Goal: Task Accomplishment & Management: Use online tool/utility

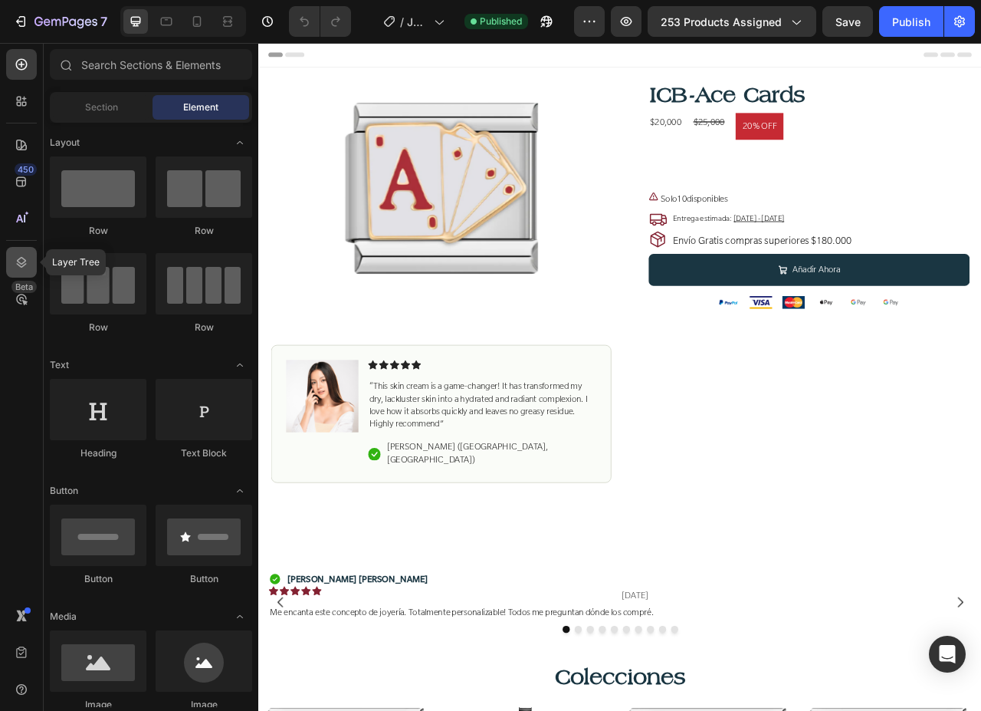
click at [15, 253] on div at bounding box center [21, 262] width 31 height 31
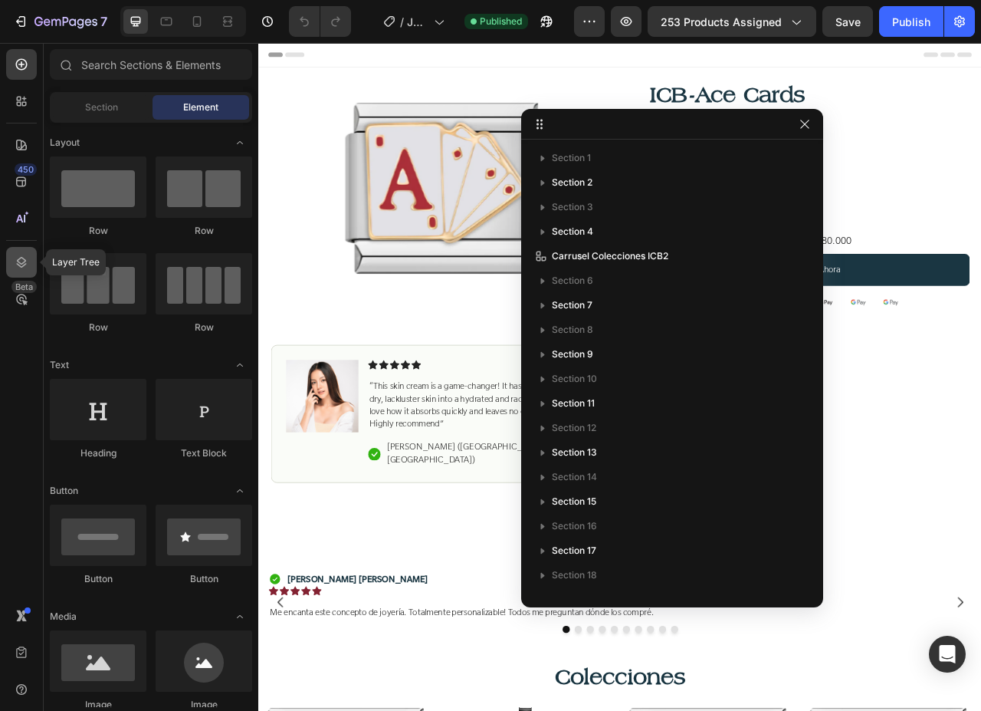
click at [15, 253] on div at bounding box center [21, 262] width 31 height 31
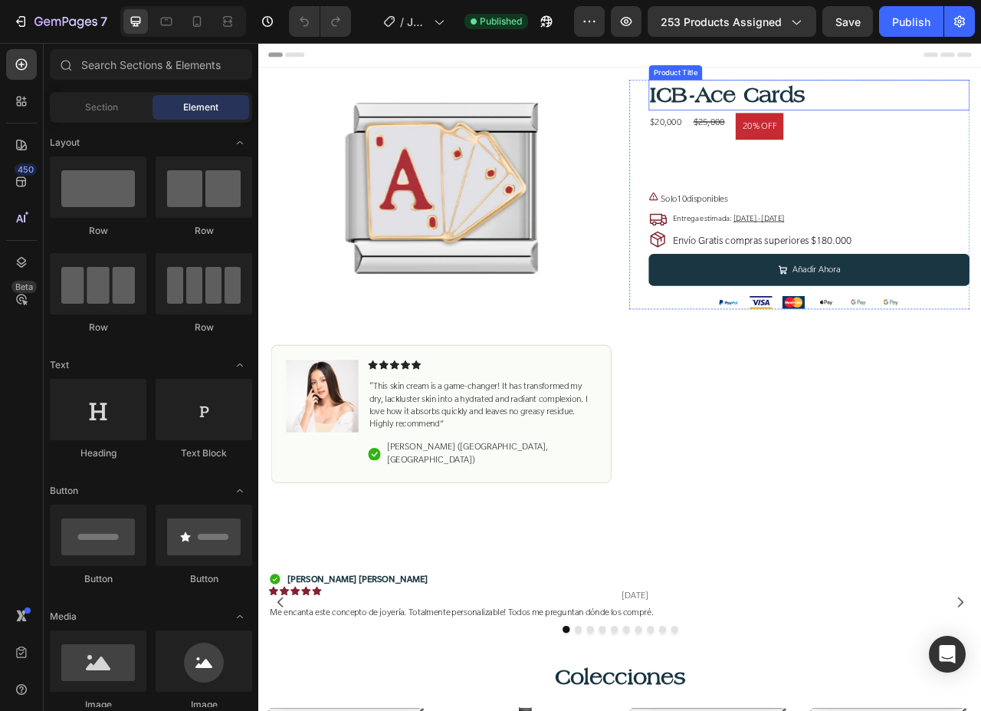
click at [805, 102] on h1 "ICB-Ace Cards" at bounding box center [958, 109] width 409 height 39
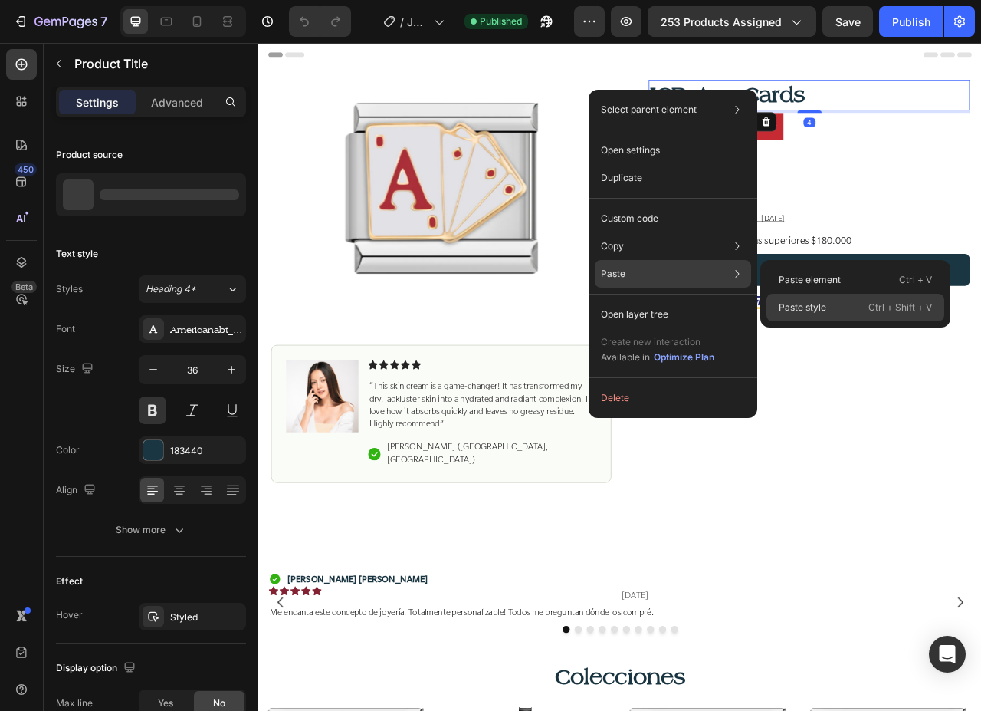
click at [793, 304] on p "Paste style" at bounding box center [803, 307] width 48 height 14
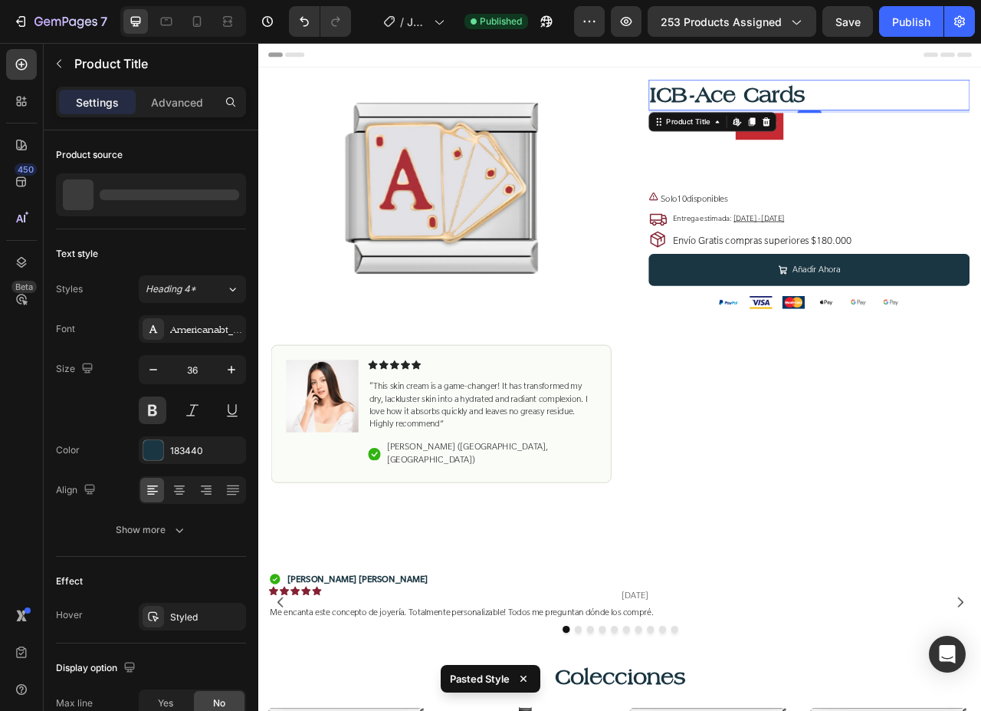
click at [793, 117] on h1 "ICB-Ace Cards" at bounding box center [958, 109] width 409 height 39
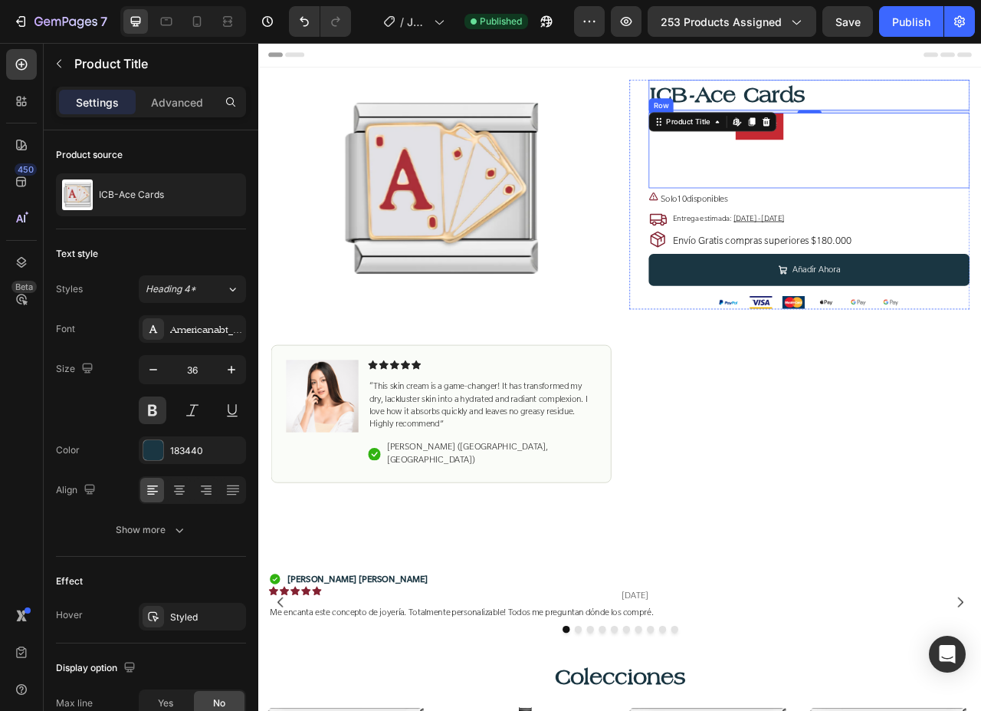
click at [932, 159] on div "$20,000 Product Price Product Price $25,000 Compare Price Compare Price 20% OFF…" at bounding box center [958, 180] width 409 height 96
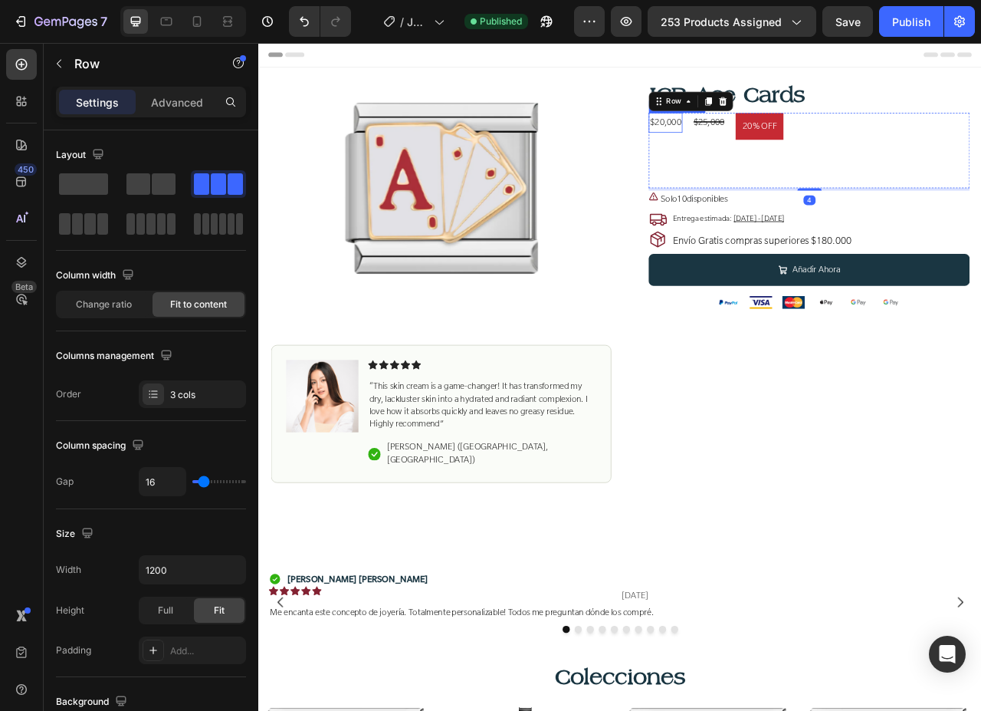
click at [763, 149] on div "$20,000" at bounding box center [775, 144] width 43 height 25
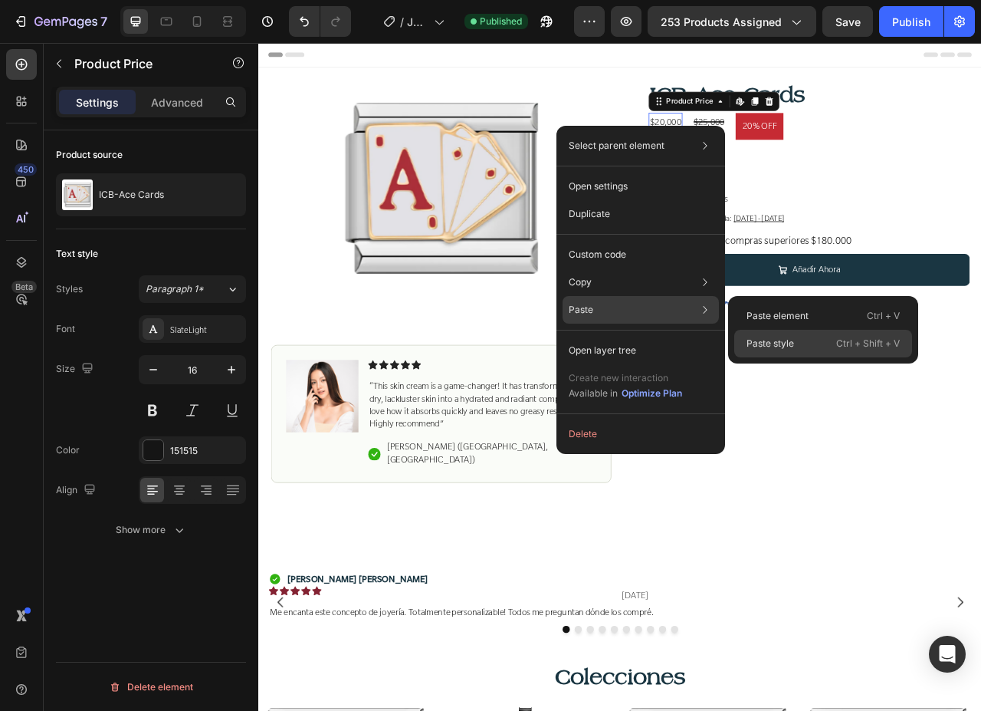
click at [786, 345] on p "Paste style" at bounding box center [771, 343] width 48 height 14
type input "24"
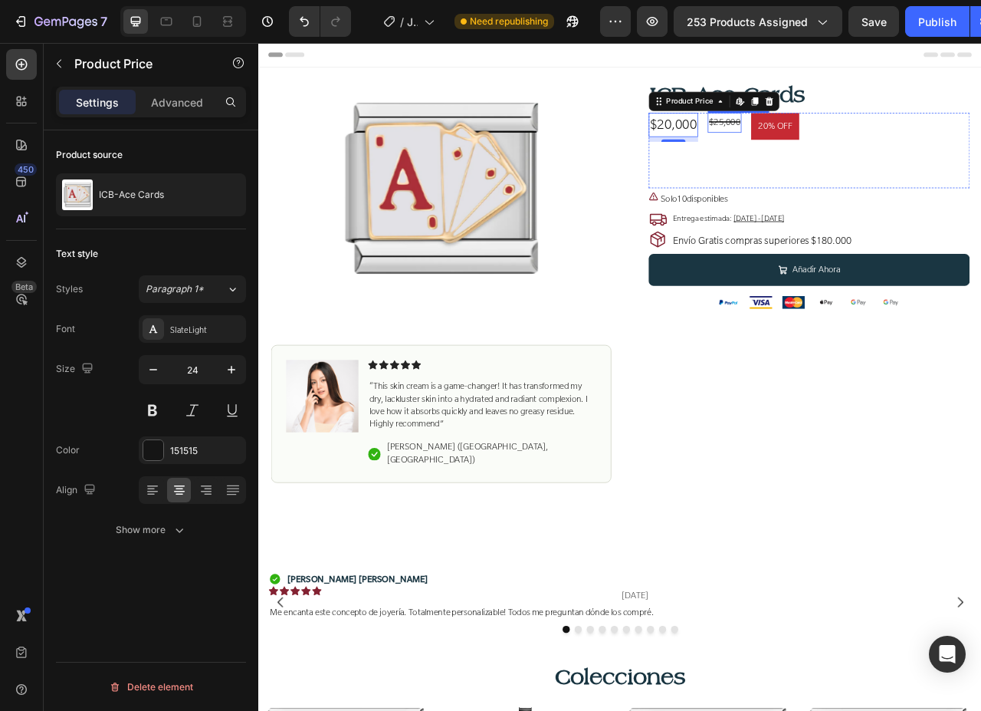
click at [837, 140] on div "$25,000" at bounding box center [850, 144] width 43 height 25
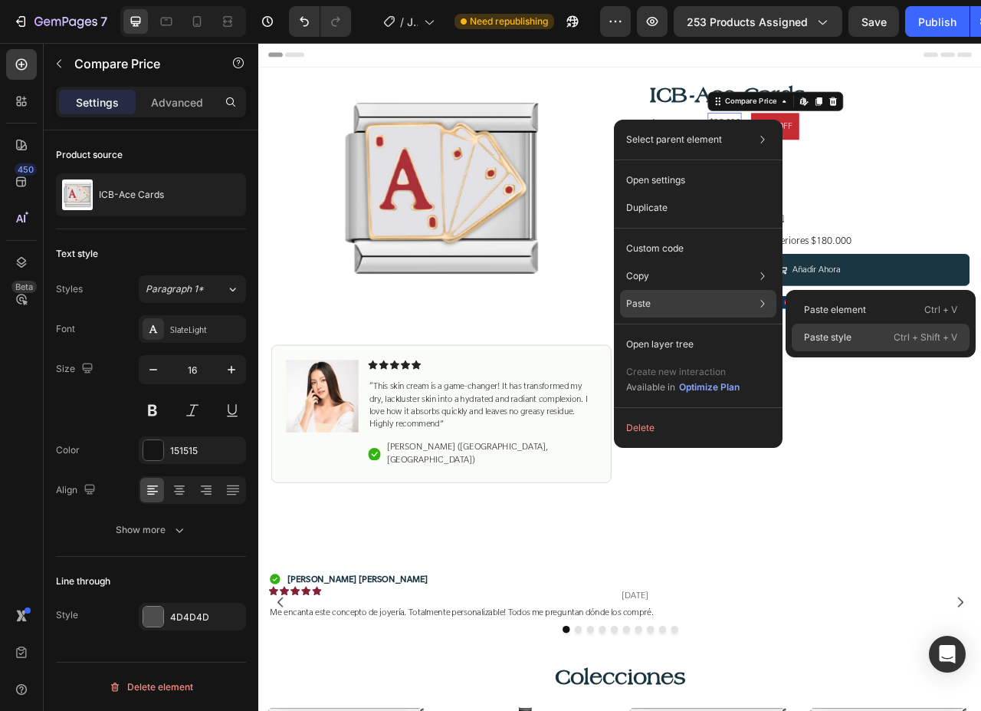
click at [817, 332] on p "Paste style" at bounding box center [828, 337] width 48 height 14
type input "24"
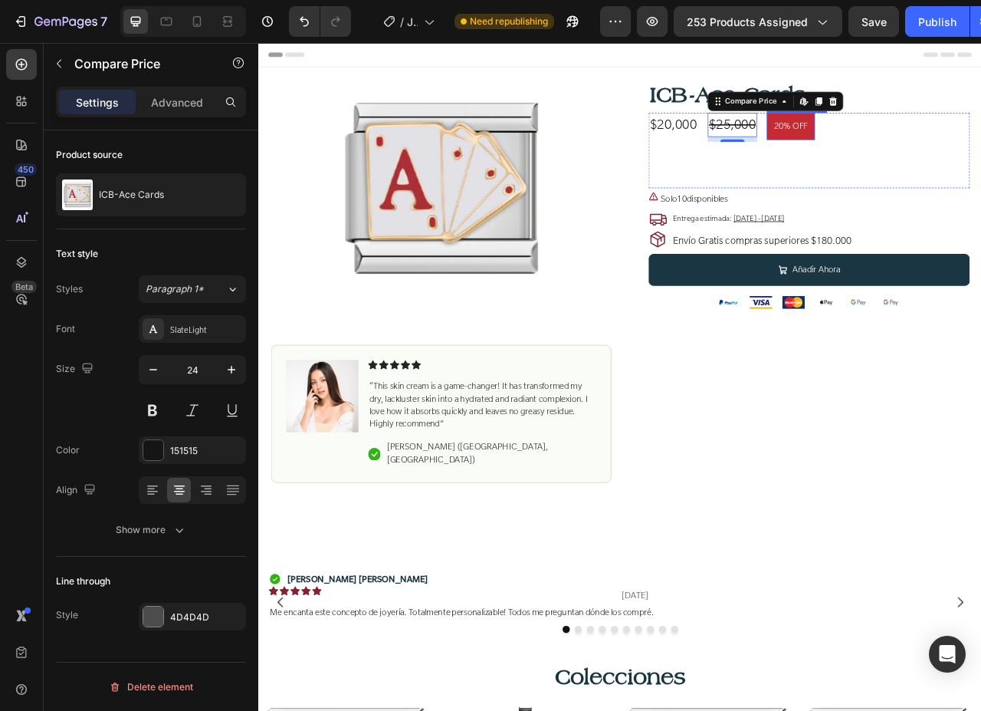
click at [922, 145] on pre "20% OFF" at bounding box center [934, 149] width 61 height 34
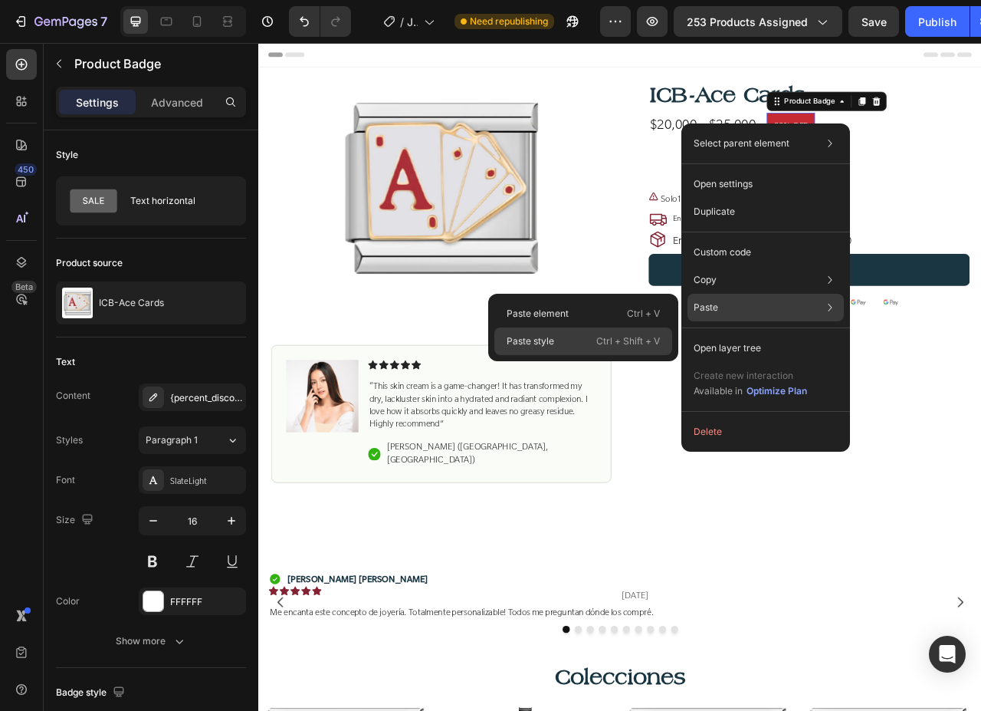
click at [641, 339] on p "Ctrl + Shift + V" at bounding box center [628, 340] width 64 height 15
type input "20"
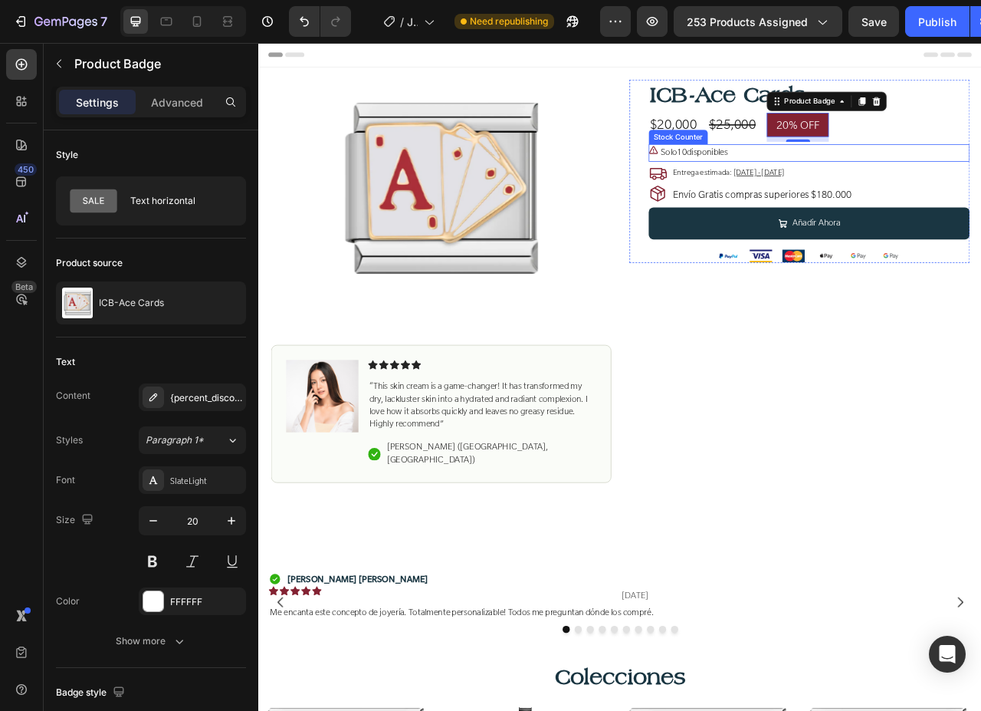
click at [850, 182] on p "Solo 10 disponibles" at bounding box center [812, 183] width 85 height 22
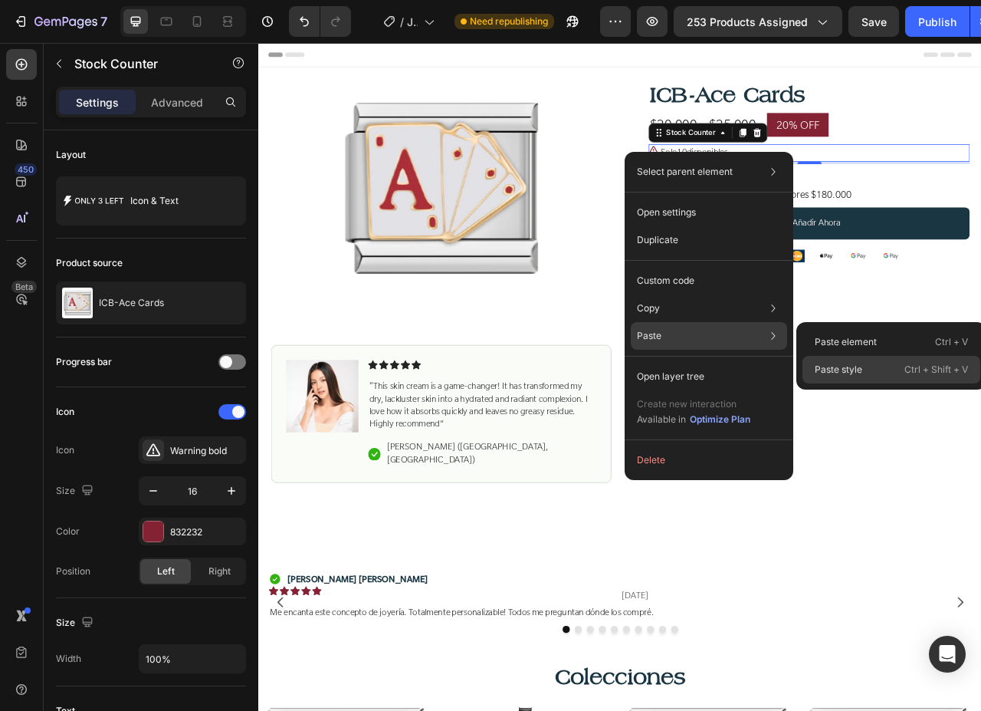
click at [842, 376] on p "Paste style" at bounding box center [839, 370] width 48 height 14
type input "24"
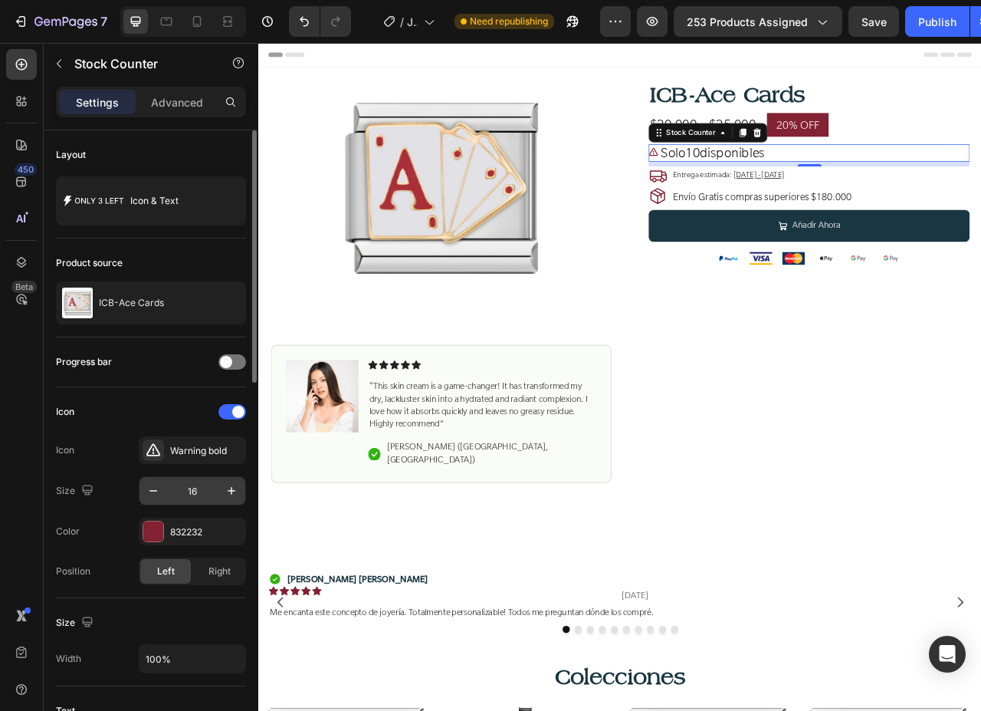
click at [205, 489] on input "16" at bounding box center [192, 491] width 51 height 28
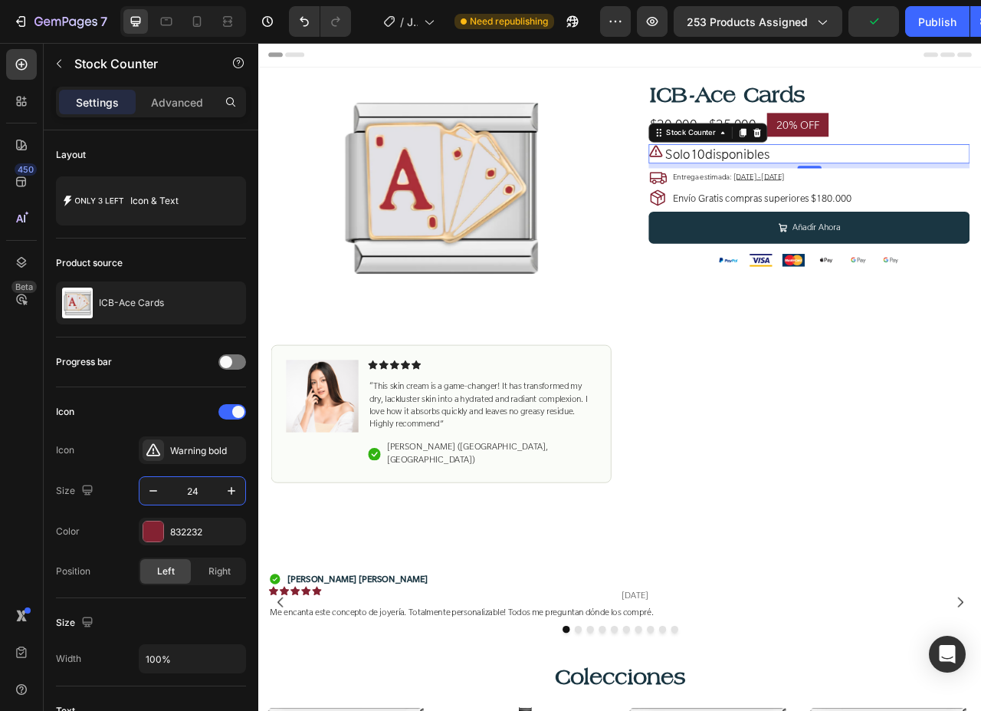
type input "24"
click at [762, 212] on icon at bounding box center [765, 213] width 23 height 23
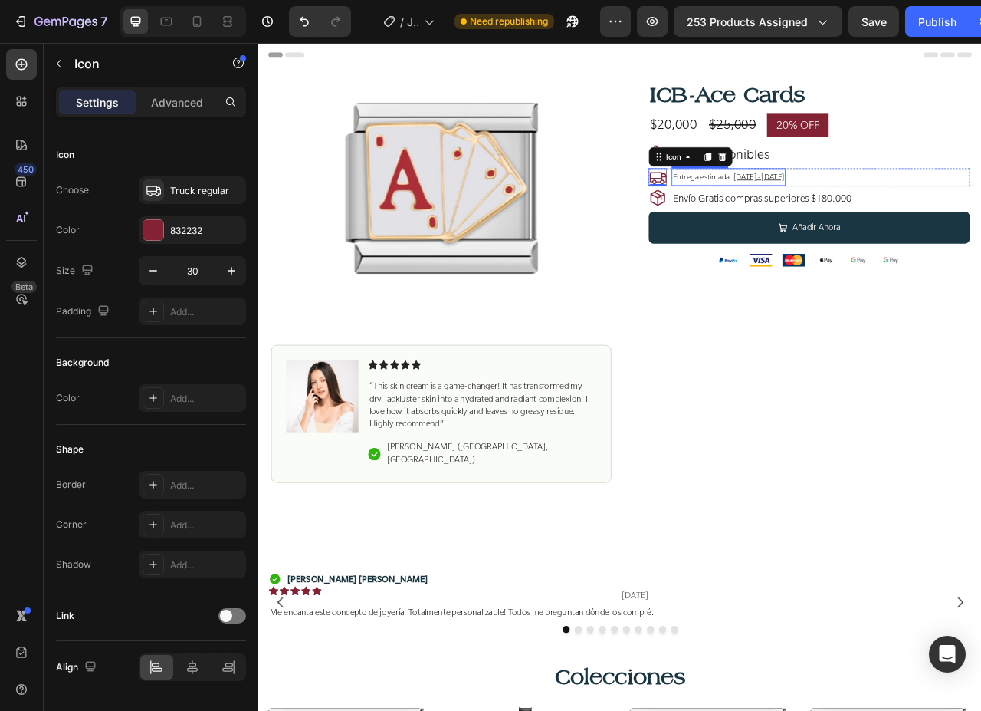
click at [894, 206] on span "[DATE] - [DATE]" at bounding box center [894, 213] width 64 height 14
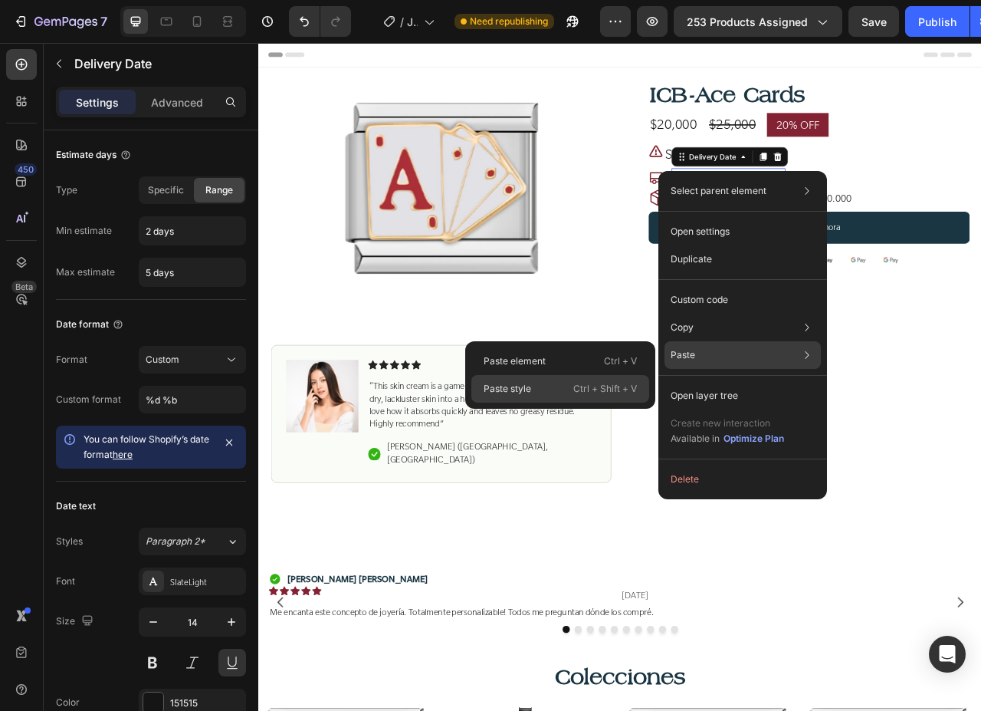
click at [564, 389] on div "Paste style Ctrl + Shift + V" at bounding box center [560, 389] width 178 height 28
type input "24"
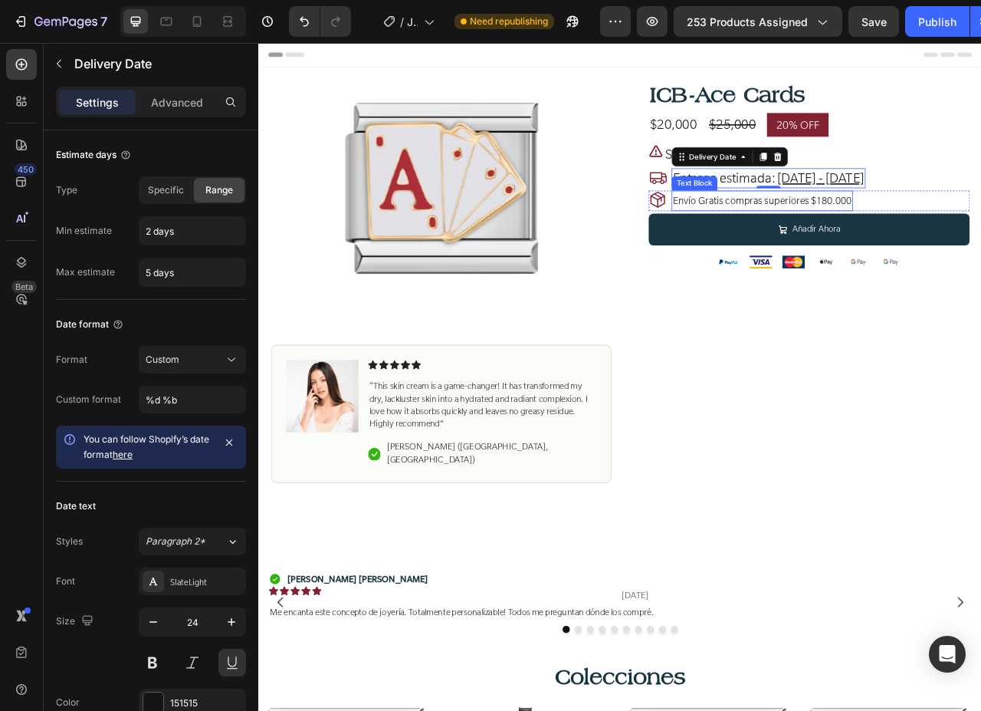
click at [880, 235] on span "Envío Gratis compras superiores $180.000" at bounding box center [899, 242] width 228 height 15
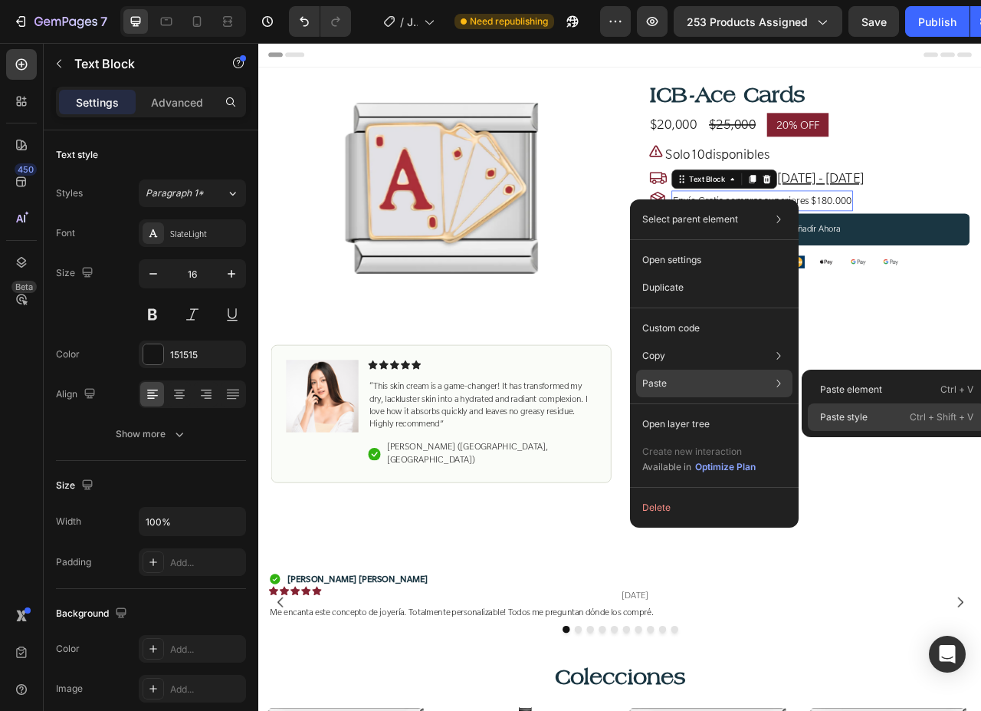
click at [833, 417] on p "Paste style" at bounding box center [844, 417] width 48 height 14
type input "24"
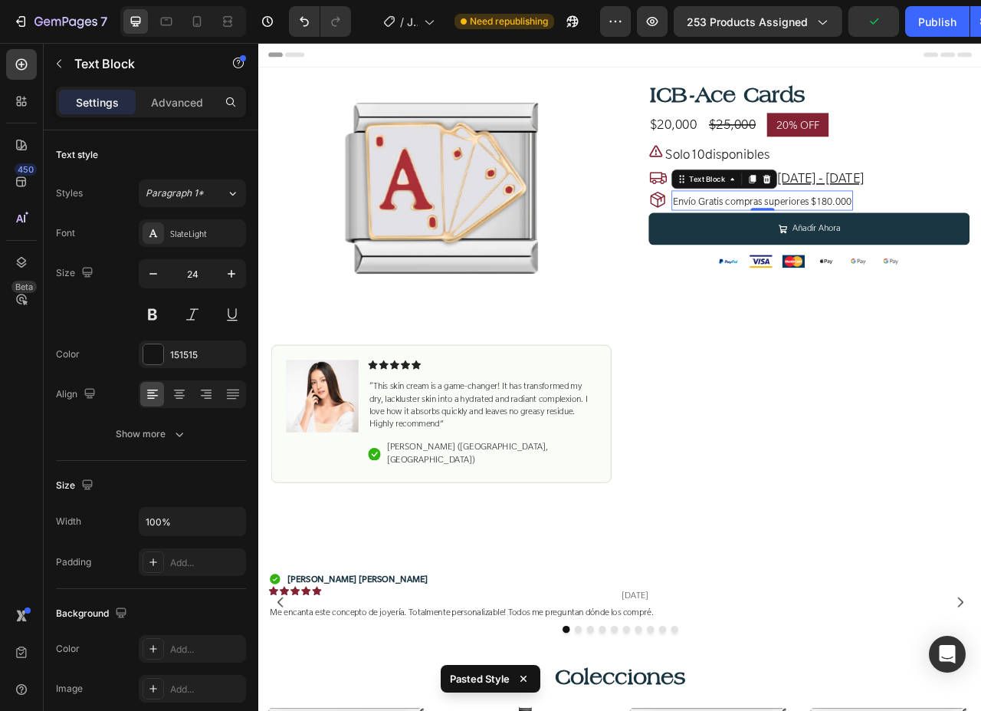
click at [911, 244] on span "Envío Gratis compras superiores $180.000" at bounding box center [899, 243] width 228 height 15
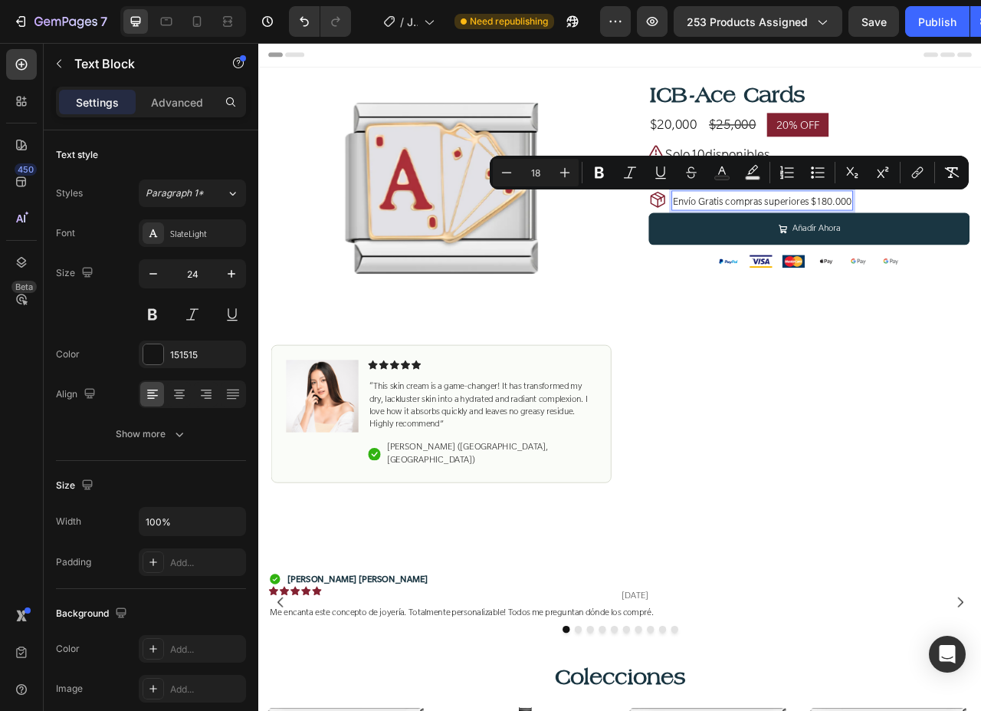
click at [545, 175] on input "18" at bounding box center [535, 172] width 31 height 18
type input "24"
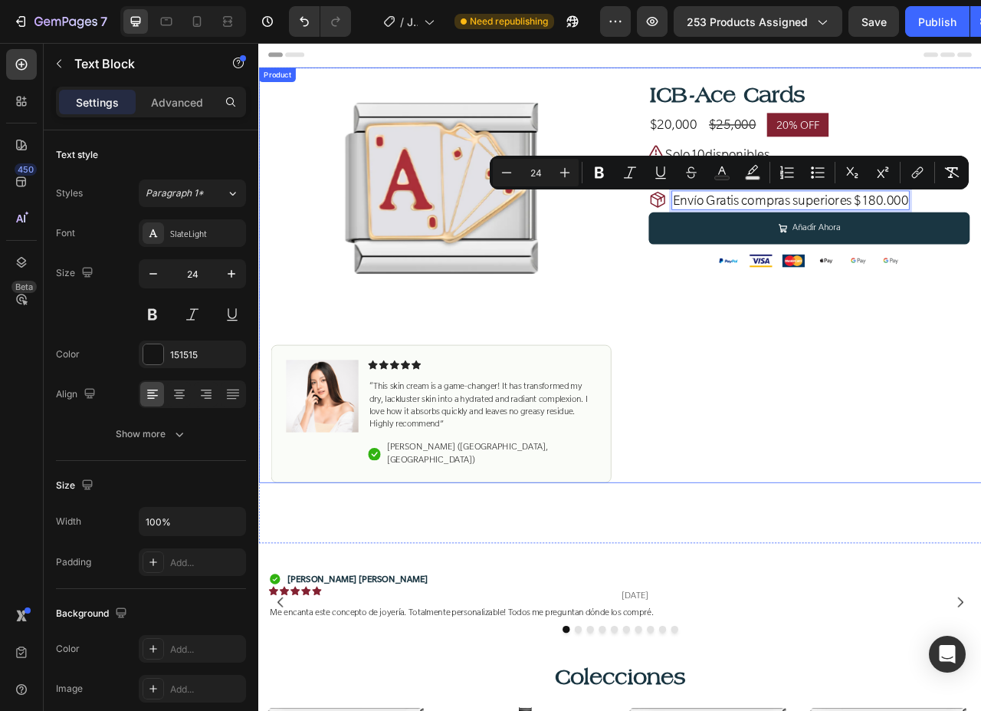
click at [960, 478] on div "ICB-Ace Cards Product Title $20,000 Product Price Product Price $25,000 Compare…" at bounding box center [946, 346] width 433 height 513
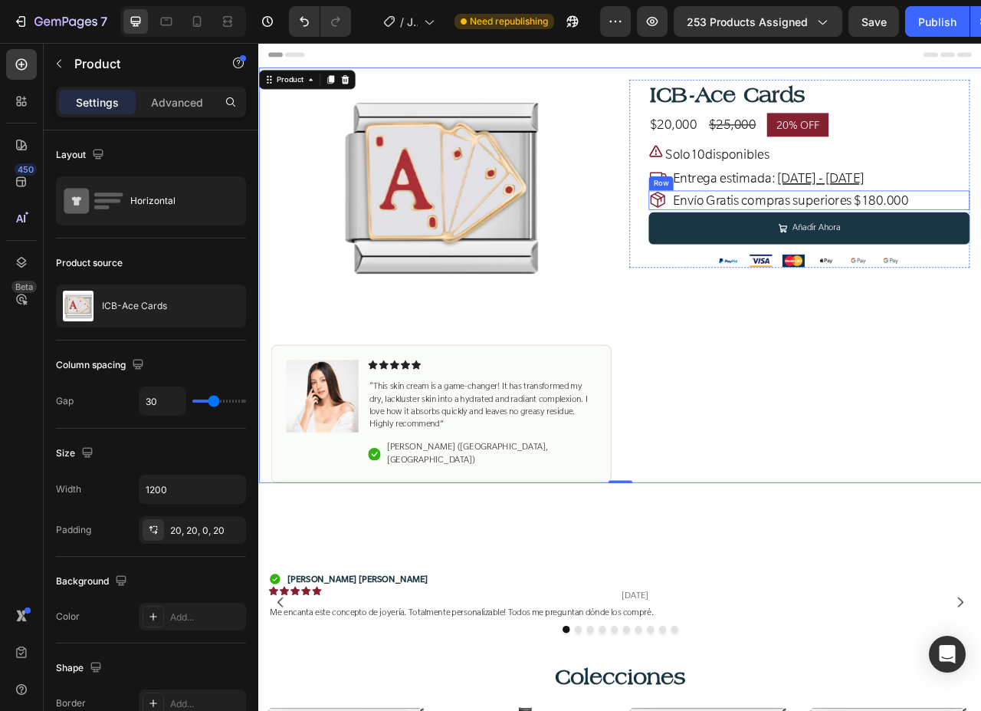
click at [980, 241] on div "Icon Envío Gratis compras superiores $180.000 Text Block Row" at bounding box center [958, 243] width 409 height 25
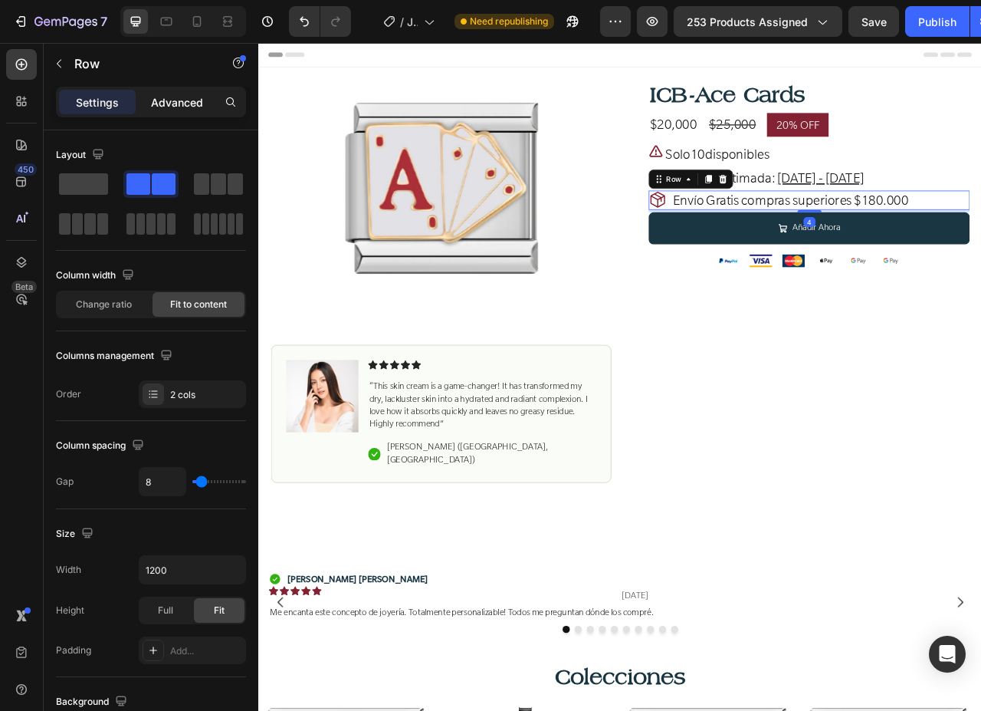
click at [191, 103] on p "Advanced" at bounding box center [177, 102] width 52 height 16
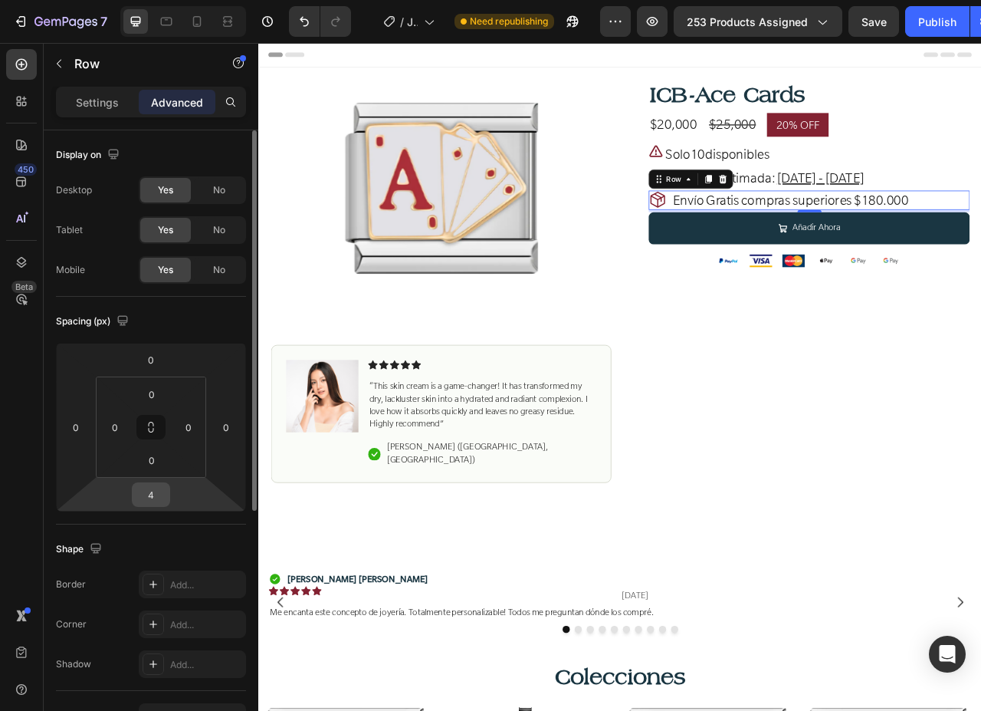
click at [151, 502] on input "4" at bounding box center [151, 494] width 31 height 23
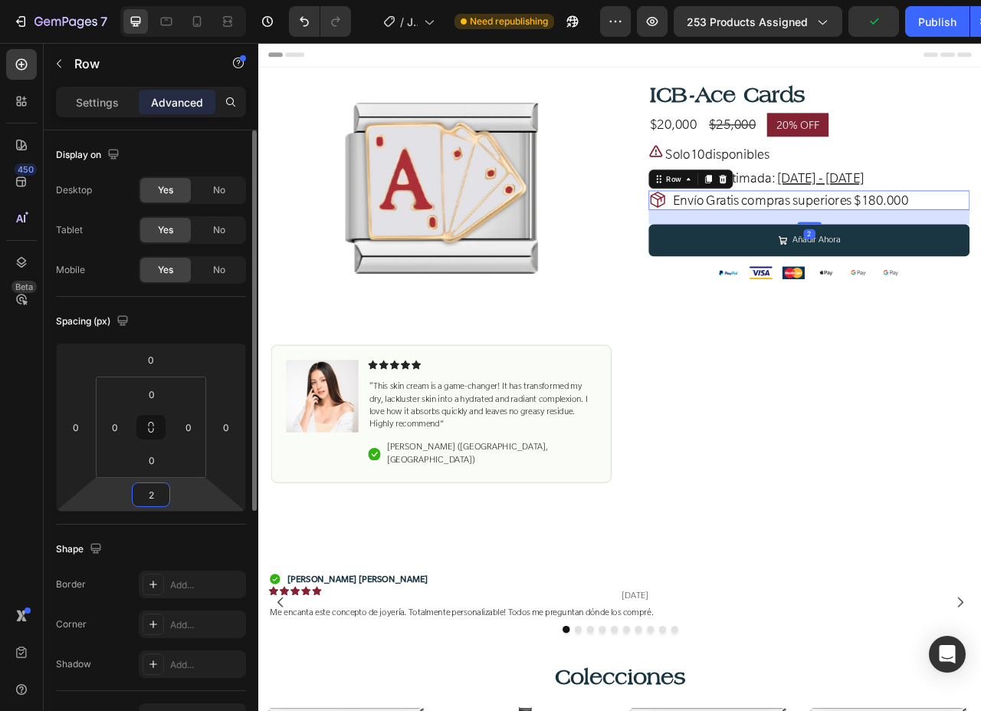
type input "24"
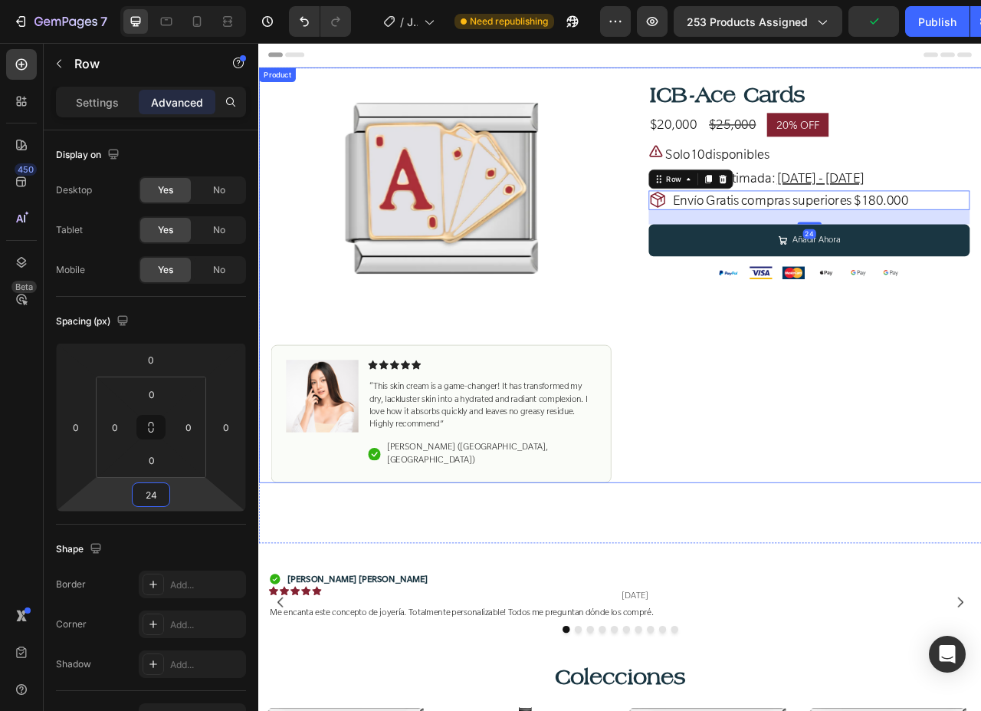
click at [980, 502] on div "ICB-Ace Cards Product Title $20,000 Product Price Product Price $25,000 Compare…" at bounding box center [946, 346] width 433 height 513
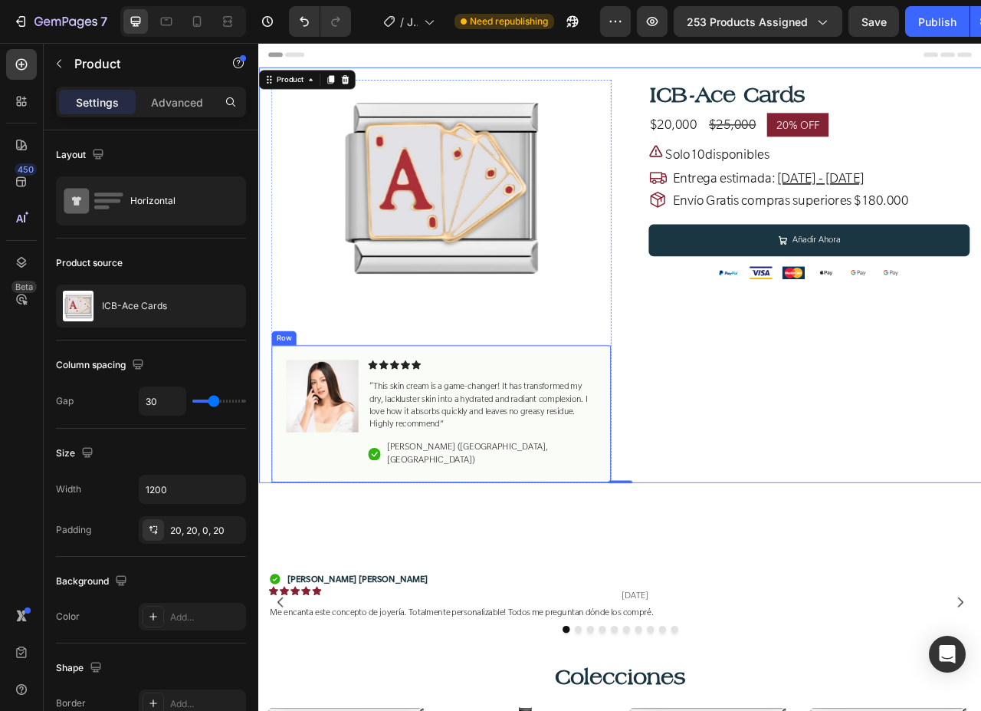
click at [651, 437] on div "Image Icon Icon Icon Icon Icon Icon List “This skin cream is a game-changer! It…" at bounding box center [490, 515] width 433 height 176
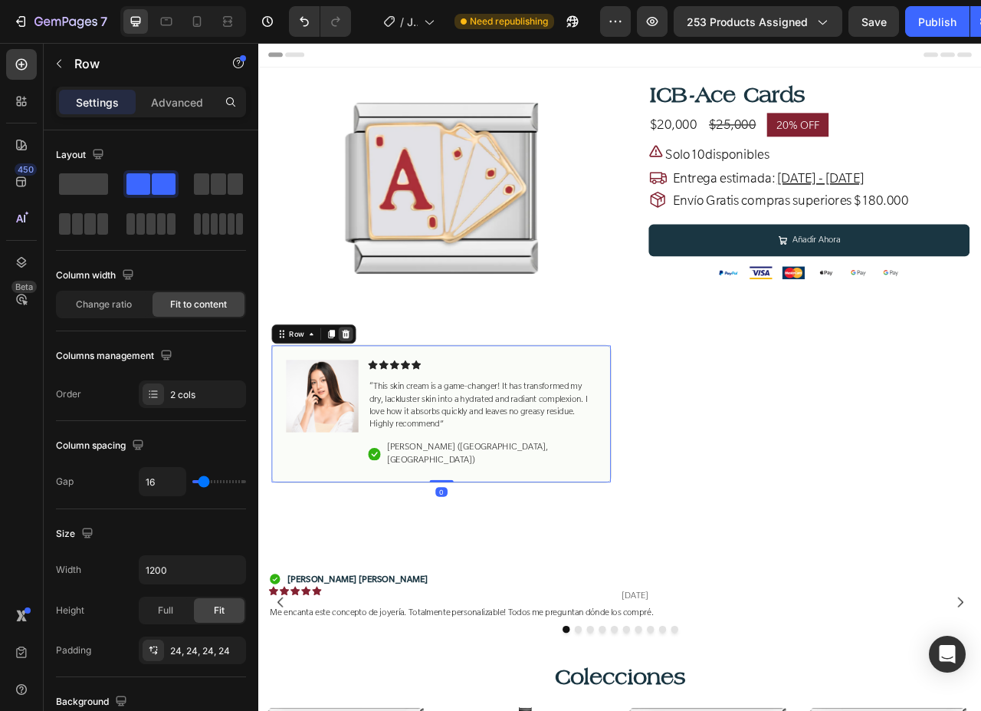
click at [369, 418] on icon at bounding box center [369, 413] width 10 height 11
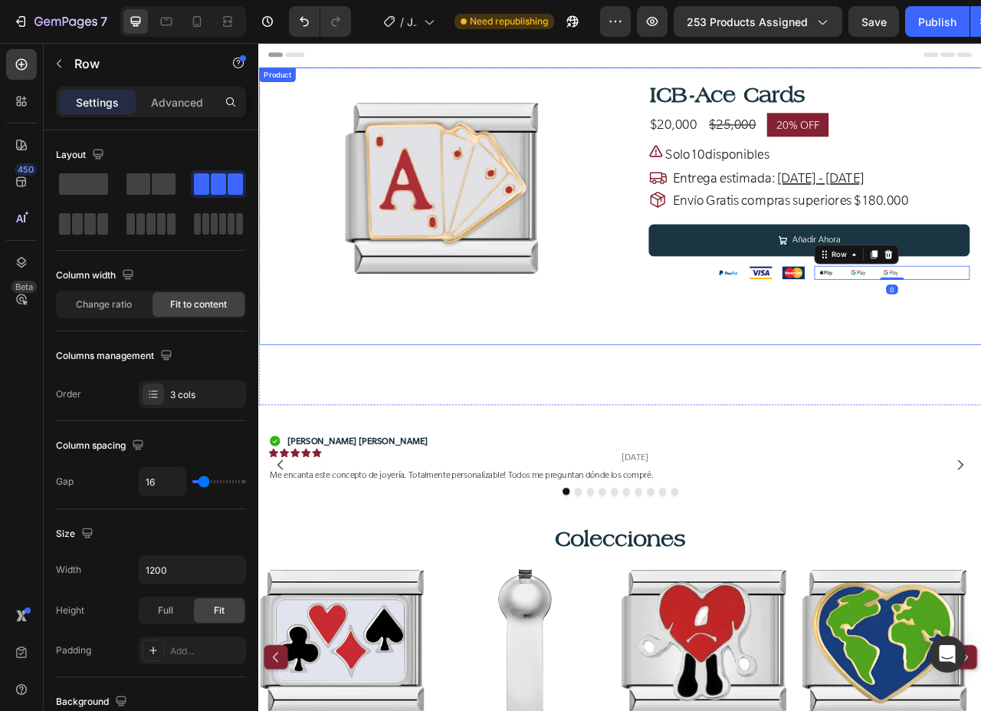
click at [980, 356] on div "ICB-Ace Cards Product Title $20,000 Product Price Product Price $25,000 Compare…" at bounding box center [946, 258] width 433 height 337
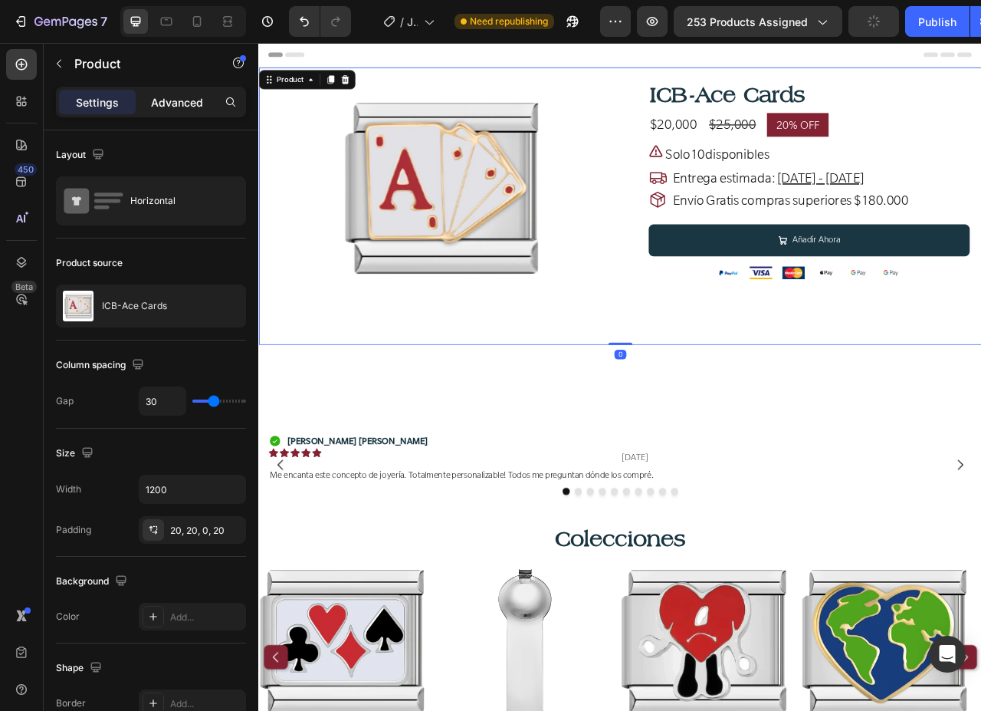
click at [164, 100] on p "Advanced" at bounding box center [177, 102] width 52 height 16
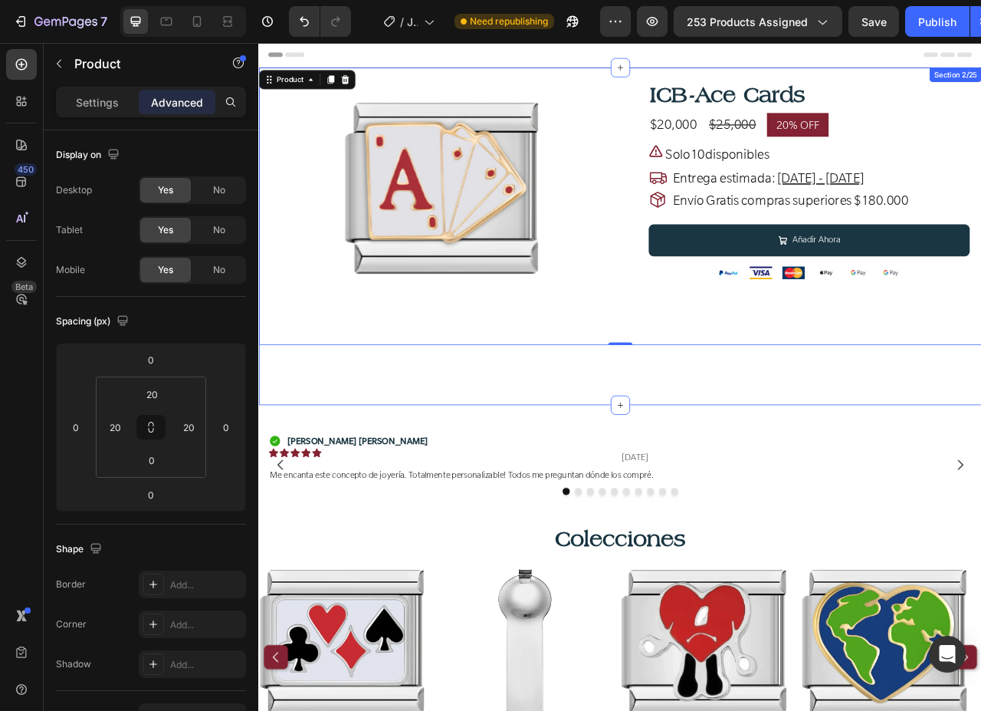
click at [935, 453] on div "Product Images Row ICB-Ace Cards Product Title $20,000 Product Price Product Pr…" at bounding box center [718, 288] width 920 height 429
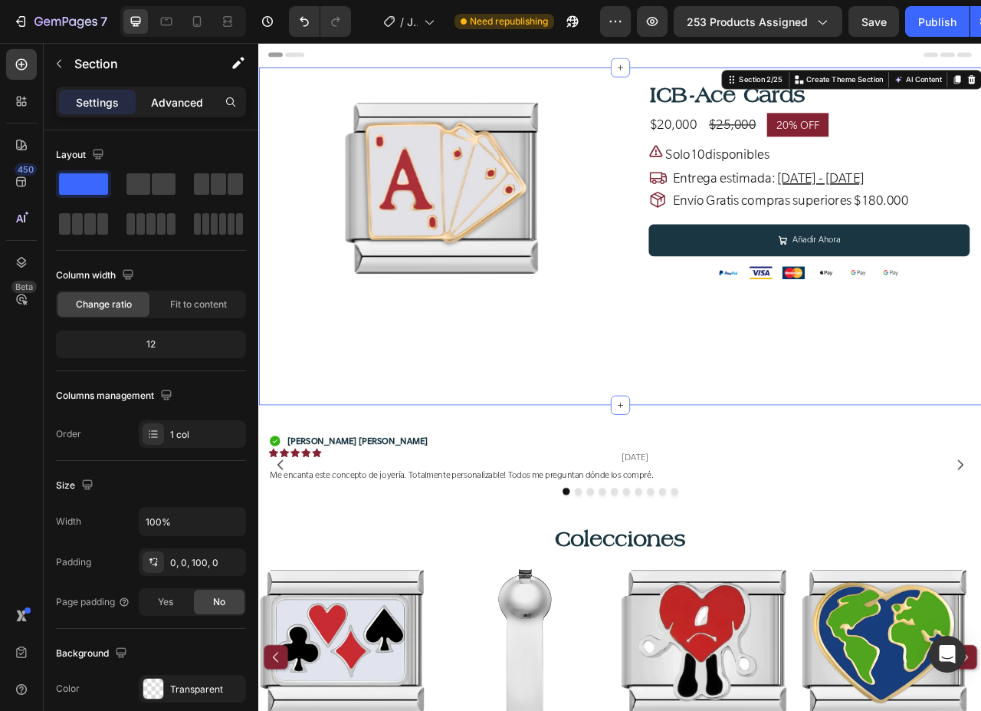
click at [162, 100] on p "Advanced" at bounding box center [177, 102] width 52 height 16
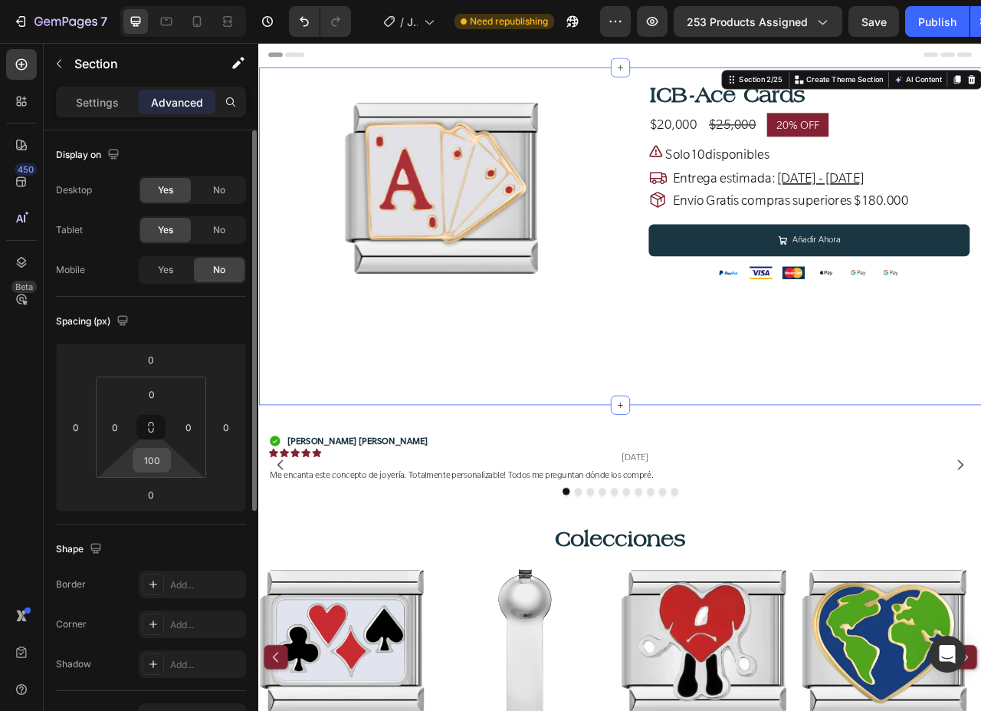
click at [156, 461] on input "100" at bounding box center [151, 459] width 31 height 23
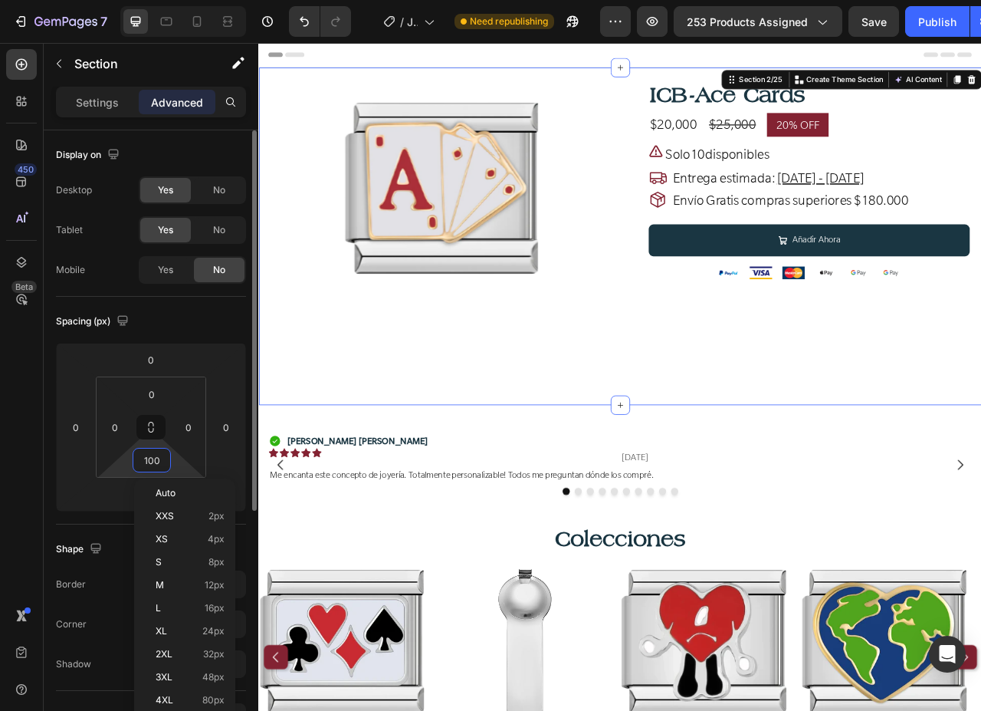
type input "0"
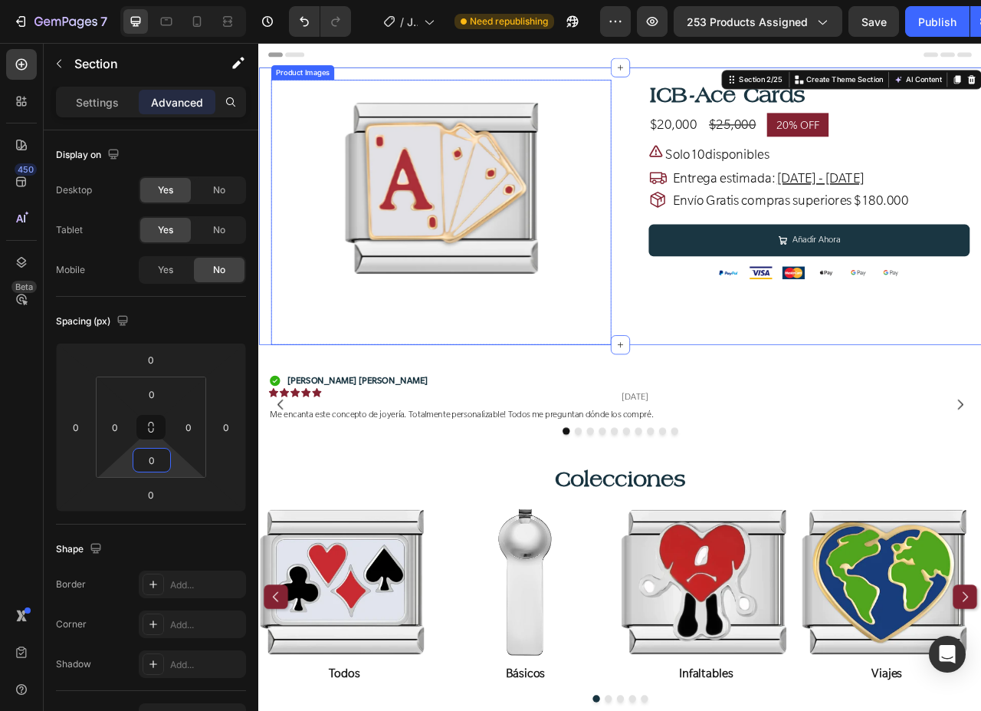
click at [647, 220] on div at bounding box center [490, 228] width 433 height 276
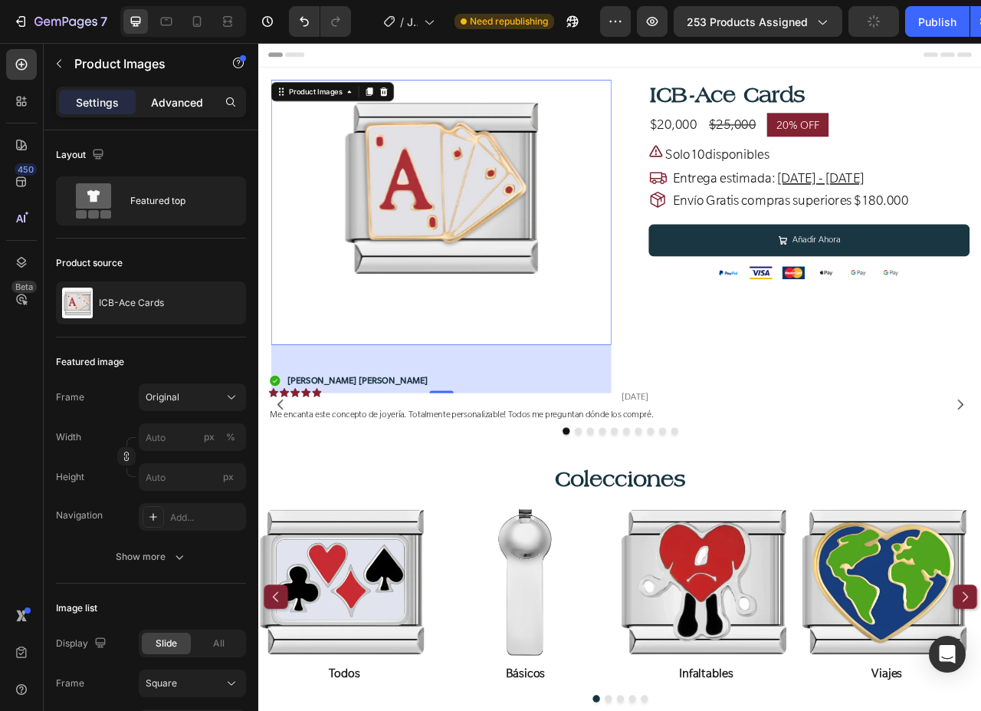
click at [157, 100] on p "Advanced" at bounding box center [177, 102] width 52 height 16
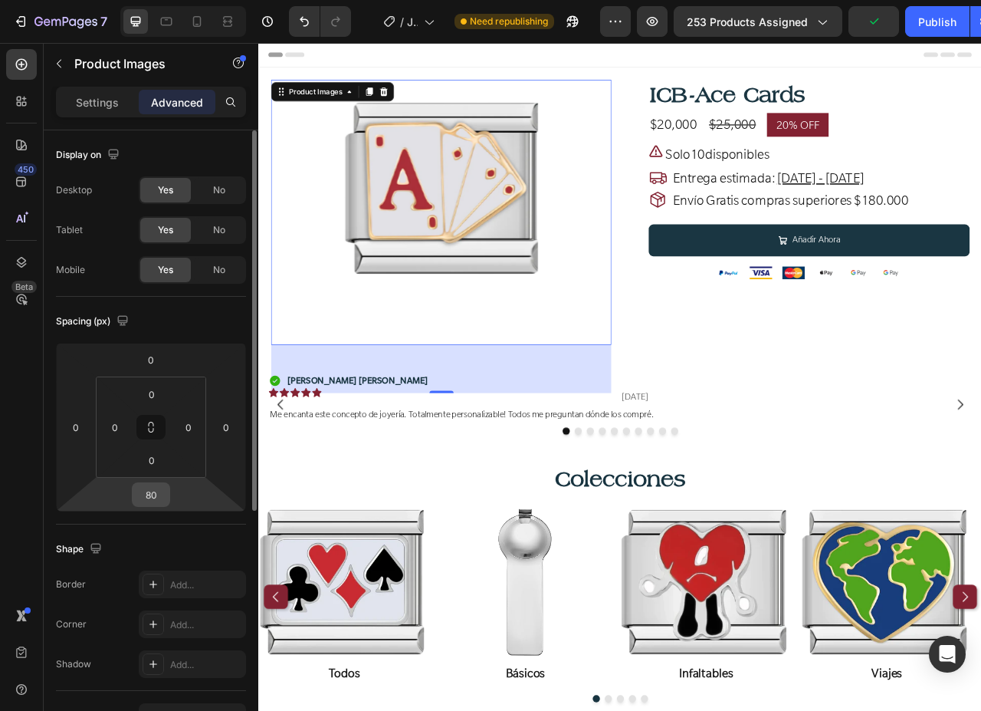
click at [156, 496] on input "80" at bounding box center [151, 494] width 31 height 23
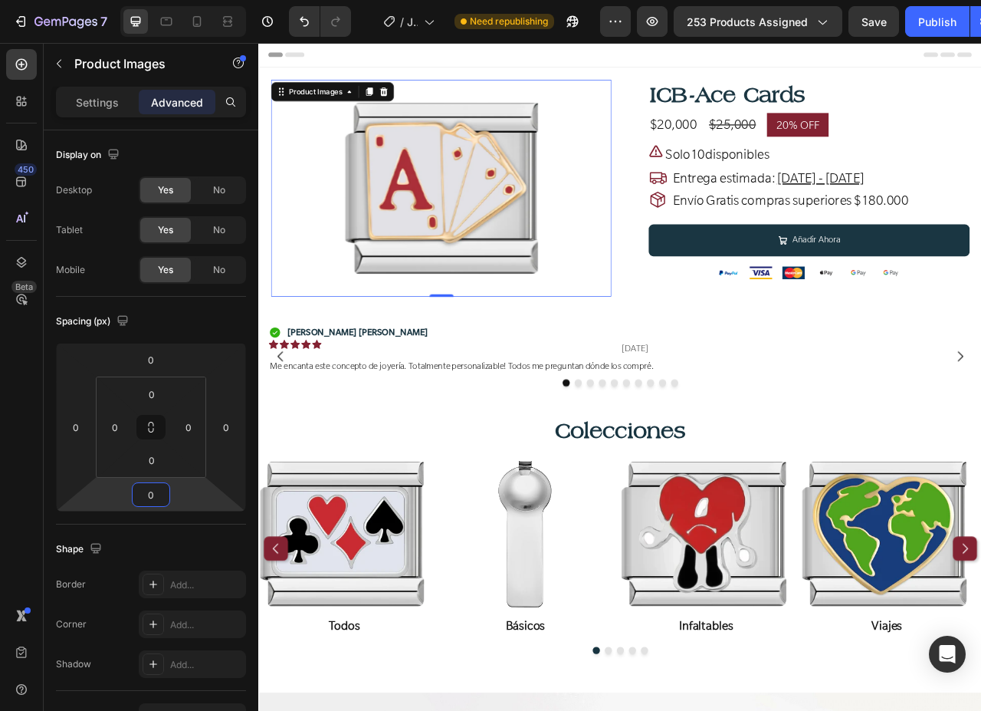
type input "0"
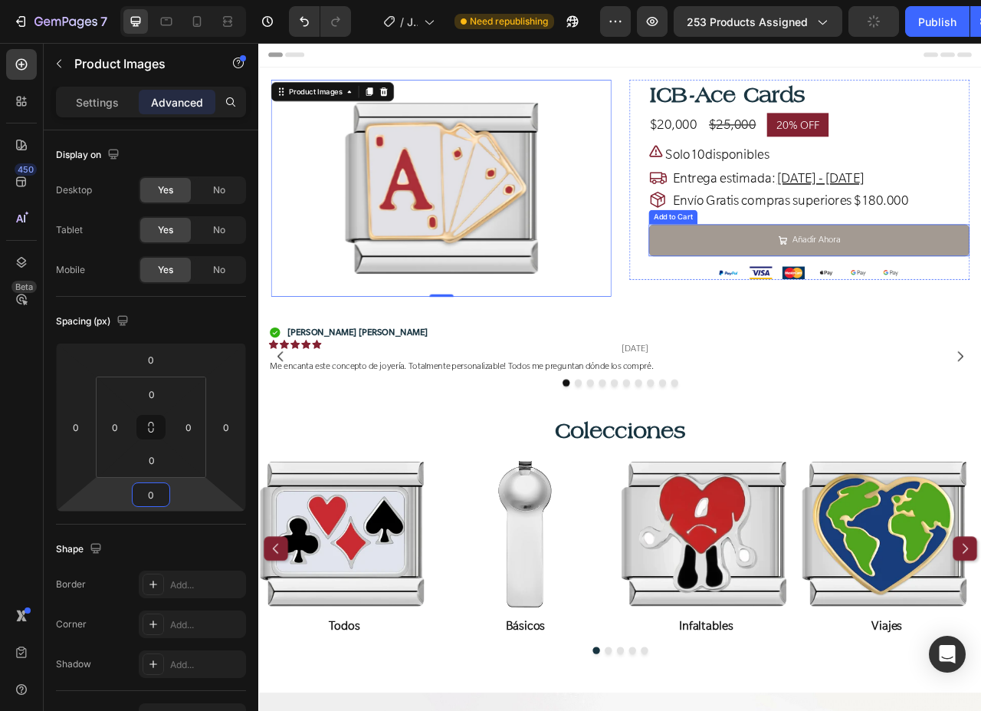
click at [796, 295] on button "Añadir Ahora" at bounding box center [958, 294] width 409 height 41
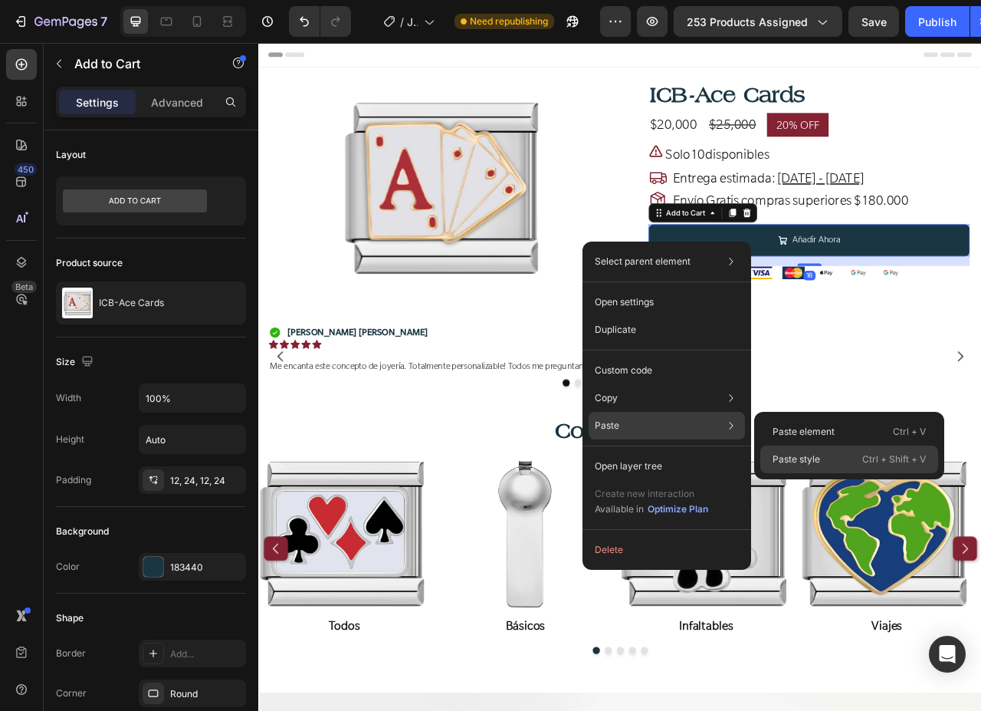
click at [831, 459] on div "Paste style Ctrl + Shift + V" at bounding box center [849, 459] width 178 height 28
type input "24"
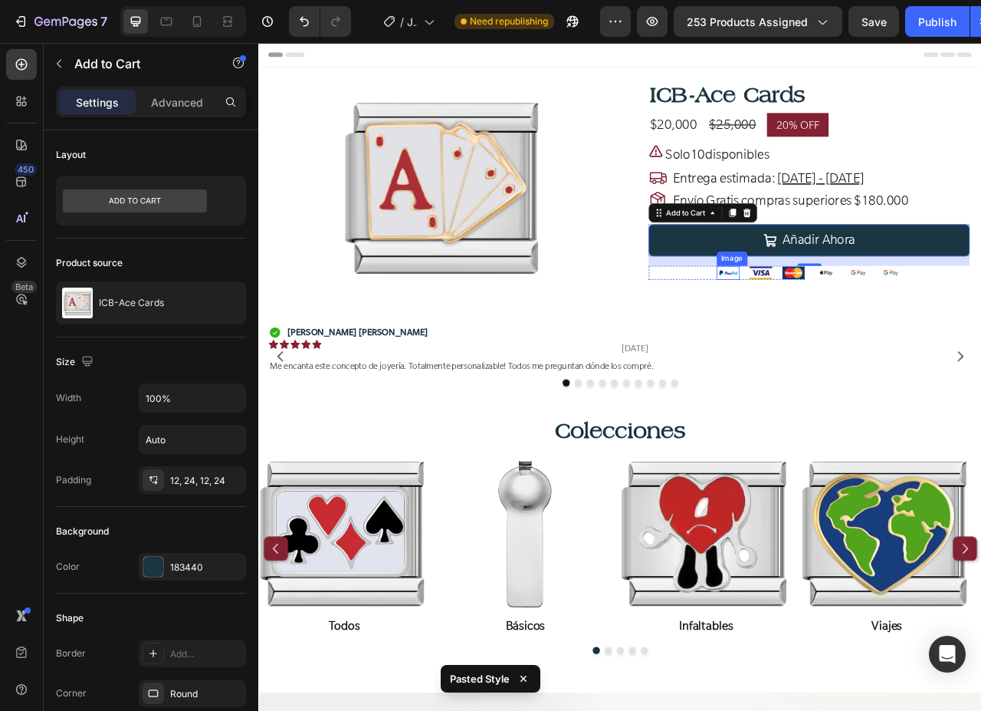
click at [845, 334] on img at bounding box center [855, 336] width 29 height 18
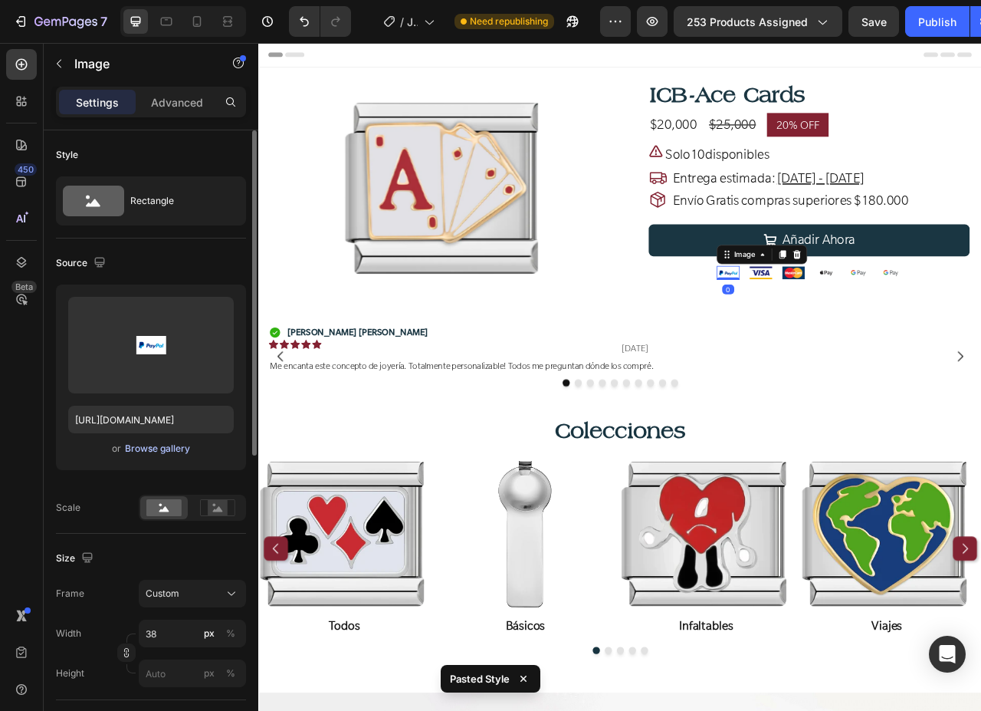
click at [165, 446] on div "Browse gallery" at bounding box center [157, 449] width 65 height 14
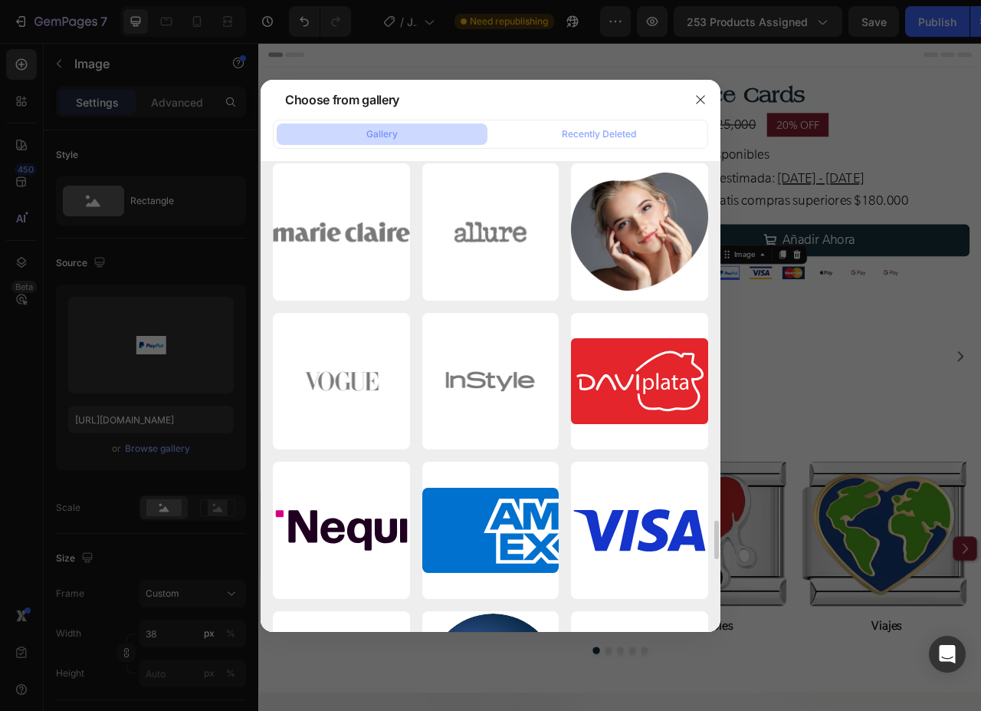
scroll to position [4643, 0]
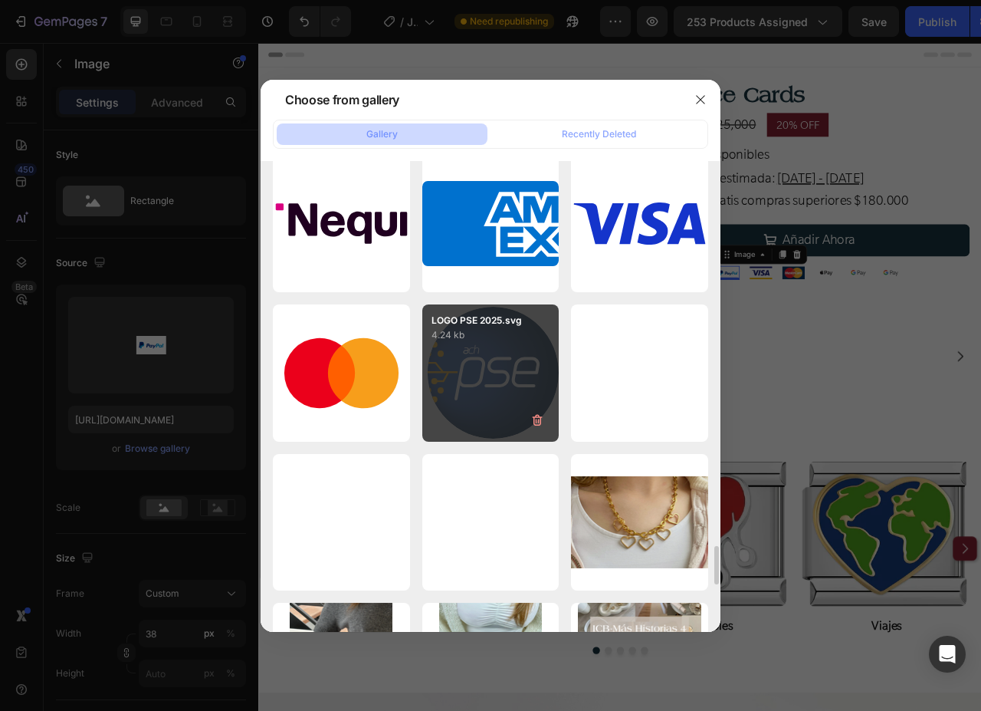
click at [491, 396] on div "LOGO PSE 2025.svg 4.24 kb" at bounding box center [490, 372] width 137 height 137
type input "https://cdn.shopify.com/s/files/1/0647/1893/0083/files/gempages_523854022176670…"
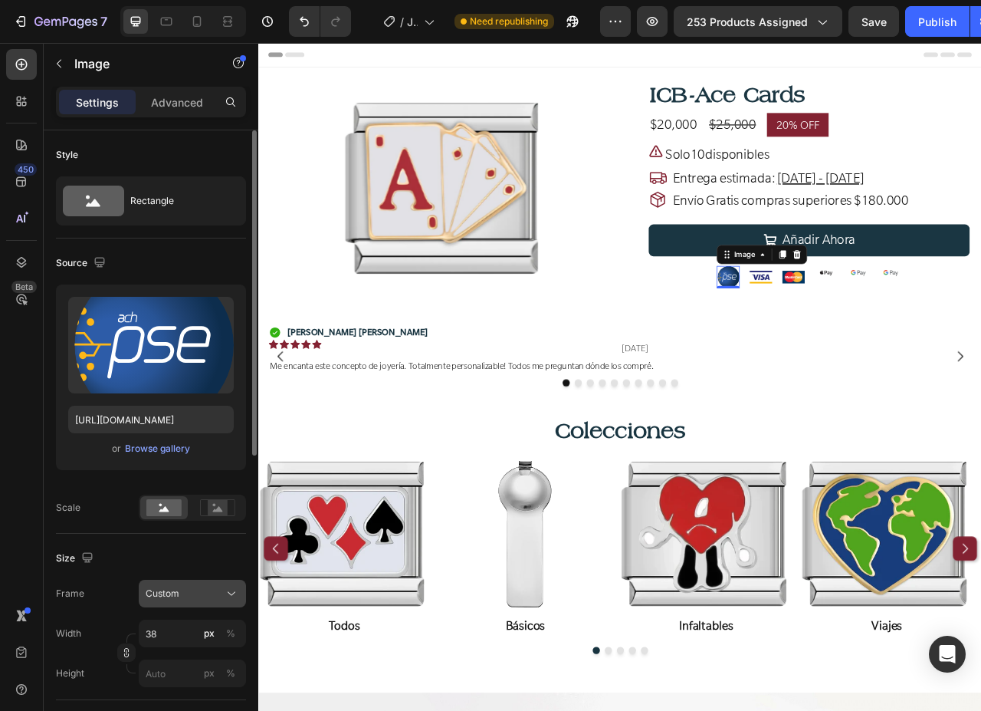
click at [213, 588] on div "Custom" at bounding box center [183, 593] width 75 height 14
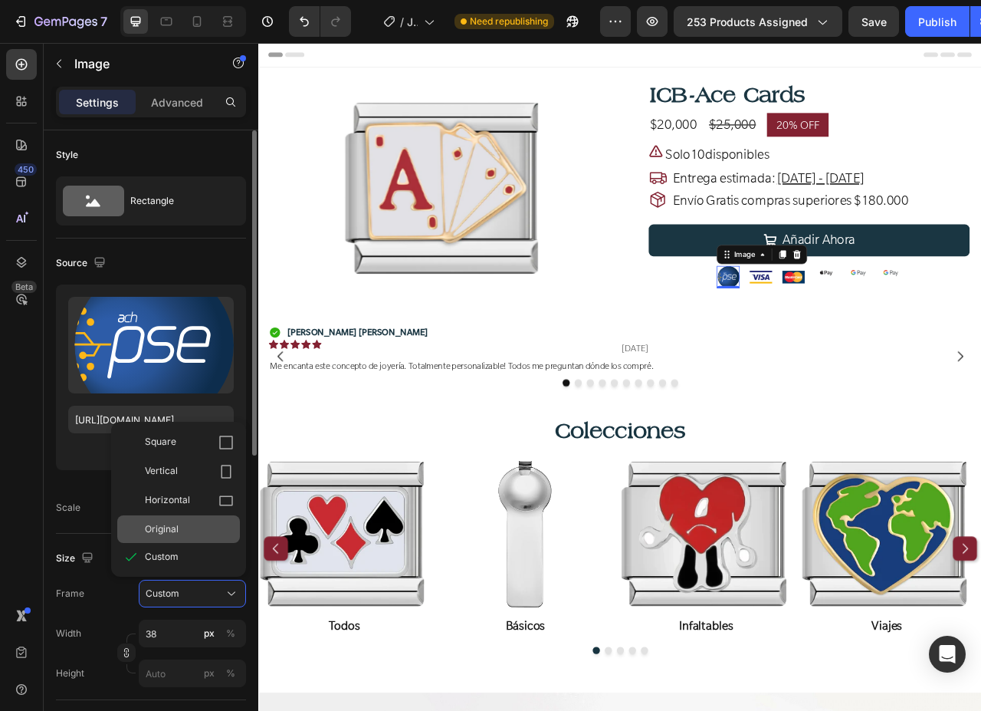
click at [162, 522] on span "Original" at bounding box center [162, 529] width 34 height 14
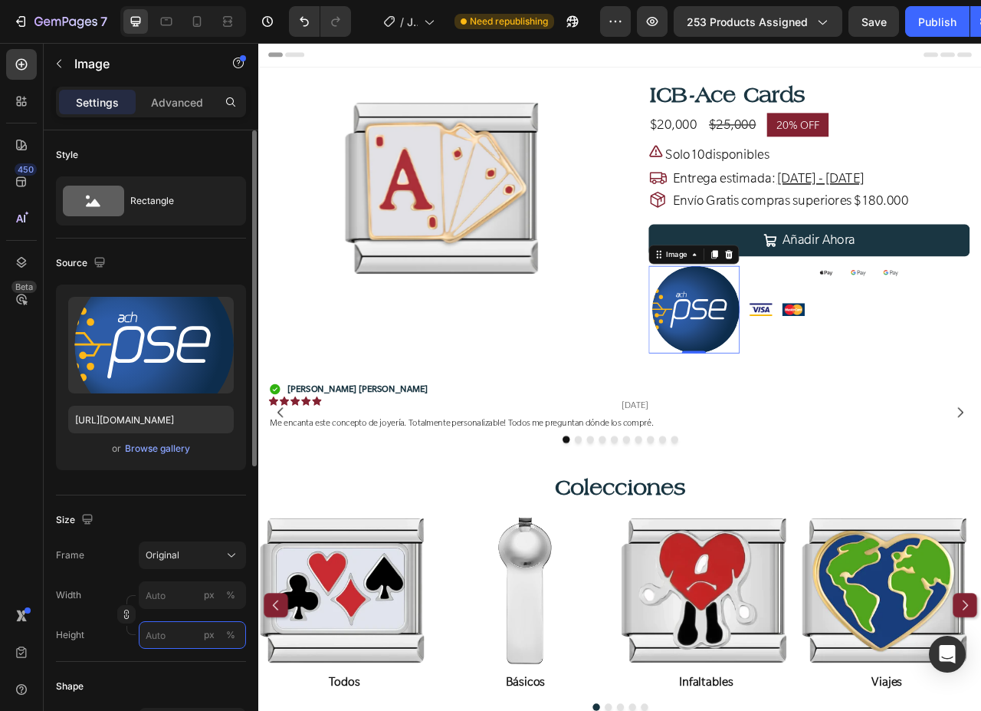
click at [168, 633] on input "px %" at bounding box center [192, 635] width 107 height 28
type input "40"
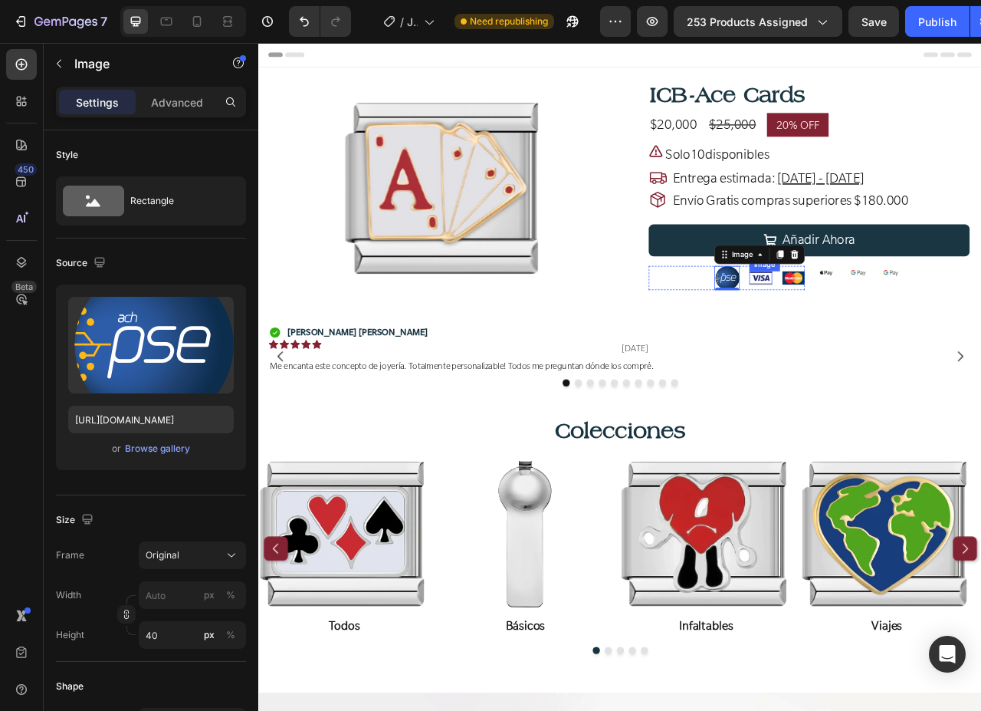
click at [889, 344] on img at bounding box center [896, 341] width 29 height 17
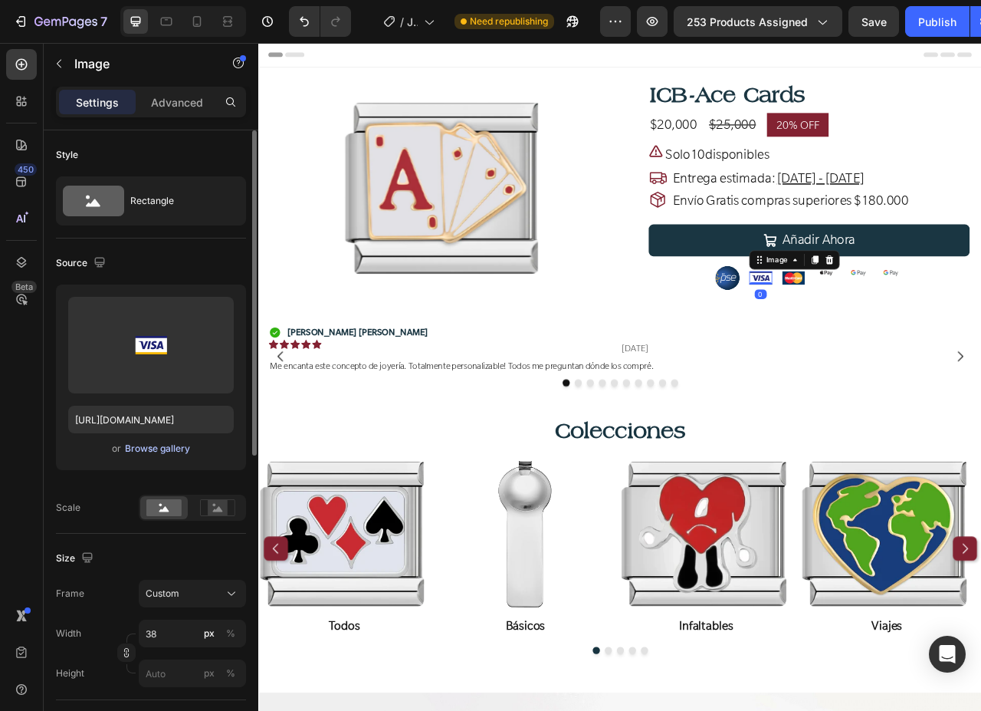
click at [166, 445] on div "Browse gallery" at bounding box center [157, 449] width 65 height 14
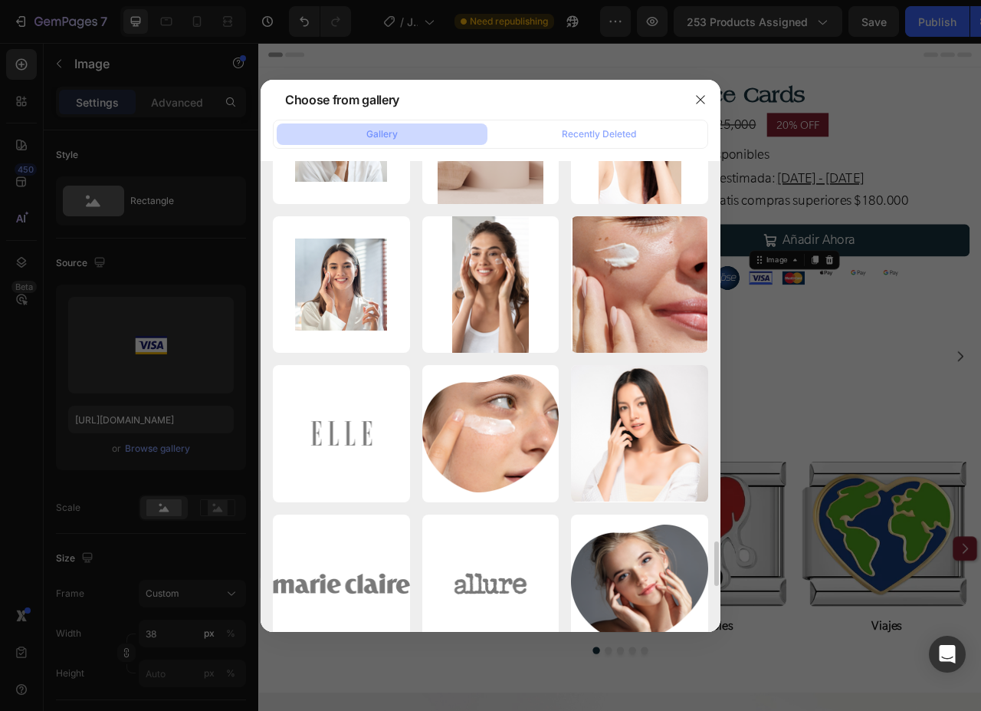
scroll to position [4522, 0]
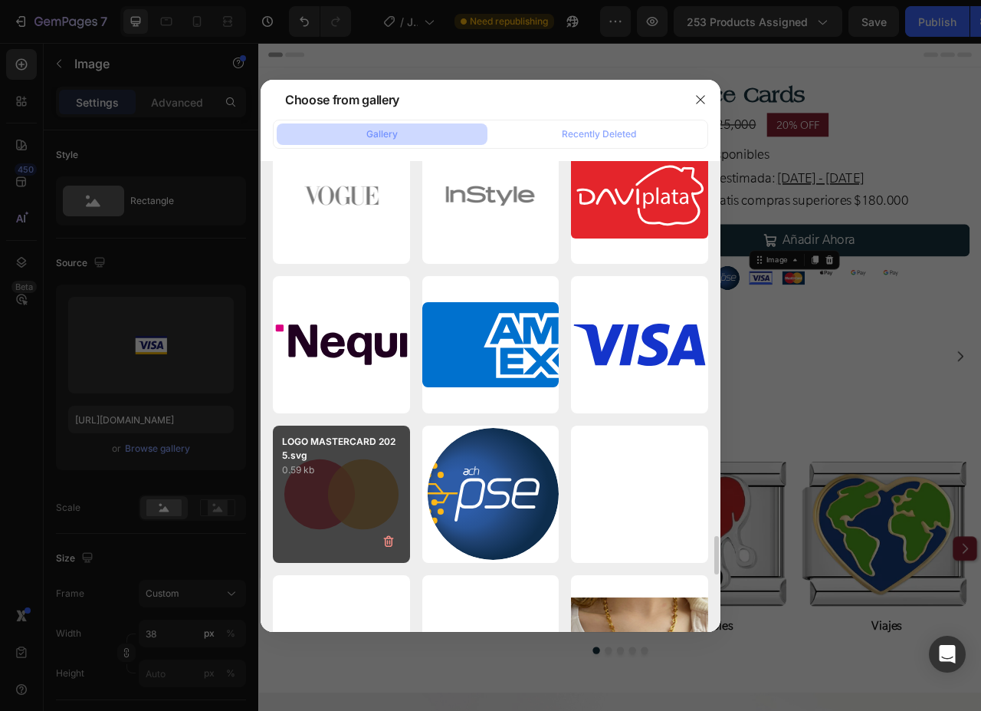
click at [332, 473] on p "0.59 kb" at bounding box center [341, 469] width 119 height 15
type input "https://cdn.shopify.com/s/files/1/0647/1893/0083/files/gempages_523854022176670…"
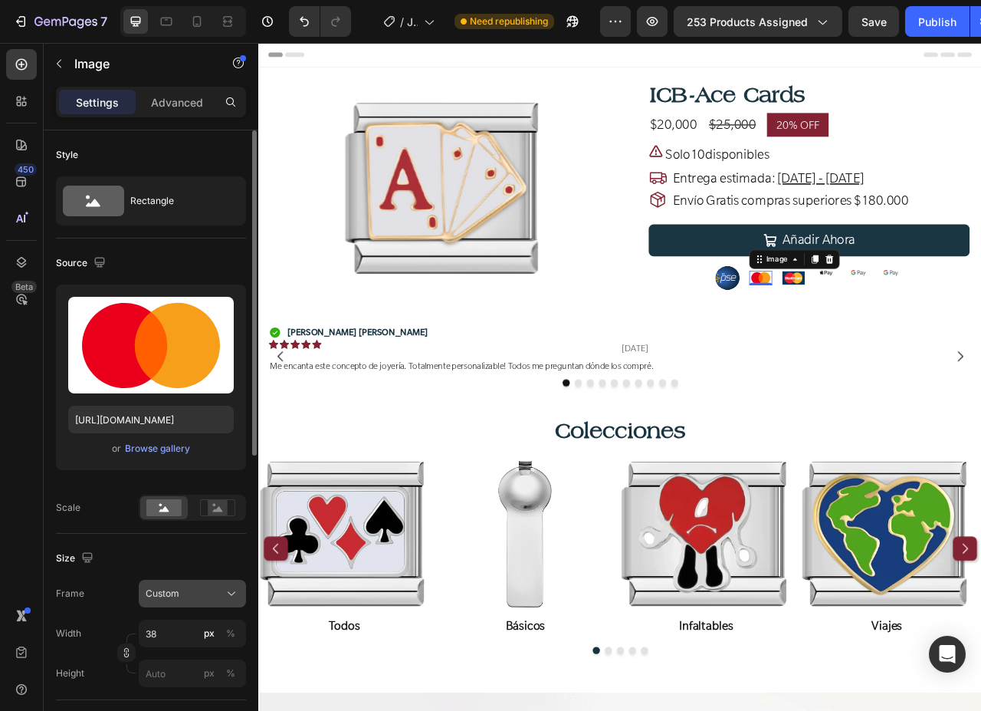
click at [180, 593] on div "Custom" at bounding box center [183, 593] width 75 height 14
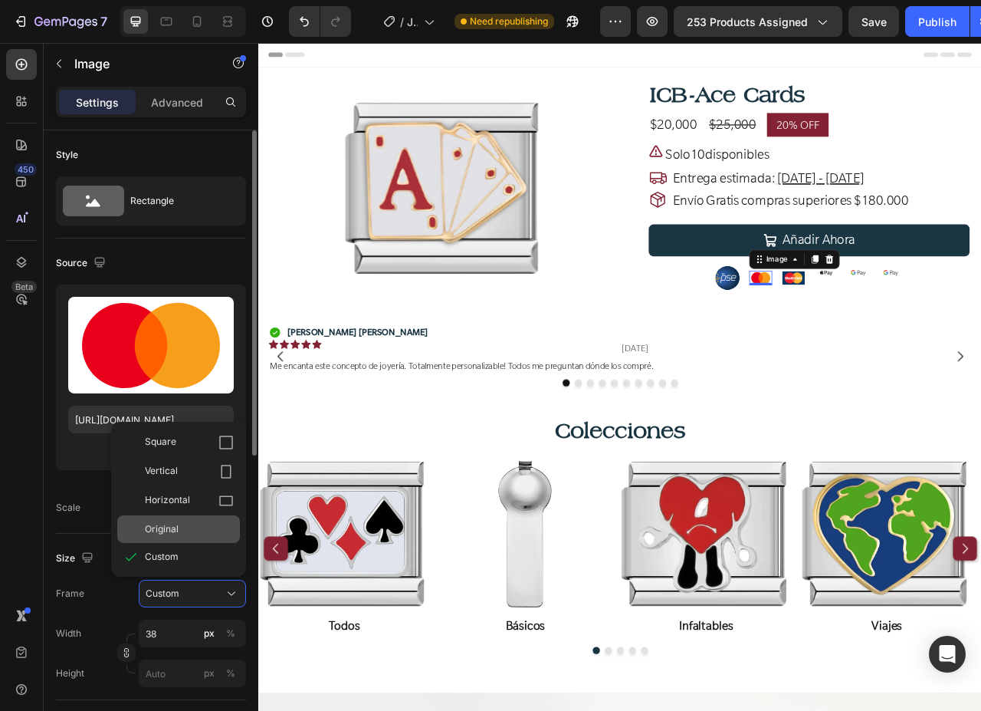
click at [169, 528] on span "Original" at bounding box center [162, 529] width 34 height 14
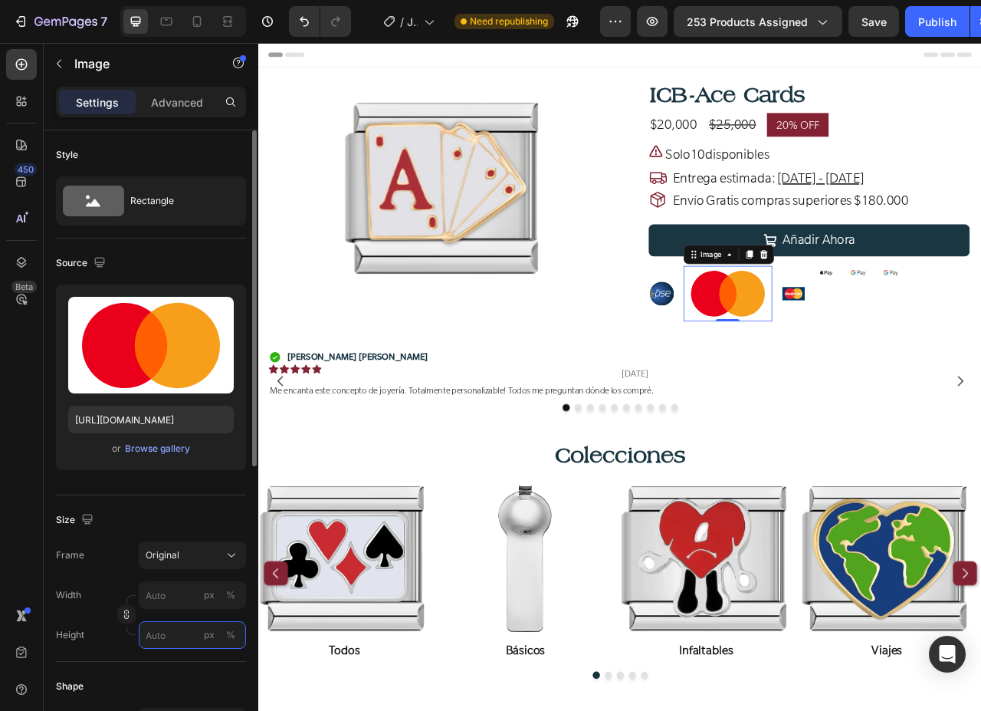
click at [172, 636] on input "px %" at bounding box center [192, 635] width 107 height 28
type input "40"
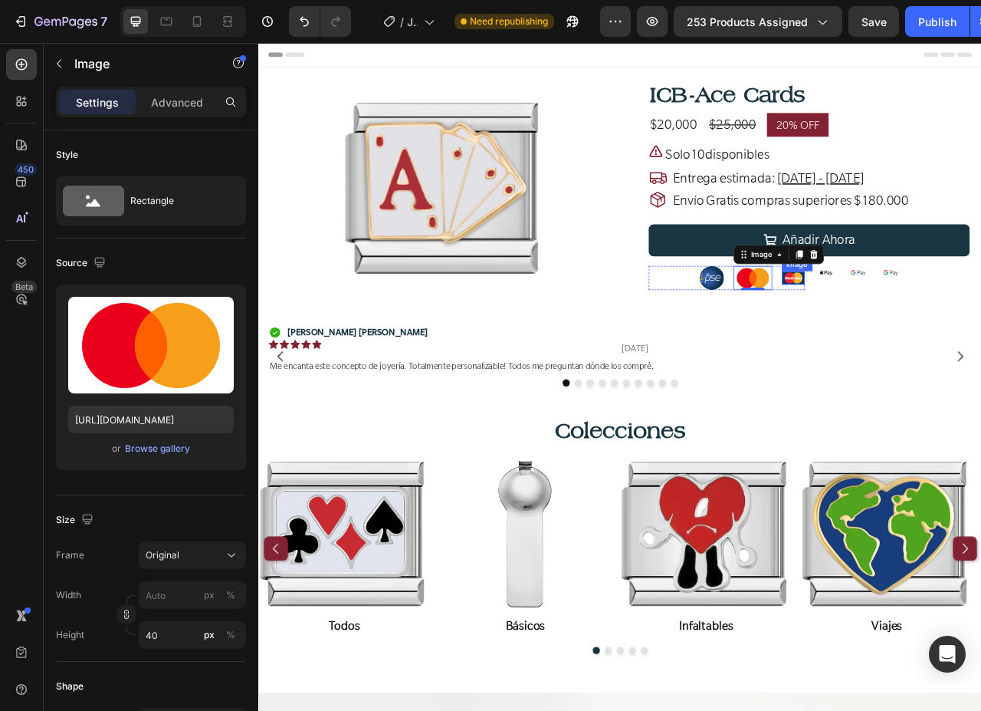
click at [934, 342] on img at bounding box center [938, 341] width 29 height 17
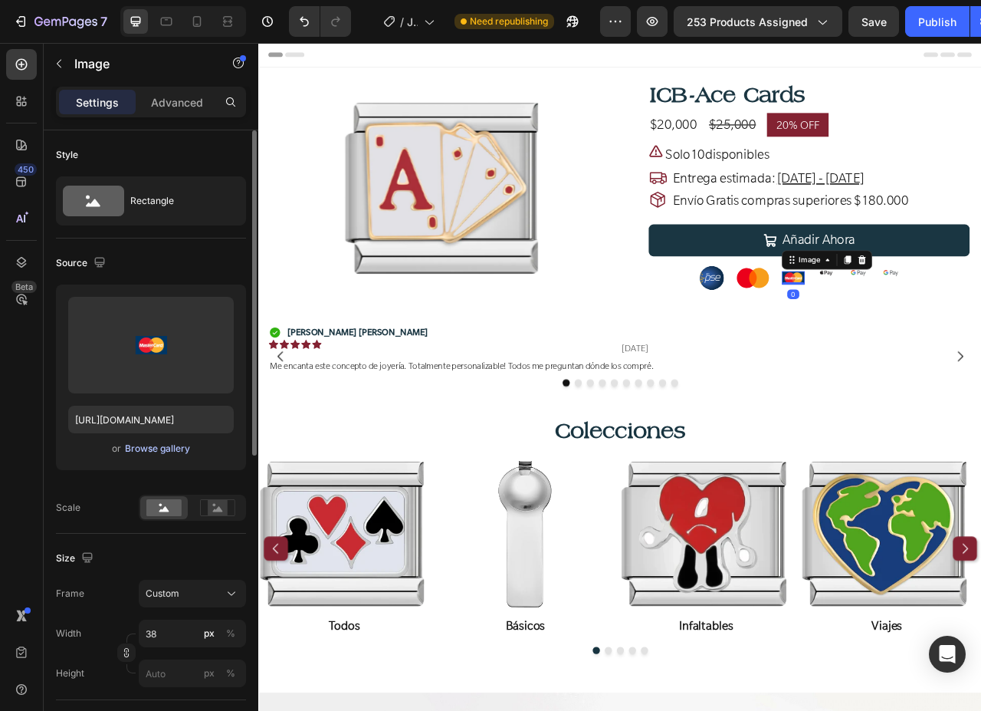
click at [141, 450] on div "Browse gallery" at bounding box center [157, 449] width 65 height 14
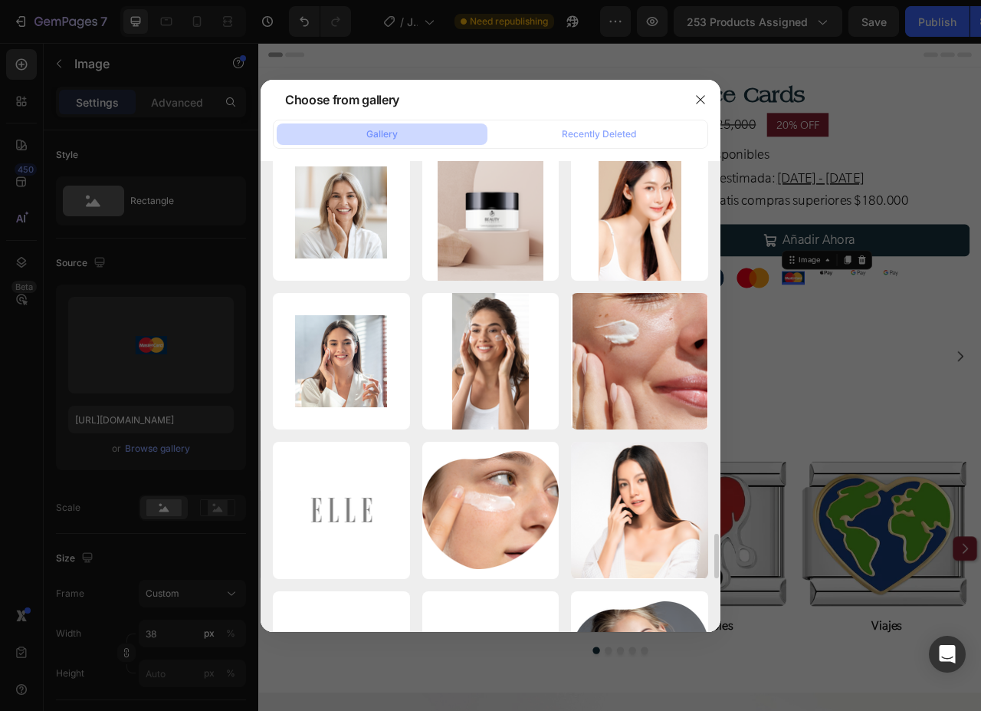
scroll to position [4292, 0]
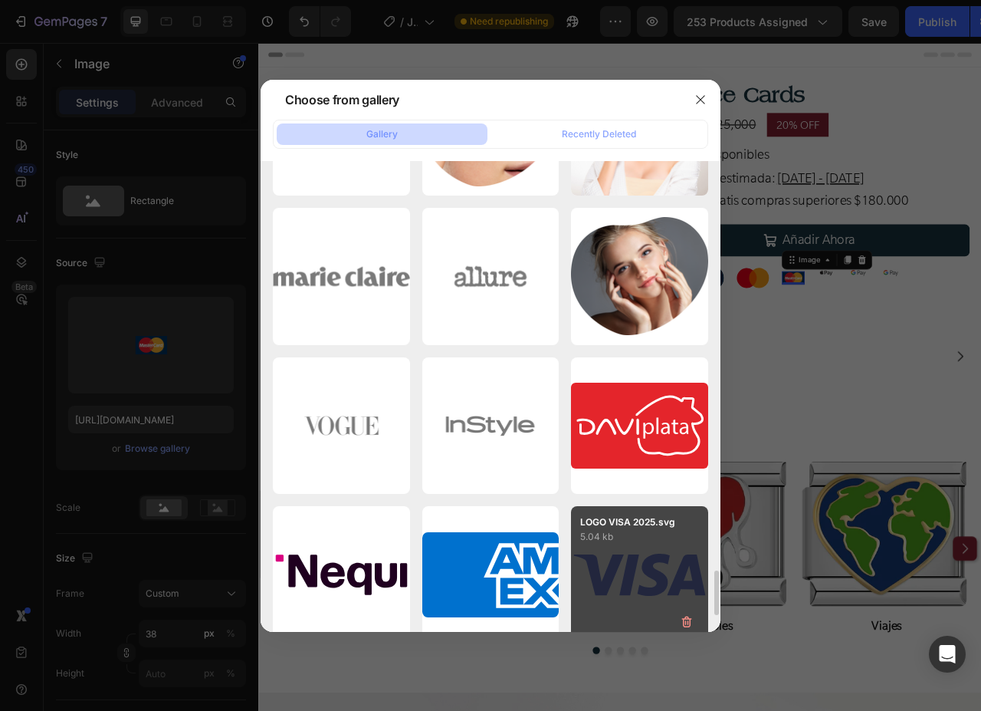
click at [648, 591] on div "LOGO VISA 2025.svg 5.04 kb" at bounding box center [639, 574] width 137 height 137
type input "https://cdn.shopify.com/s/files/1/0647/1893/0083/files/gempages_523854022176670…"
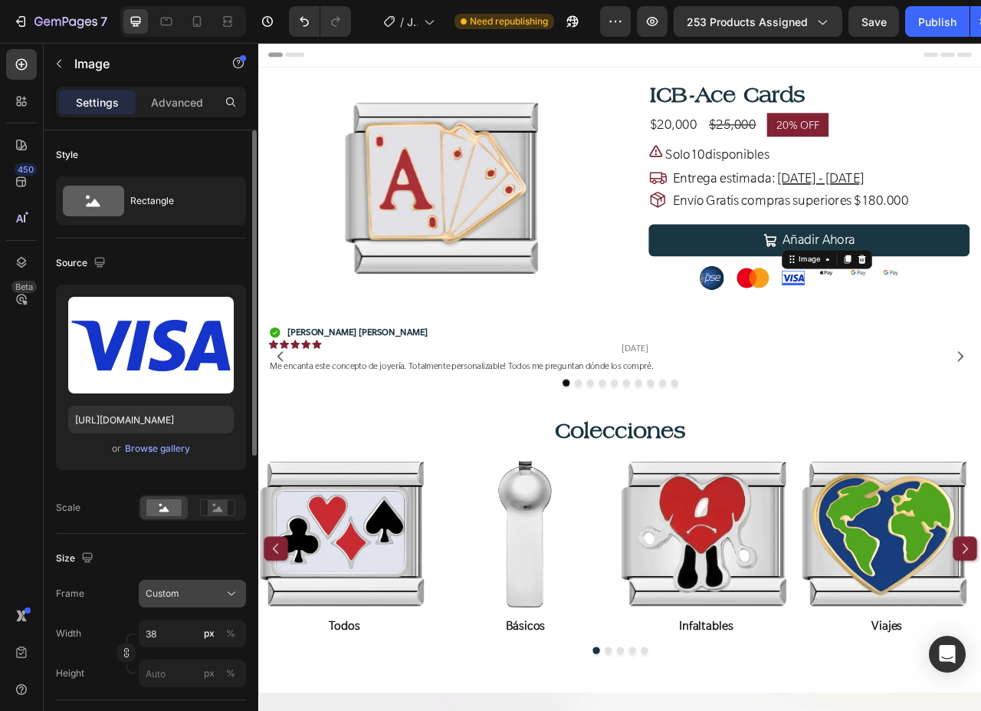
click at [166, 589] on span "Custom" at bounding box center [163, 593] width 34 height 14
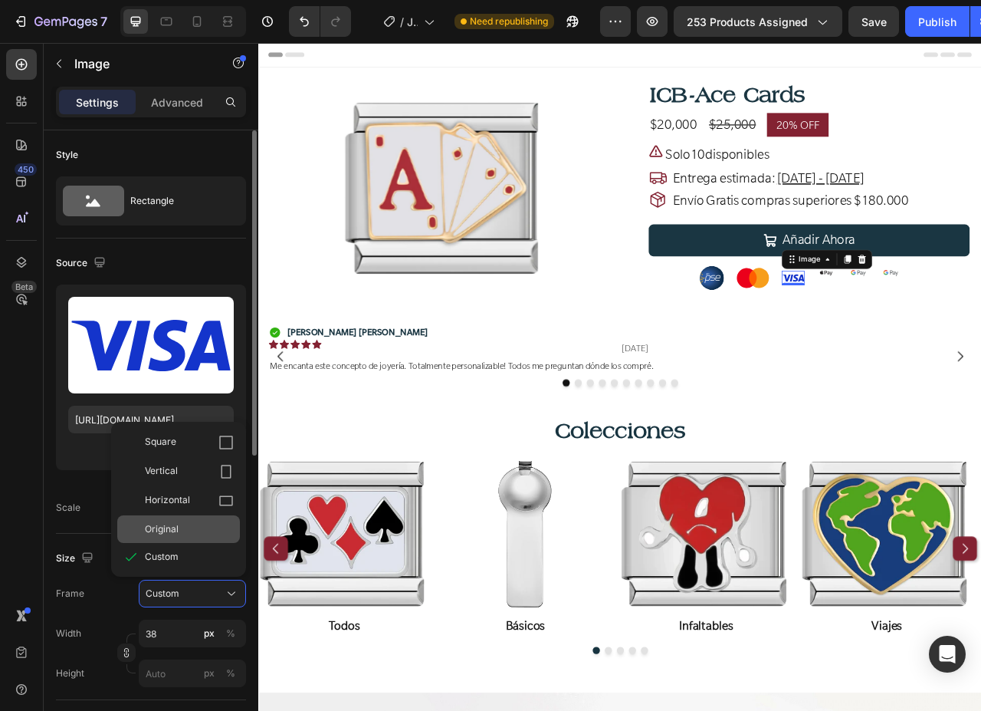
click at [161, 526] on span "Original" at bounding box center [162, 529] width 34 height 14
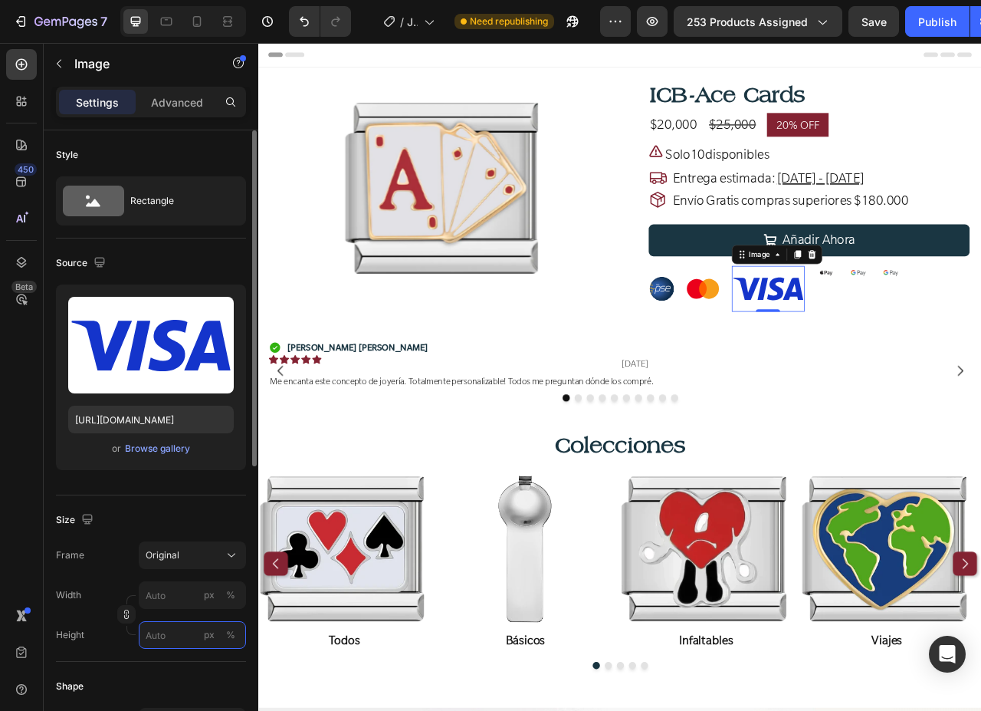
click at [160, 638] on input "px %" at bounding box center [192, 635] width 107 height 28
type input "40"
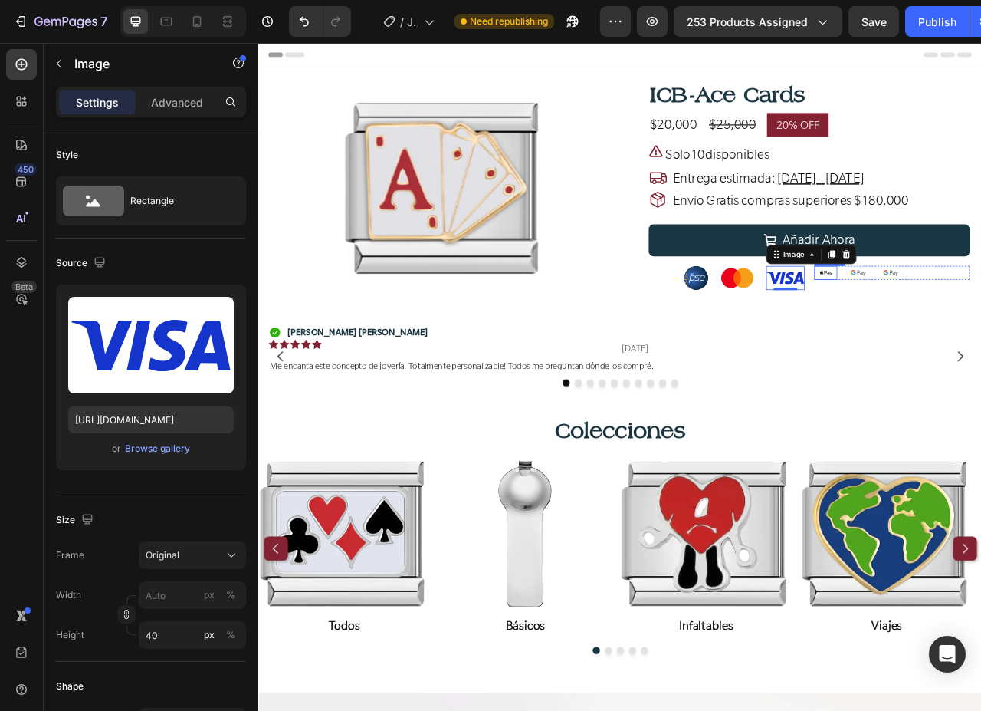
click at [978, 333] on img at bounding box center [979, 336] width 29 height 18
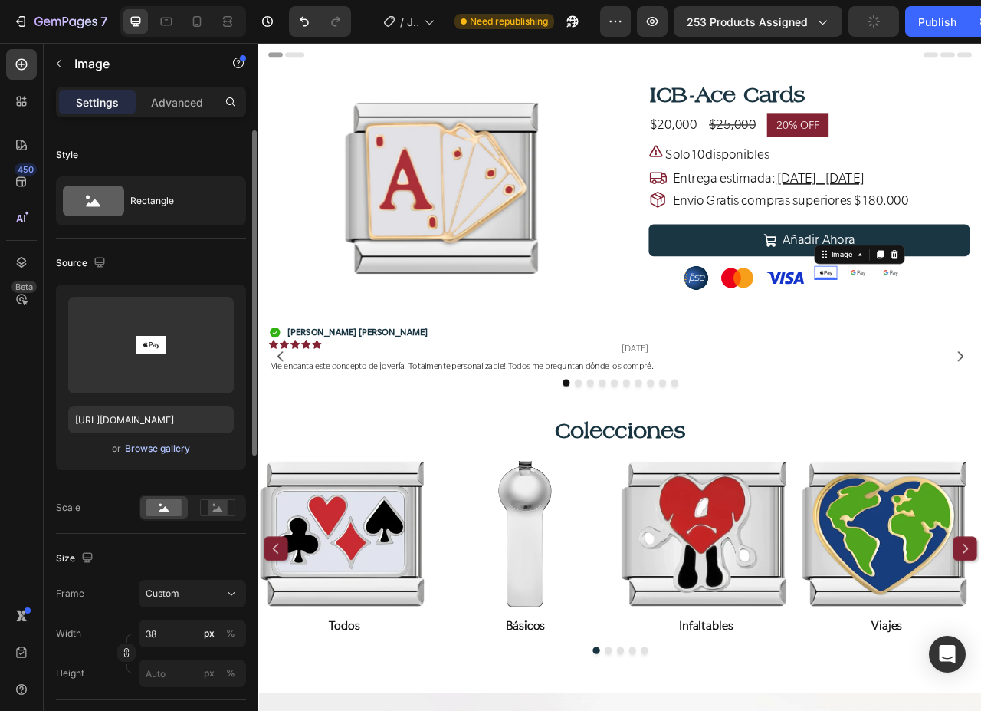
click at [149, 451] on div "Browse gallery" at bounding box center [157, 449] width 65 height 14
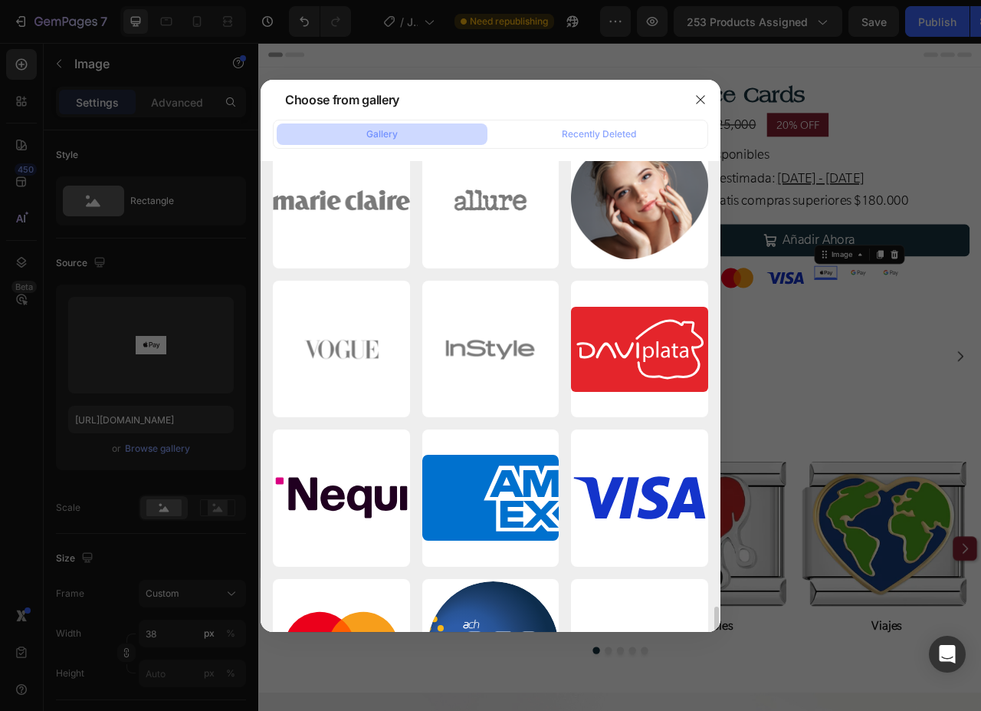
scroll to position [4446, 0]
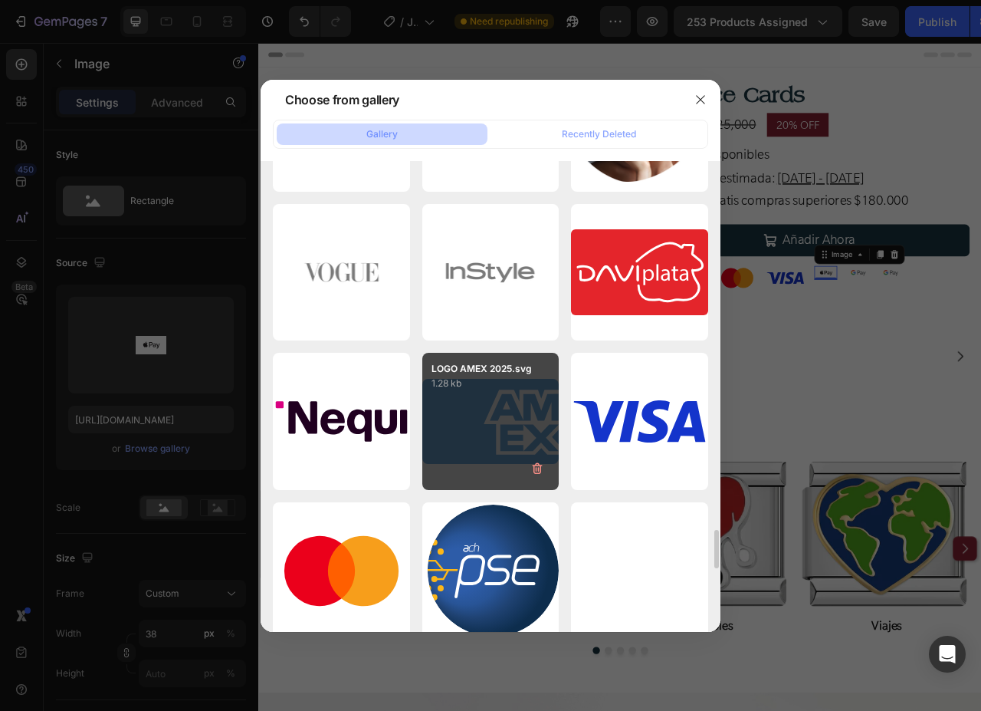
click at [478, 427] on div "LOGO AMEX 2025.svg 1.28 kb" at bounding box center [490, 421] width 137 height 137
type input "https://cdn.shopify.com/s/files/1/0647/1893/0083/files/gempages_523854022176670…"
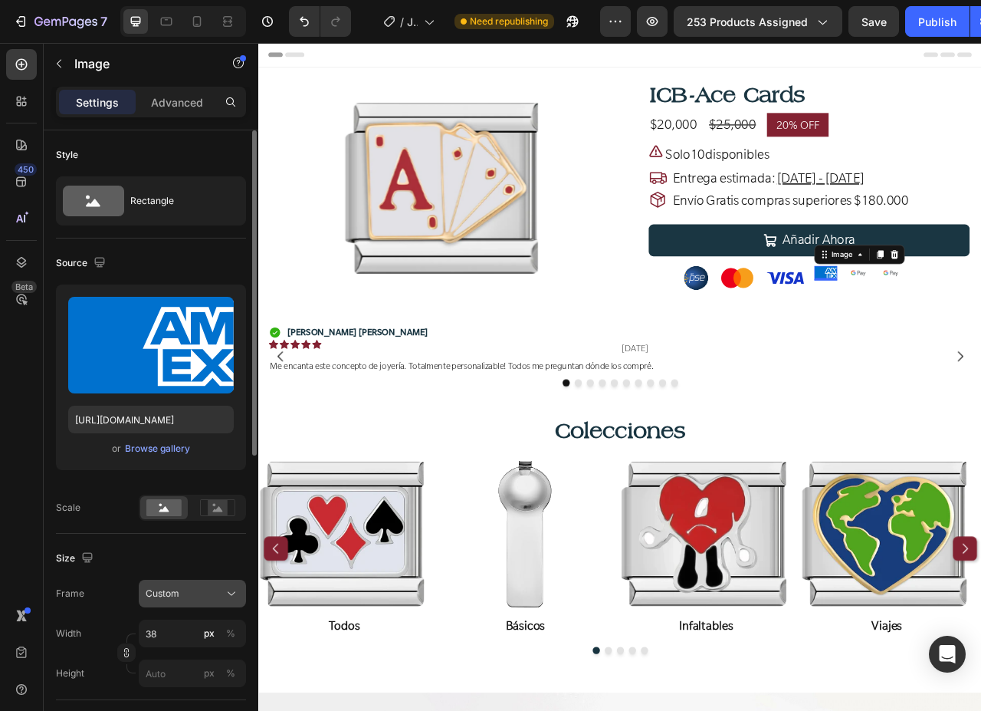
click at [171, 586] on div "Custom" at bounding box center [193, 593] width 94 height 15
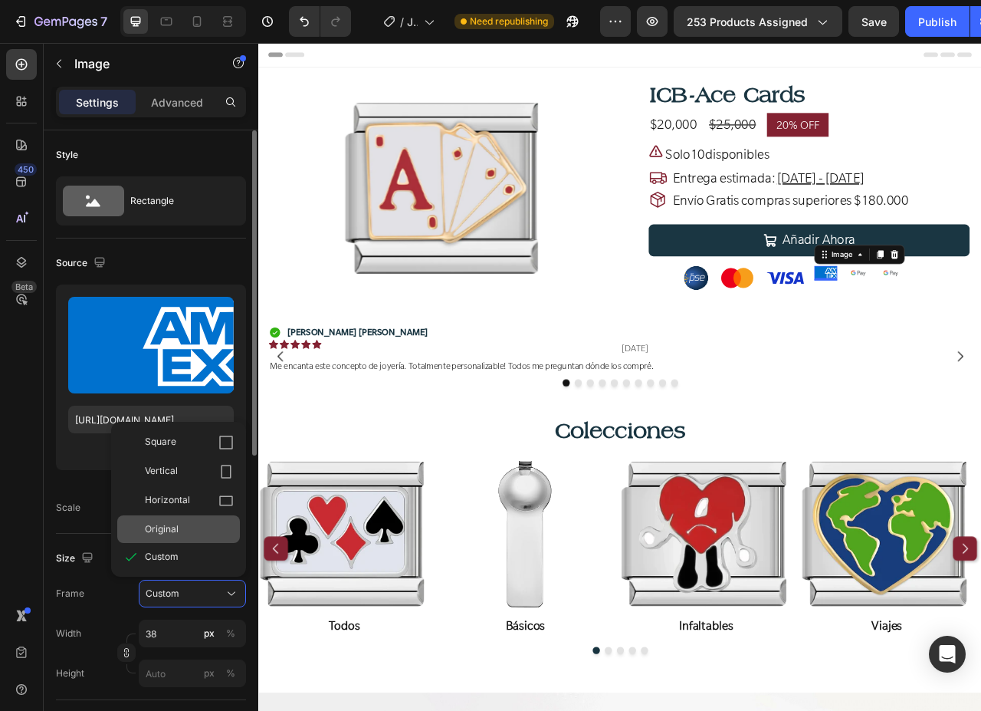
click at [166, 531] on span "Original" at bounding box center [162, 529] width 34 height 14
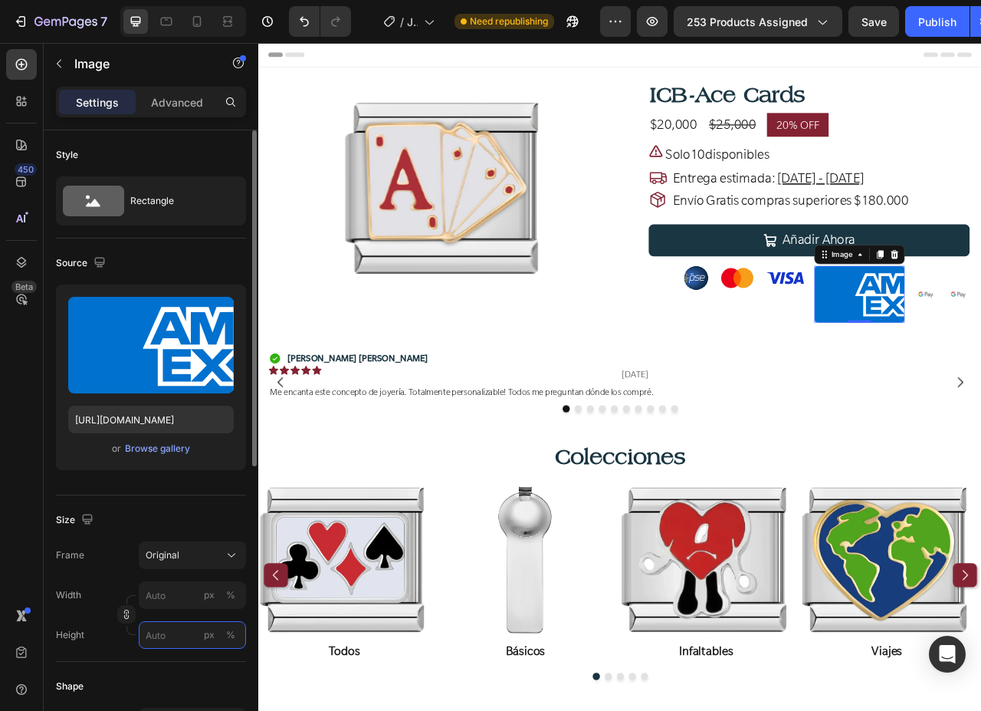
click at [151, 642] on input "px %" at bounding box center [192, 635] width 107 height 28
type input "40"
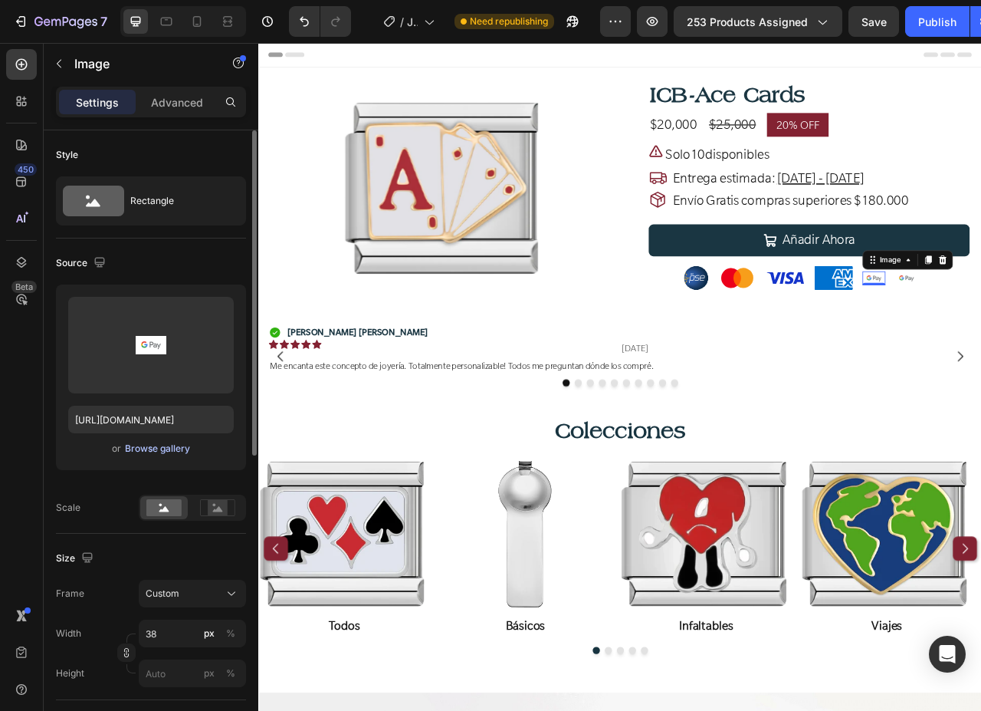
click at [136, 443] on div "Browse gallery" at bounding box center [157, 449] width 65 height 14
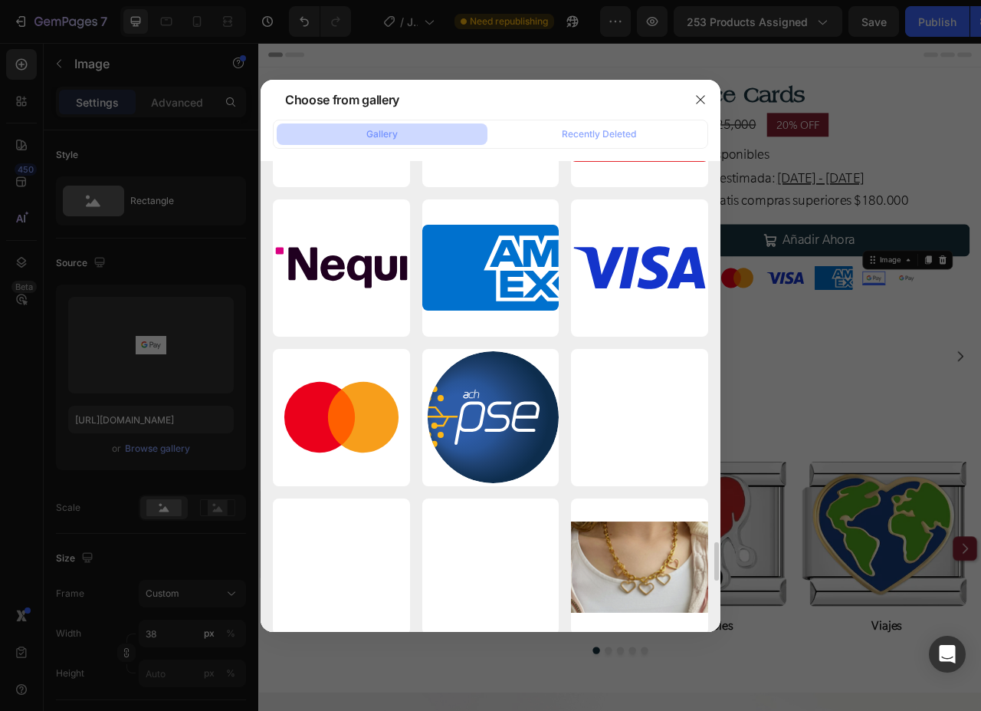
scroll to position [4369, 0]
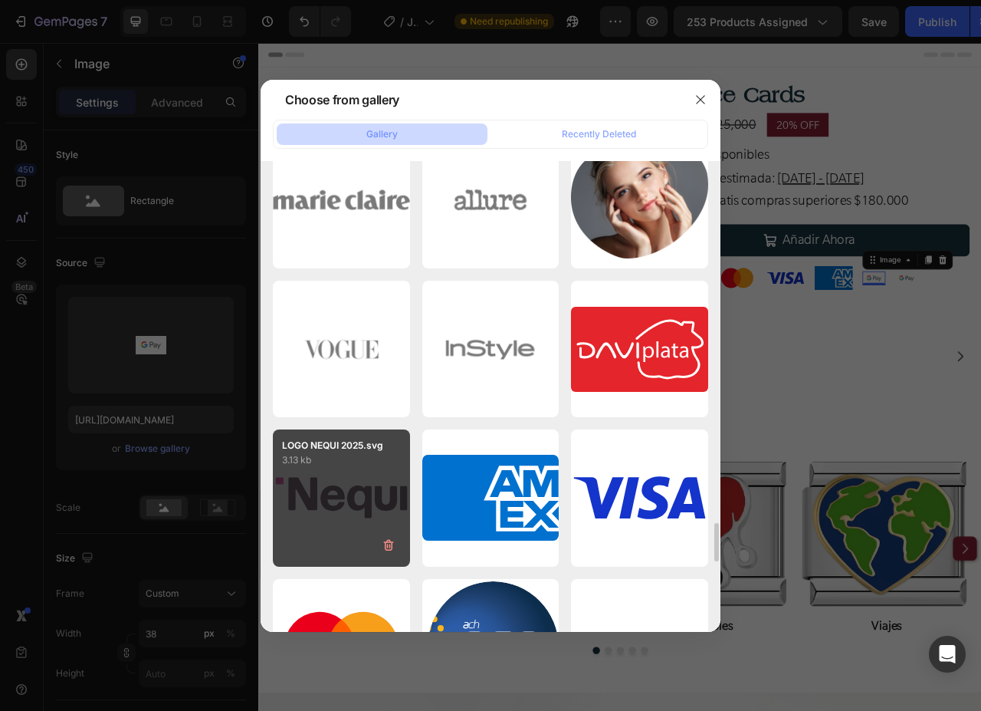
click at [351, 510] on div "LOGO NEQUI 2025.svg 3.13 kb" at bounding box center [341, 497] width 137 height 137
type input "https://cdn.shopify.com/s/files/1/0647/1893/0083/files/gempages_523854022176670…"
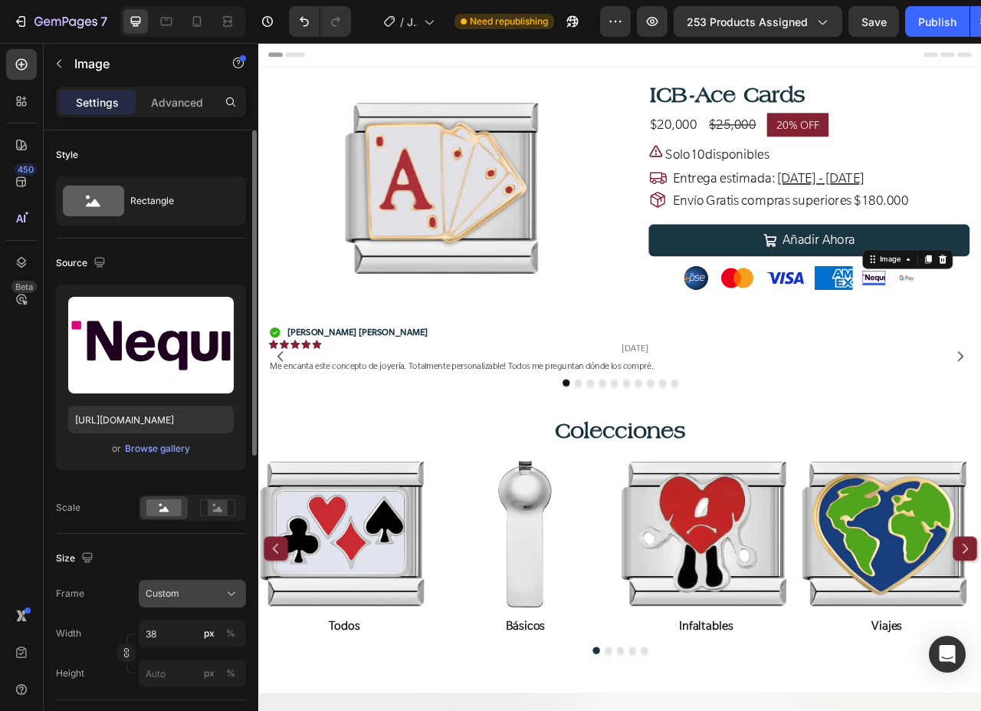
click at [222, 588] on div "Custom" at bounding box center [193, 593] width 94 height 15
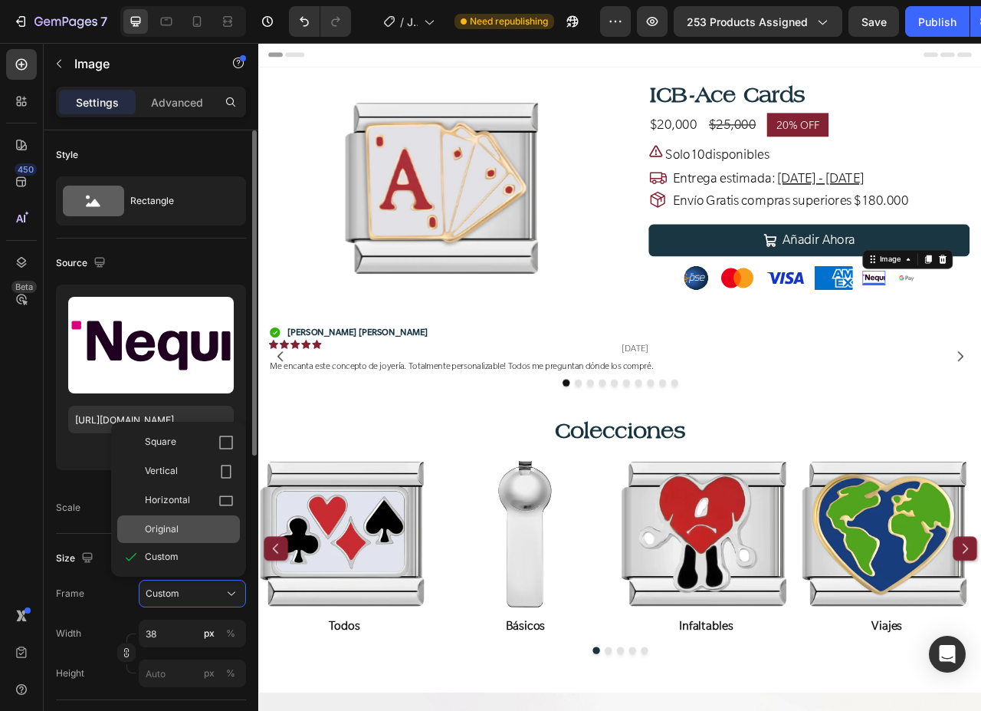
click at [169, 529] on span "Original" at bounding box center [162, 529] width 34 height 14
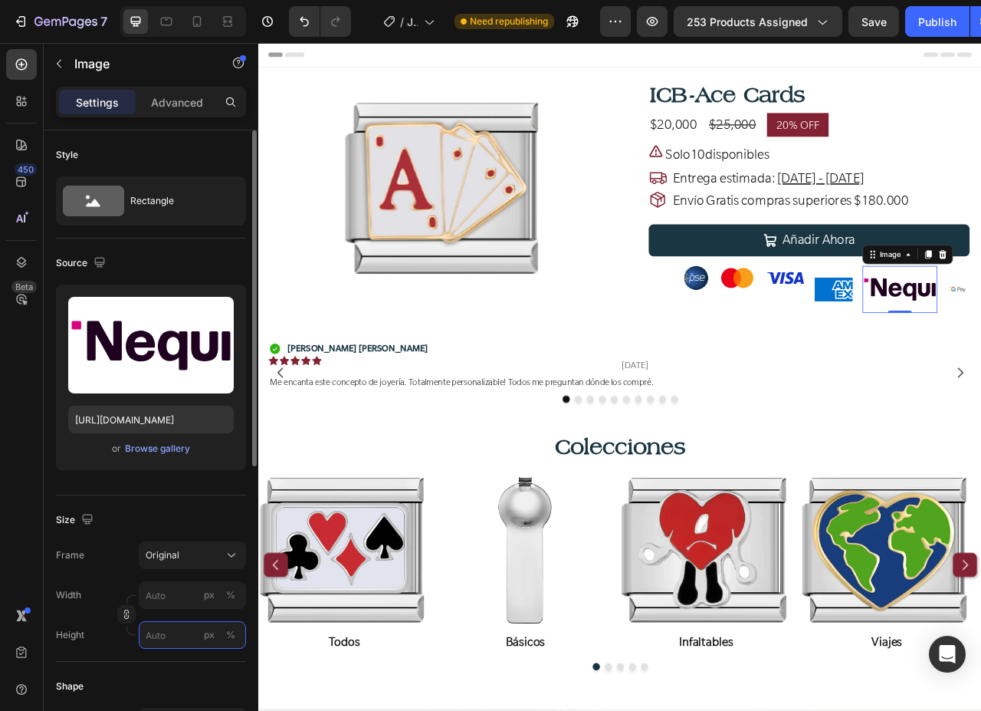
click at [164, 637] on input "px %" at bounding box center [192, 635] width 107 height 28
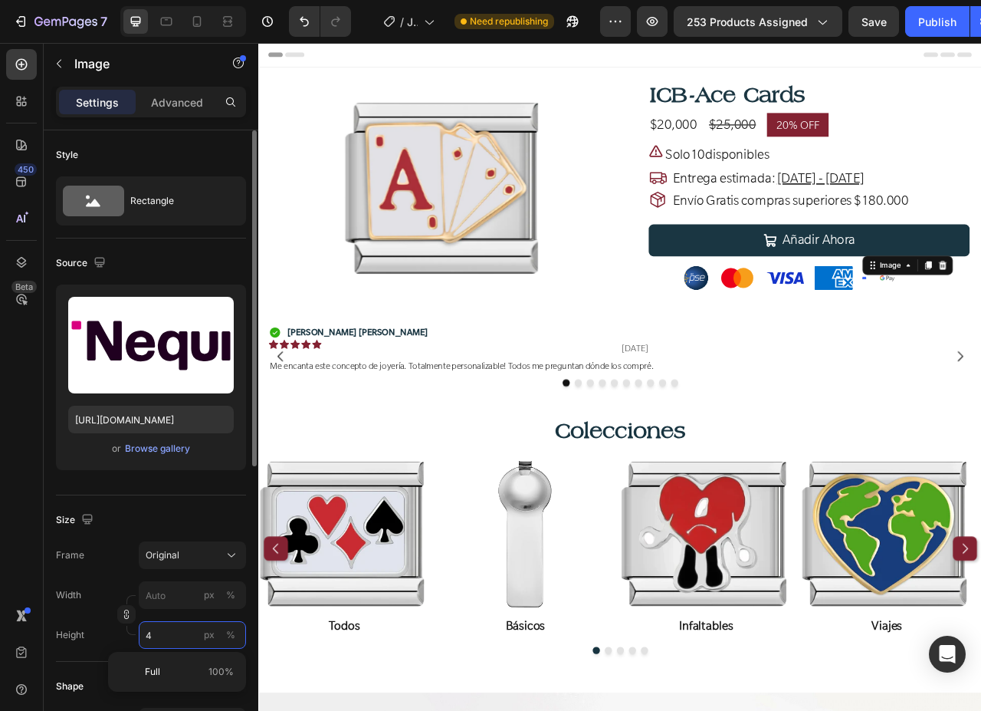
type input "40"
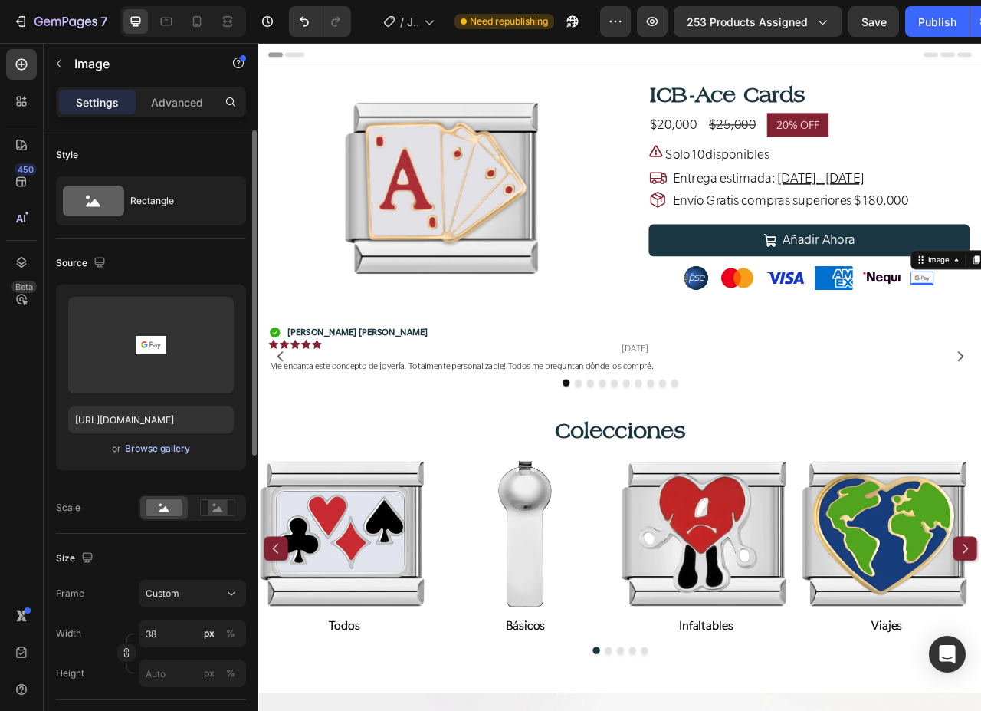
click at [145, 451] on div "Browse gallery" at bounding box center [157, 449] width 65 height 14
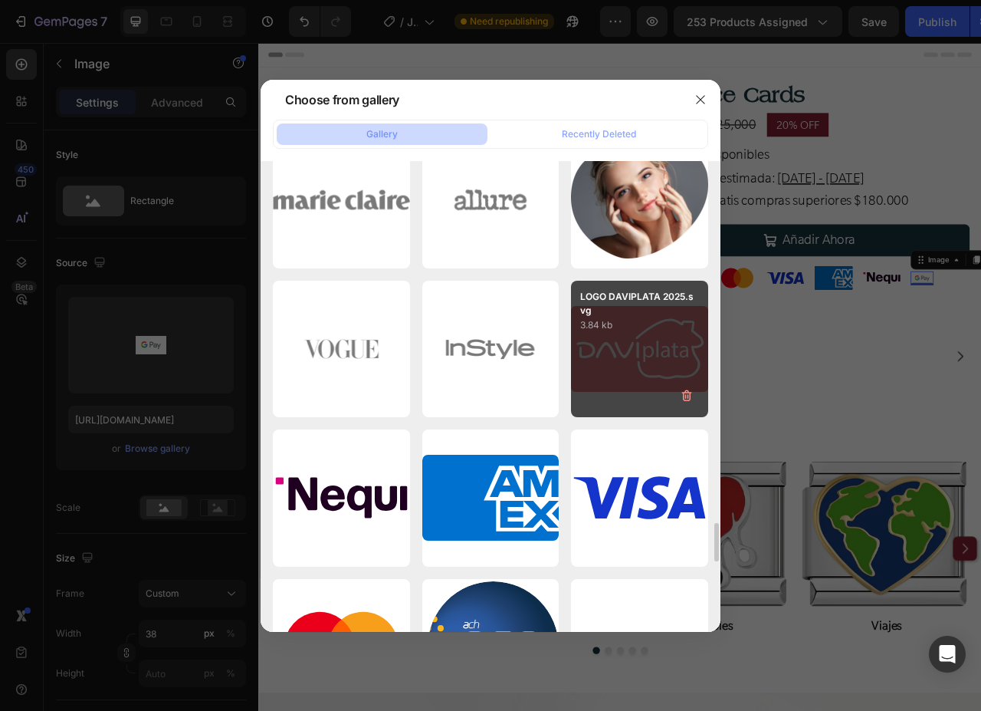
click at [658, 366] on div "LOGO DAVIPLATA 2025.svg 3.84 kb" at bounding box center [639, 349] width 137 height 137
type input "https://cdn.shopify.com/s/files/1/0647/1893/0083/files/gempages_523854022176670…"
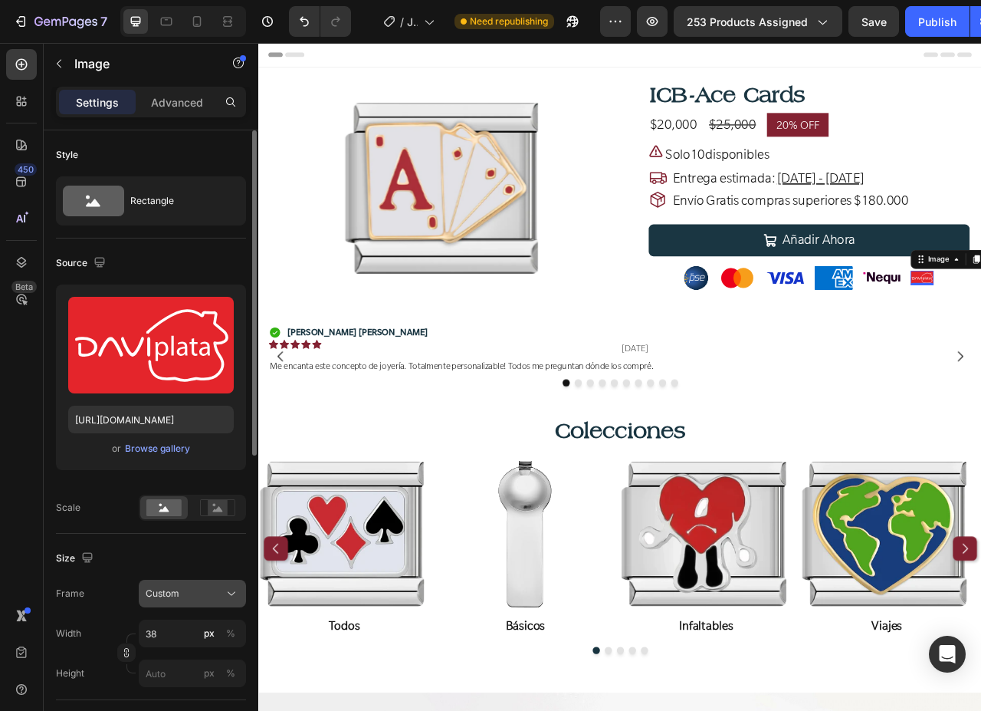
click at [171, 587] on span "Custom" at bounding box center [163, 593] width 34 height 14
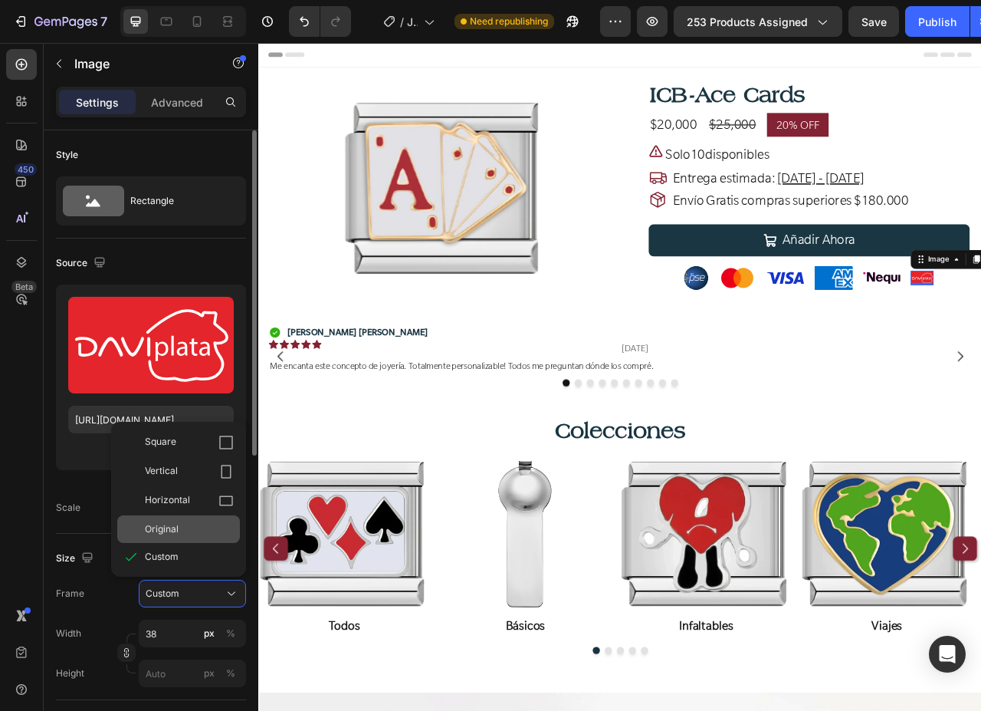
click at [162, 522] on span "Original" at bounding box center [162, 529] width 34 height 14
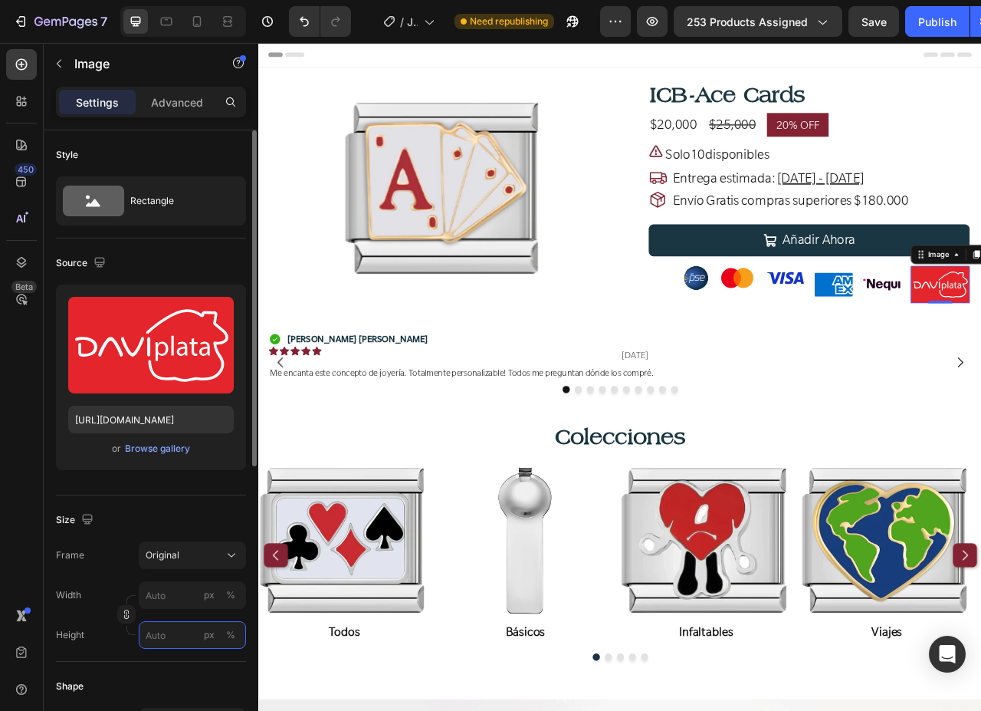
click at [173, 635] on input "px %" at bounding box center [192, 635] width 107 height 28
type input "40"
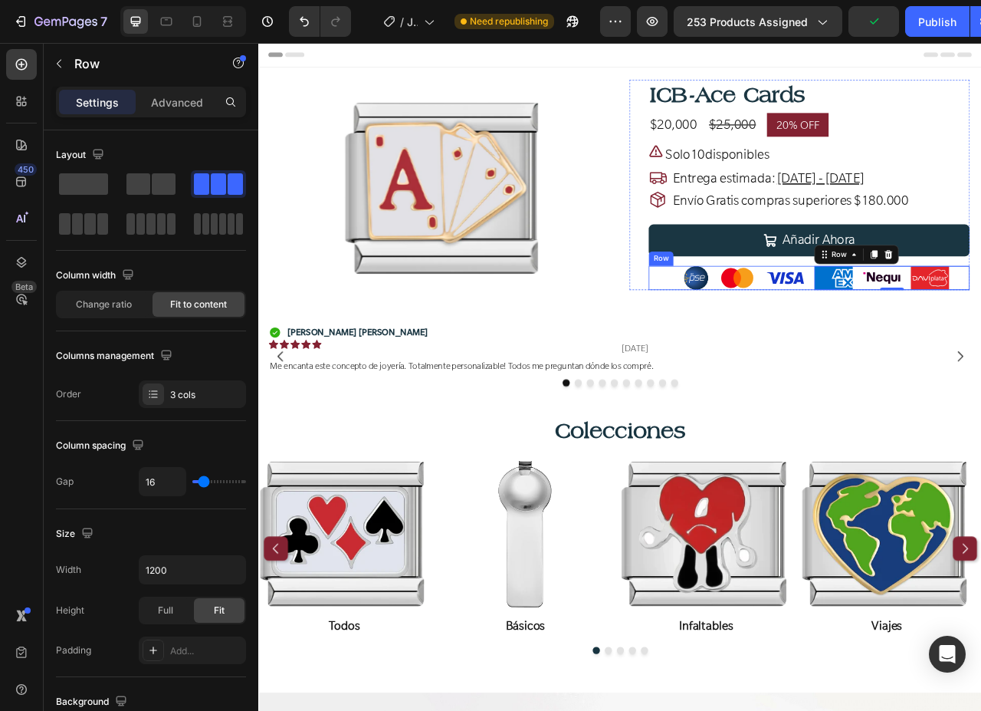
click at [950, 340] on div "Image Image Image Row Image Image Image Row 0 Row" at bounding box center [958, 342] width 409 height 31
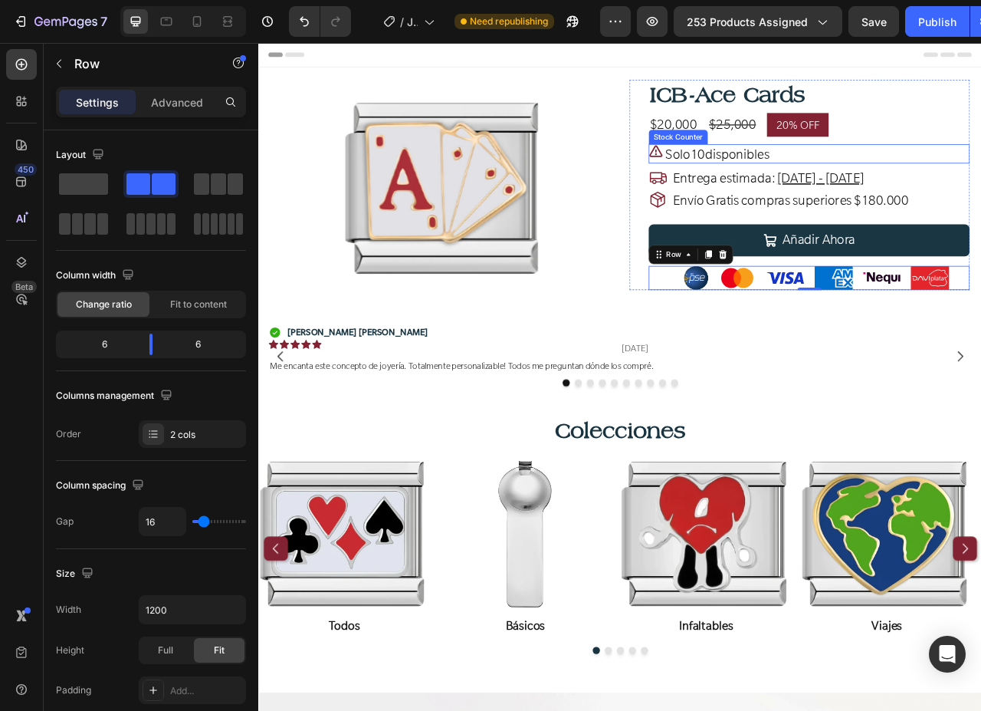
click at [865, 181] on p "Solo 10 disponibles" at bounding box center [842, 185] width 132 height 22
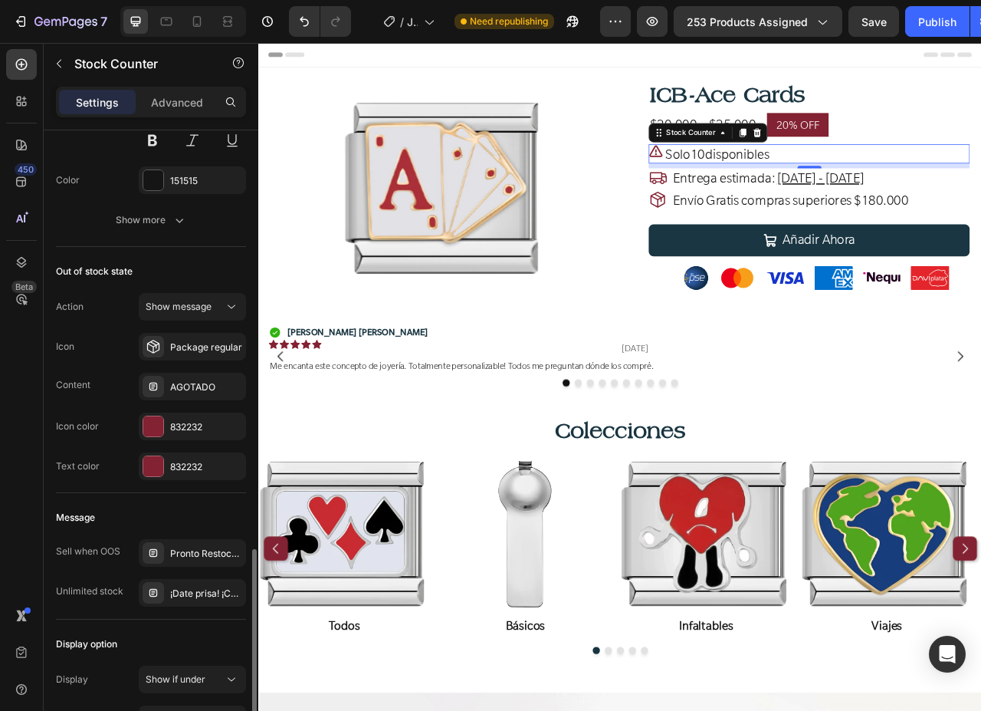
scroll to position [917, 0]
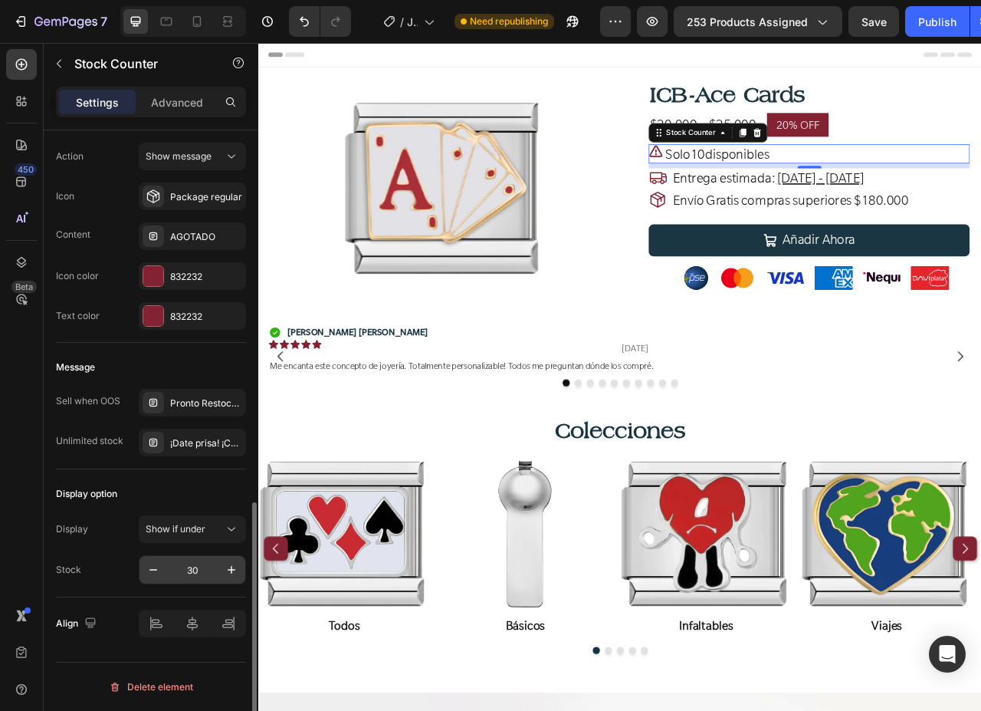
click at [199, 567] on input "30" at bounding box center [192, 570] width 51 height 28
type input "15"
click at [948, 24] on div "Publish" at bounding box center [937, 22] width 38 height 16
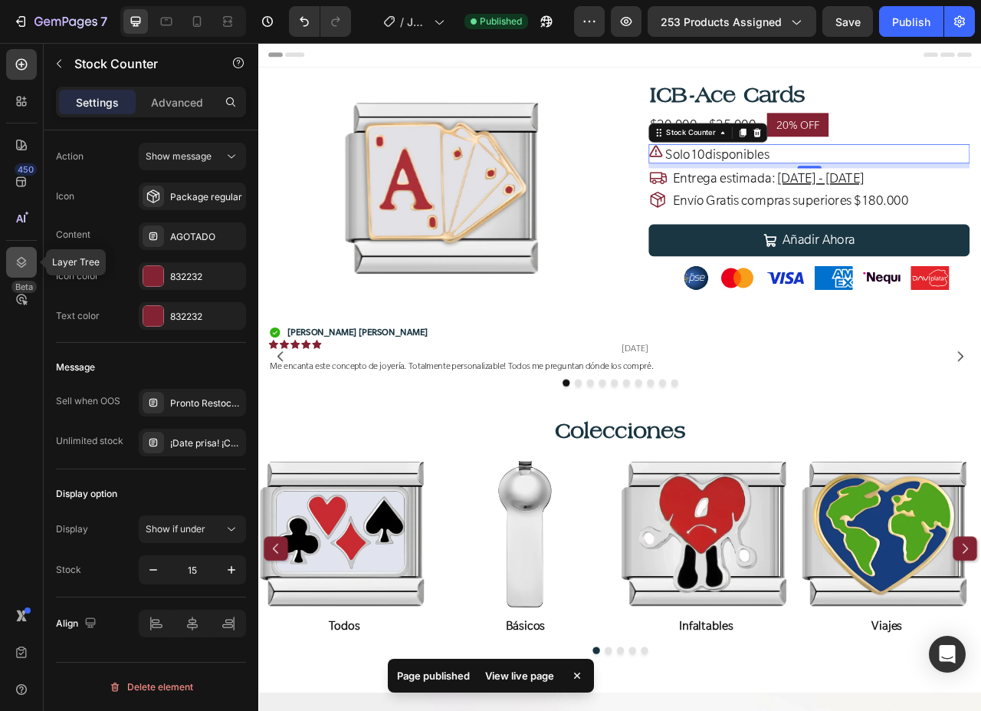
click at [12, 256] on div at bounding box center [21, 262] width 31 height 31
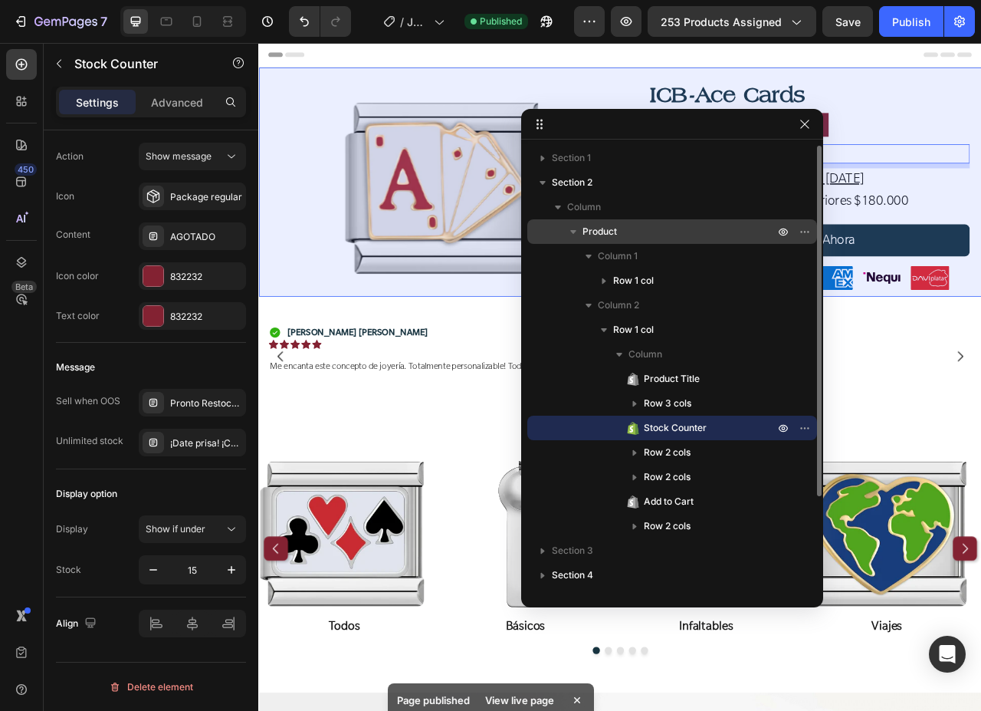
click at [573, 233] on icon "button" at bounding box center [573, 232] width 6 height 4
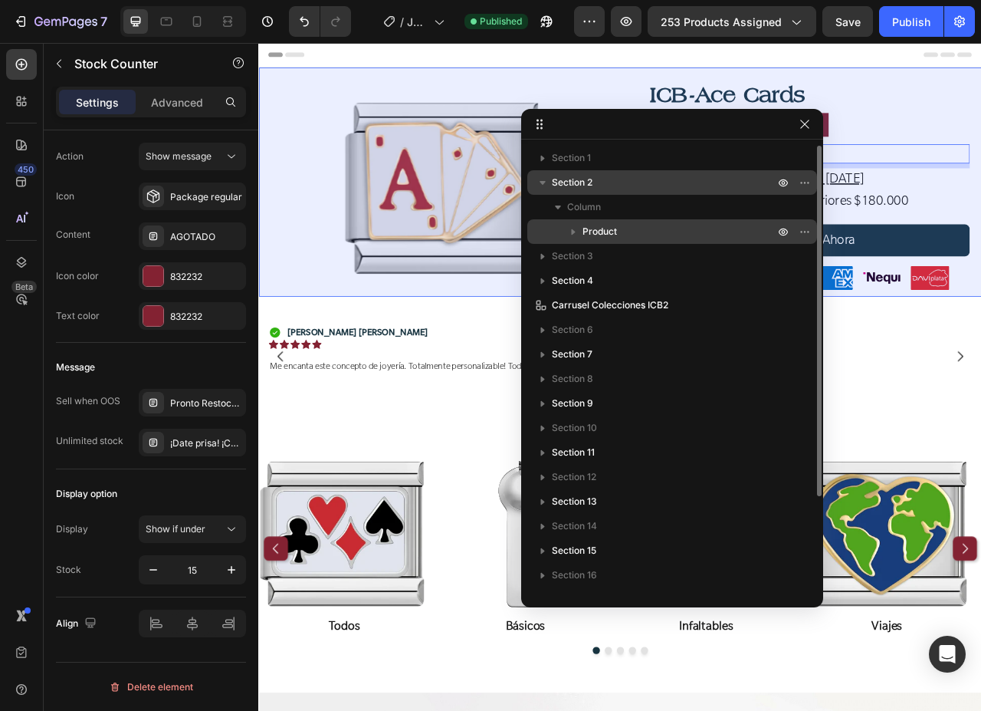
click at [546, 188] on icon "button" at bounding box center [542, 182] width 15 height 15
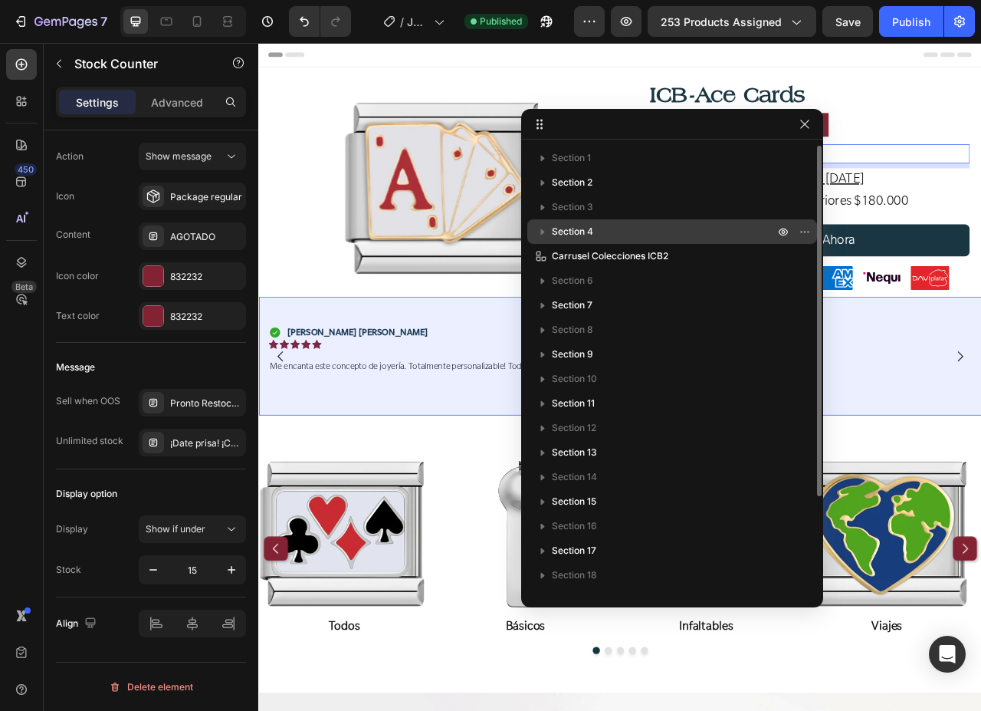
click at [620, 231] on p "Section 4" at bounding box center [664, 231] width 225 height 15
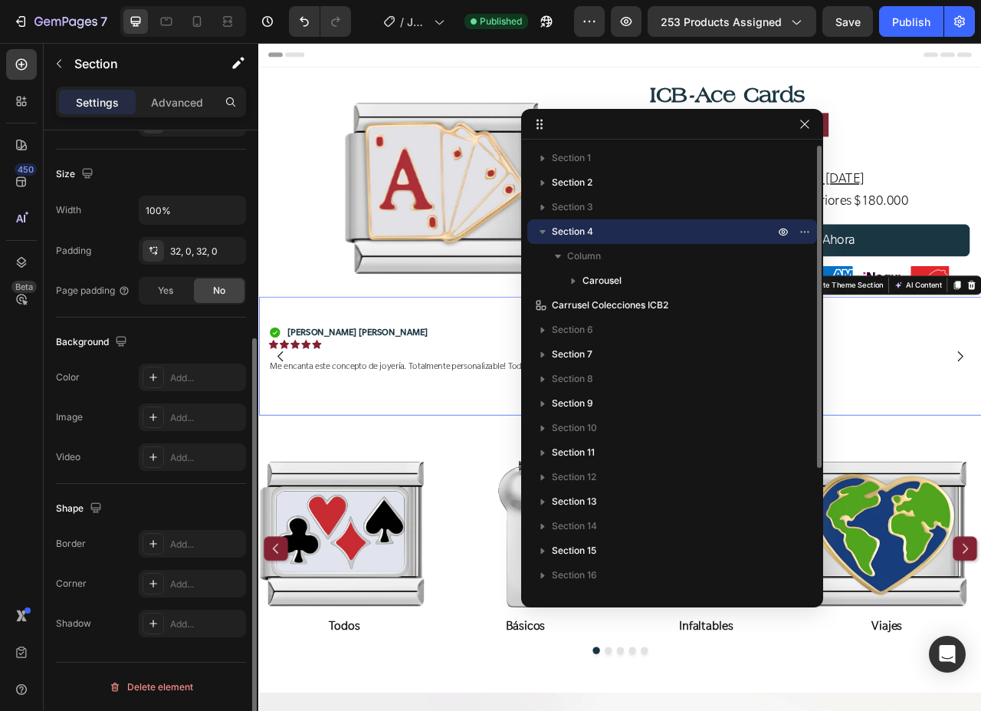
scroll to position [0, 0]
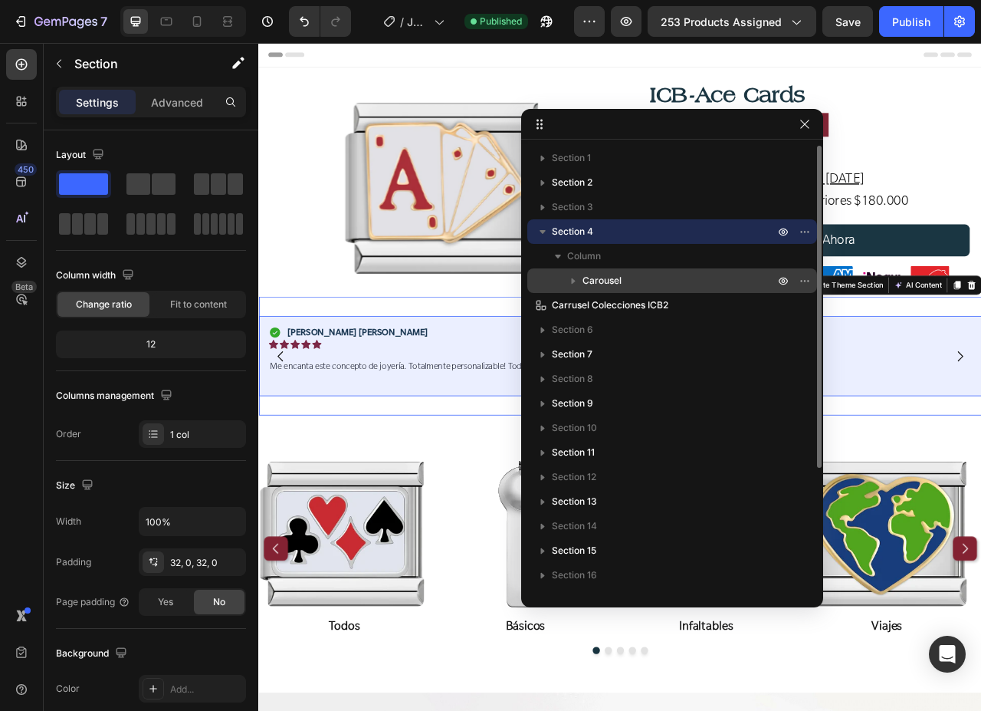
click at [637, 275] on p "Carousel" at bounding box center [680, 280] width 195 height 15
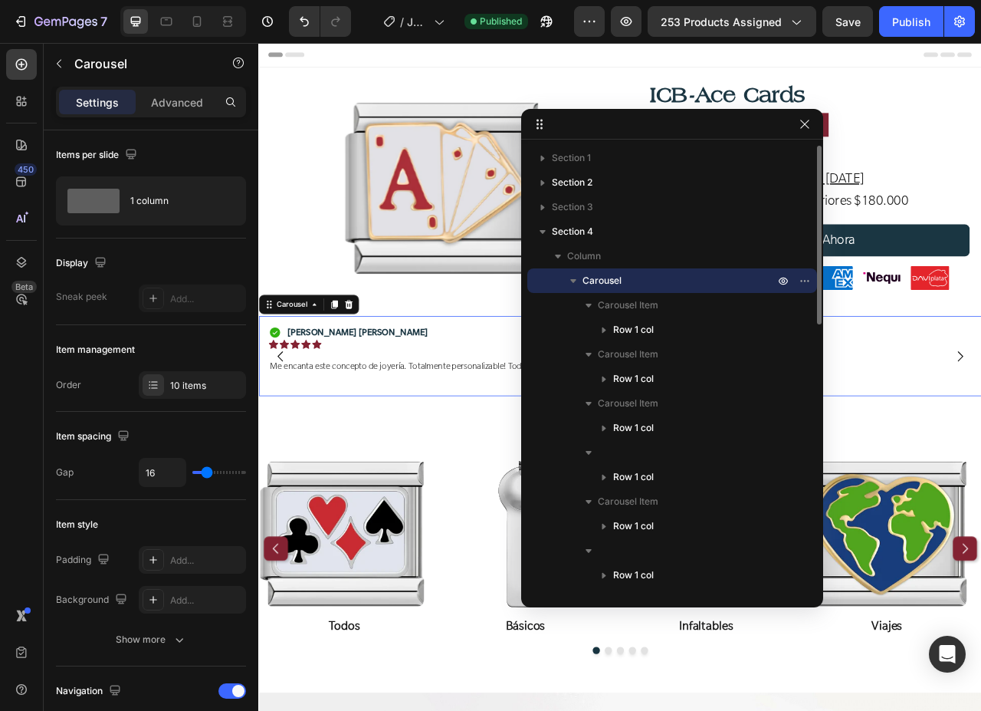
click at [574, 282] on icon "button" at bounding box center [573, 281] width 6 height 4
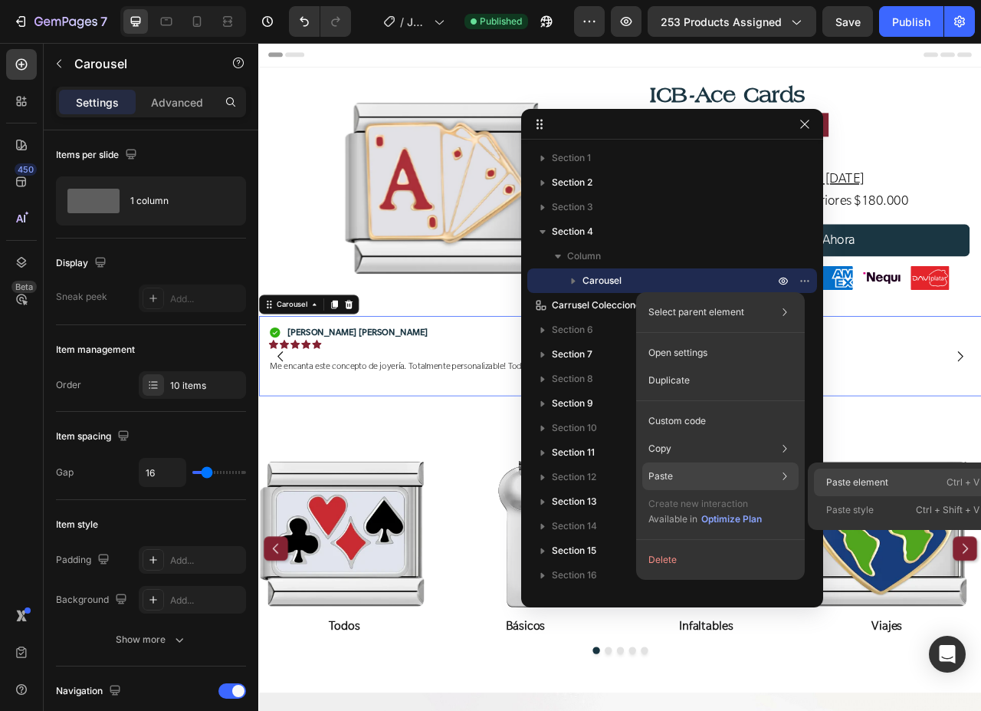
click at [855, 478] on p "Paste element" at bounding box center [857, 482] width 62 height 14
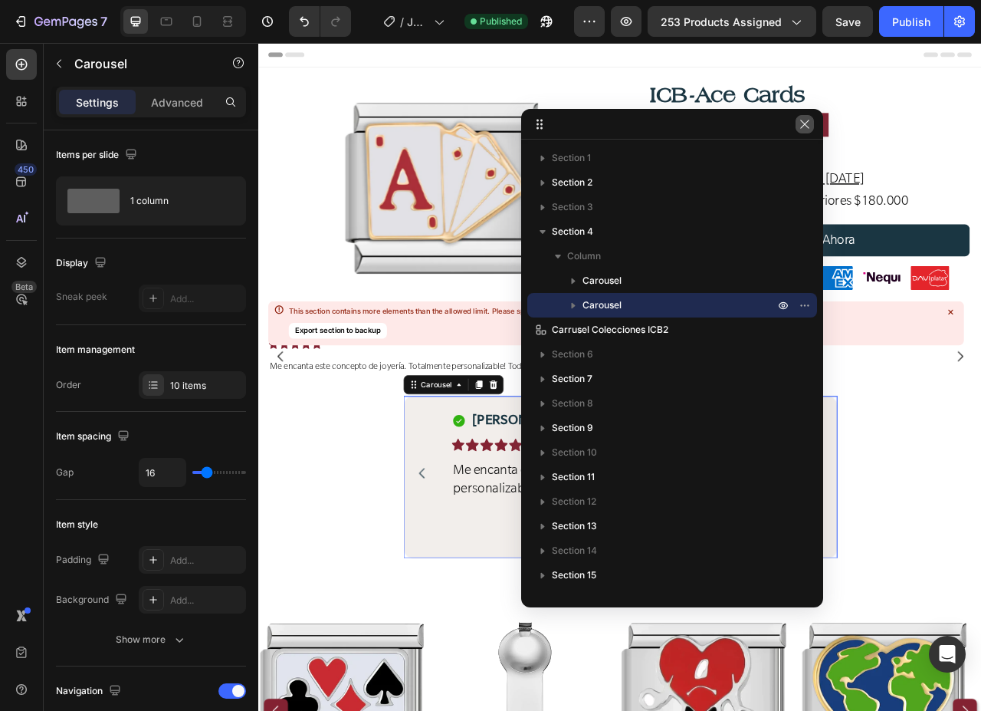
click at [804, 126] on icon "button" at bounding box center [805, 124] width 12 height 12
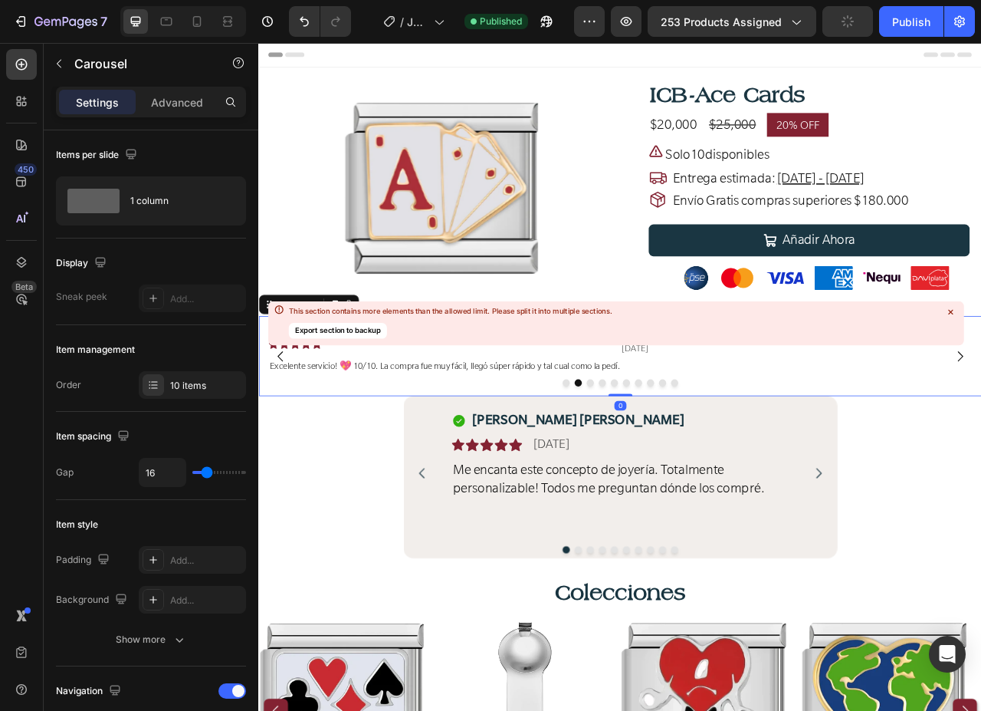
click at [950, 310] on icon at bounding box center [950, 312] width 12 height 12
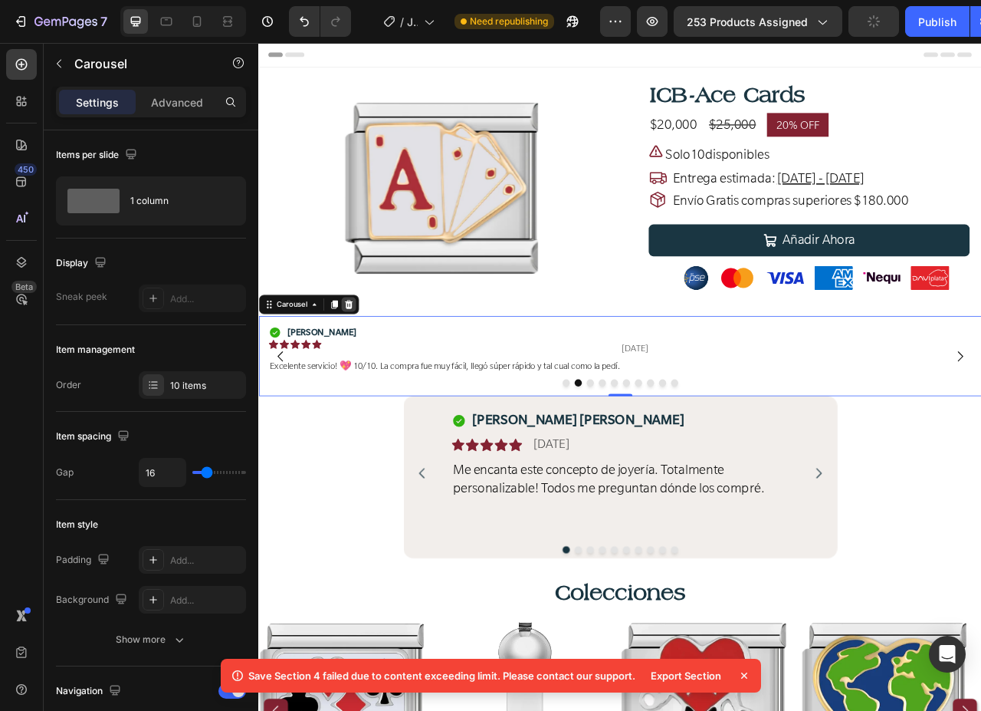
click at [374, 373] on icon at bounding box center [373, 375] width 10 height 11
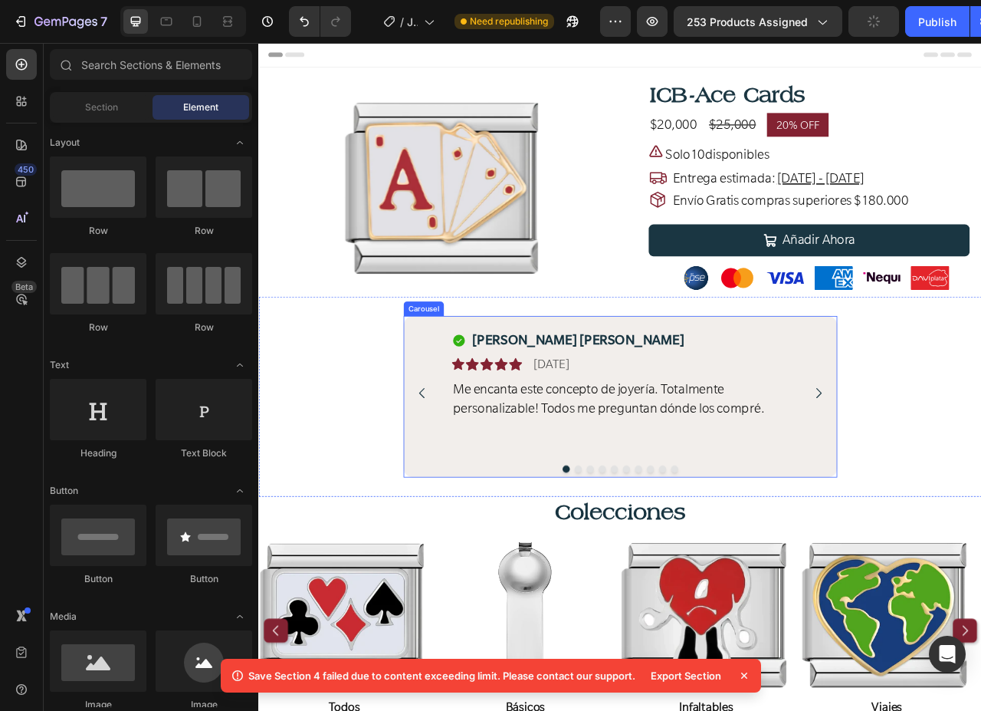
click at [470, 415] on div "Icon Maria Elena D. Text Block Row Icon Icon Icon Icon Icon Icon List 30/07/202…" at bounding box center [718, 488] width 552 height 184
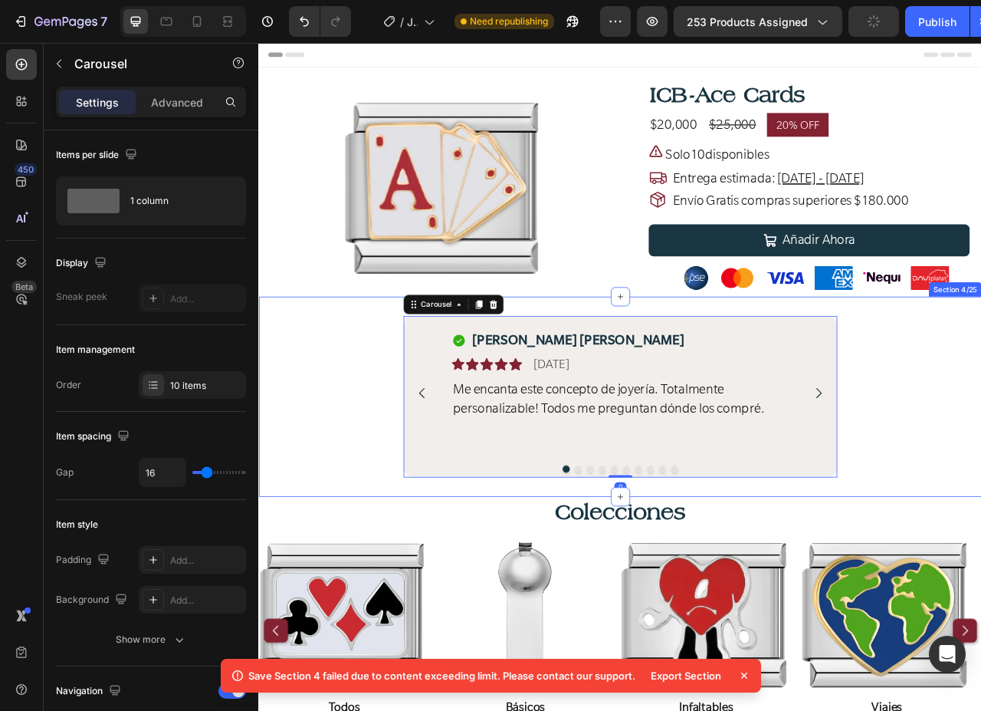
click at [382, 420] on div "Icon Maria Elena D. Text Block Row Icon Icon Icon Icon Icon Icon List 30/07/202…" at bounding box center [718, 492] width 920 height 205
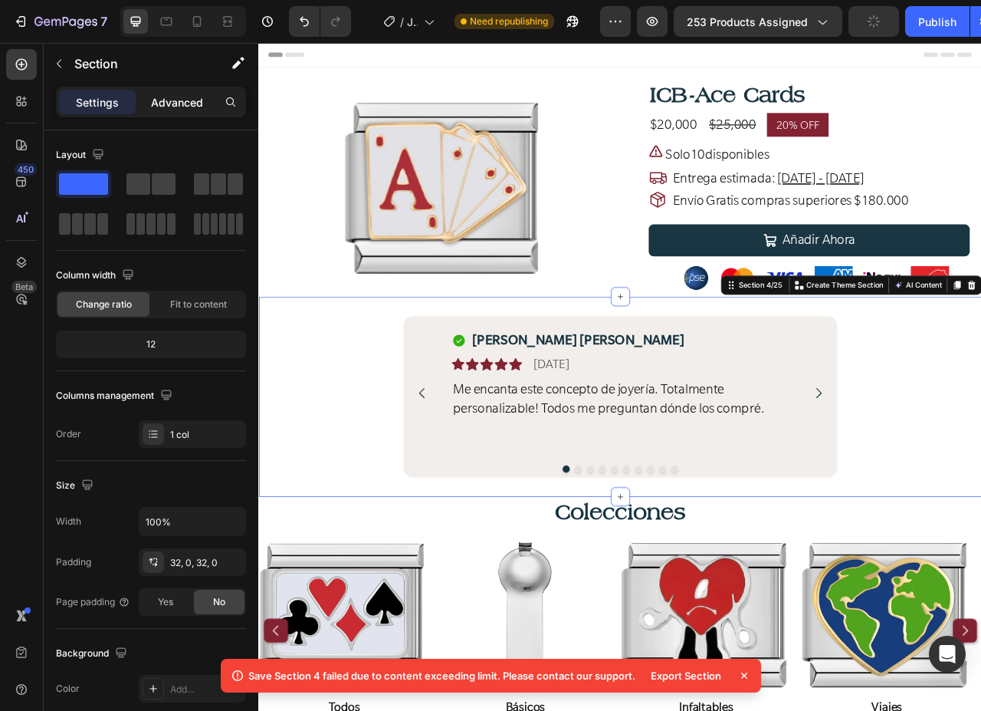
click at [156, 94] on p "Advanced" at bounding box center [177, 102] width 52 height 16
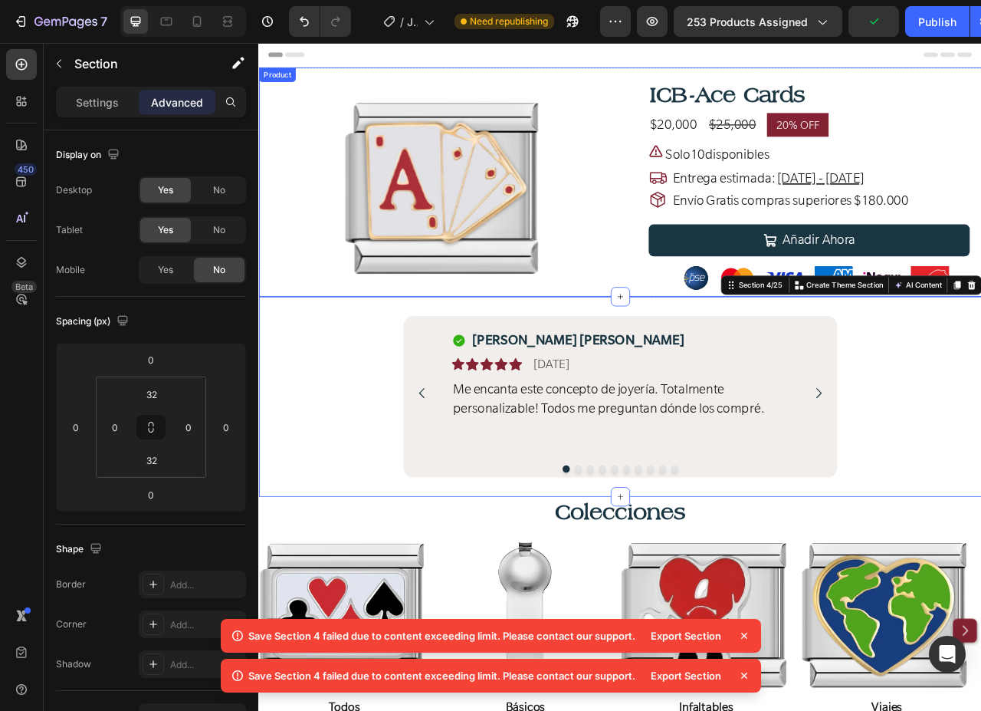
click at [722, 83] on div "Product Images Row ICB-Ace Cards Product Title $20,000 Product Price Product Pr…" at bounding box center [718, 219] width 920 height 291
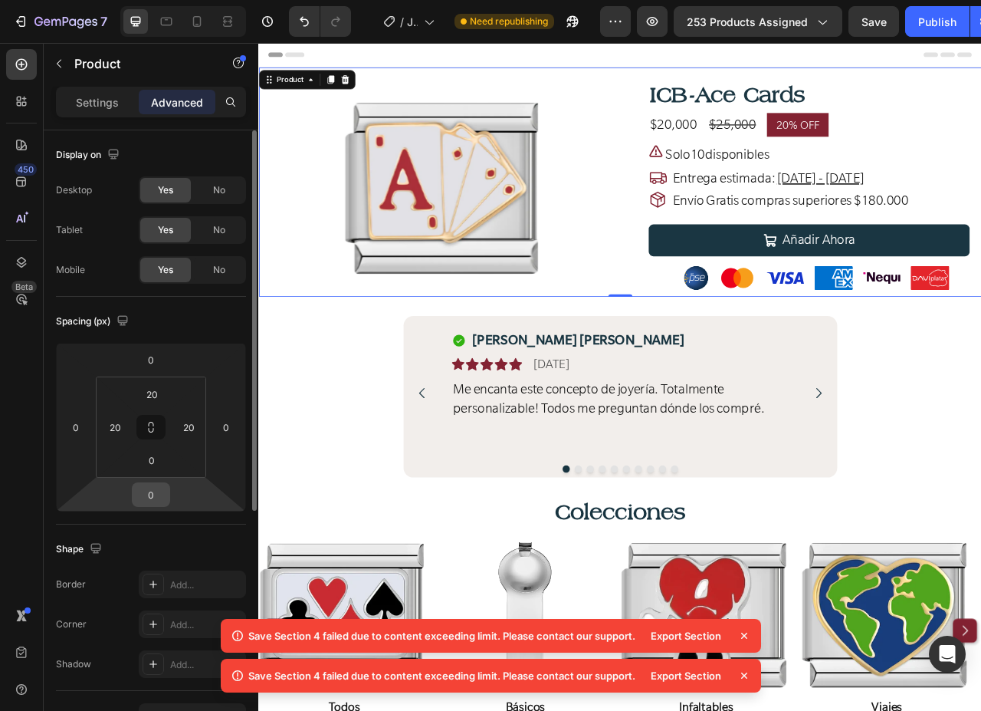
click at [149, 499] on input "0" at bounding box center [151, 494] width 31 height 23
type input "32"
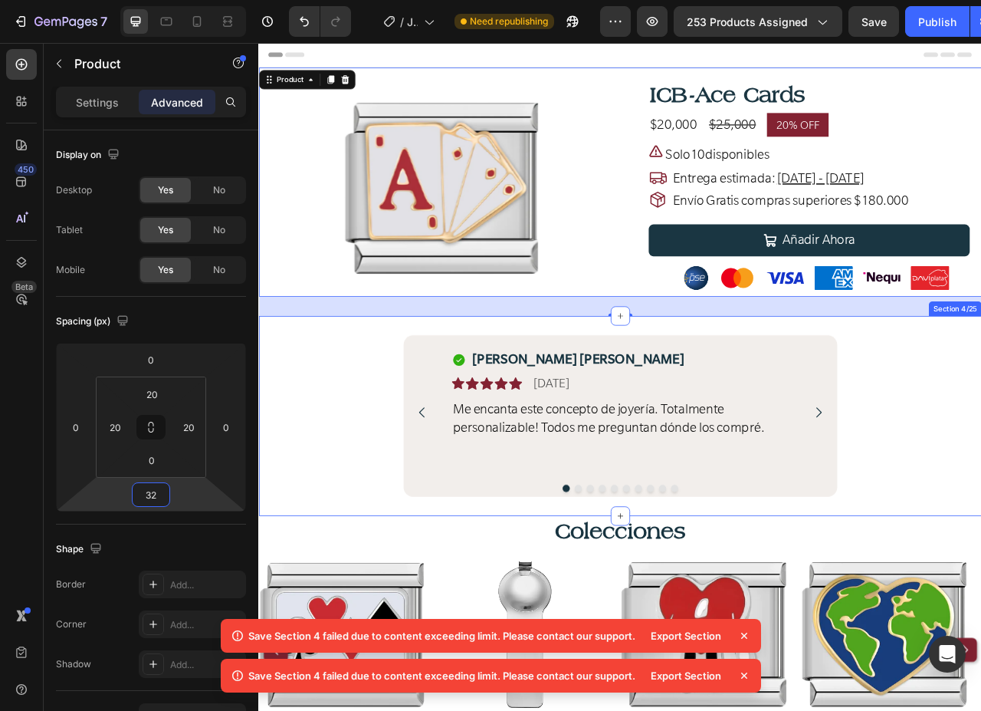
click at [417, 406] on div "Icon Maria Elena D. Text Block Row Icon Icon Icon Icon Icon Icon List 30/07/202…" at bounding box center [718, 517] width 920 height 254
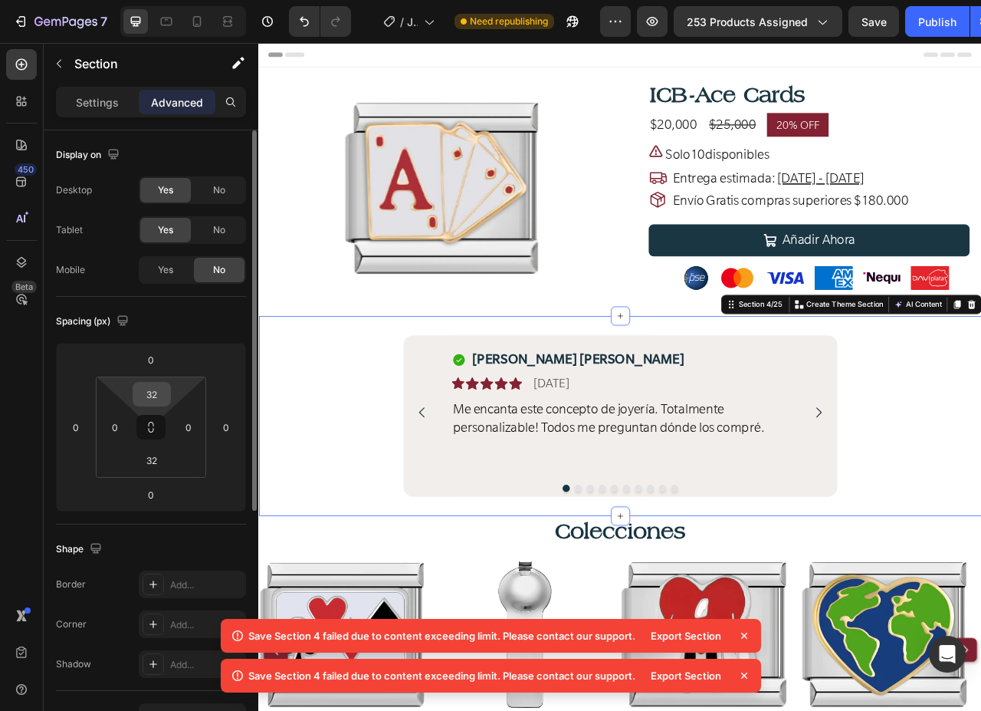
click at [153, 391] on input "32" at bounding box center [151, 393] width 31 height 23
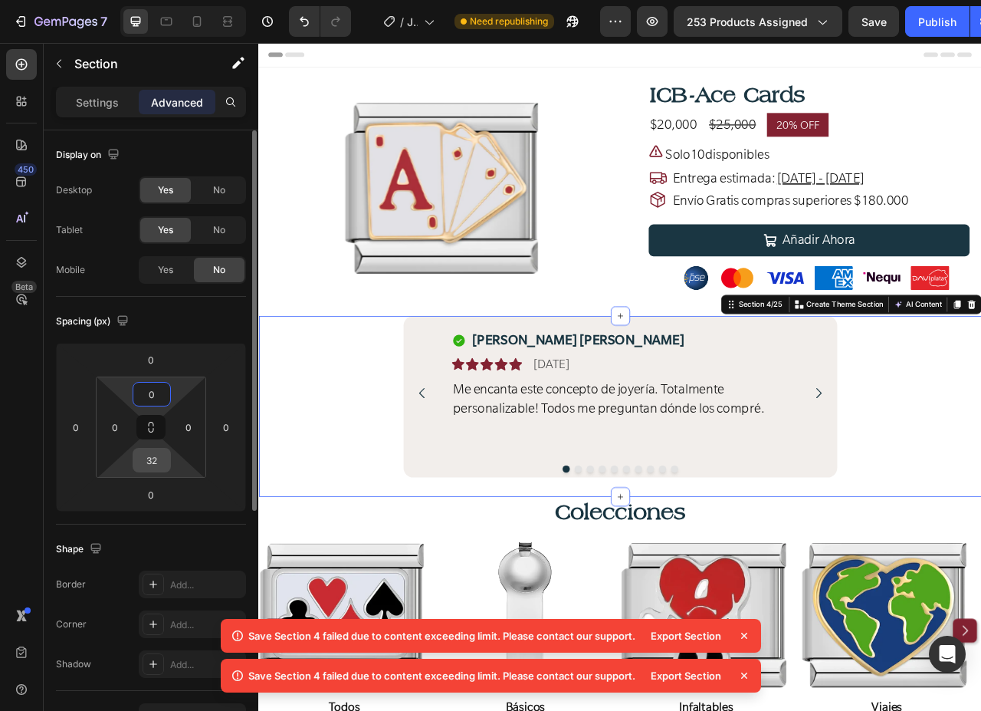
type input "0"
click at [153, 461] on input "32" at bounding box center [151, 459] width 31 height 23
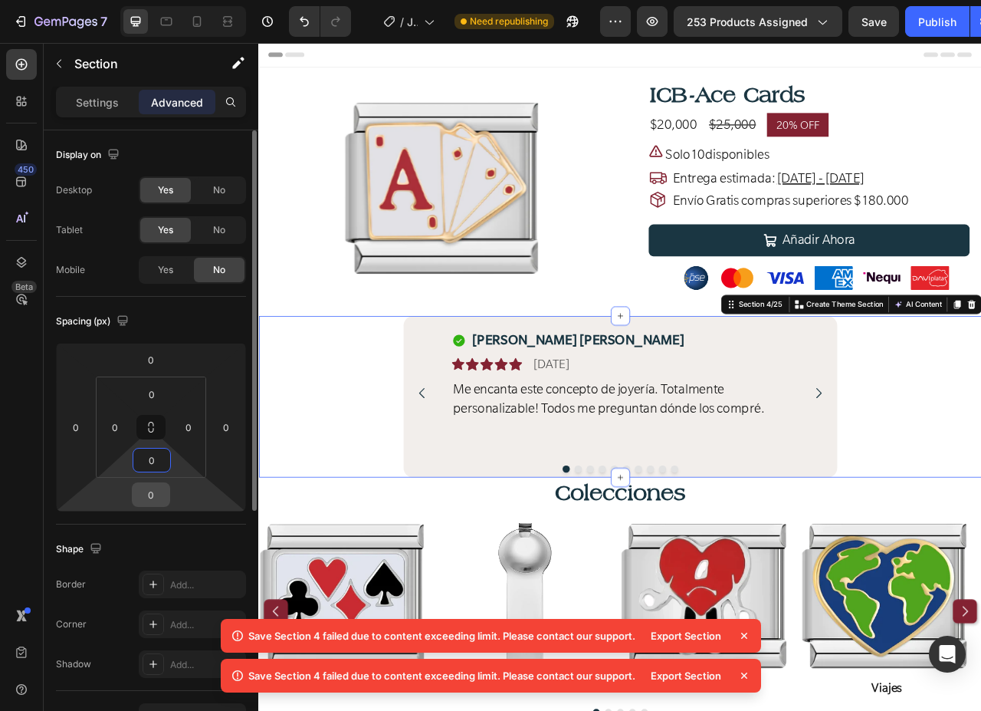
type input "0"
click at [149, 493] on input "0" at bounding box center [151, 494] width 31 height 23
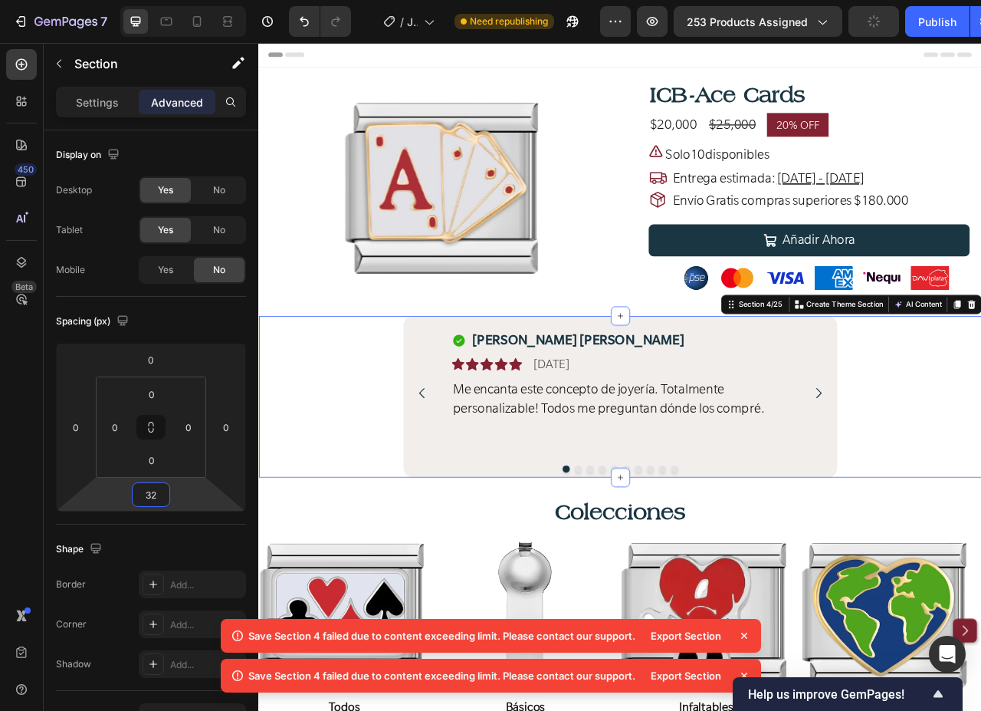
type input "32"
click at [744, 635] on icon at bounding box center [744, 635] width 6 height 6
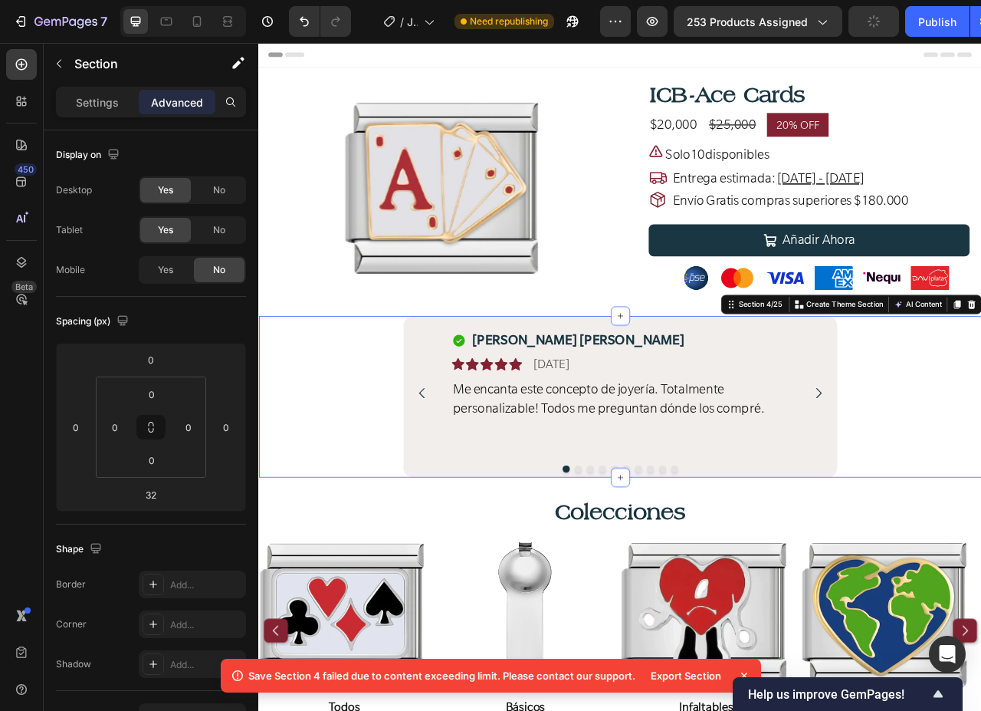
click at [744, 671] on icon at bounding box center [744, 675] width 15 height 15
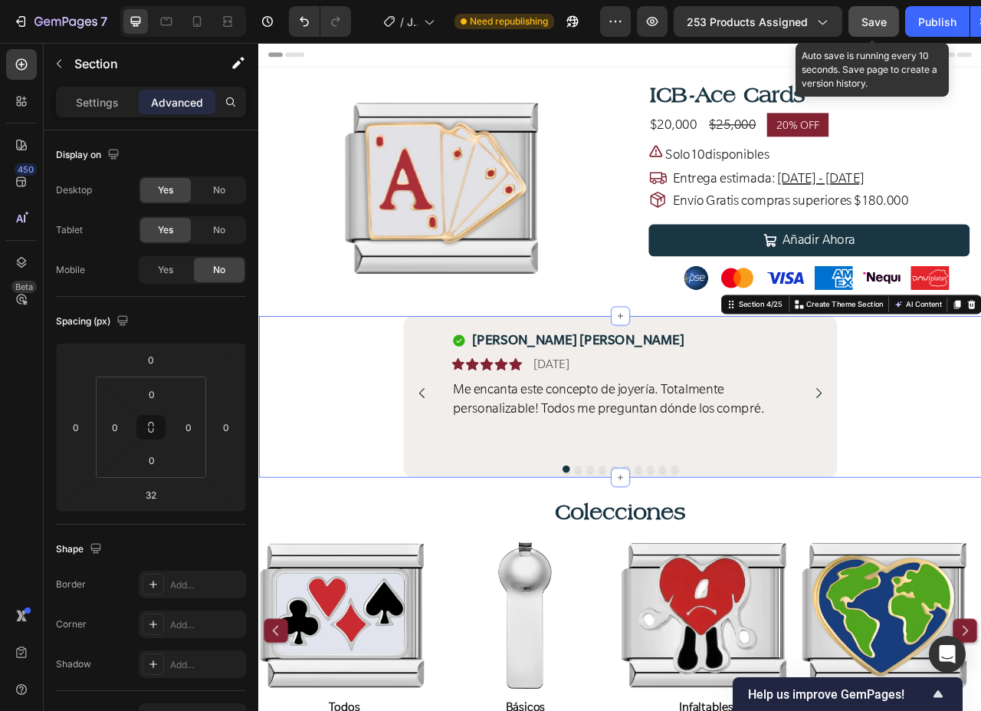
click at [868, 15] on span "Save" at bounding box center [874, 21] width 25 height 13
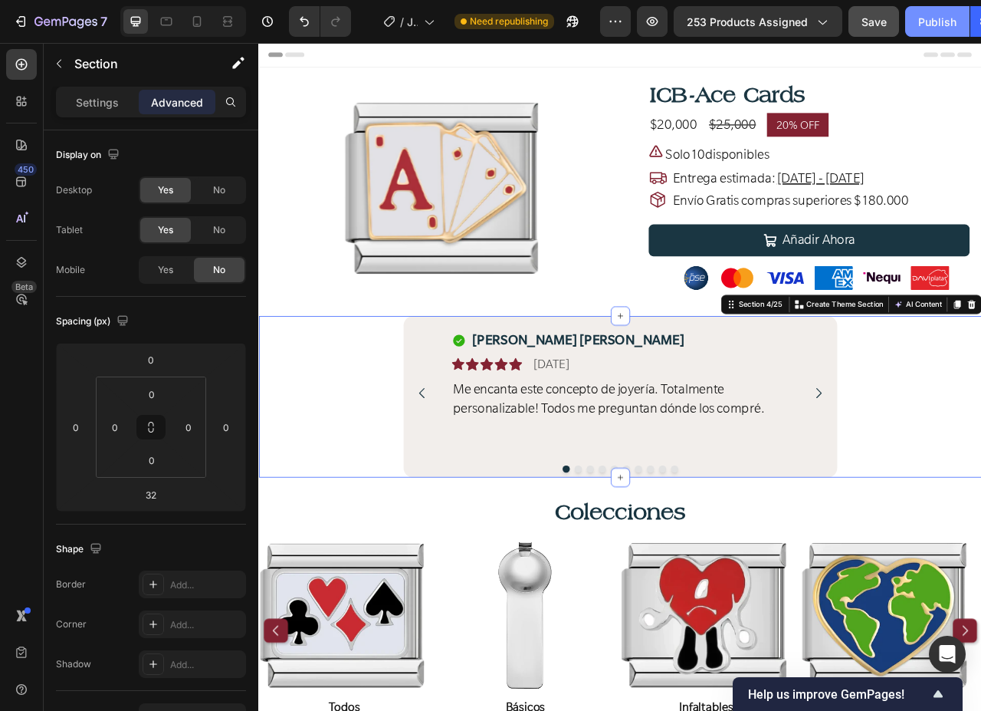
click at [925, 15] on div "Publish" at bounding box center [937, 22] width 38 height 16
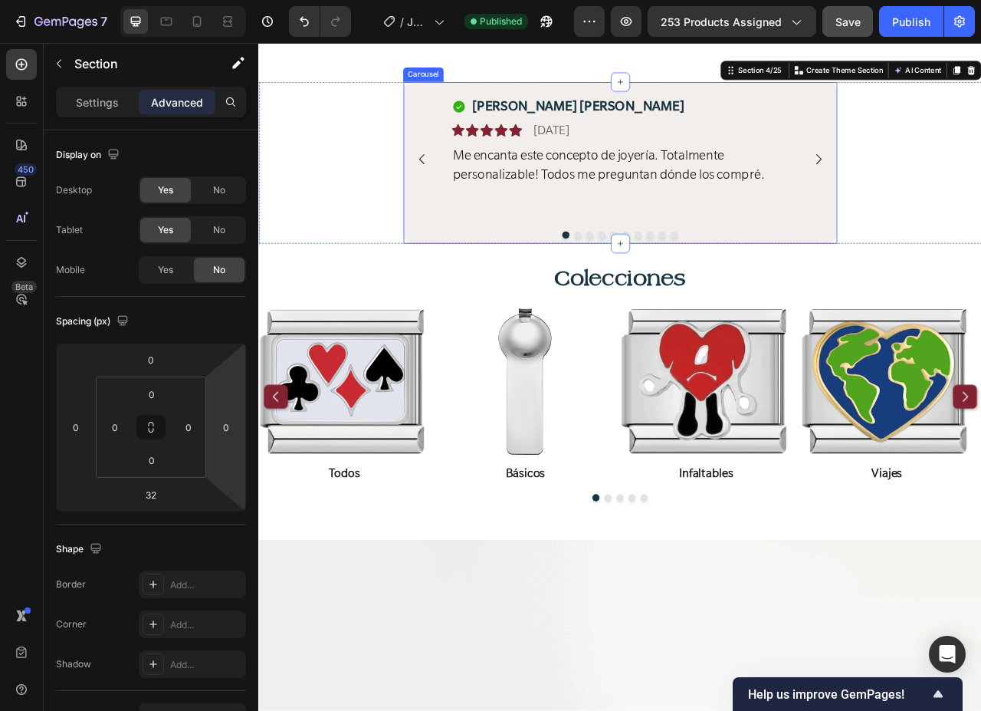
scroll to position [537, 0]
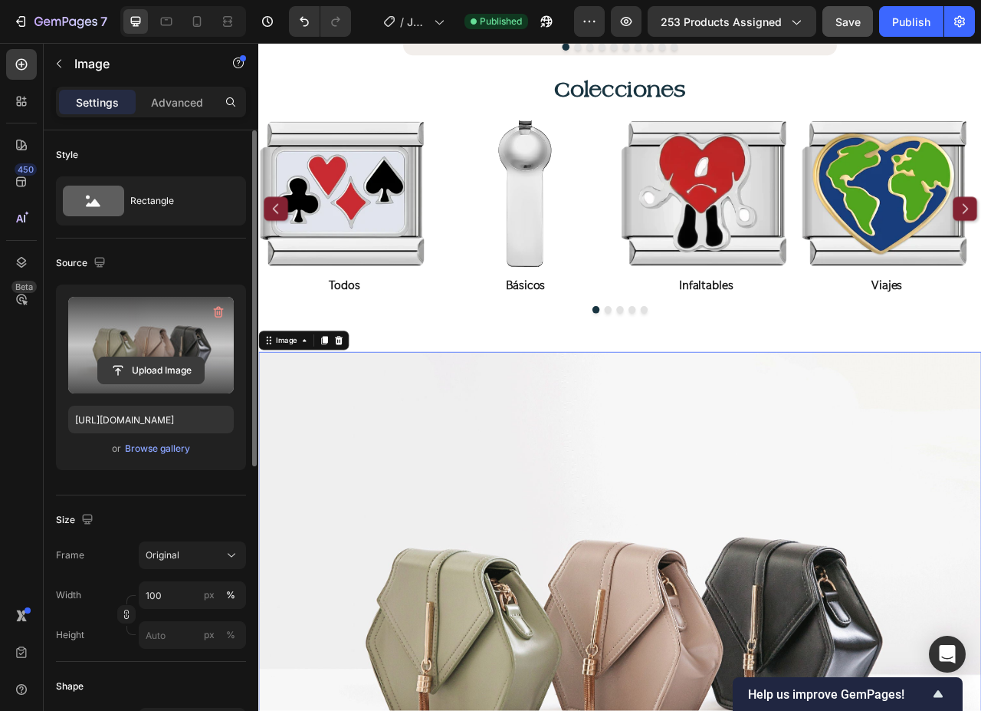
click at [140, 366] on input "file" at bounding box center [151, 370] width 106 height 26
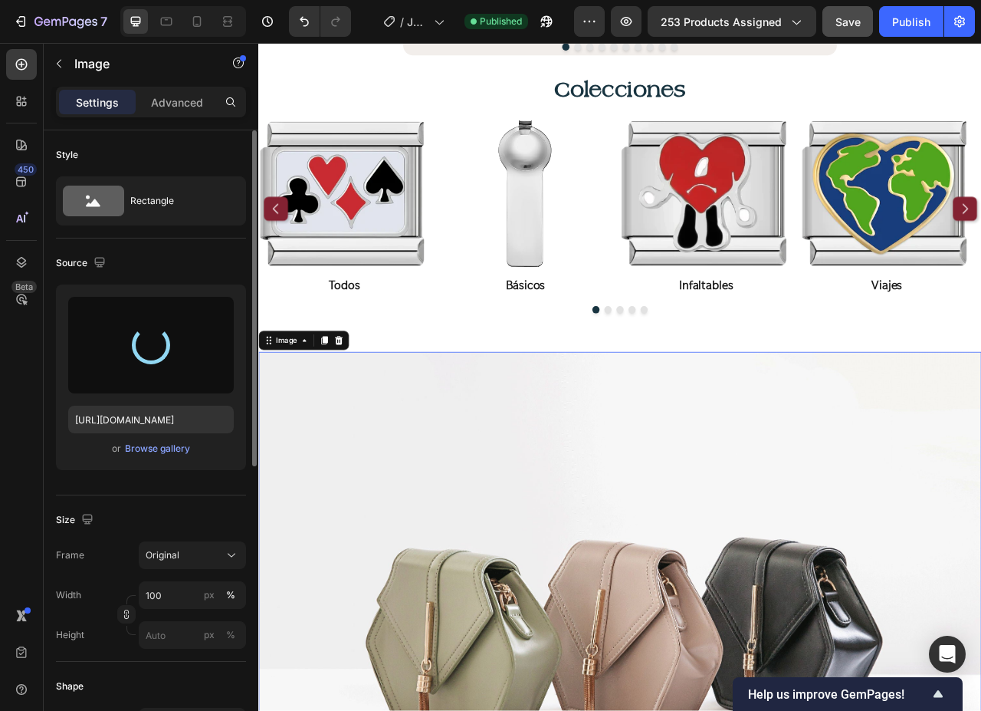
type input "https://cdn.shopify.com/s/files/1/0647/1893/0083/files/gempages_523854022176670…"
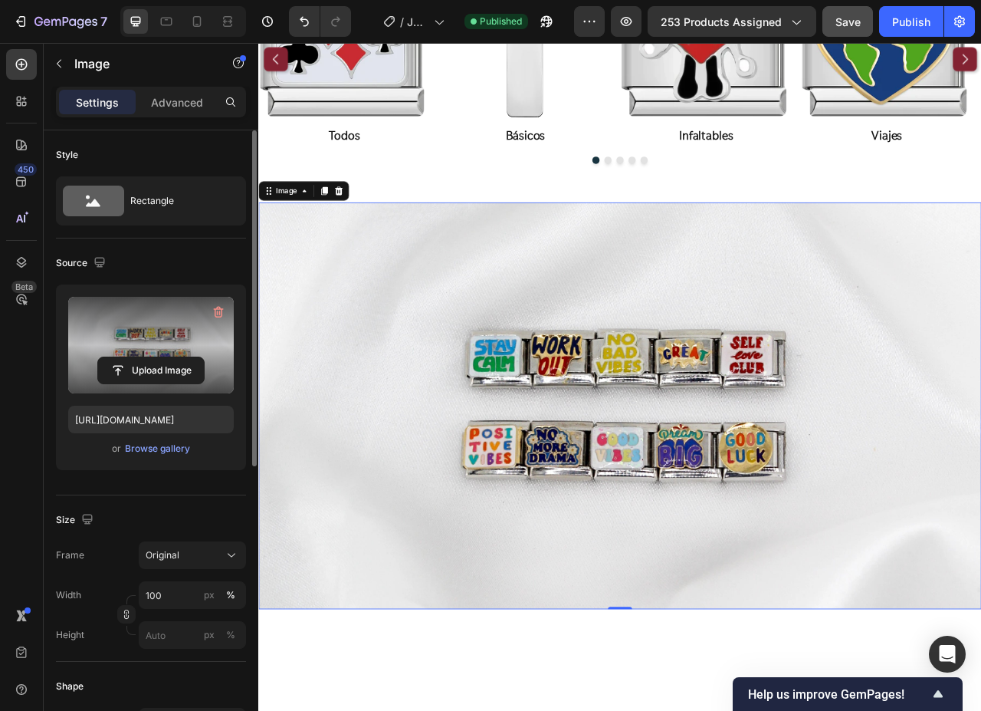
scroll to position [613, 0]
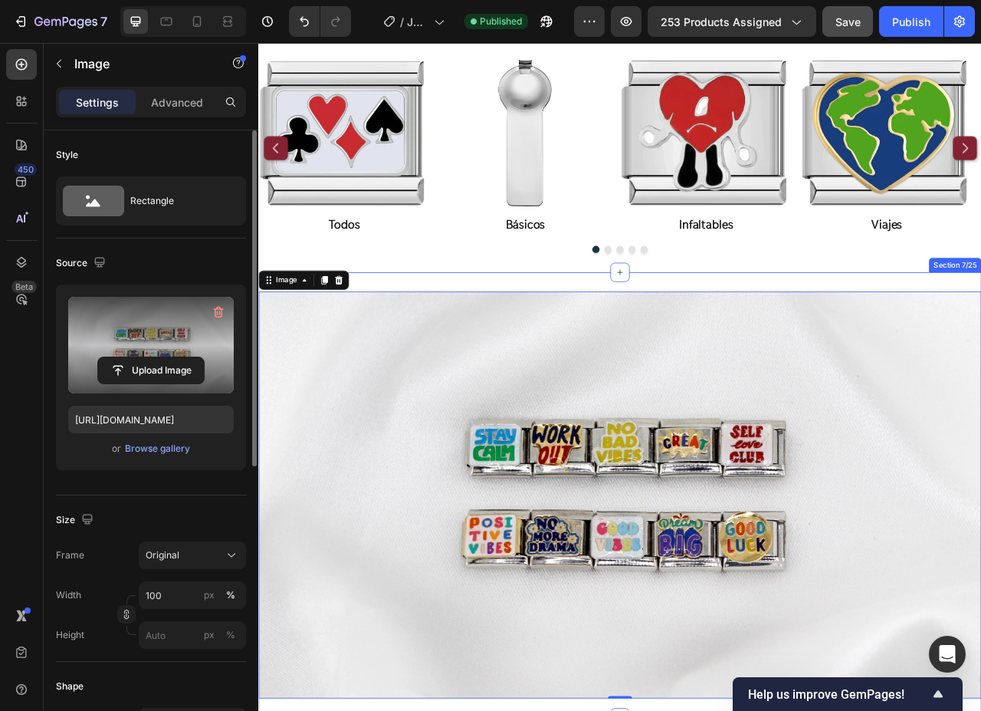
click at [655, 346] on div "Image 0 Section 7/25" at bounding box center [718, 618] width 920 height 566
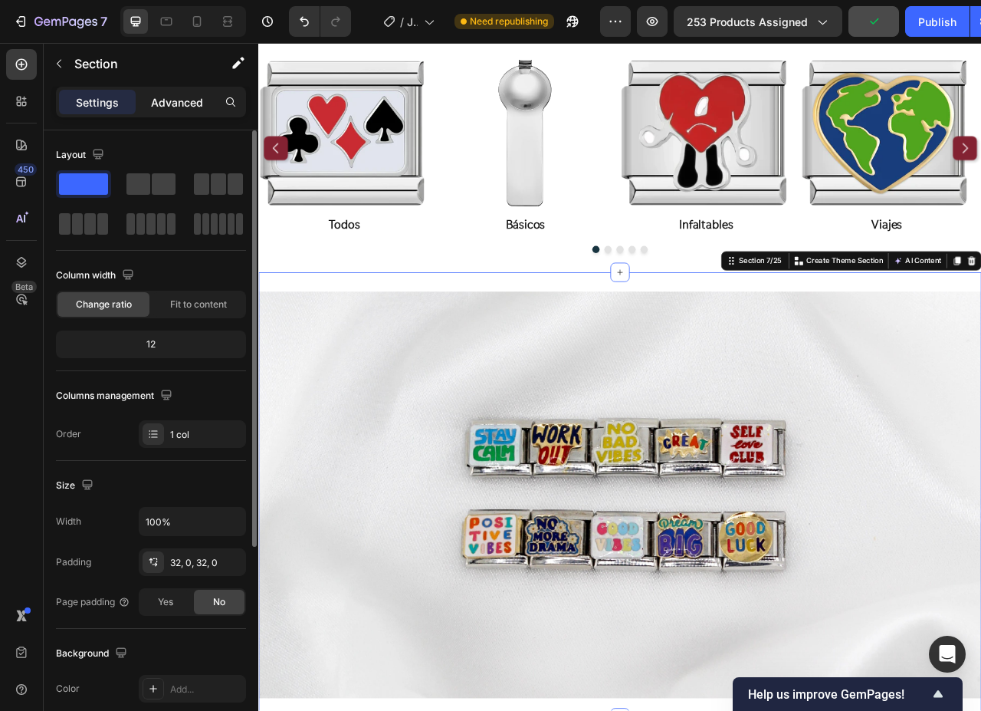
click at [162, 110] on p "Advanced" at bounding box center [177, 102] width 52 height 16
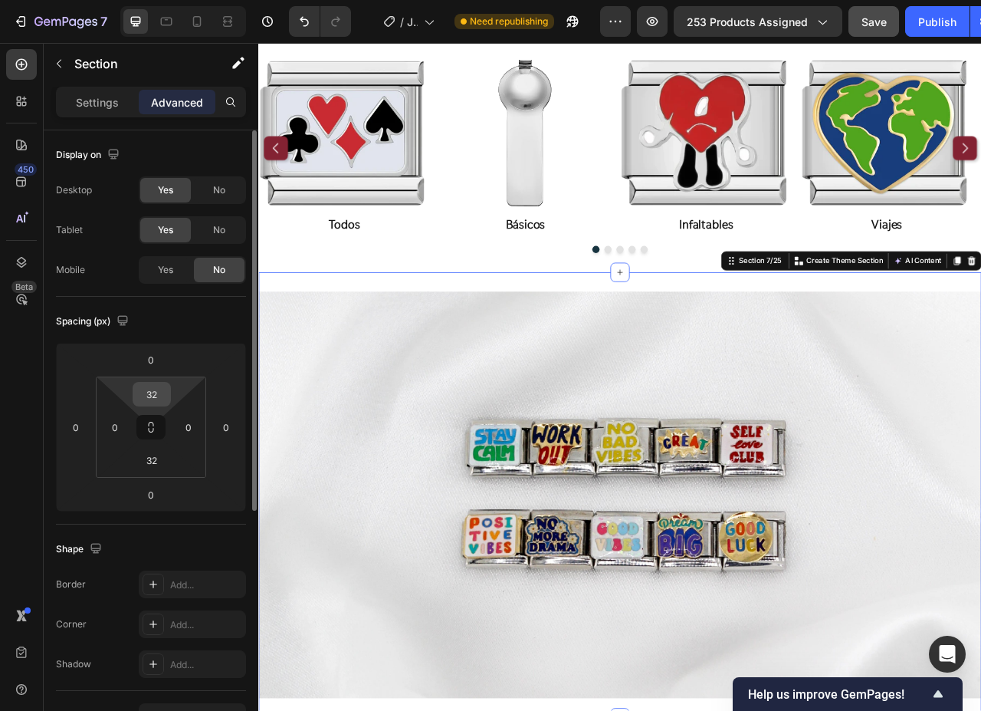
click at [153, 399] on input "32" at bounding box center [151, 393] width 31 height 23
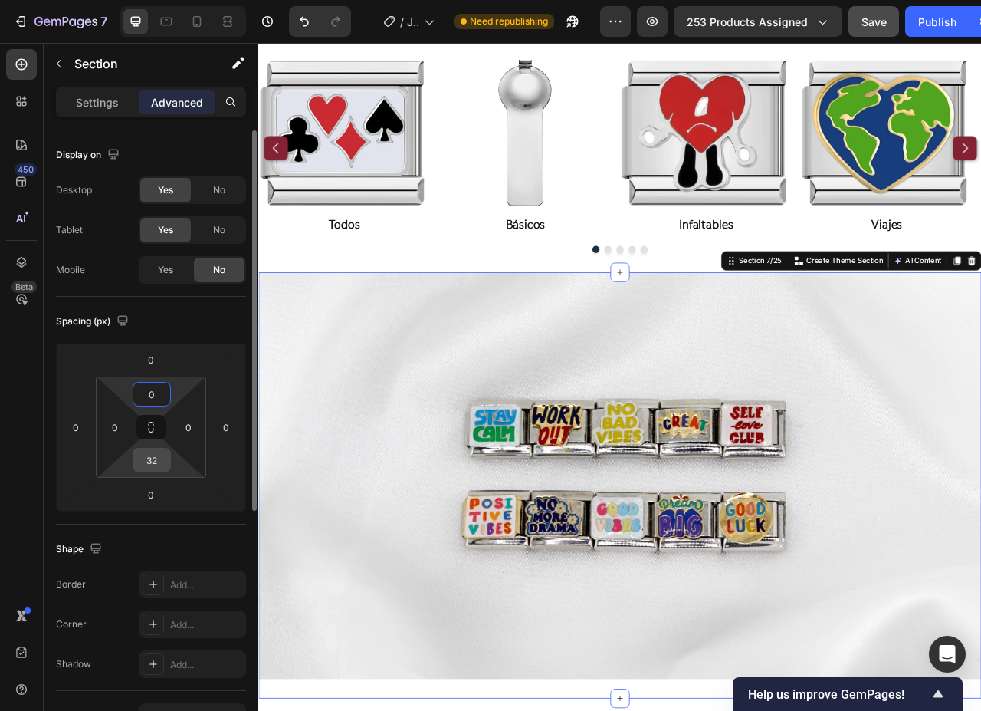
type input "0"
click at [148, 456] on input "32" at bounding box center [151, 459] width 31 height 23
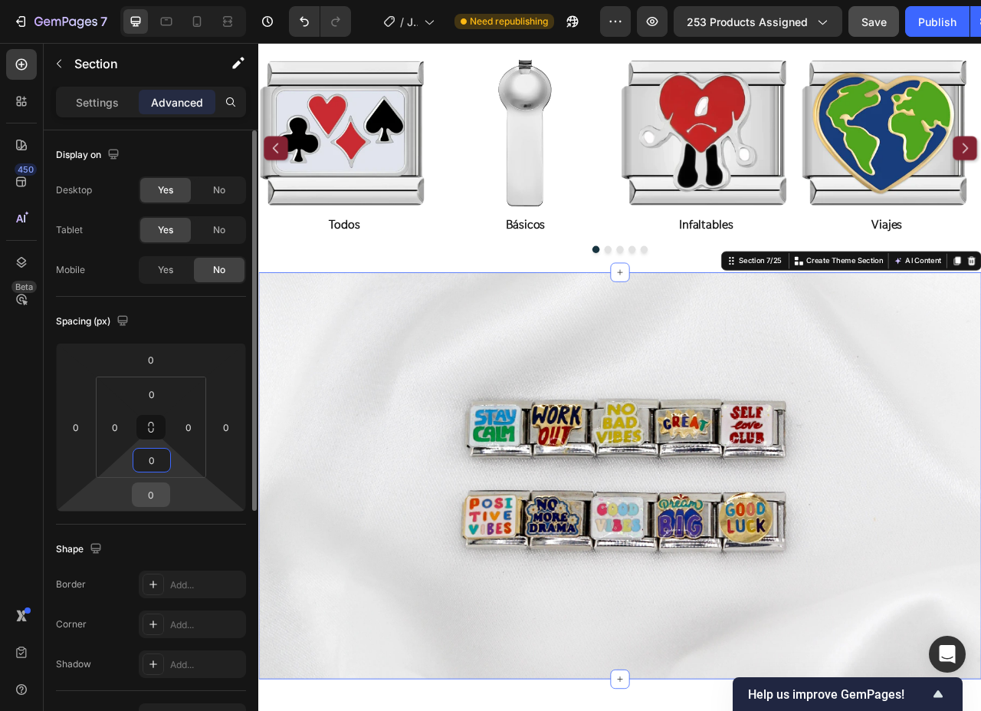
type input "0"
click at [155, 491] on input "0" at bounding box center [151, 494] width 31 height 23
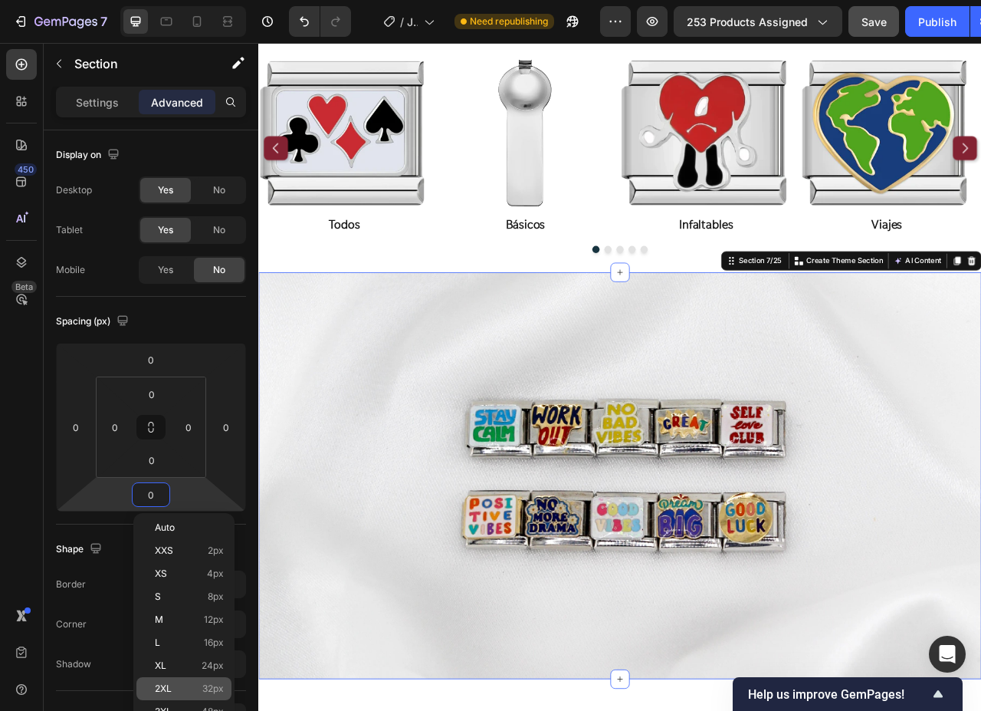
click at [189, 683] on p "2XL 32px" at bounding box center [189, 688] width 69 height 11
type input "32"
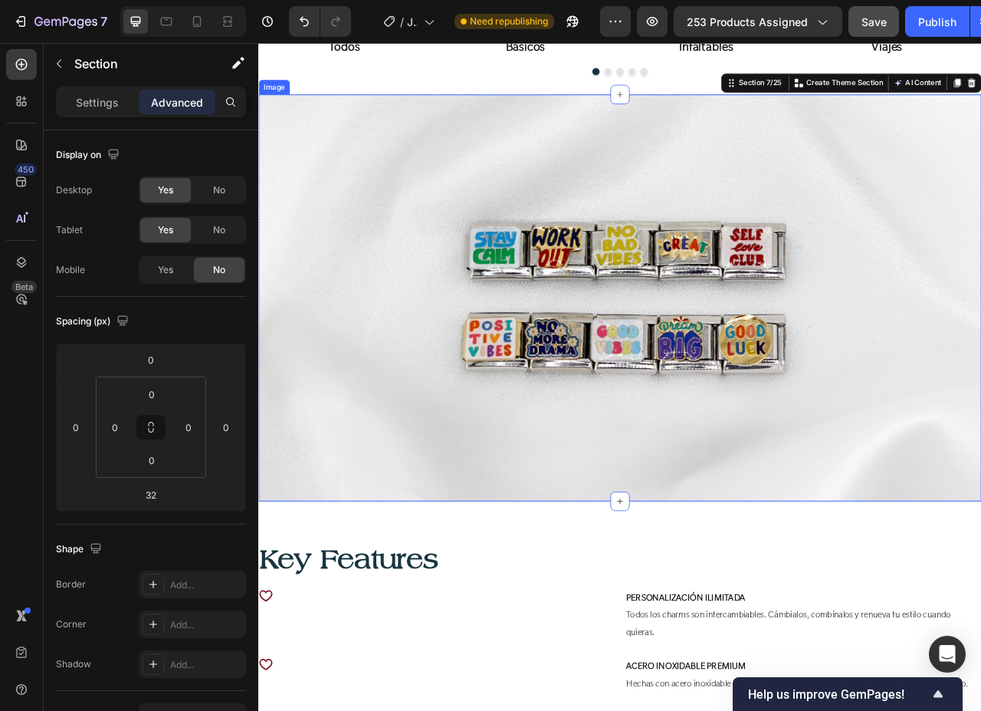
scroll to position [843, 0]
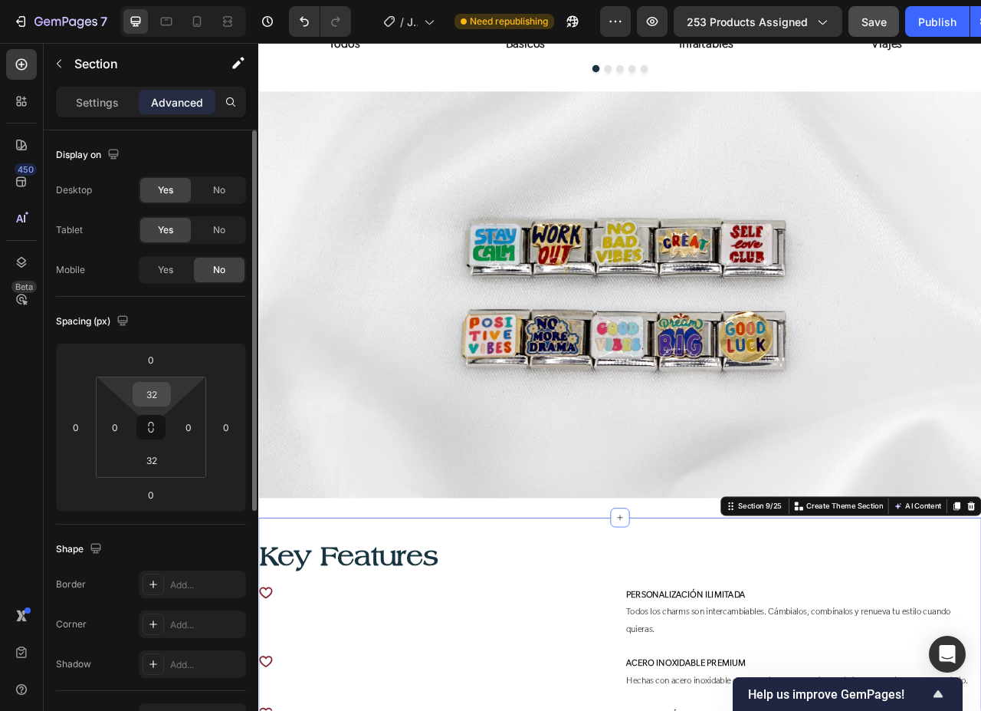
click at [143, 396] on input "32" at bounding box center [151, 393] width 31 height 23
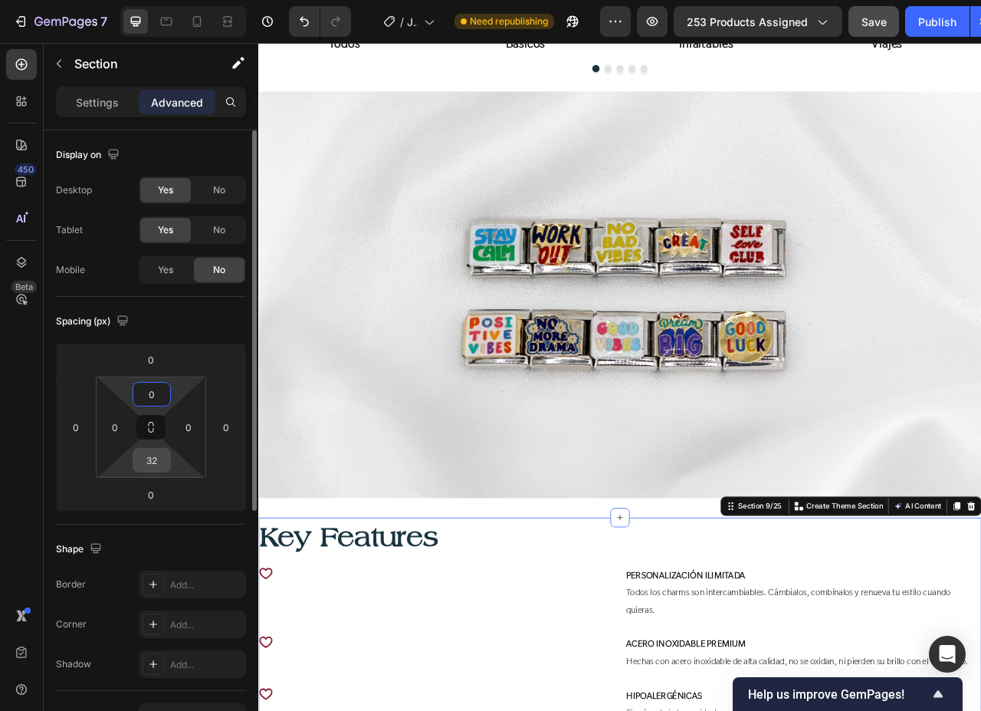
type input "0"
click at [156, 461] on input "32" at bounding box center [151, 459] width 31 height 23
type input "0"
click at [149, 500] on input "0" at bounding box center [151, 494] width 31 height 23
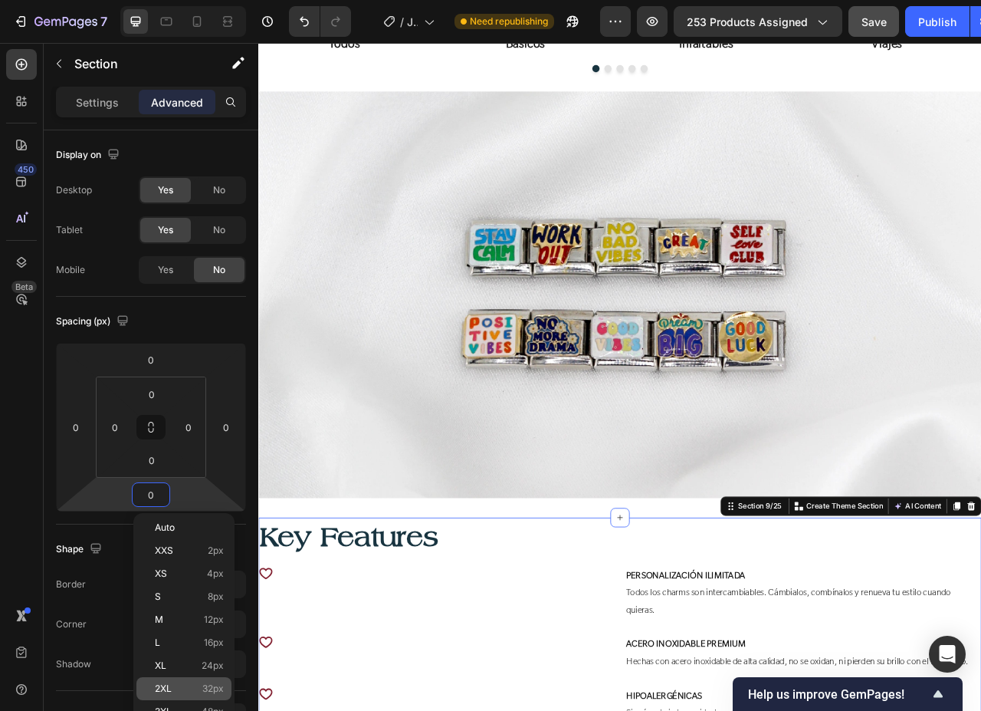
click at [185, 686] on p "2XL 32px" at bounding box center [189, 688] width 69 height 11
type input "32"
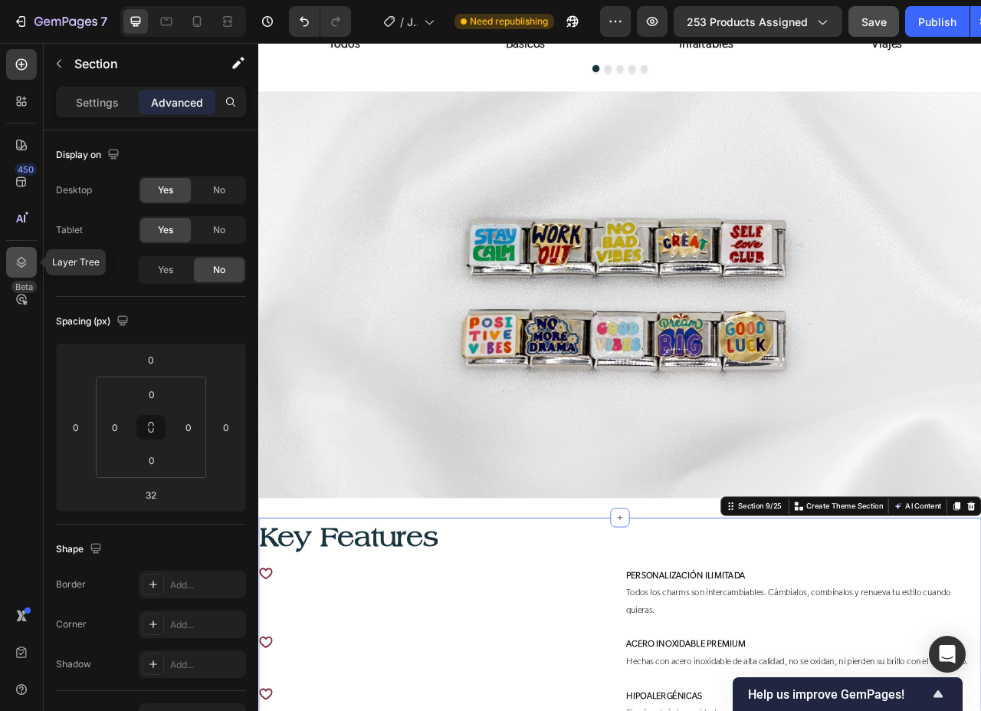
click at [17, 264] on icon at bounding box center [22, 262] width 10 height 11
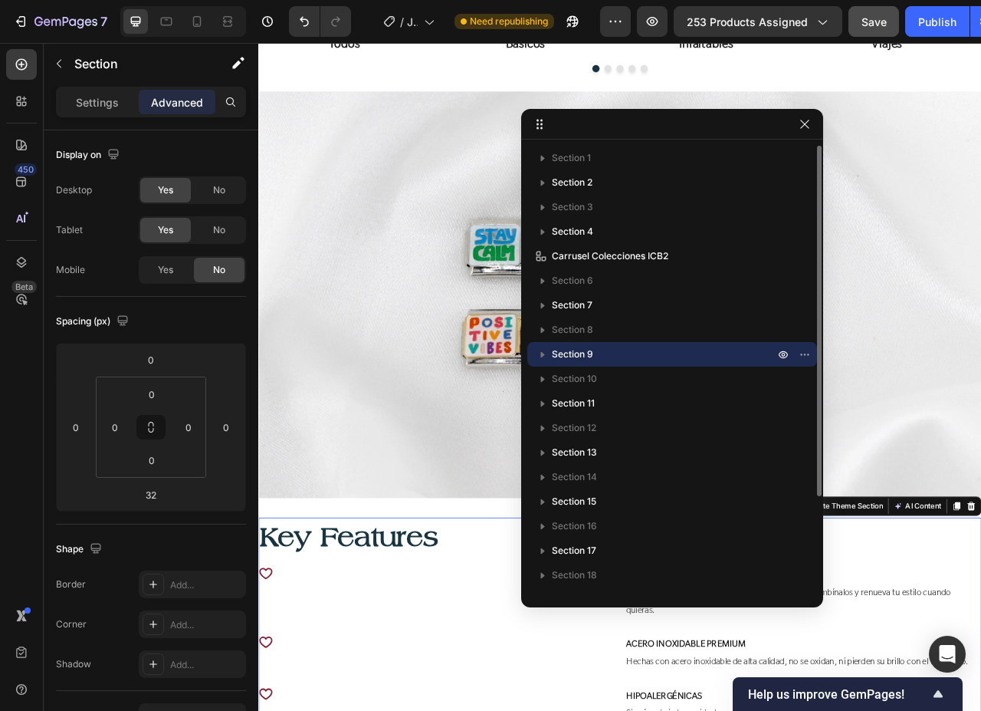
click at [544, 349] on icon "button" at bounding box center [542, 353] width 15 height 15
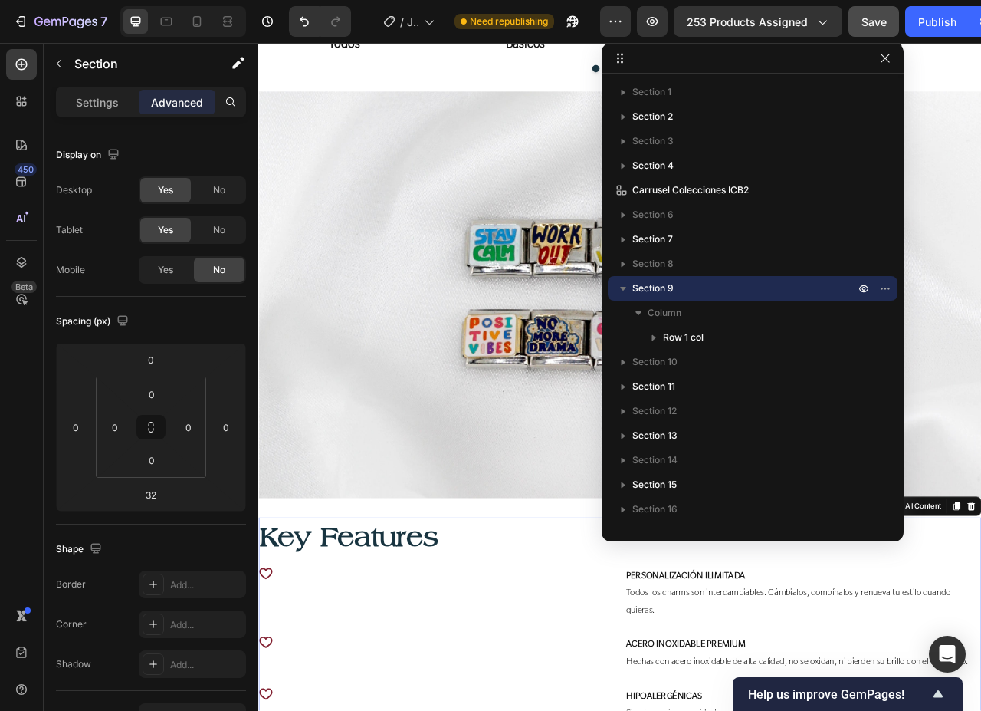
drag, startPoint x: 719, startPoint y: 123, endPoint x: 820, endPoint y: 30, distance: 137.8
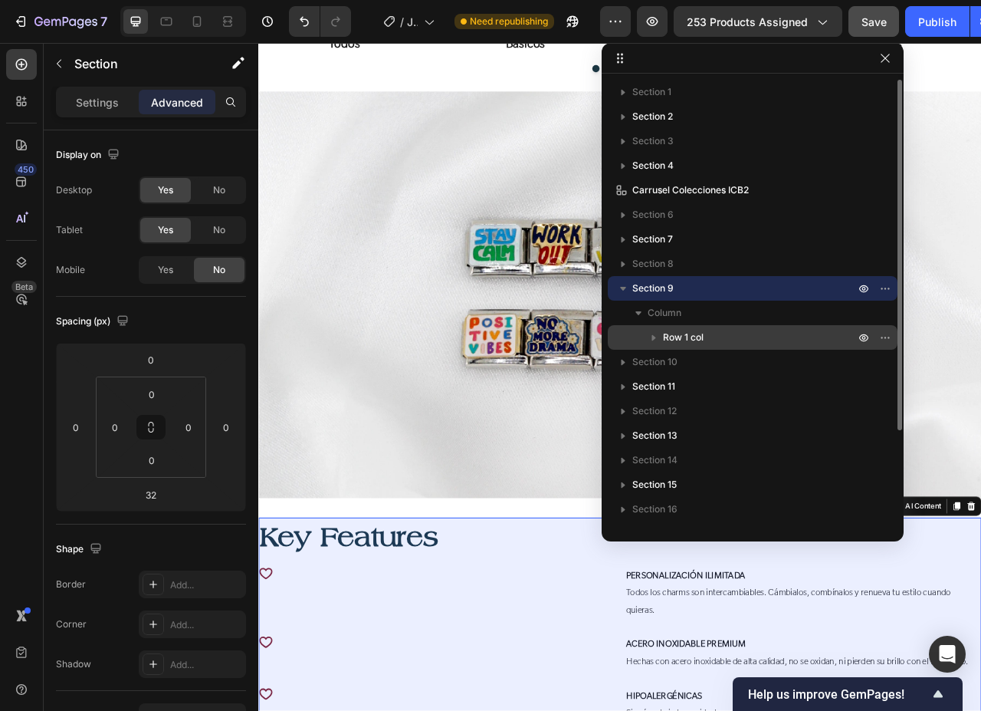
click at [768, 333] on p "Row 1 col" at bounding box center [760, 337] width 195 height 15
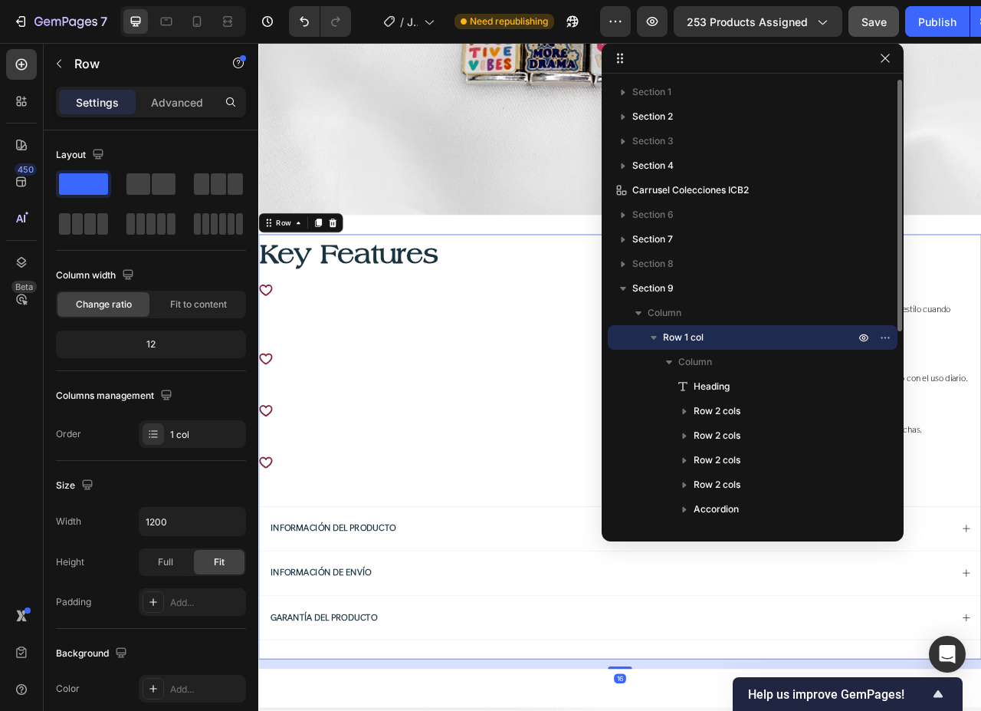
scroll to position [1387, 0]
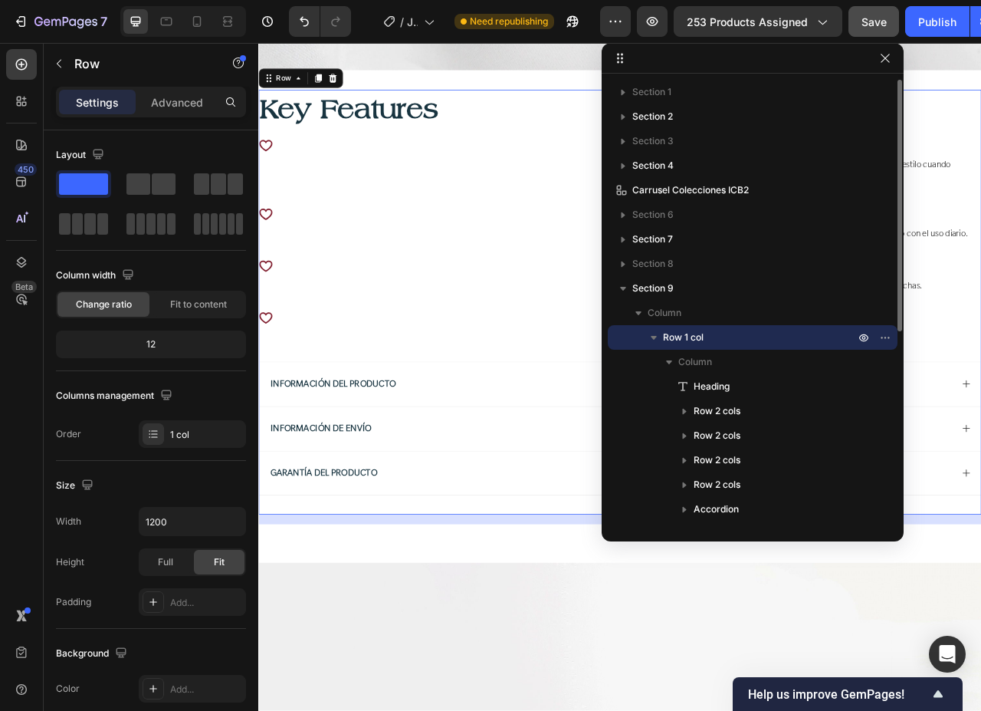
click at [658, 340] on icon "button" at bounding box center [653, 337] width 15 height 15
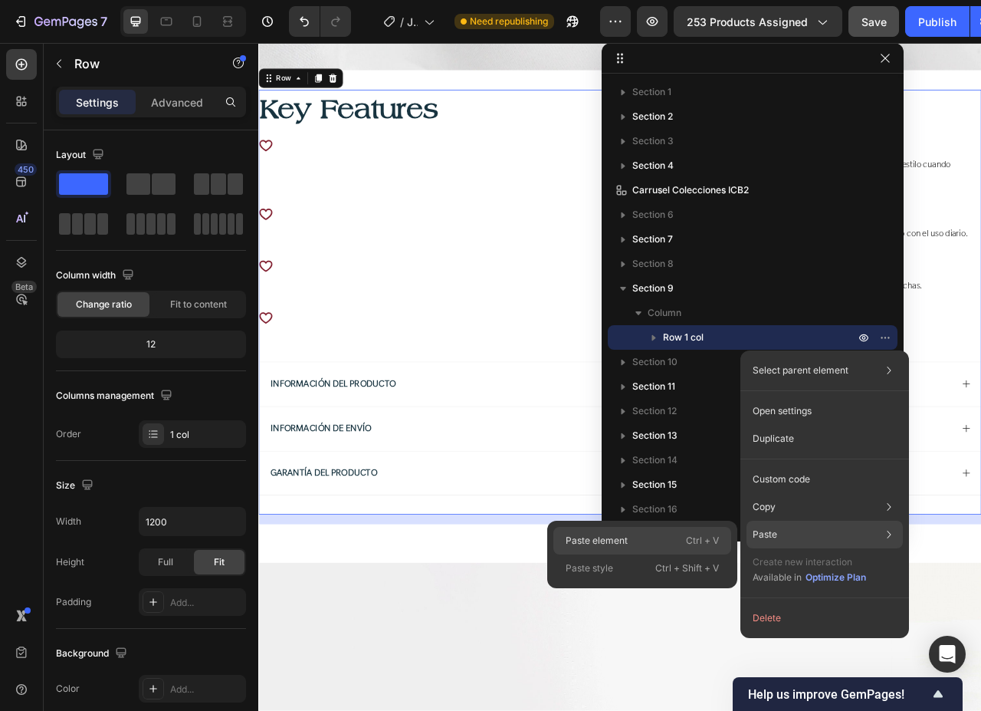
click at [686, 537] on p "Ctrl + V" at bounding box center [702, 540] width 33 height 15
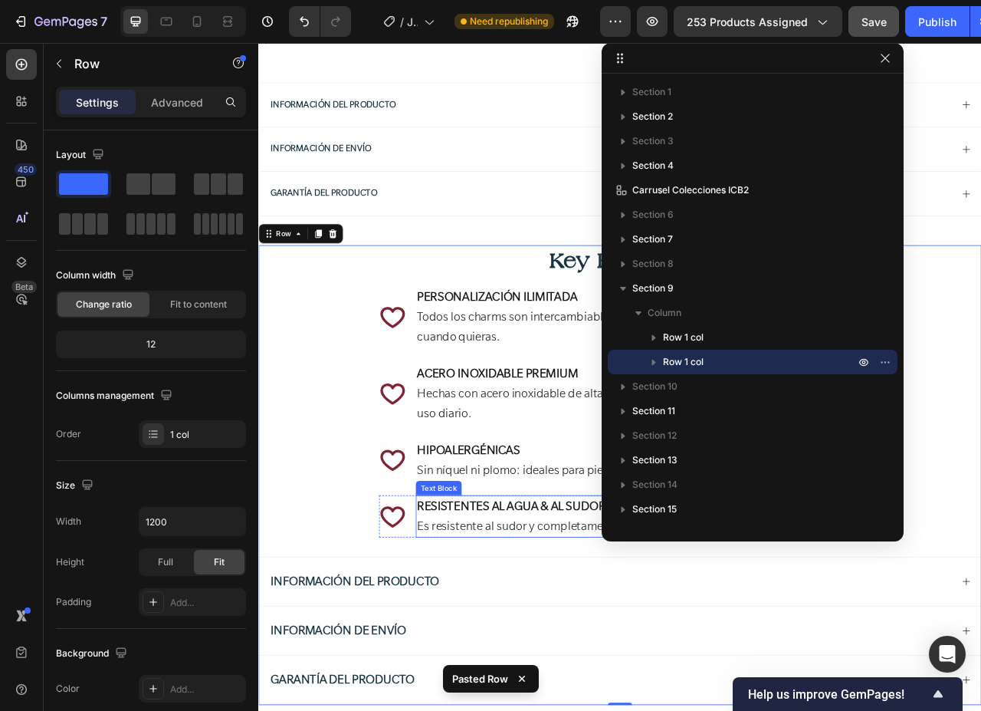
scroll to position [1579, 0]
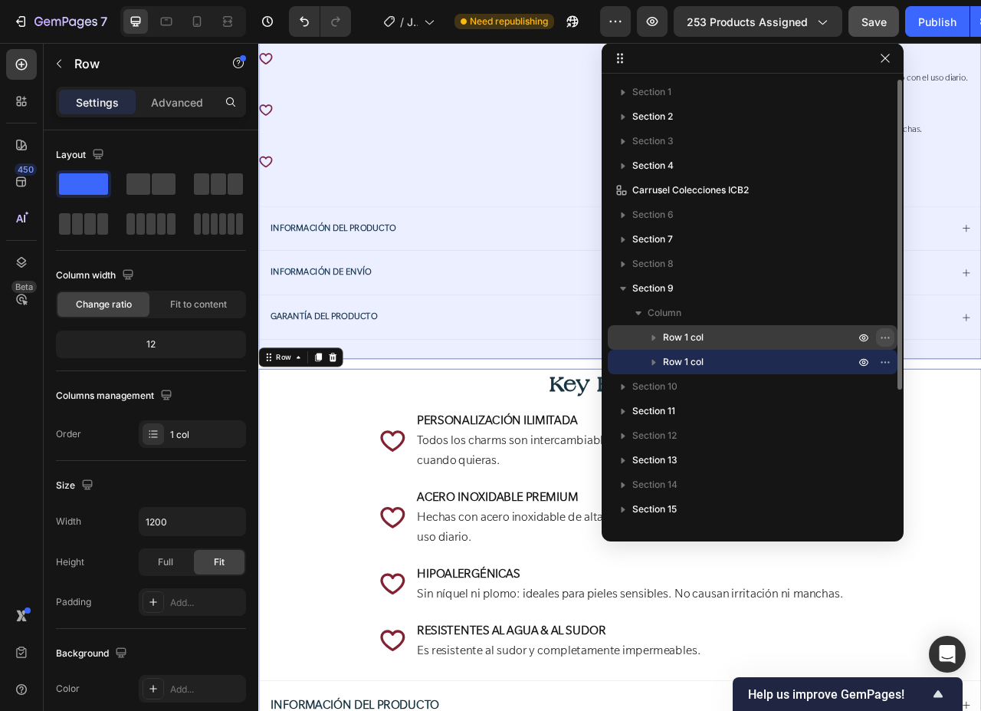
click at [881, 340] on icon "button" at bounding box center [885, 337] width 12 height 12
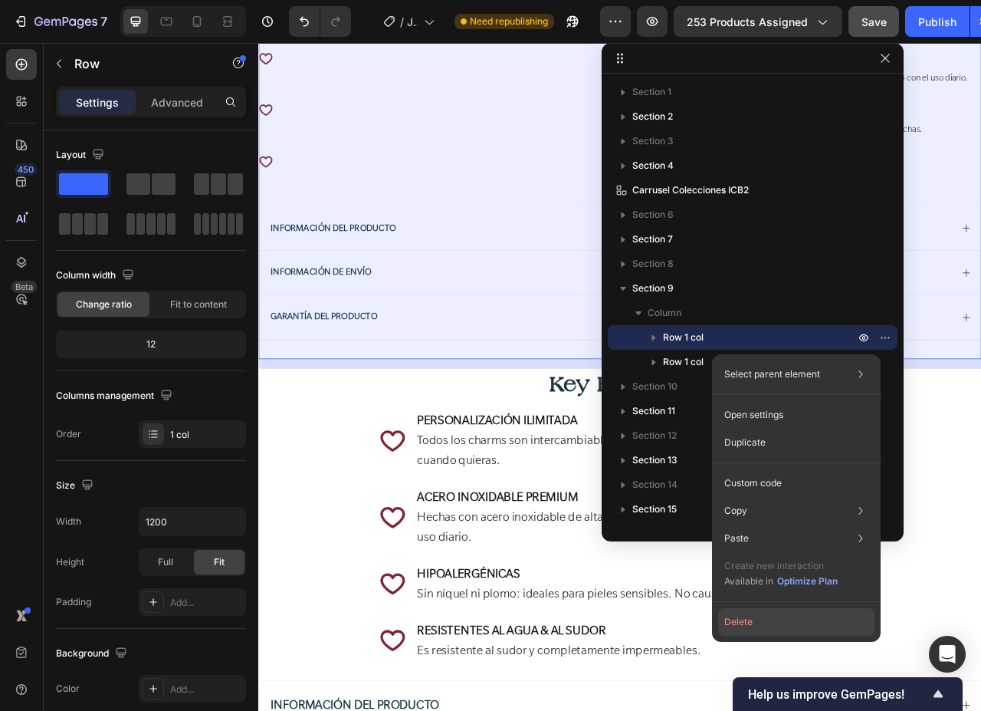
click at [736, 619] on button "Delete" at bounding box center [796, 622] width 156 height 28
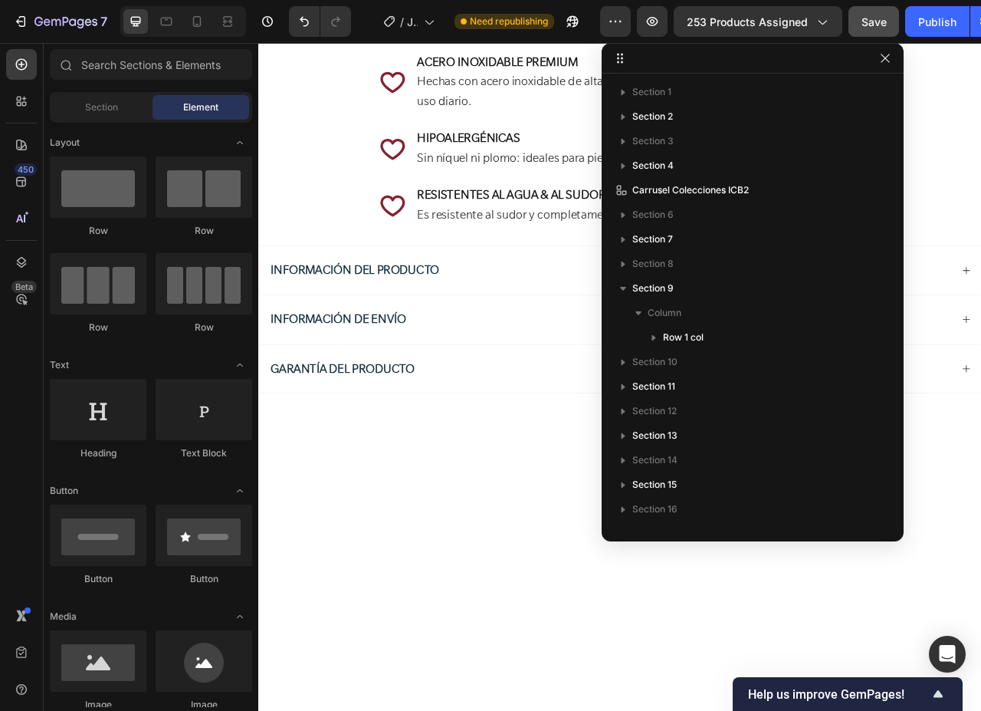
scroll to position [1004, 0]
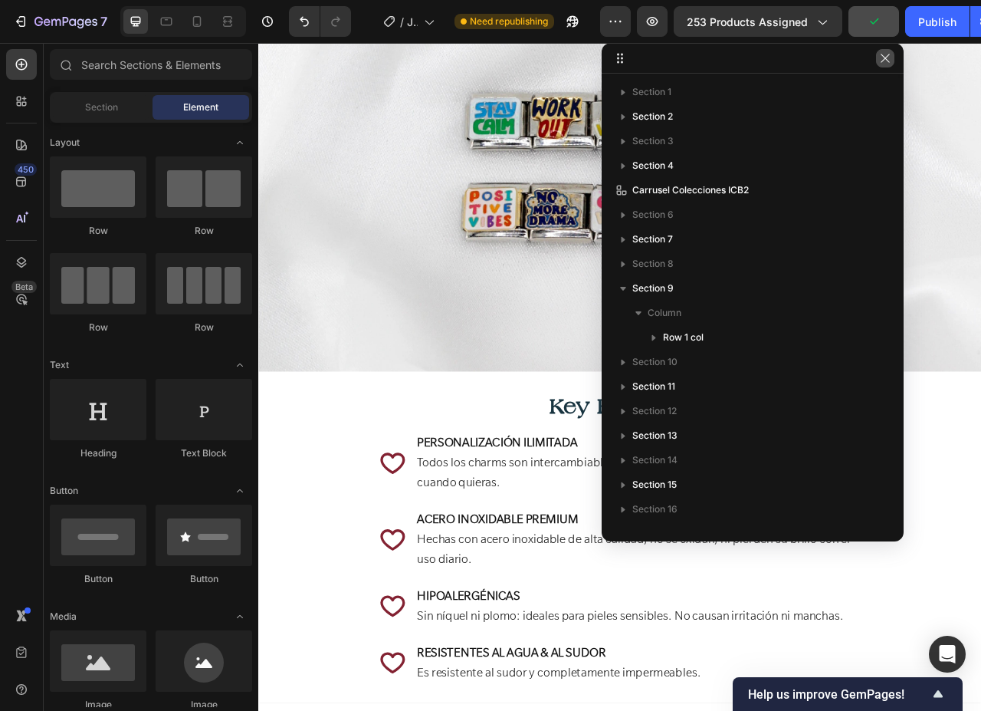
click at [883, 63] on icon "button" at bounding box center [885, 58] width 12 height 12
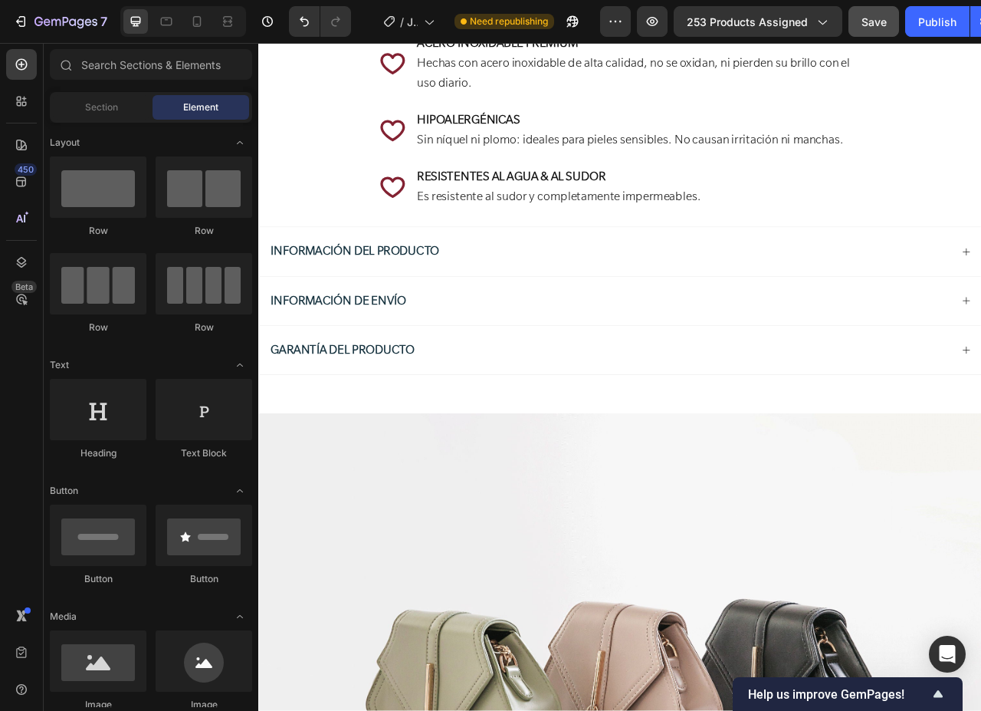
scroll to position [1617, 0]
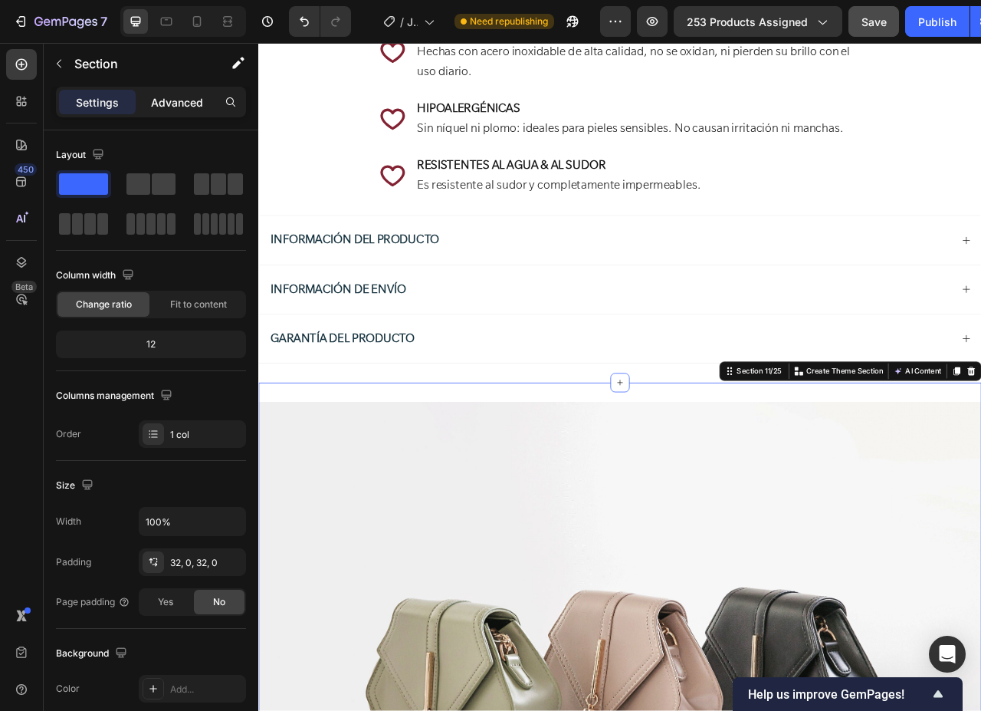
click at [184, 94] on p "Advanced" at bounding box center [177, 102] width 52 height 16
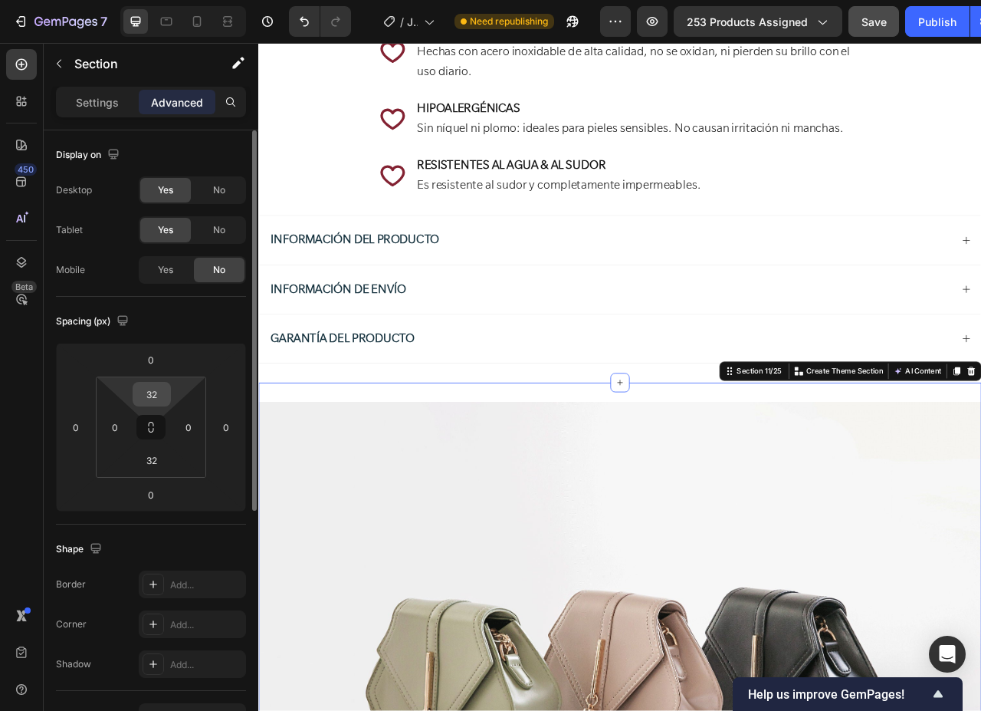
click at [152, 399] on input "32" at bounding box center [151, 393] width 31 height 23
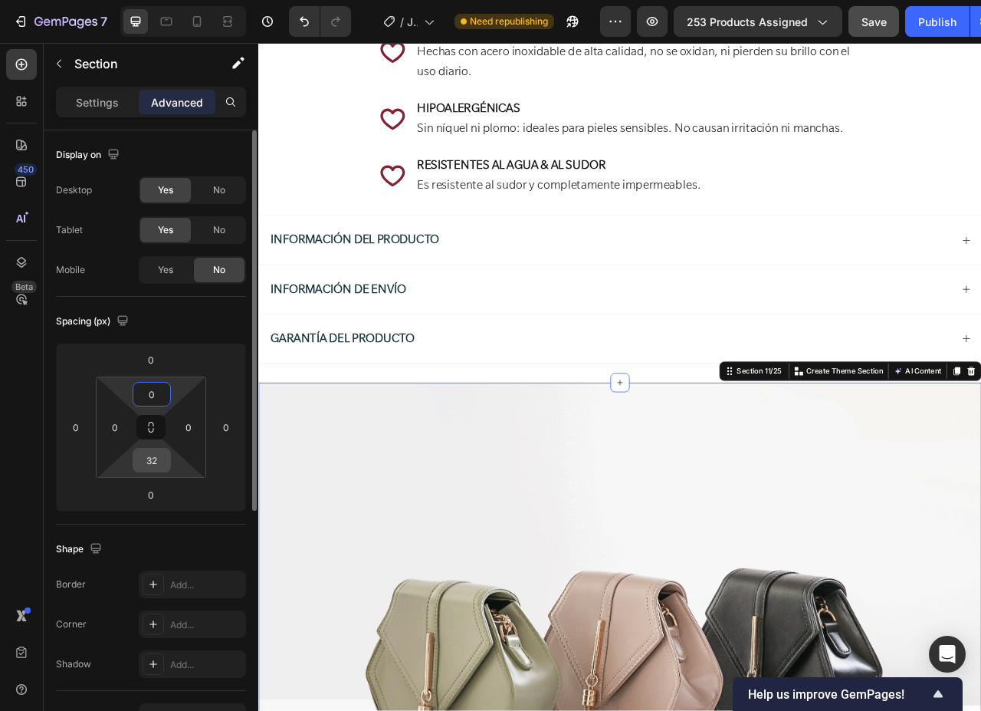
type input "0"
click at [159, 460] on input "32" at bounding box center [151, 459] width 31 height 23
type input "0"
click at [153, 491] on input "0" at bounding box center [151, 494] width 31 height 23
type input "32"
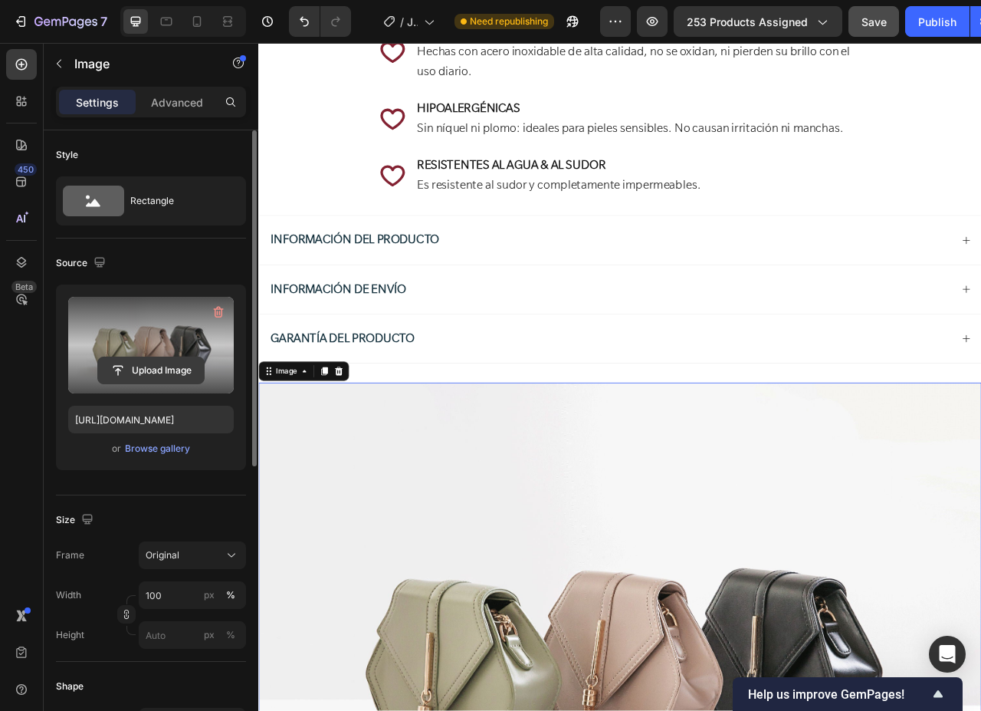
click at [147, 377] on input "file" at bounding box center [151, 370] width 106 height 26
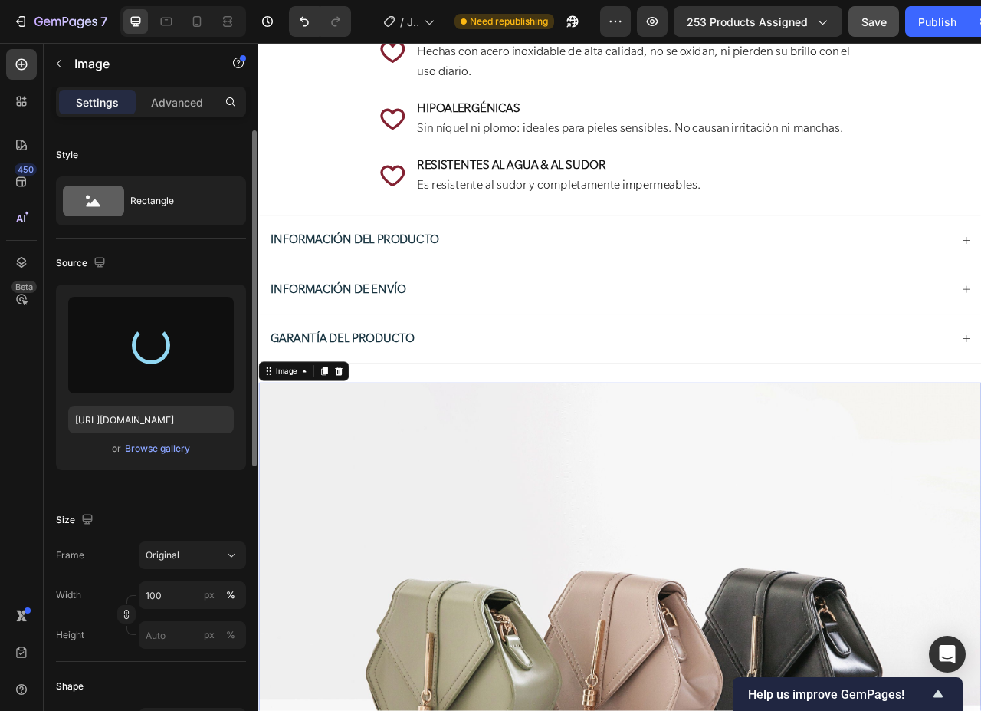
type input "https://cdn.shopify.com/s/files/1/0647/1893/0083/files/gempages_523854022176670…"
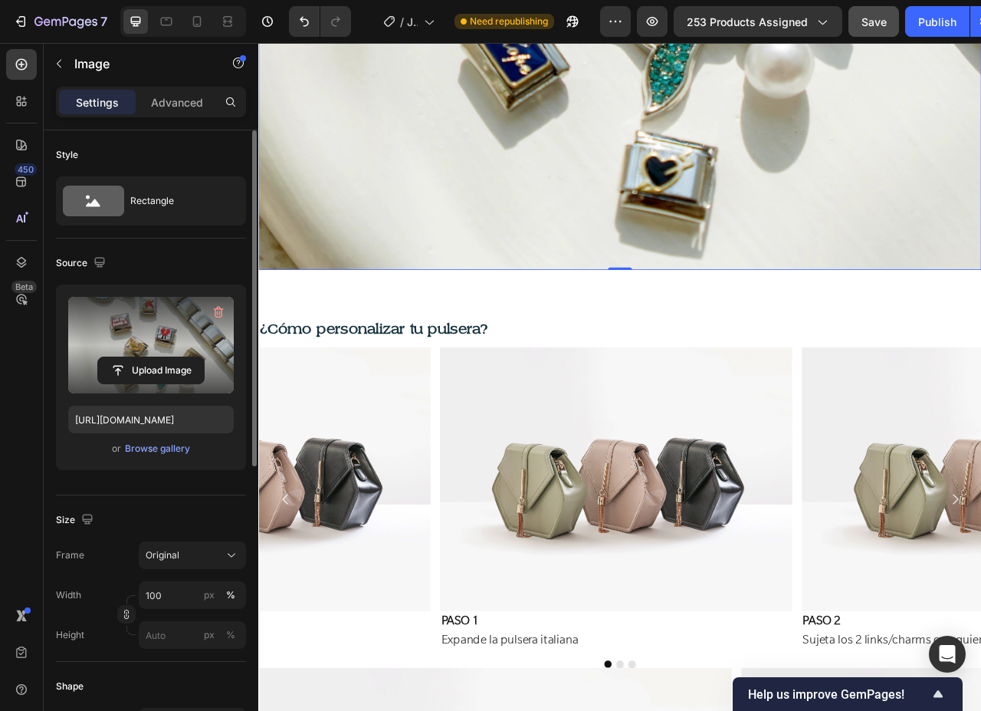
scroll to position [2690, 0]
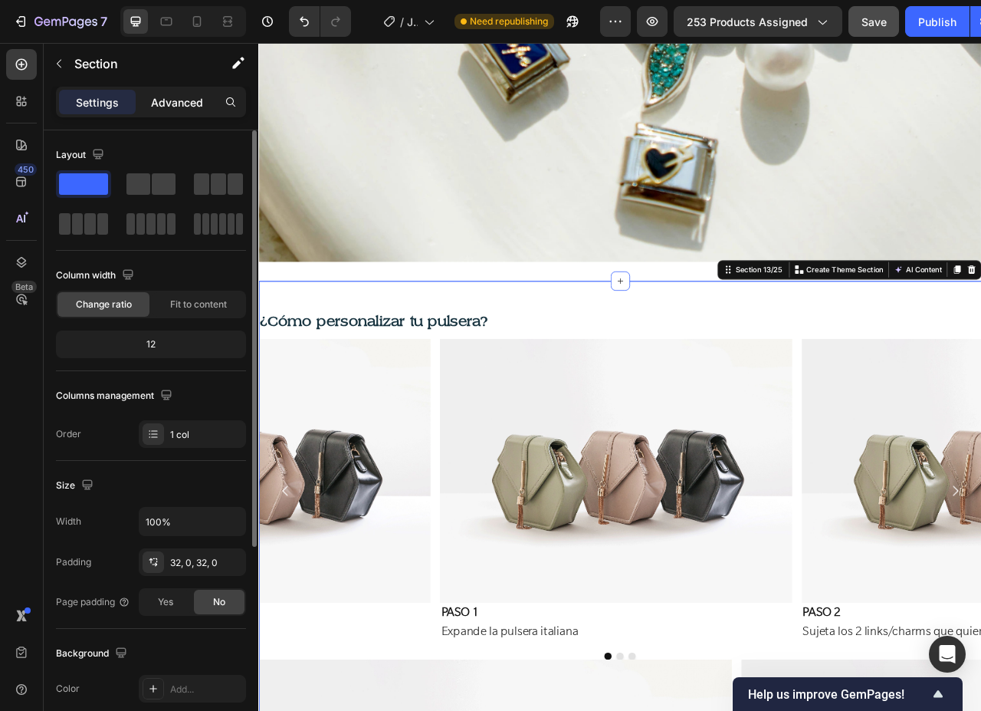
click at [189, 103] on p "Advanced" at bounding box center [177, 102] width 52 height 16
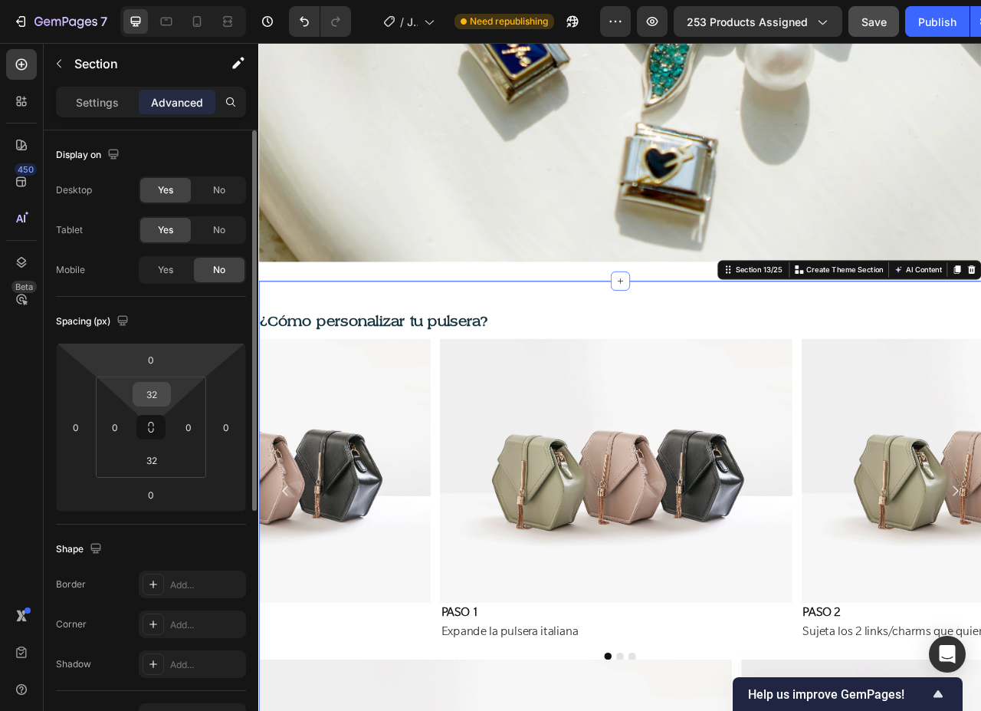
click at [146, 395] on input "32" at bounding box center [151, 393] width 31 height 23
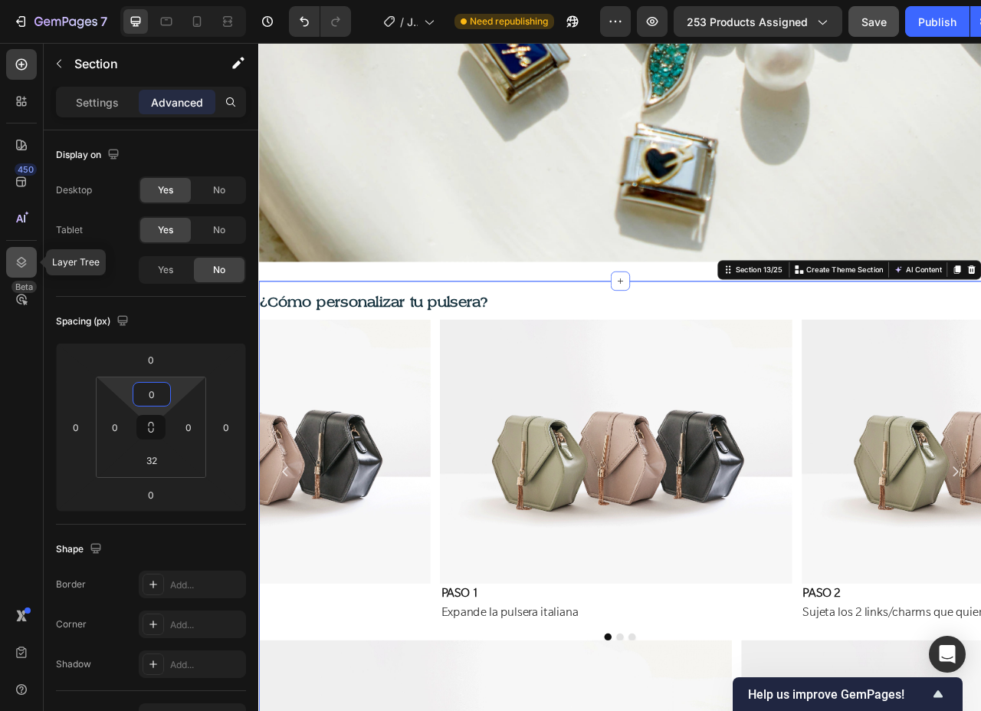
type input "0"
click at [21, 262] on icon at bounding box center [21, 261] width 15 height 15
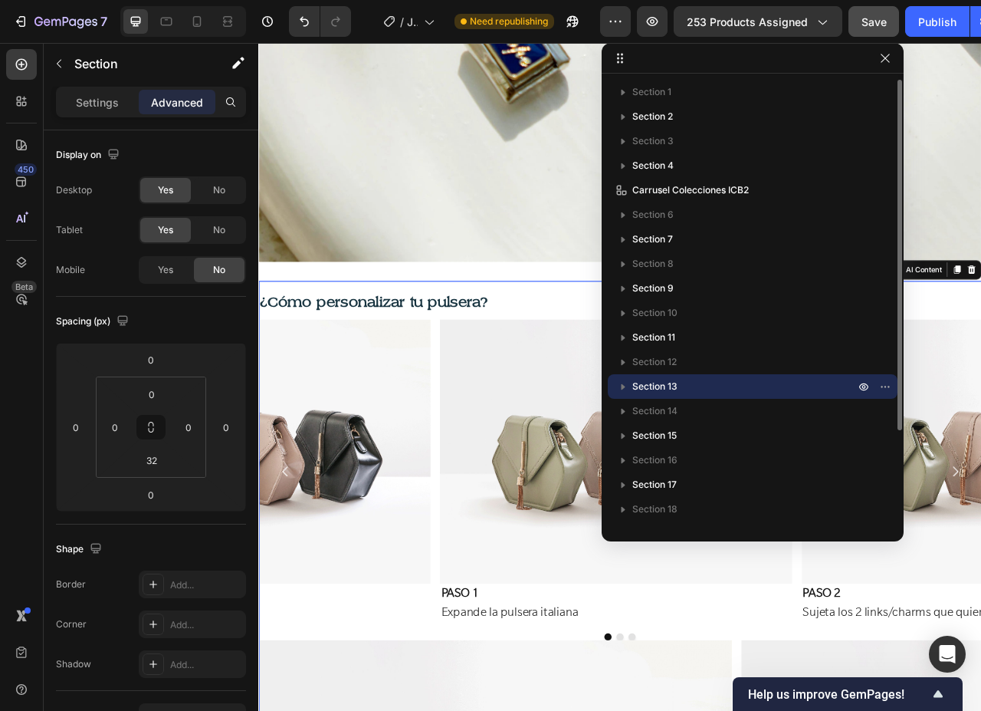
click at [619, 388] on icon "button" at bounding box center [623, 386] width 15 height 15
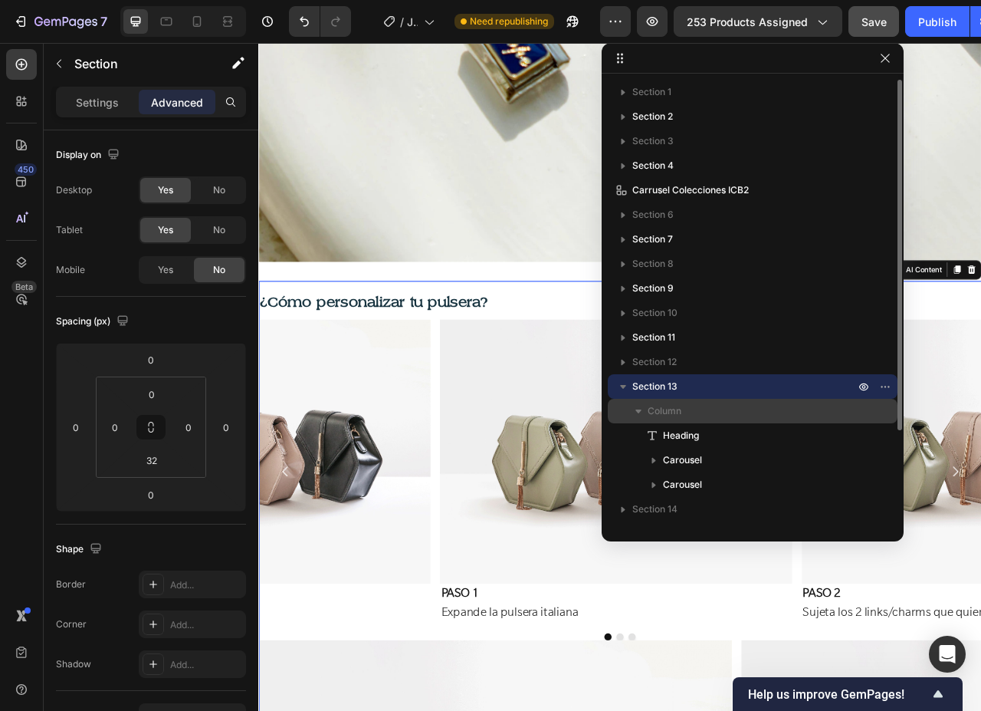
click at [640, 410] on icon "button" at bounding box center [638, 411] width 6 height 4
click at [750, 409] on p "Column" at bounding box center [753, 410] width 210 height 15
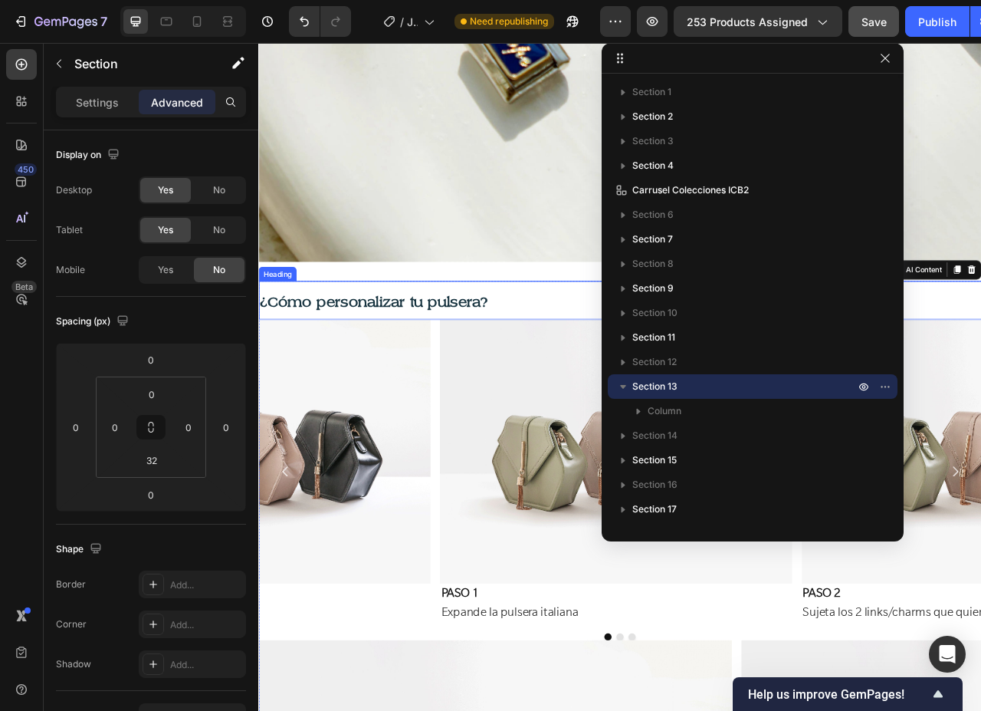
click at [564, 346] on h2 "¿Cómo personalizar tu pulsera?" at bounding box center [718, 370] width 920 height 48
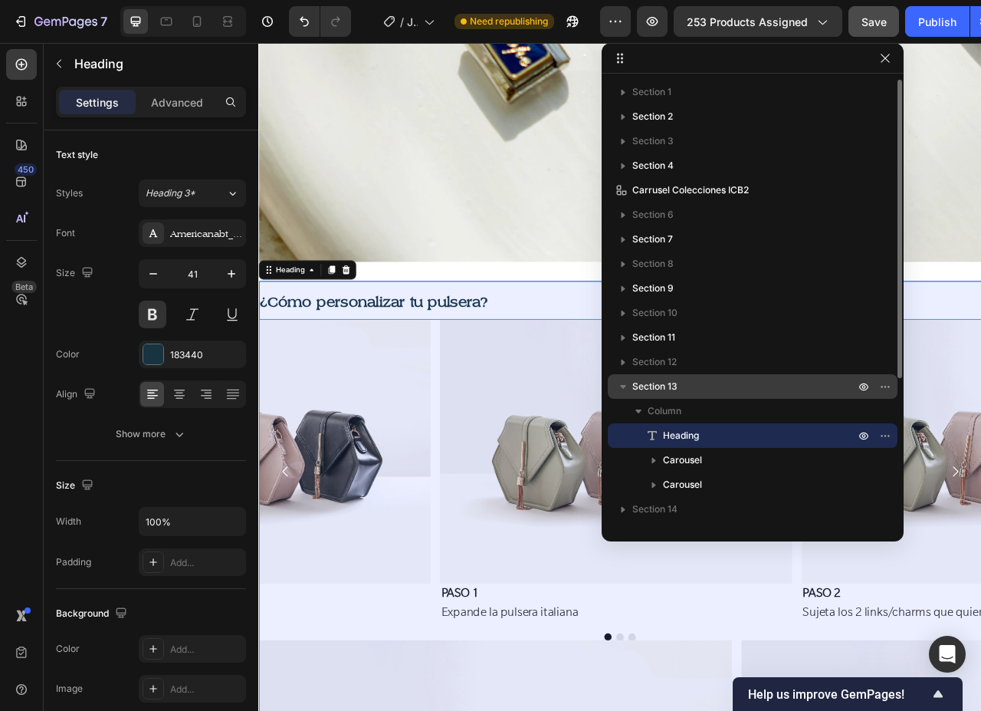
click at [688, 389] on p "Section 13" at bounding box center [744, 386] width 225 height 15
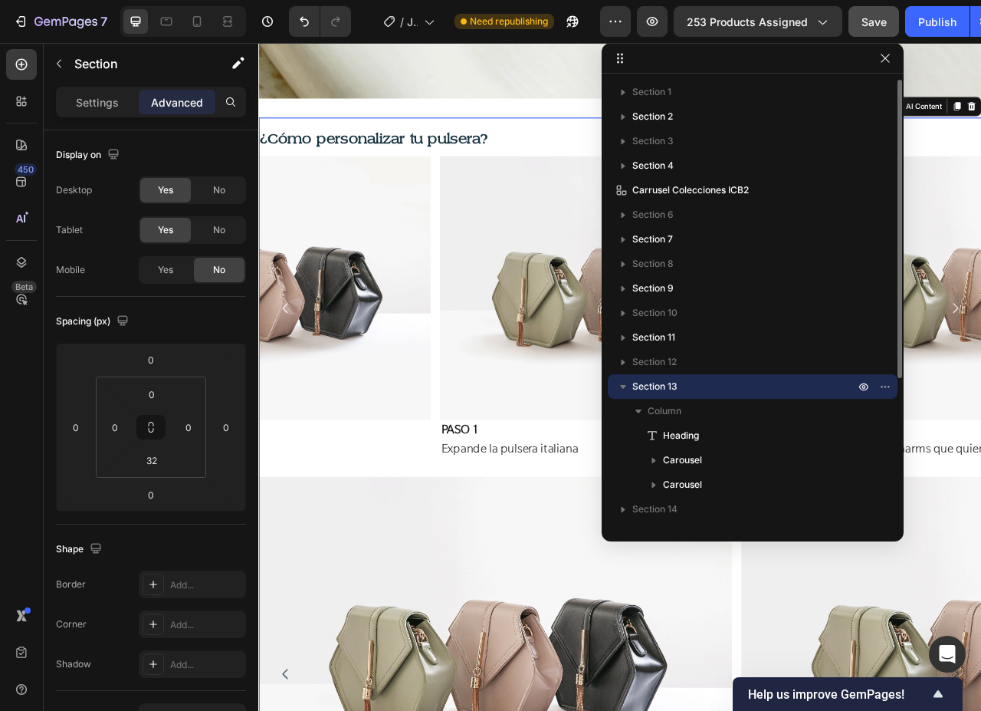
scroll to position [2929, 0]
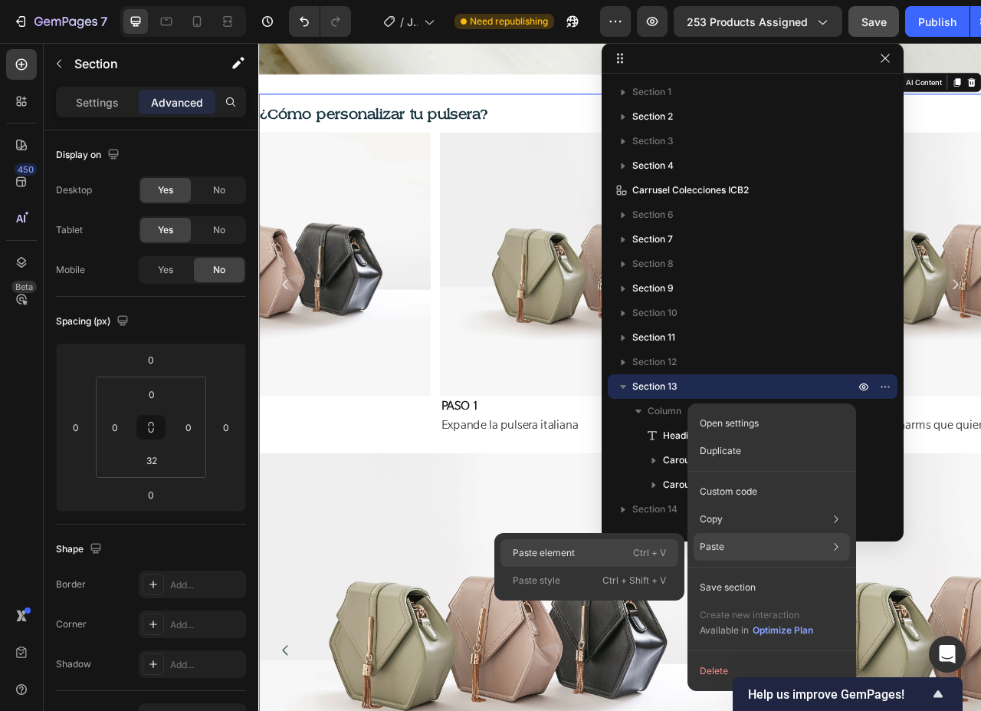
click at [645, 553] on p "Ctrl + V" at bounding box center [649, 552] width 33 height 15
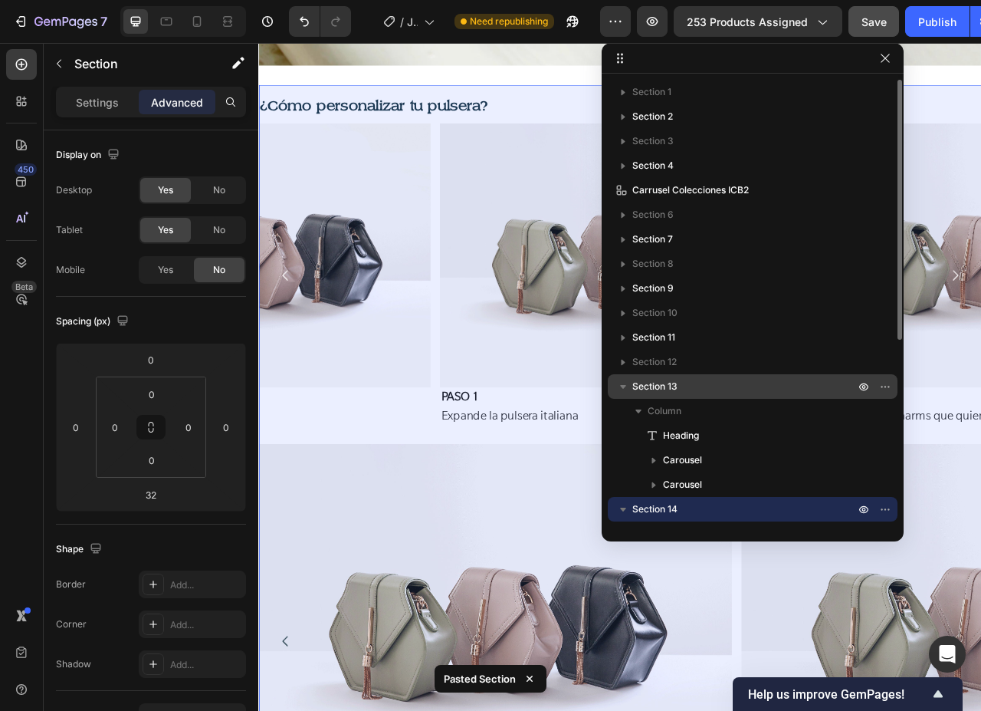
scroll to position [3931, 0]
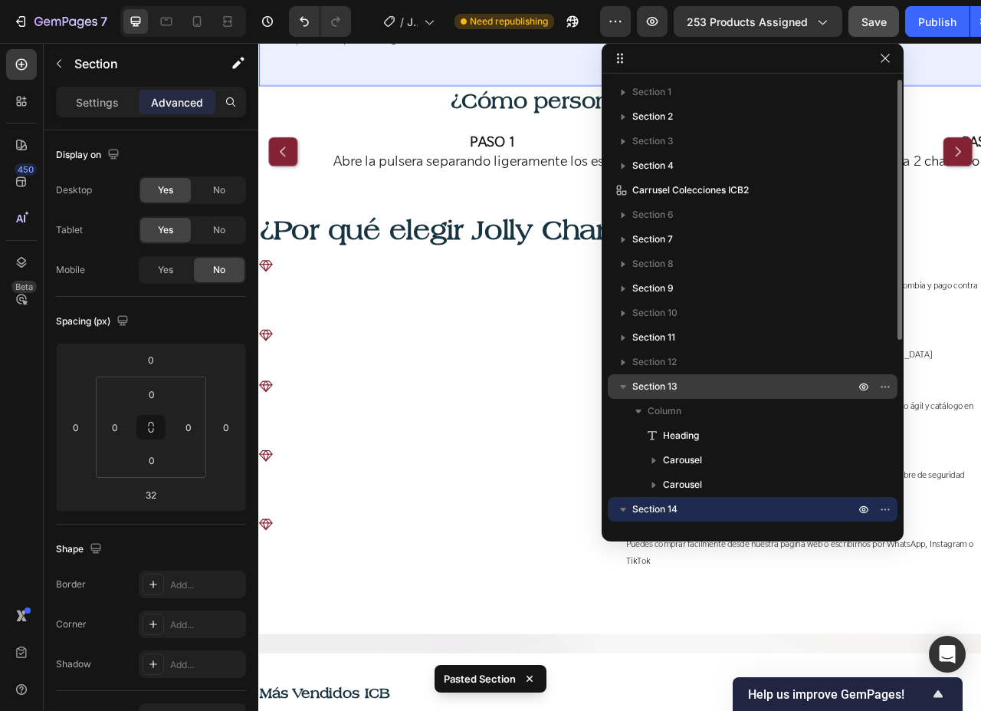
click at [626, 382] on icon "button" at bounding box center [623, 386] width 15 height 15
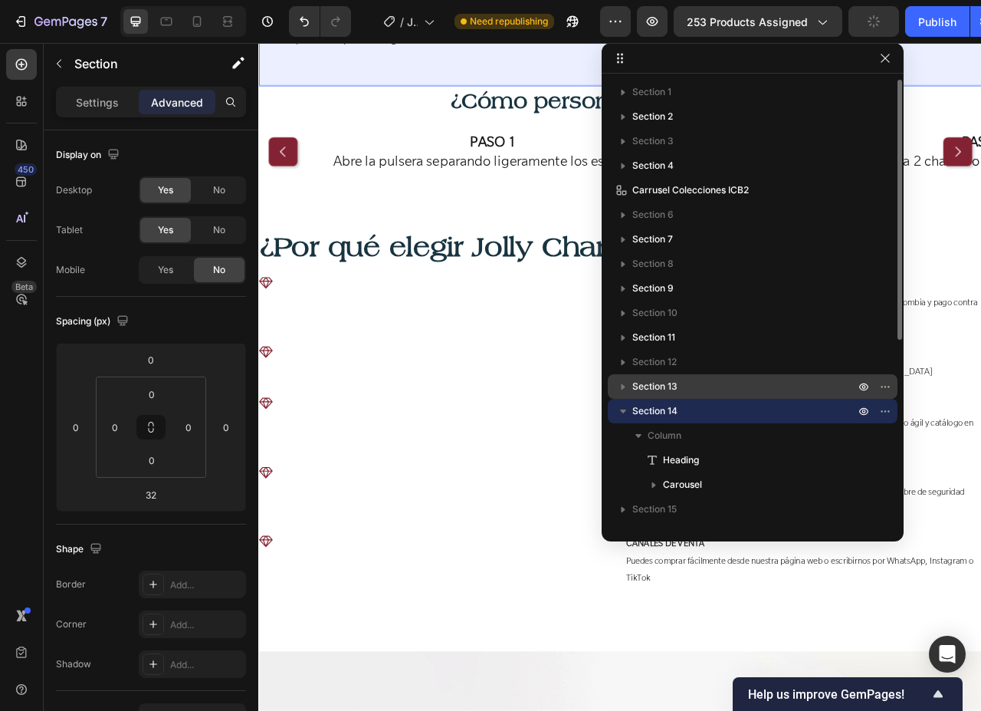
click at [694, 382] on p "Section 13" at bounding box center [744, 386] width 225 height 15
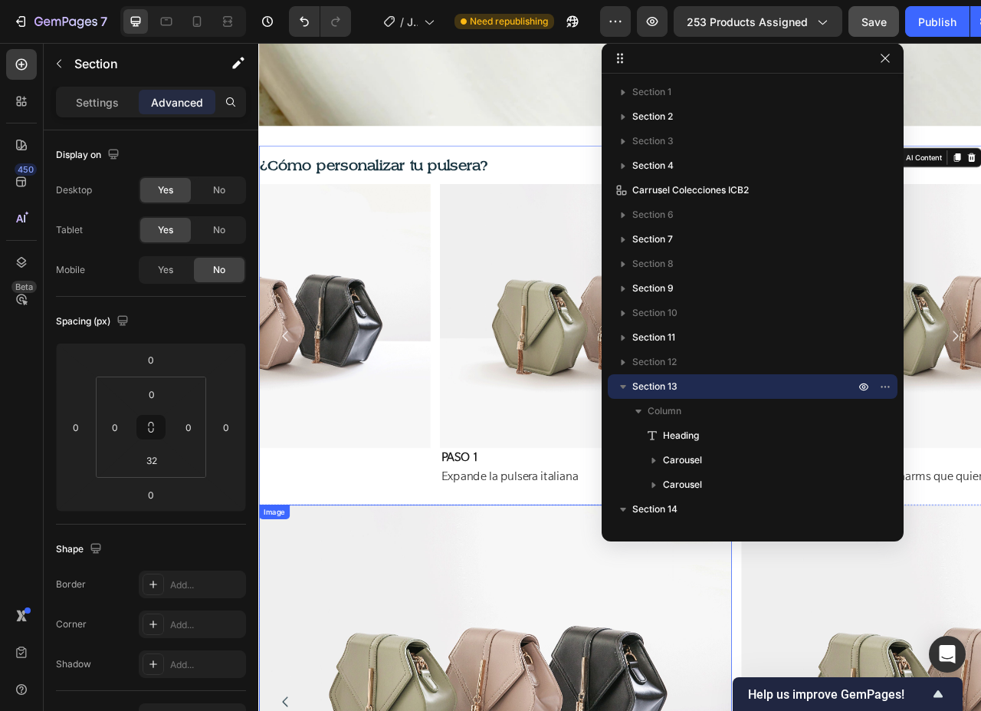
scroll to position [2776, 0]
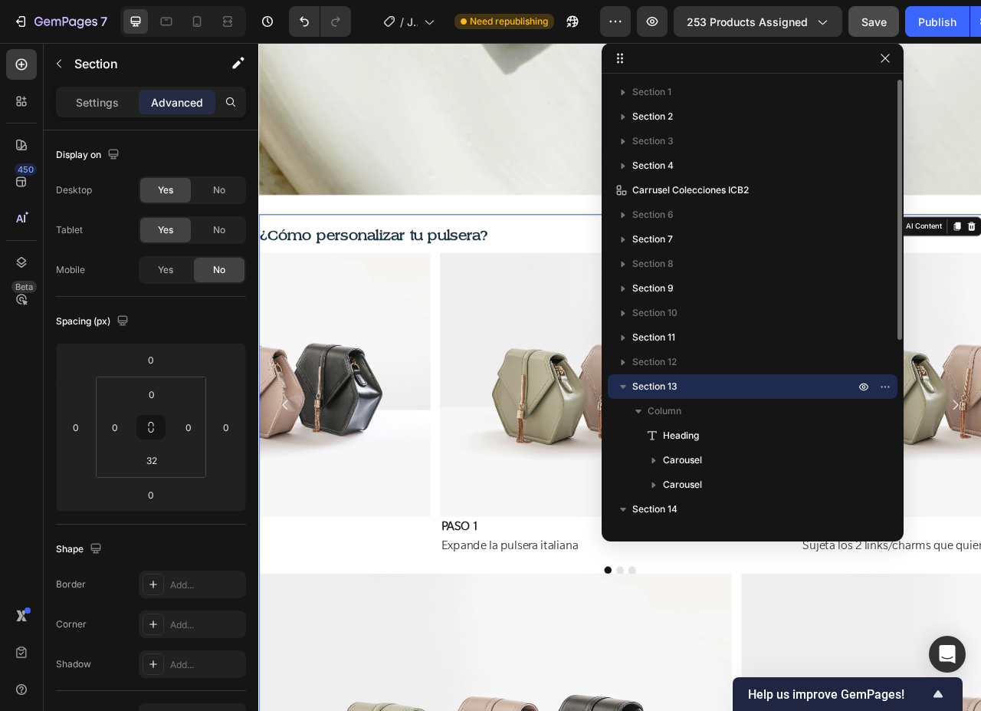
click at [628, 386] on icon "button" at bounding box center [623, 386] width 15 height 15
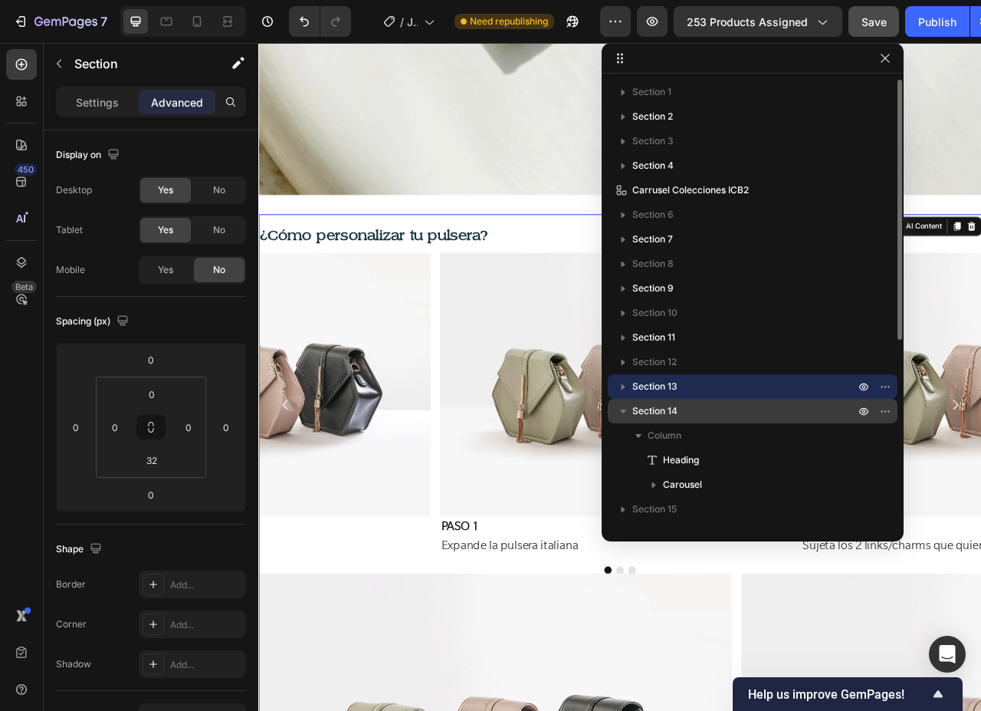
click at [657, 405] on span "Section 14" at bounding box center [654, 410] width 45 height 15
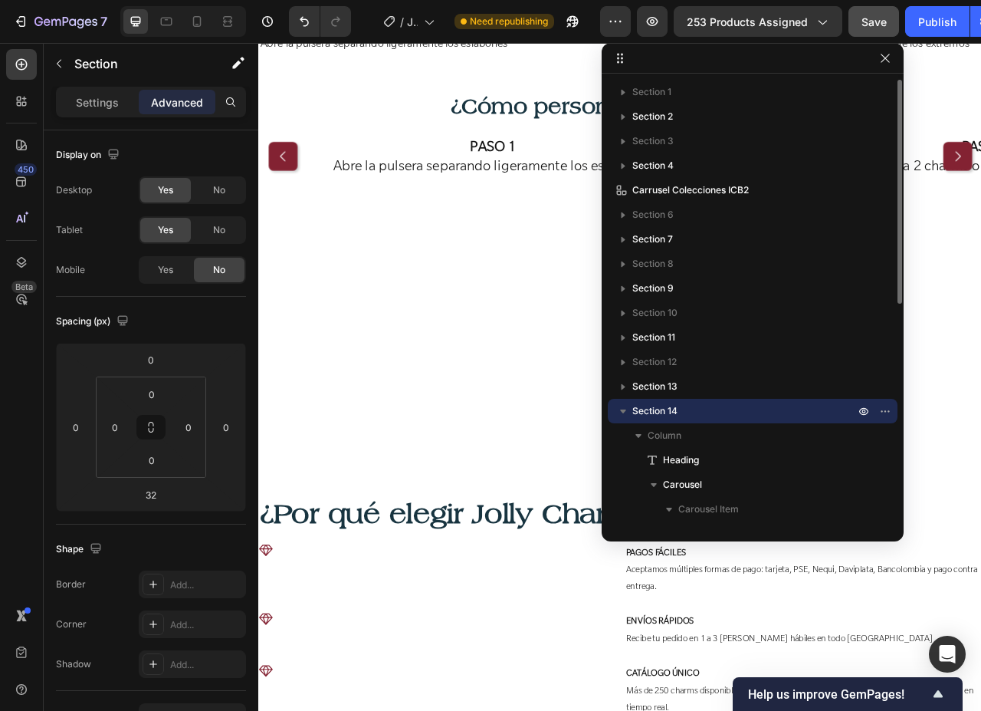
scroll to position [3931, 0]
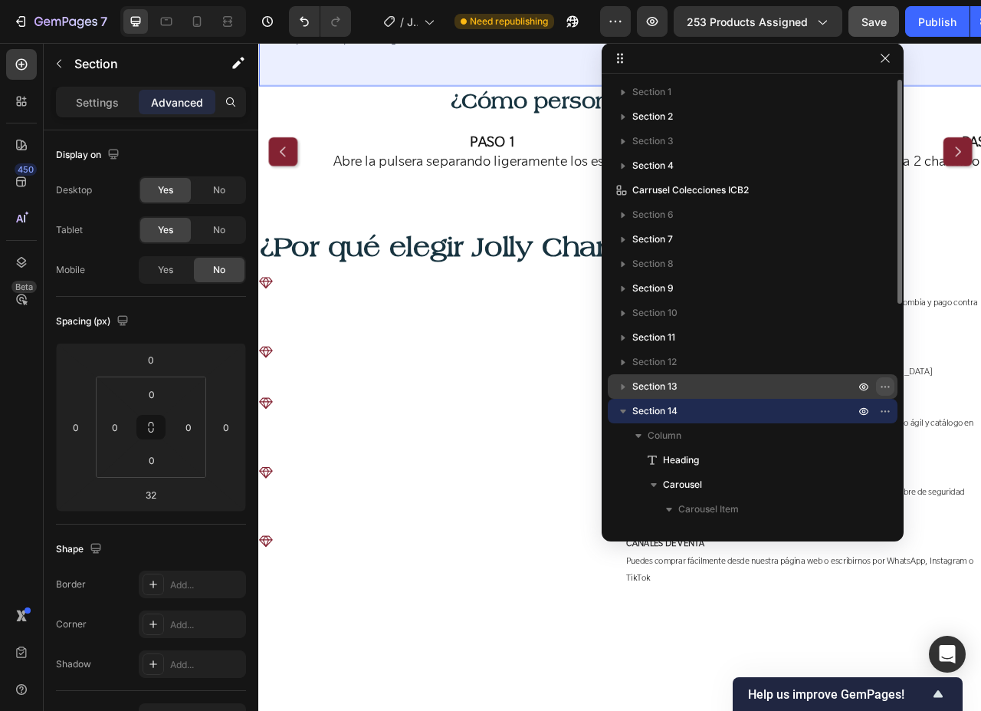
click at [888, 388] on icon "button" at bounding box center [885, 386] width 12 height 12
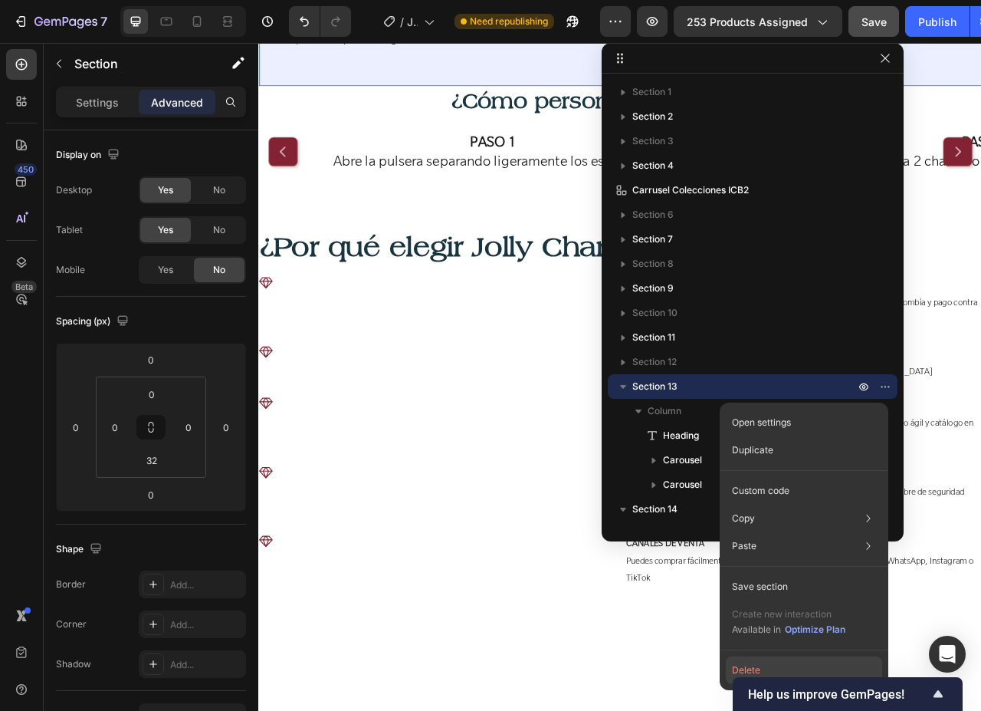
click at [753, 668] on button "Delete" at bounding box center [804, 670] width 156 height 28
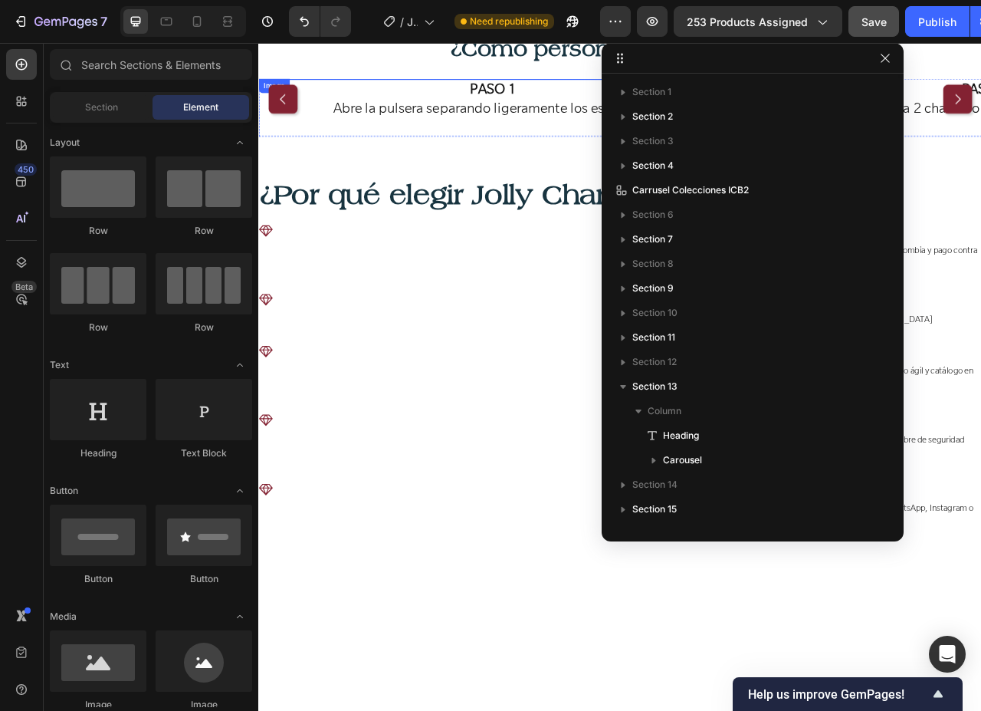
scroll to position [3082, 0]
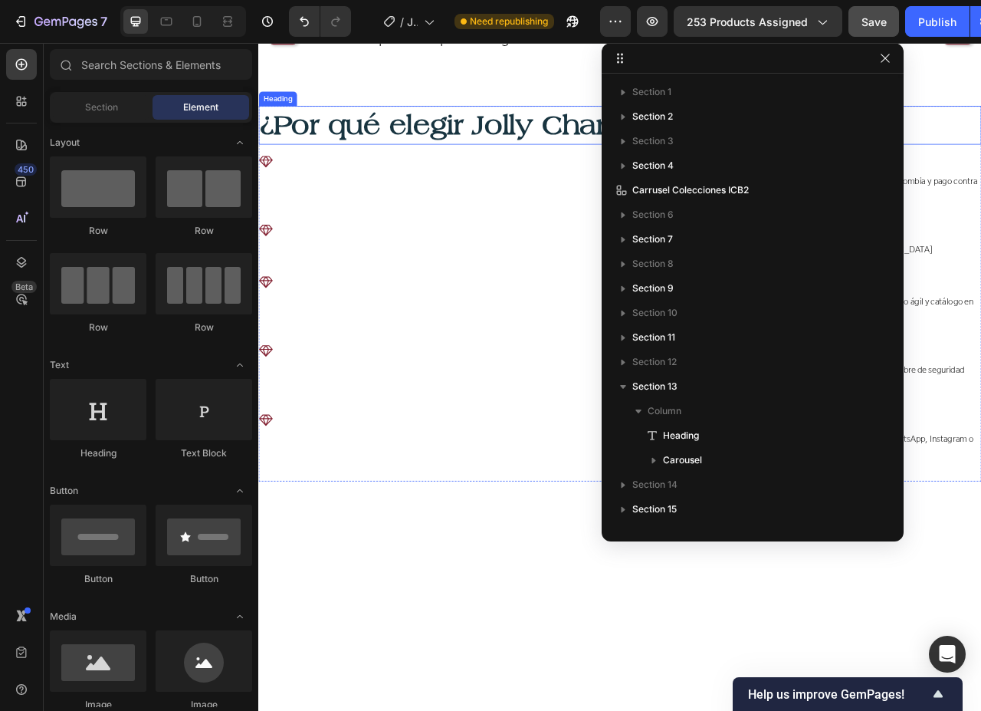
click at [629, 172] on h2 "¿Por qué elegir Jolly Charms?" at bounding box center [718, 147] width 920 height 49
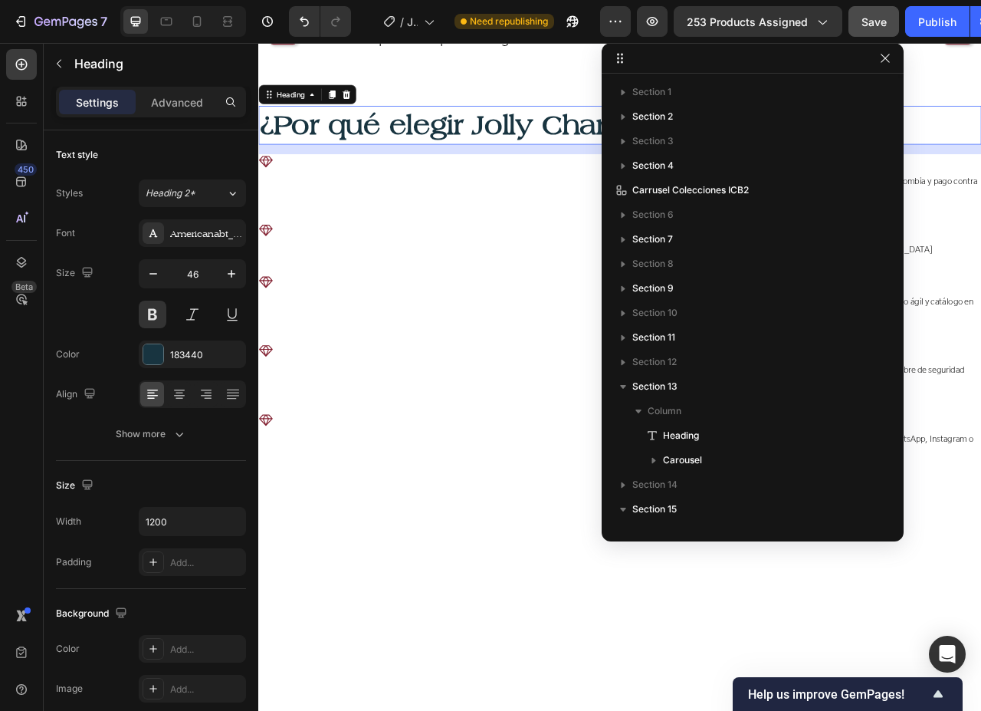
scroll to position [349, 0]
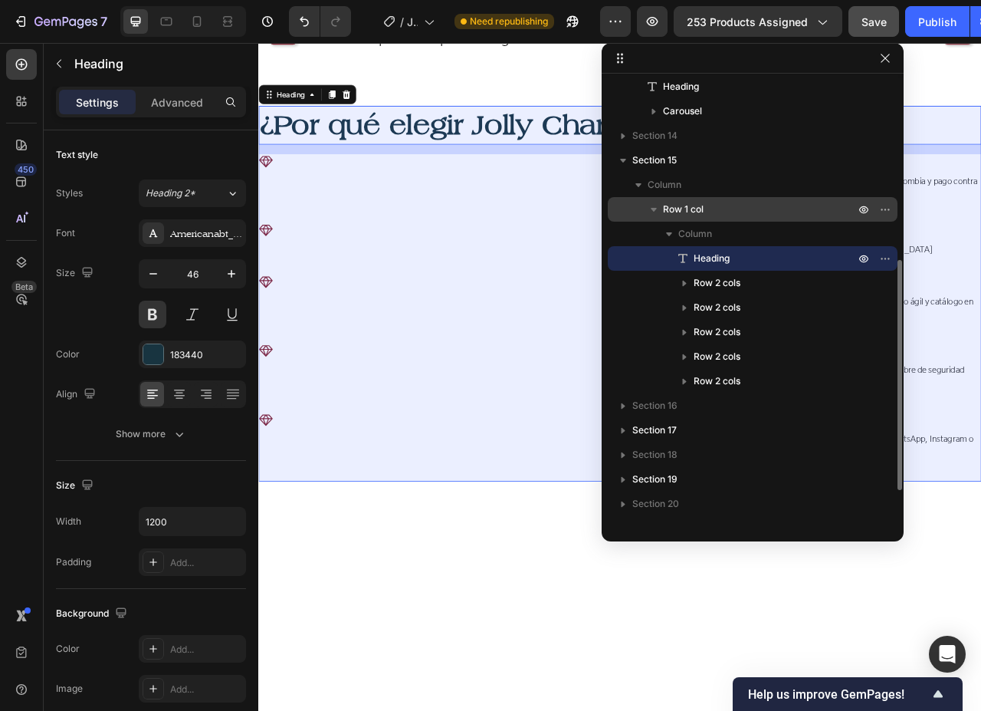
click at [717, 205] on p "Row 1 col" at bounding box center [760, 209] width 195 height 15
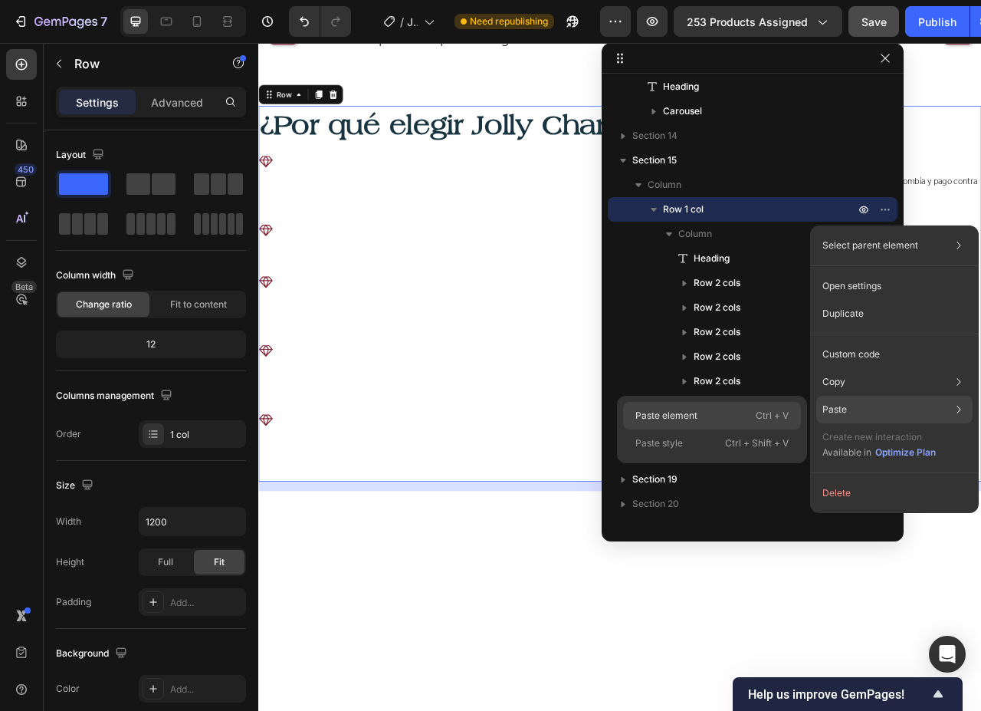
click at [716, 415] on div "Paste element Ctrl + V" at bounding box center [712, 416] width 178 height 28
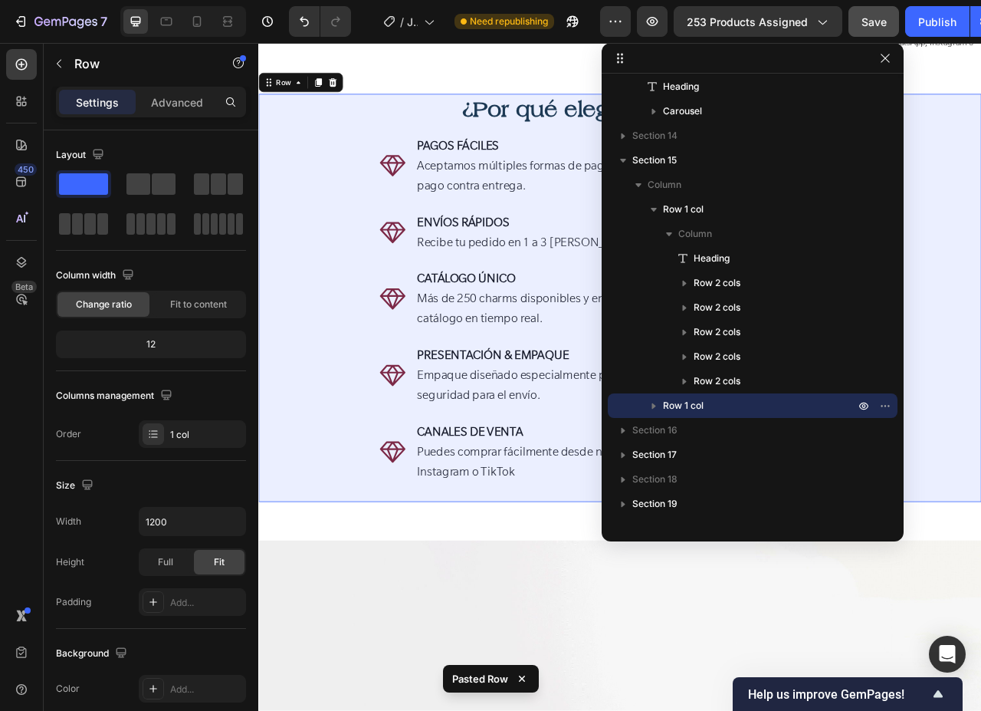
scroll to position [3932, 0]
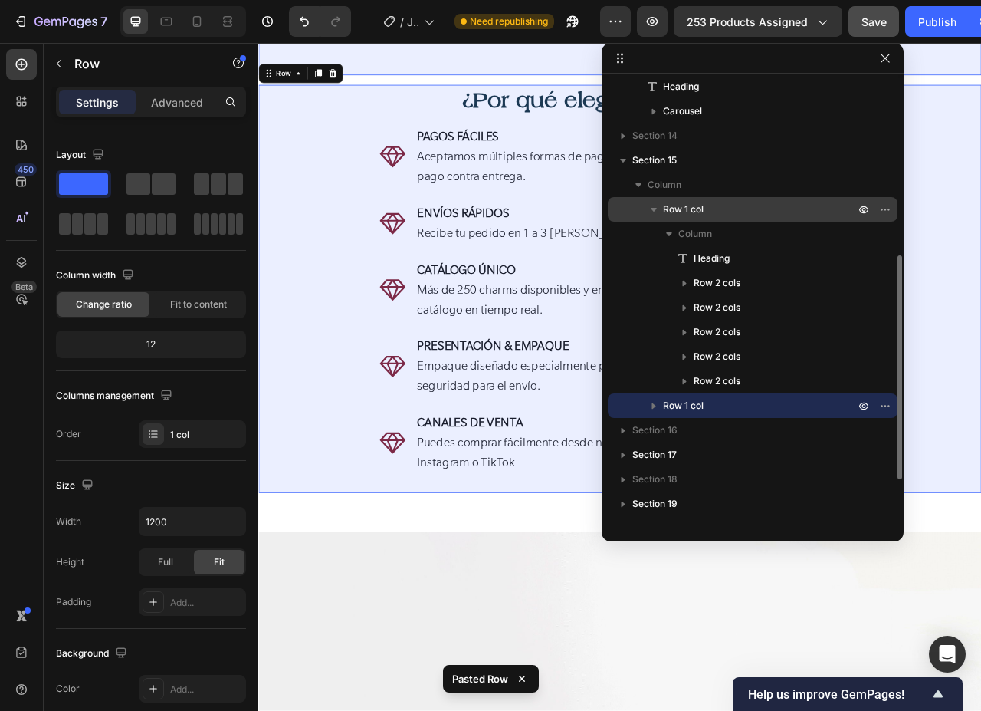
click at [656, 211] on icon "button" at bounding box center [653, 209] width 15 height 15
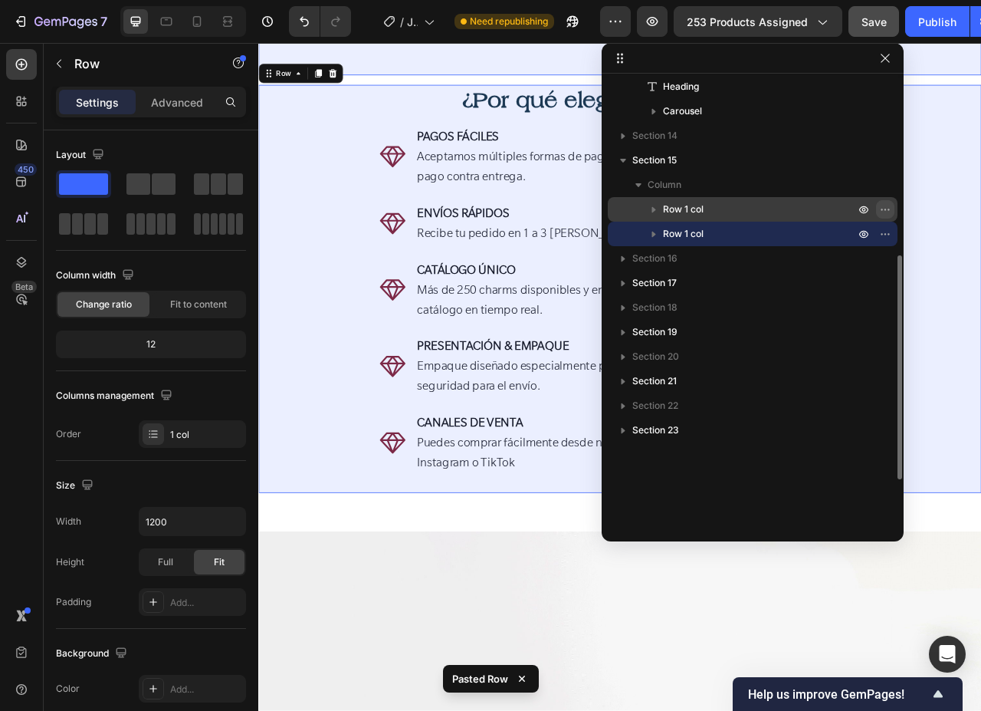
click at [888, 213] on icon "button" at bounding box center [885, 209] width 12 height 12
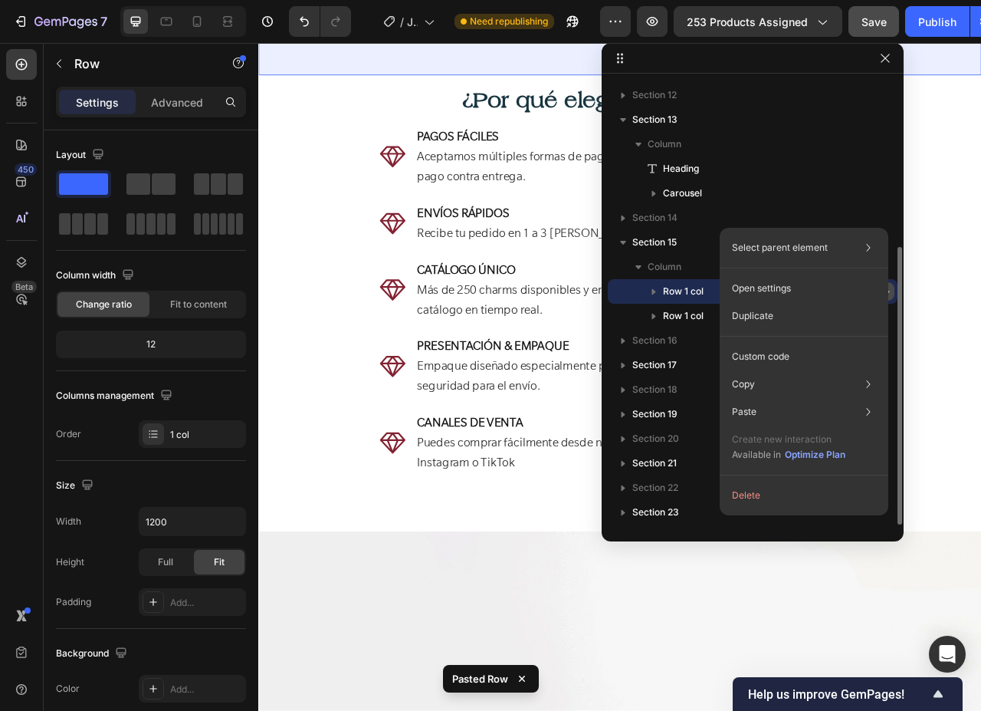
scroll to position [267, 0]
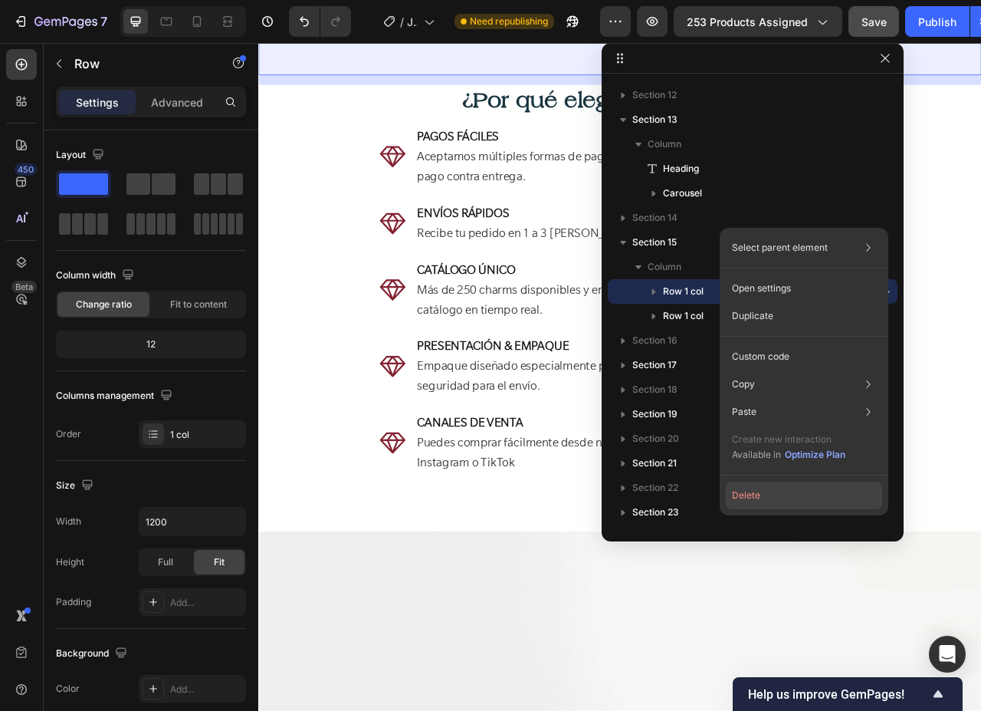
click at [746, 498] on button "Delete" at bounding box center [804, 495] width 156 height 28
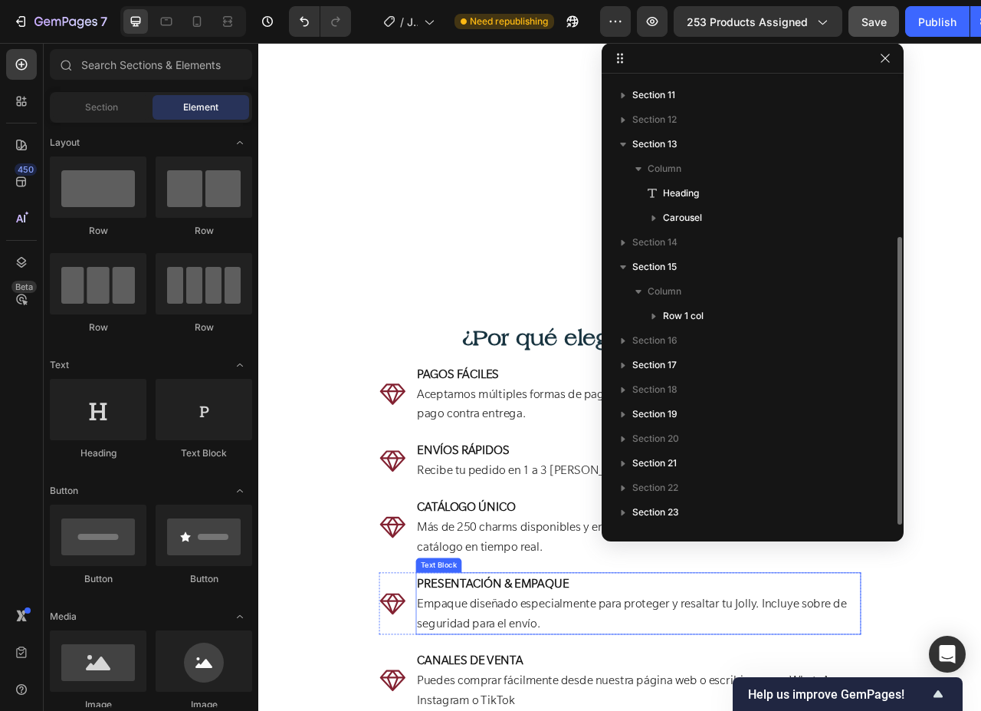
scroll to position [3137, 0]
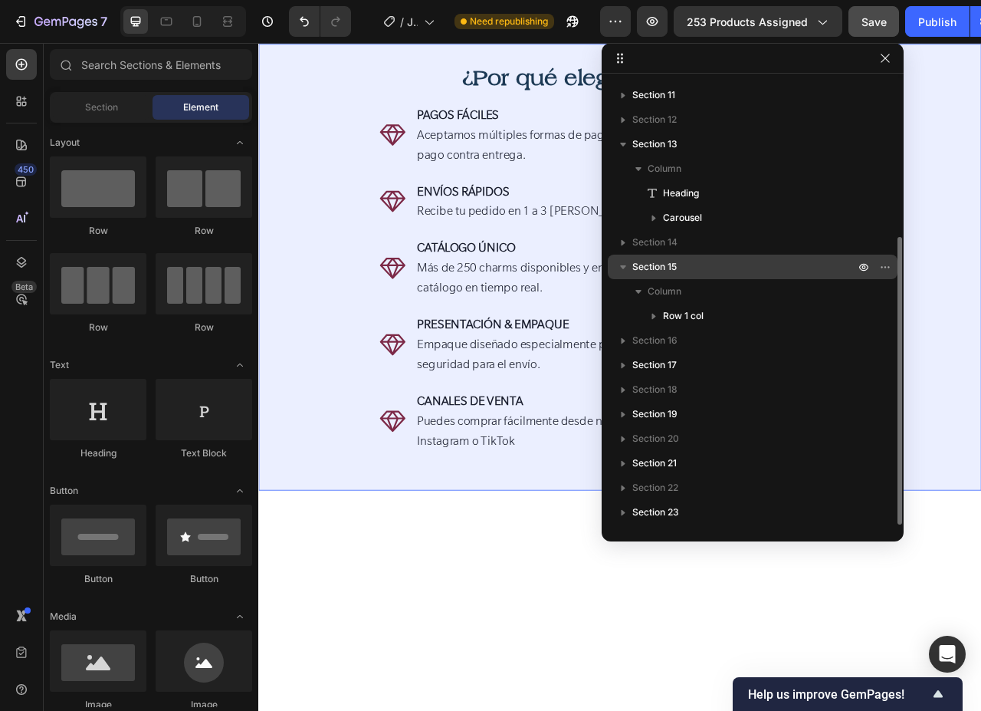
click at [675, 268] on span "Section 15" at bounding box center [654, 266] width 44 height 15
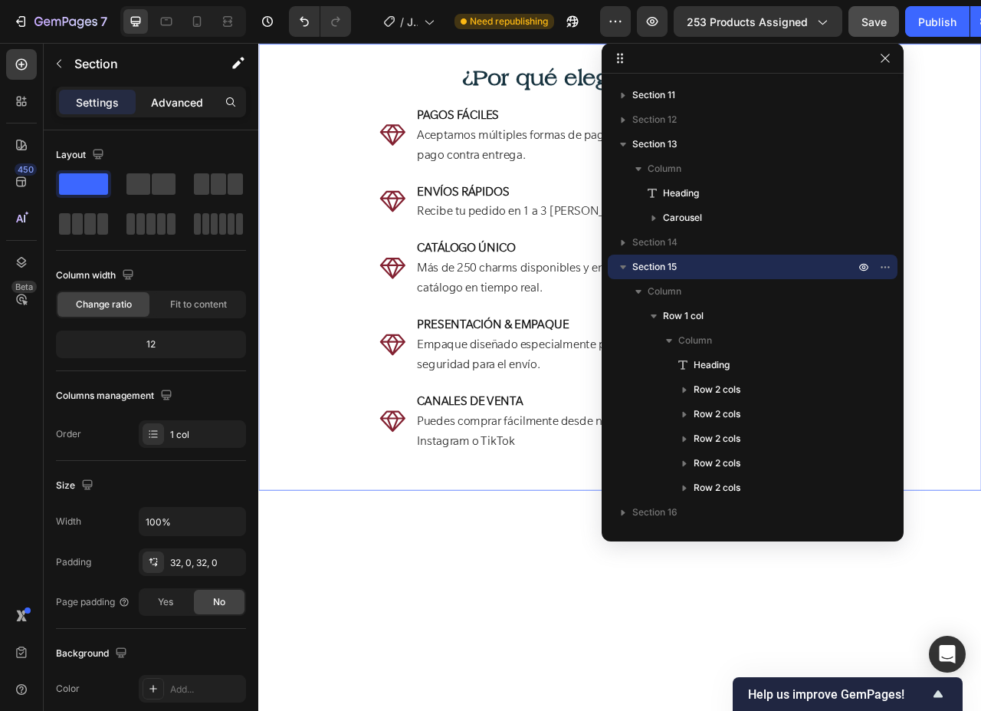
click at [163, 99] on p "Advanced" at bounding box center [177, 102] width 52 height 16
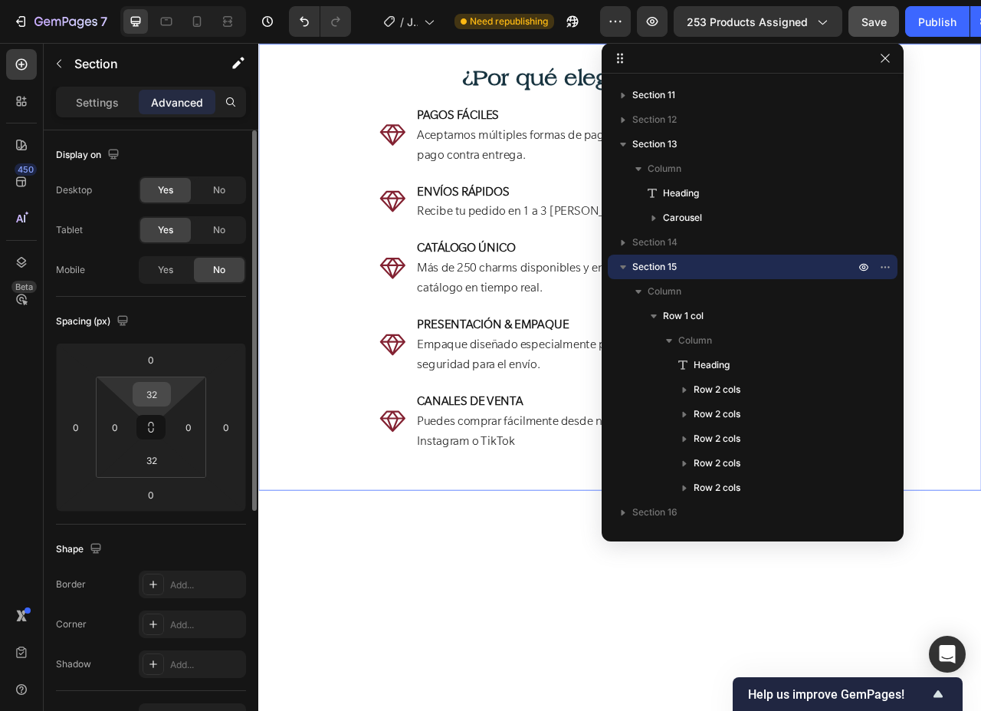
click at [153, 403] on input "32" at bounding box center [151, 393] width 31 height 23
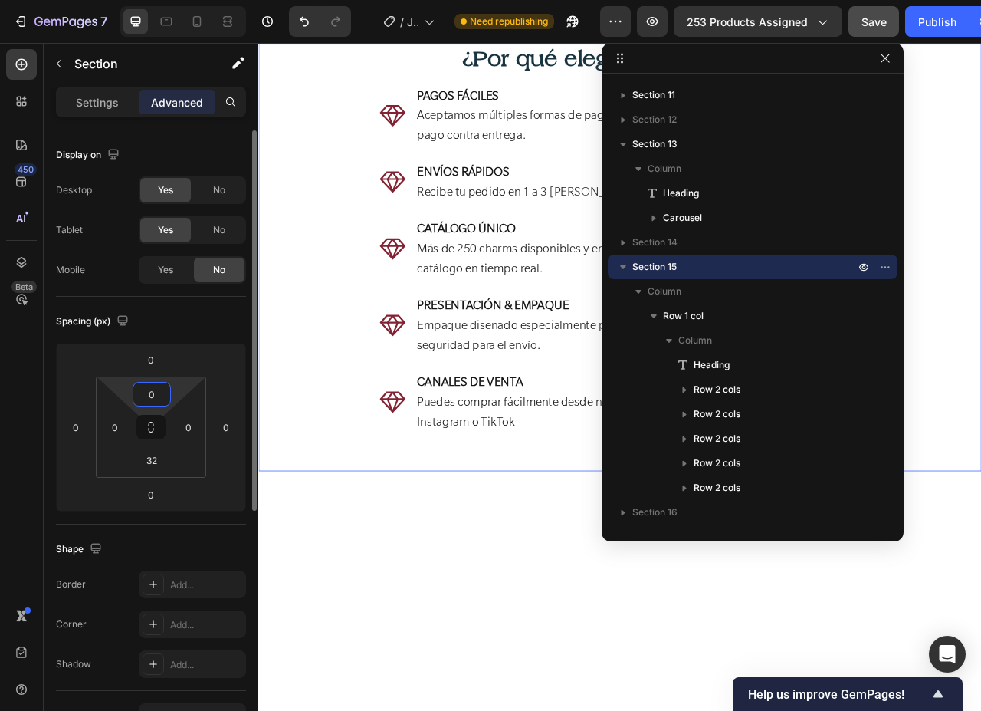
type input "0"
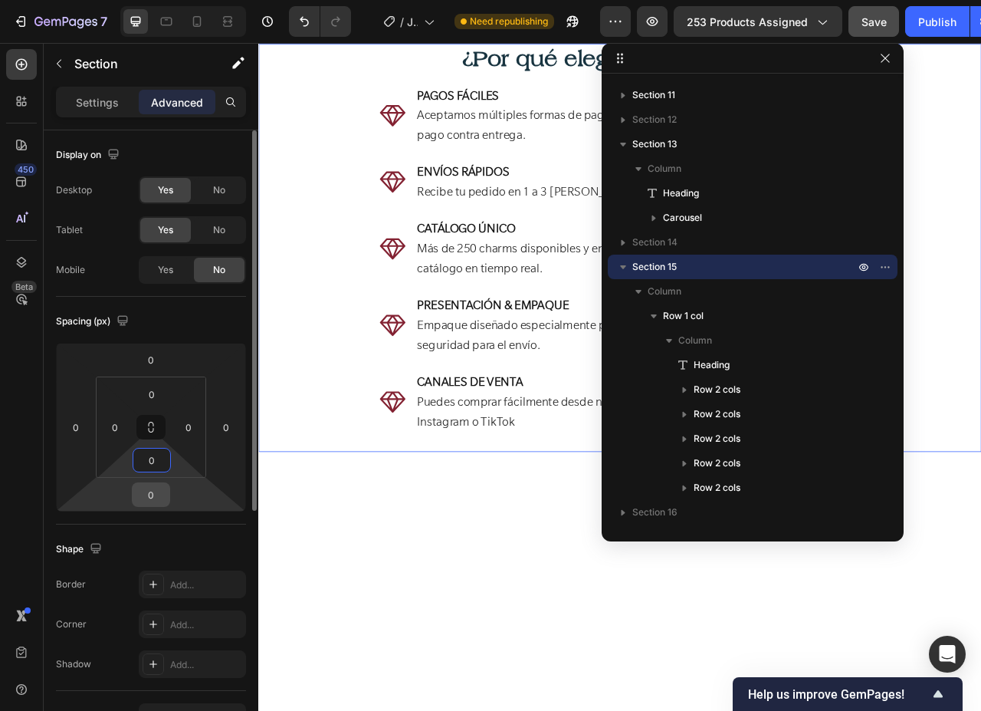
type input "0"
click at [149, 494] on input "0" at bounding box center [151, 494] width 31 height 23
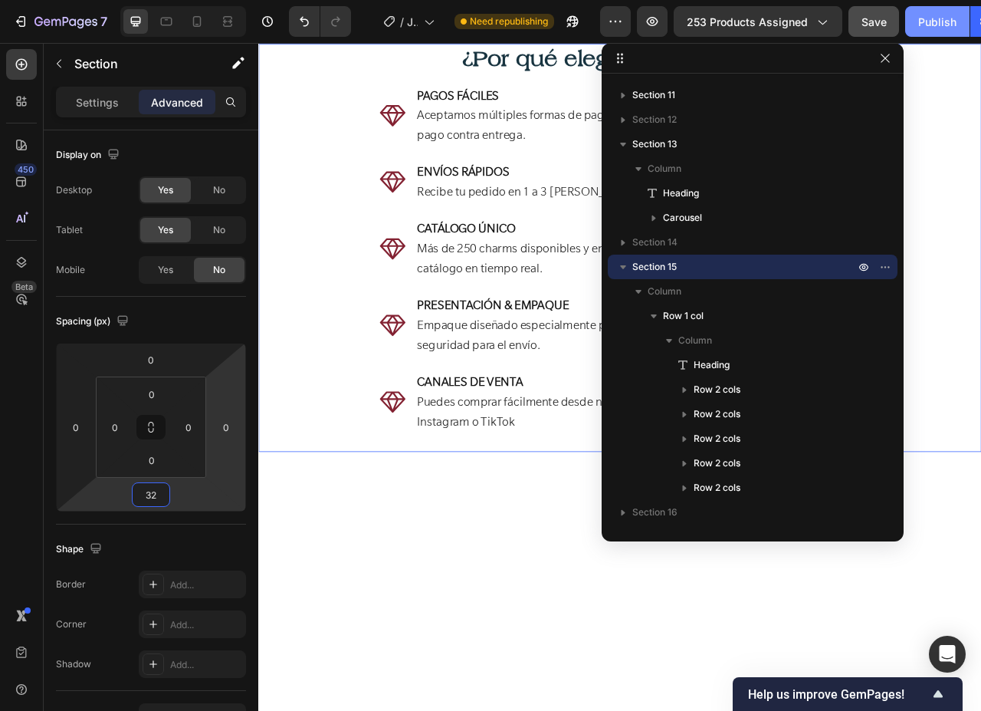
type input "32"
click at [886, 54] on icon "button" at bounding box center [885, 58] width 12 height 12
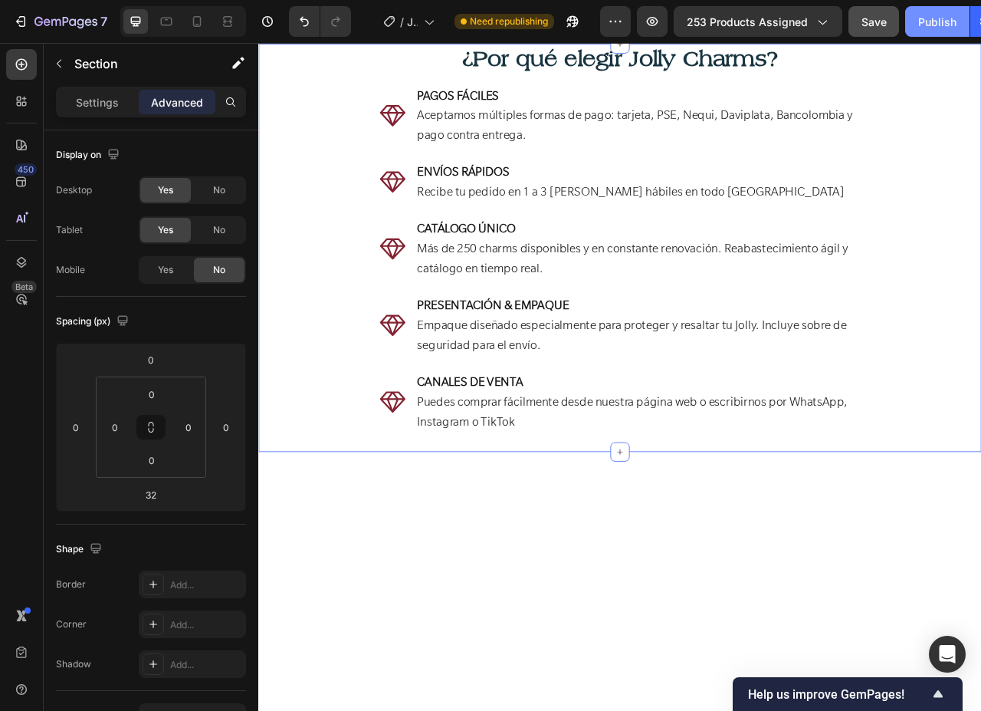
click at [921, 32] on button "Publish" at bounding box center [937, 21] width 64 height 31
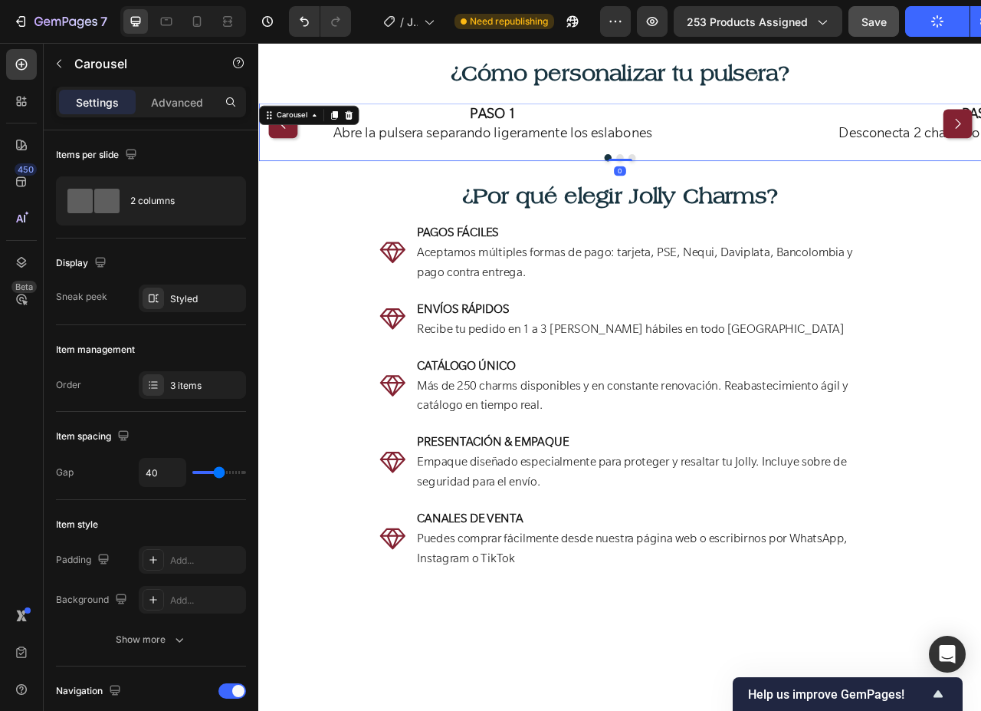
scroll to position [2753, 0]
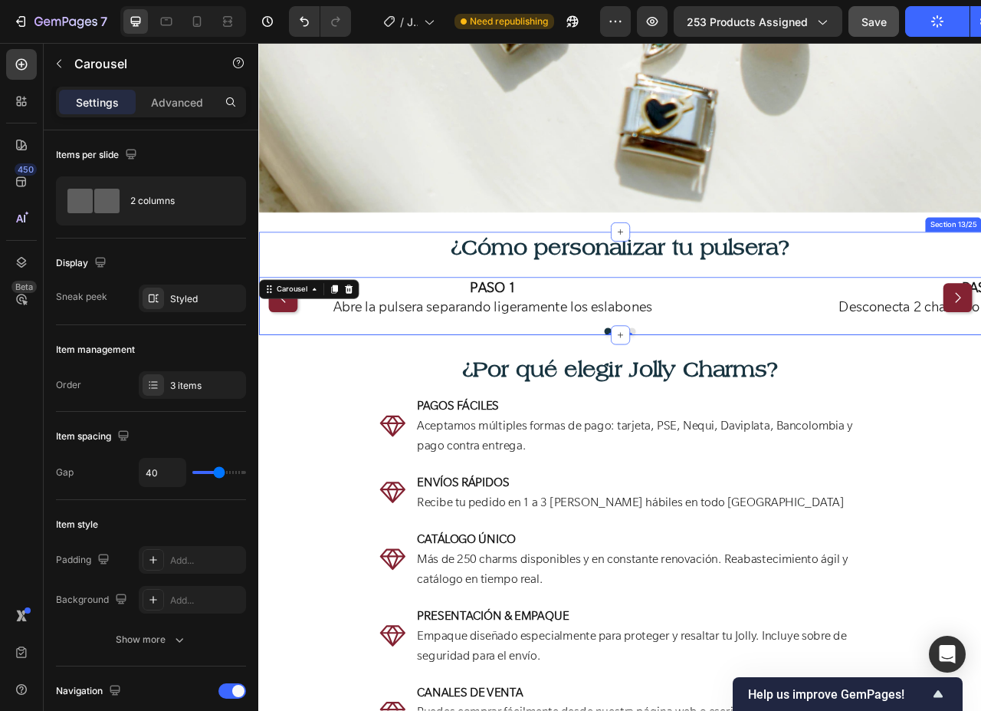
click at [944, 317] on div "¿Cómo personalizar tu pulsera? Heading Image PASO 1 Abre la pulsera separando l…" at bounding box center [718, 349] width 920 height 131
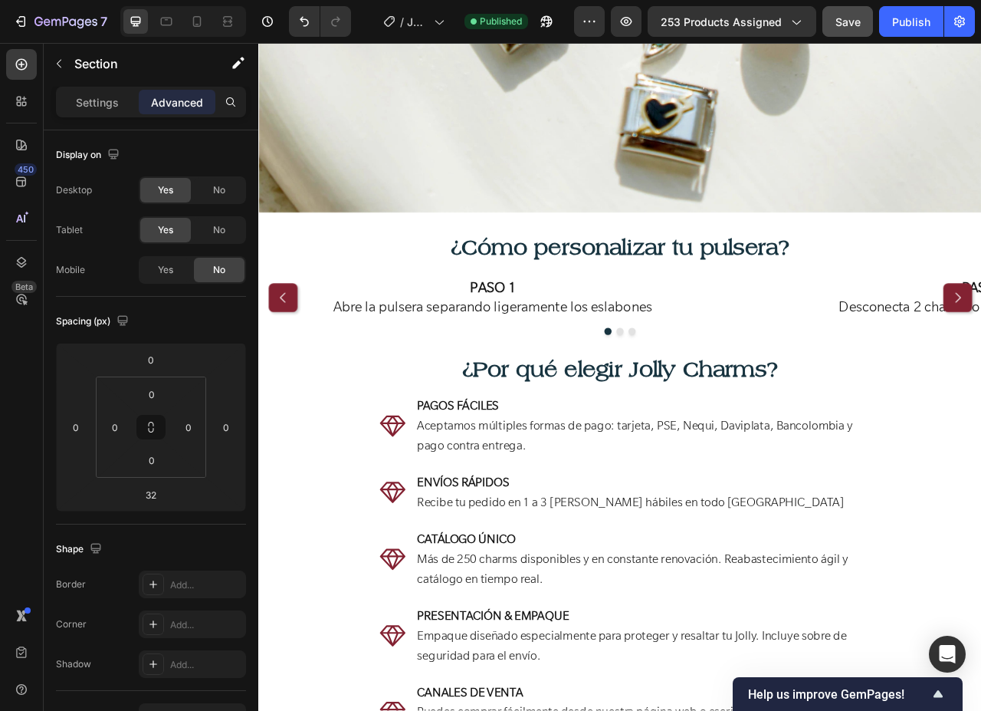
click at [593, 710] on div "Product Images Image Icon Icon Icon Icon Icon Icon List “This skin cream is a g…" at bounding box center [718, 35] width 920 height 5428
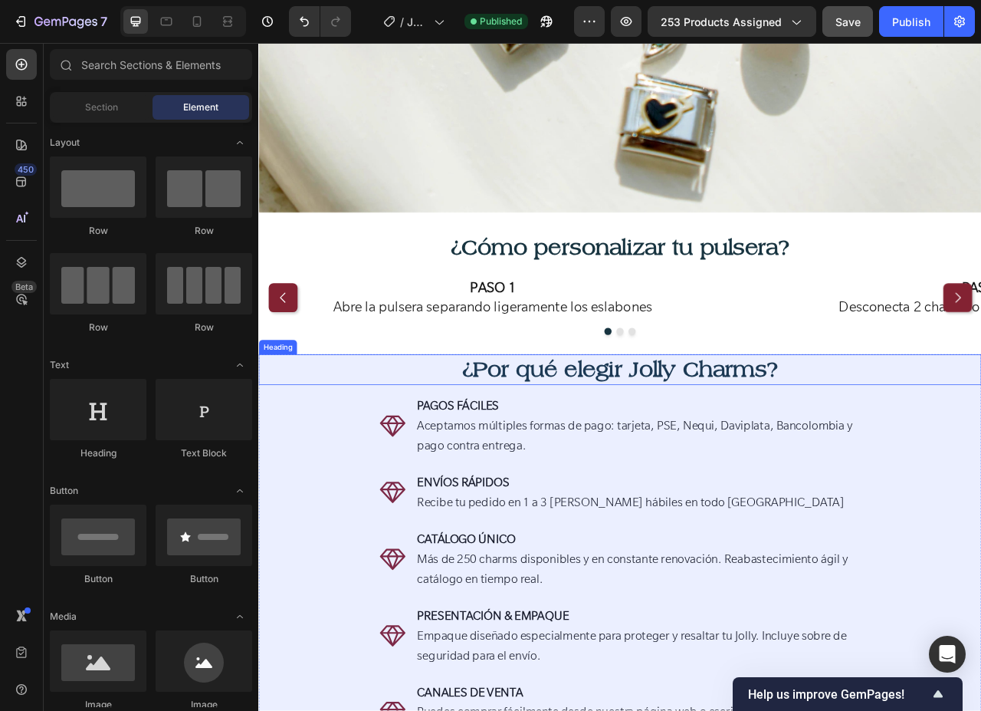
click at [603, 478] on h2 "¿Por qué elegir Jolly Charms?" at bounding box center [718, 458] width 920 height 39
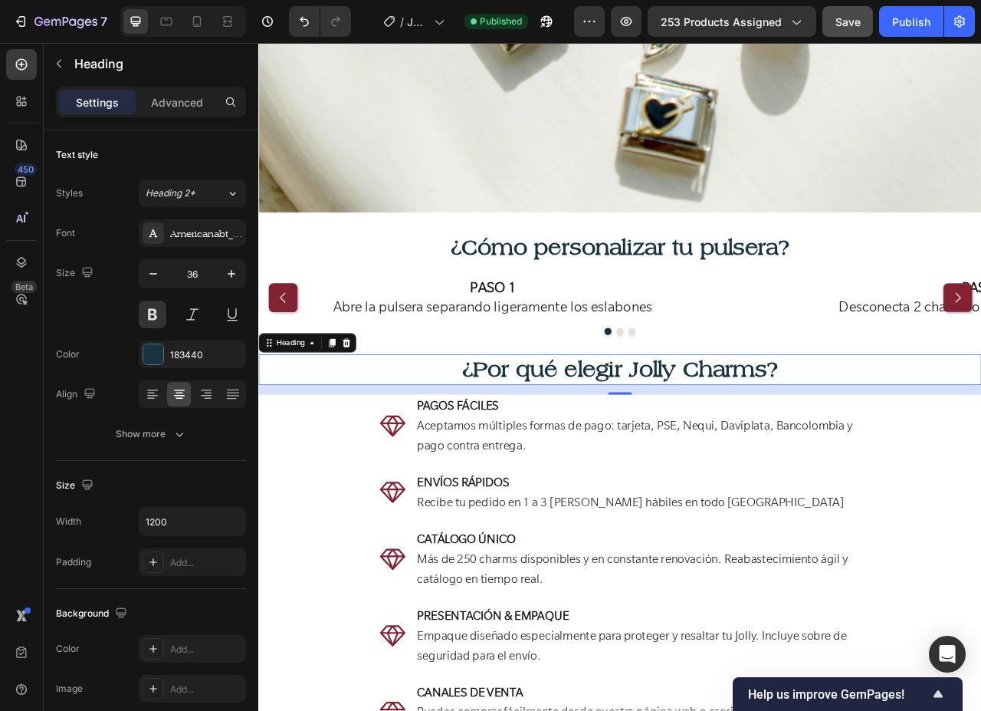
click at [395, 491] on div "16" at bounding box center [718, 484] width 920 height 12
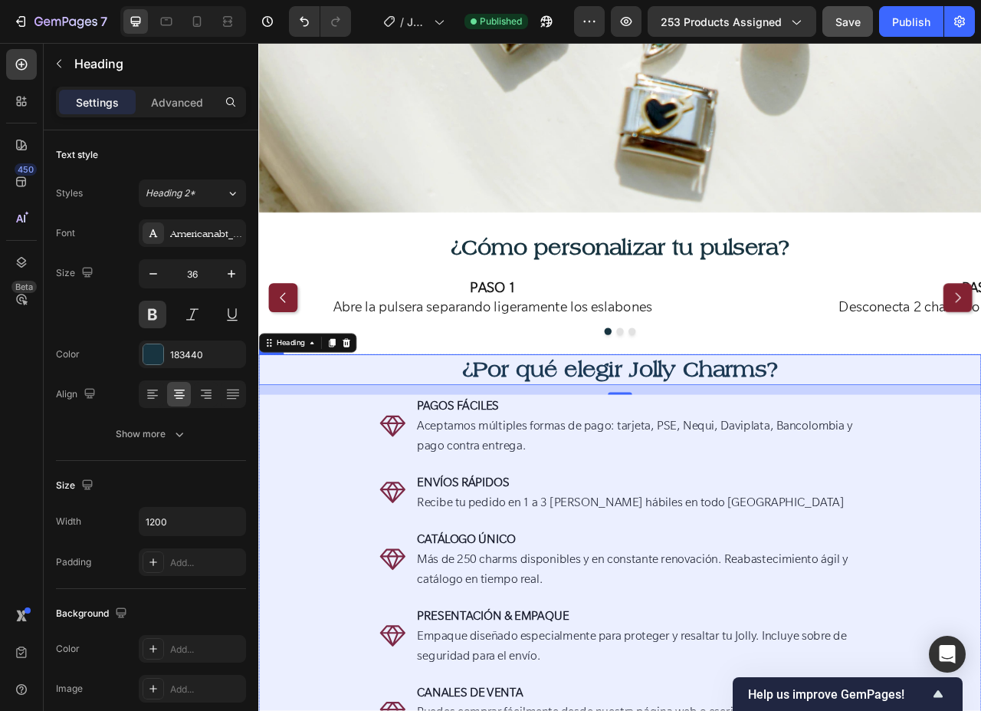
click at [375, 710] on div "¿Por qué elegir Jolly Charms? Heading 16 Icon PAGOS FÁCILES Aceptamos múltiples…" at bounding box center [718, 698] width 920 height 519
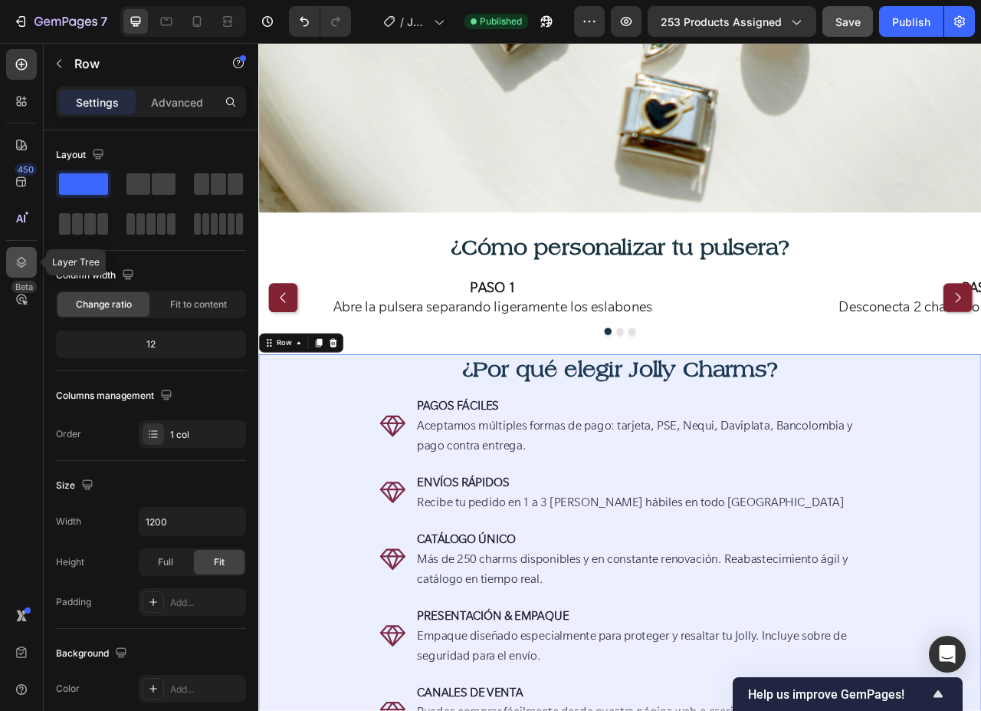
click at [23, 260] on icon at bounding box center [21, 261] width 15 height 15
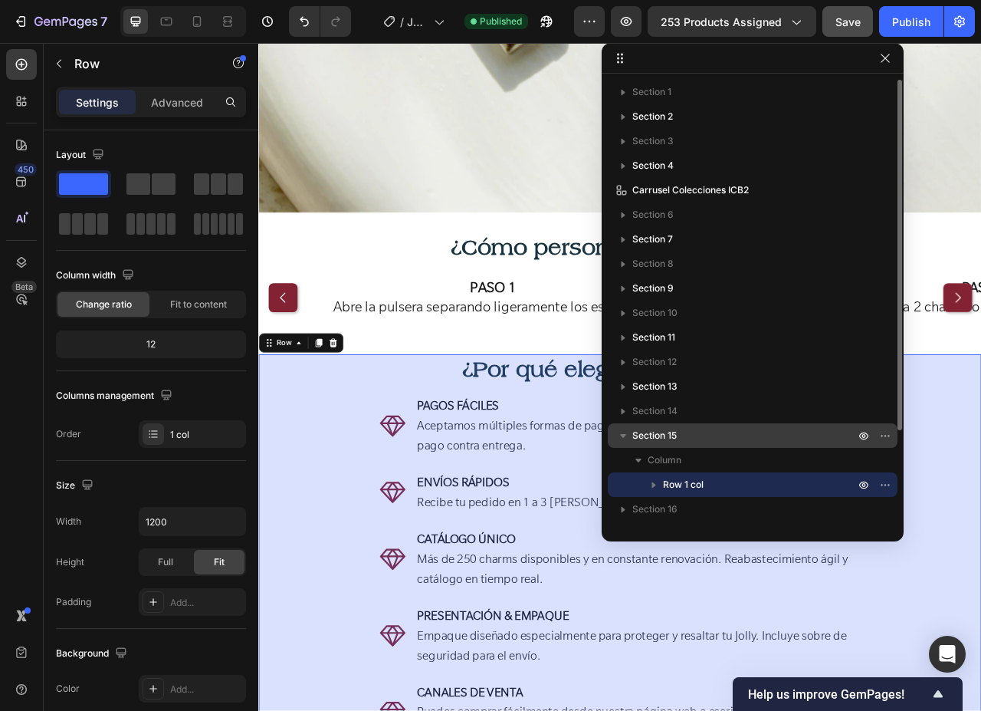
click at [675, 431] on span "Section 15" at bounding box center [654, 435] width 44 height 15
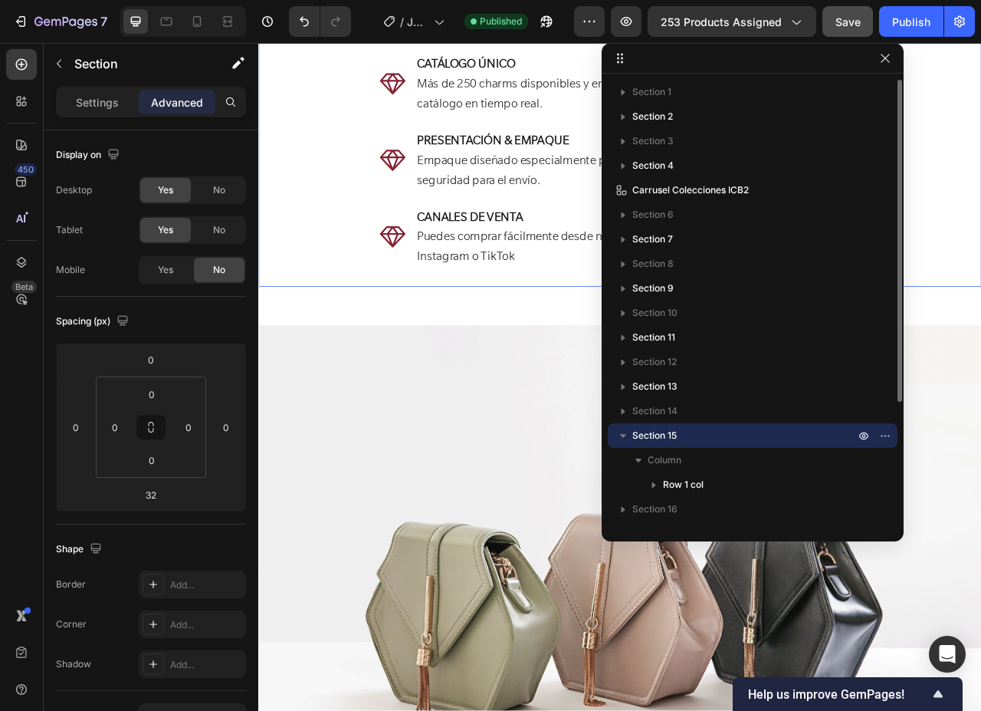
scroll to position [3419, 0]
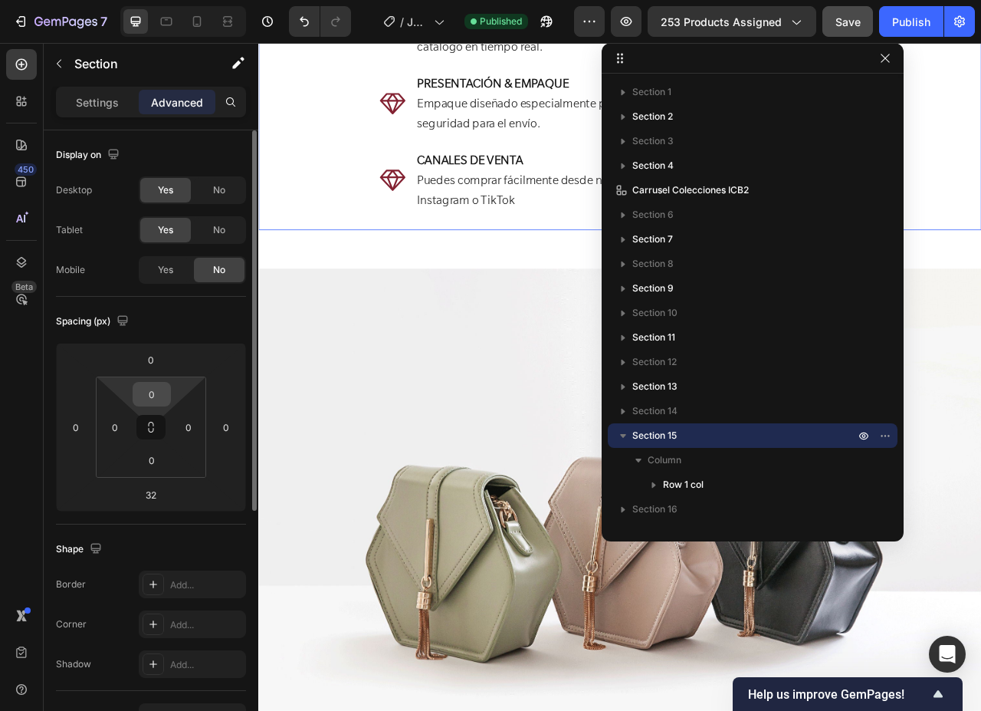
click at [161, 394] on input "0" at bounding box center [151, 393] width 31 height 23
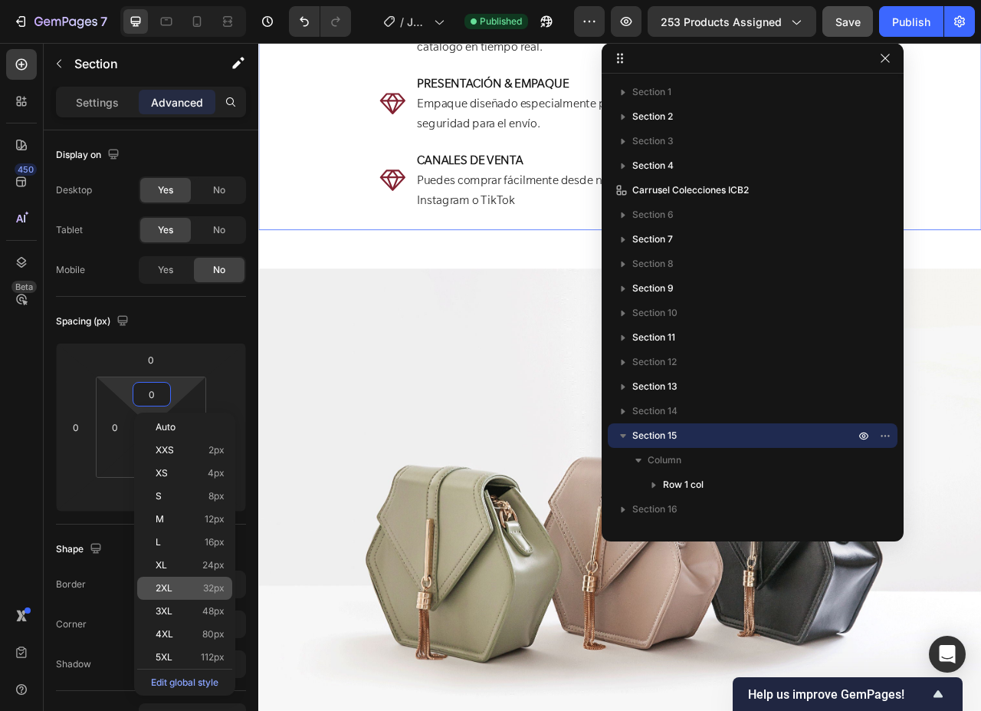
click at [192, 588] on p "2XL 32px" at bounding box center [190, 588] width 69 height 11
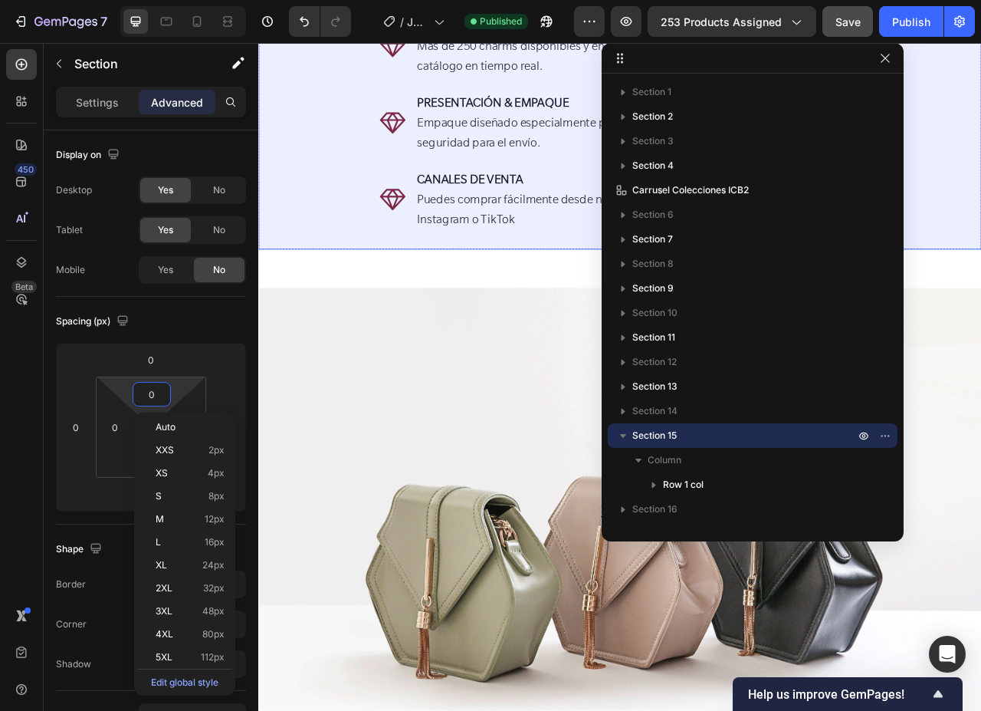
type input "32"
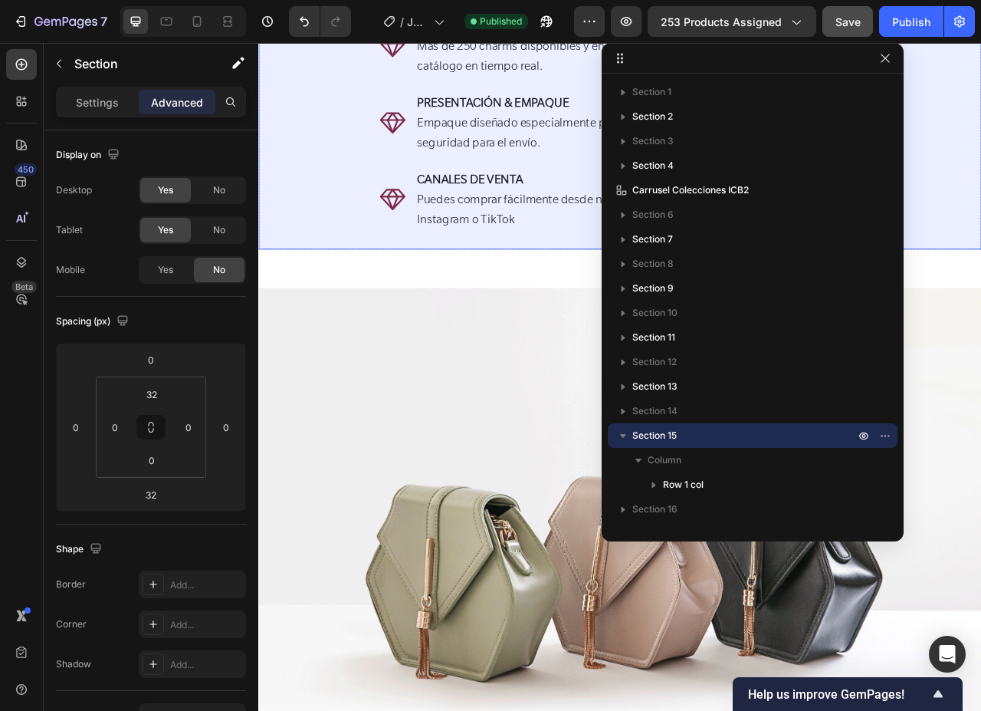
scroll to position [3112, 0]
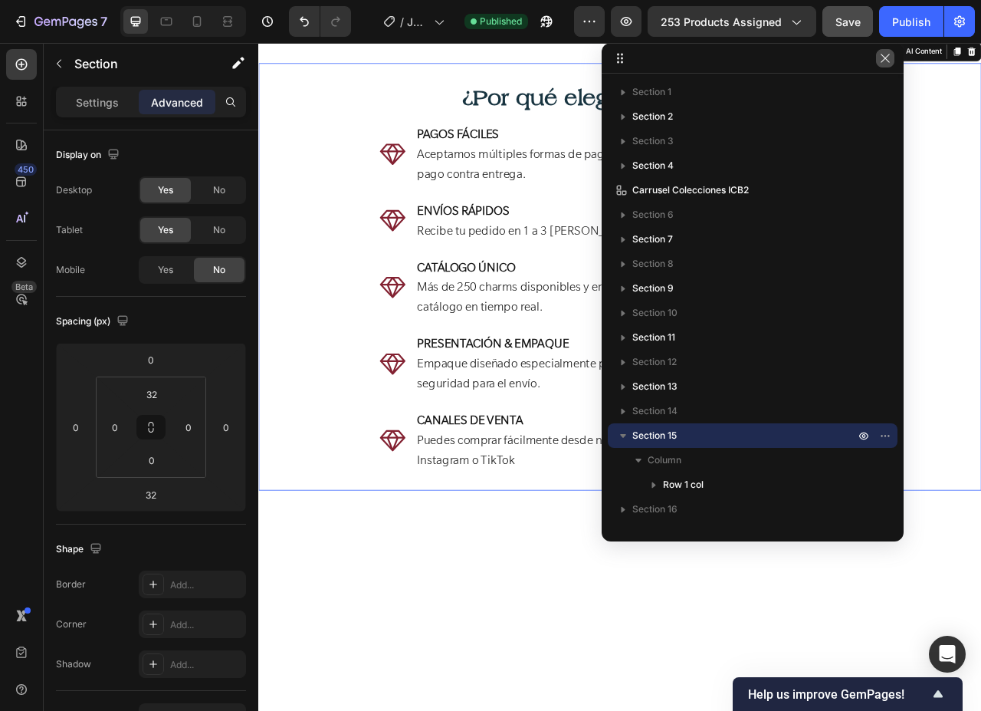
click at [881, 61] on icon "button" at bounding box center [885, 58] width 12 height 12
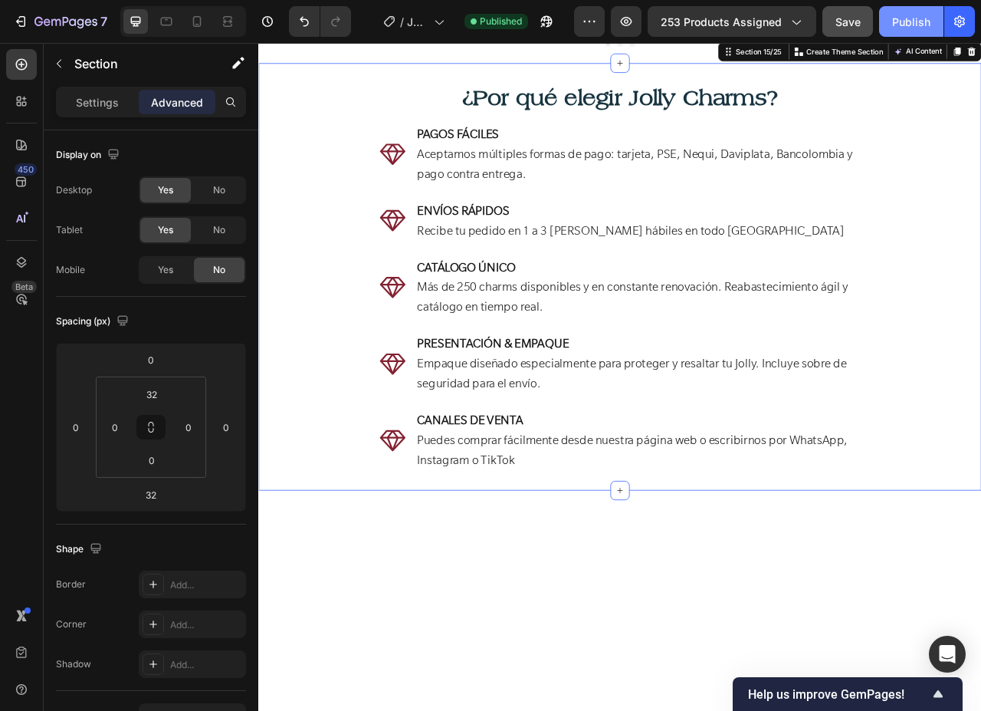
click at [903, 27] on div "Publish" at bounding box center [911, 22] width 38 height 16
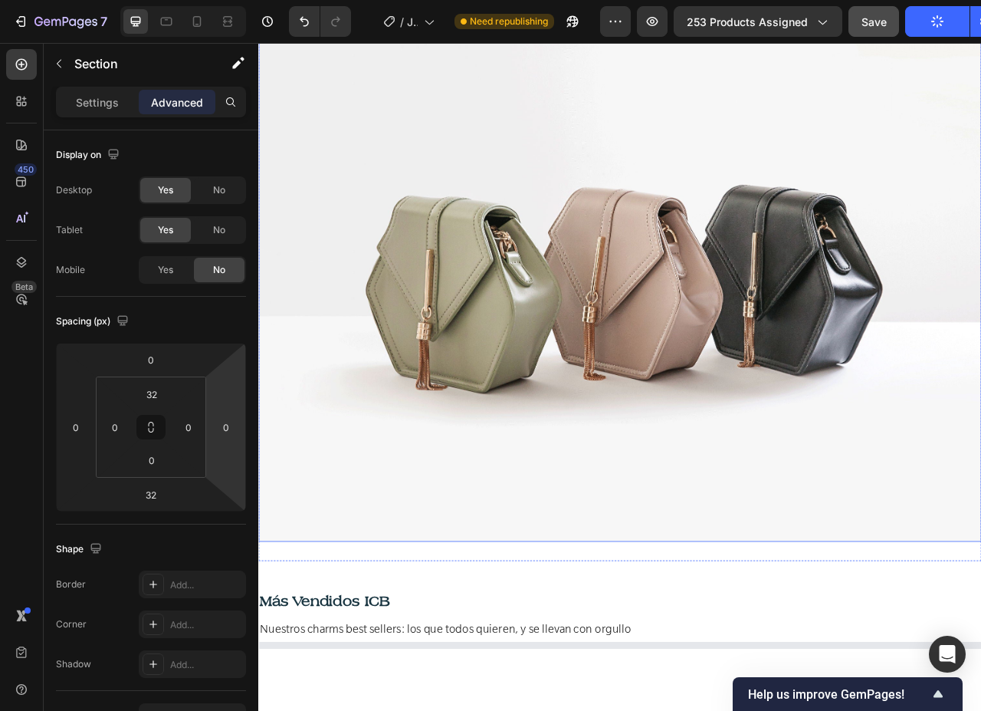
scroll to position [4185, 0]
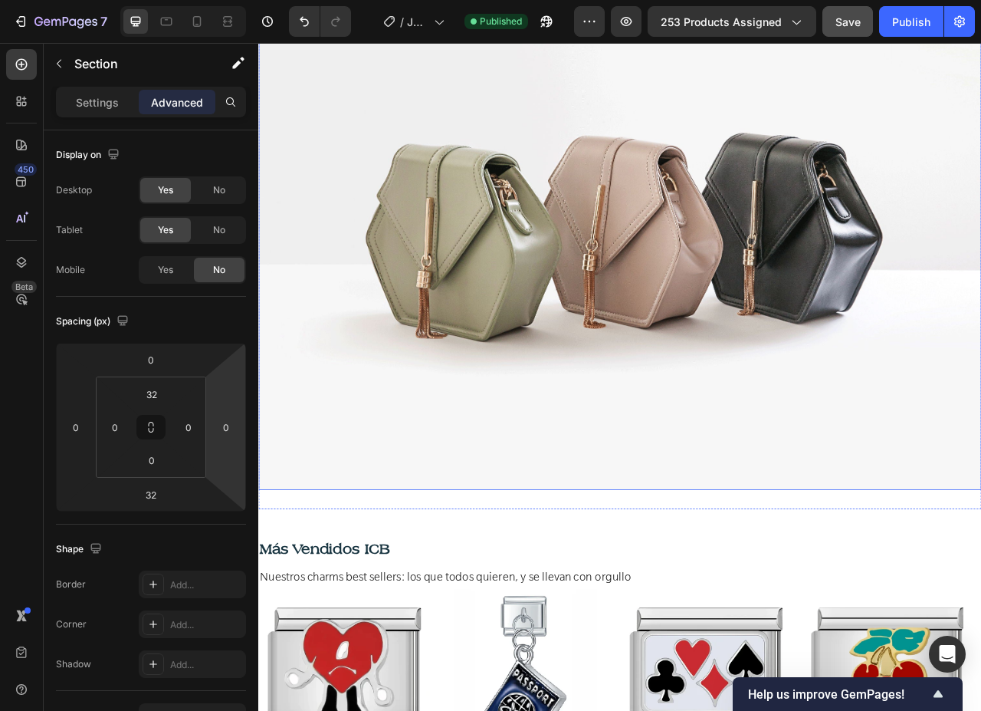
click at [439, 495] on img at bounding box center [718, 267] width 920 height 690
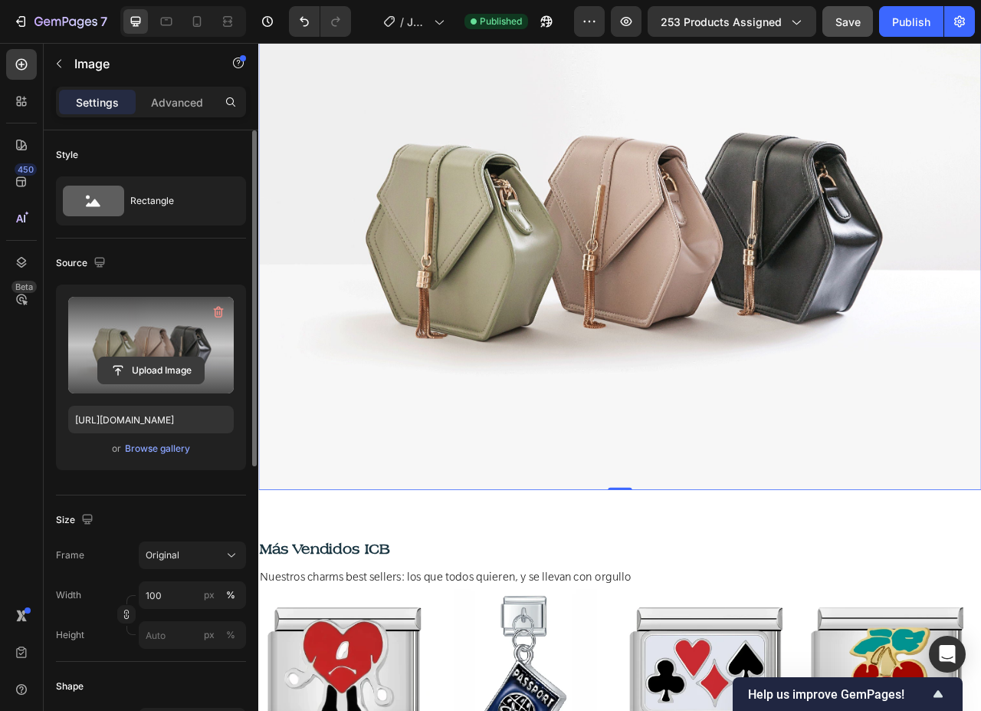
click at [148, 370] on input "file" at bounding box center [151, 370] width 106 height 26
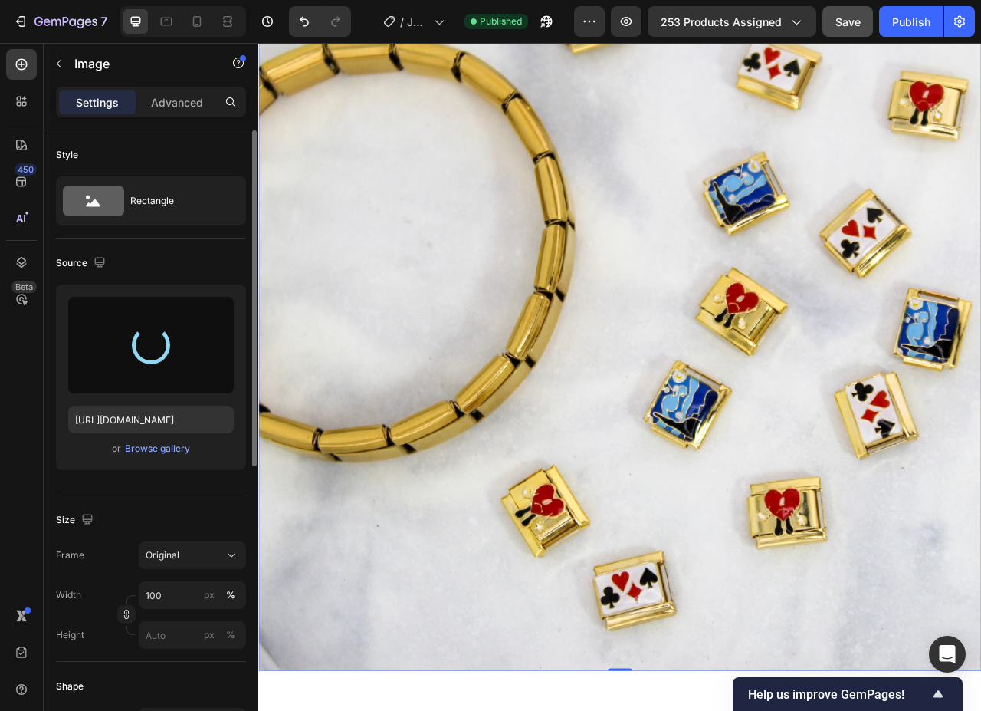
type input "[URL][DOMAIN_NAME]"
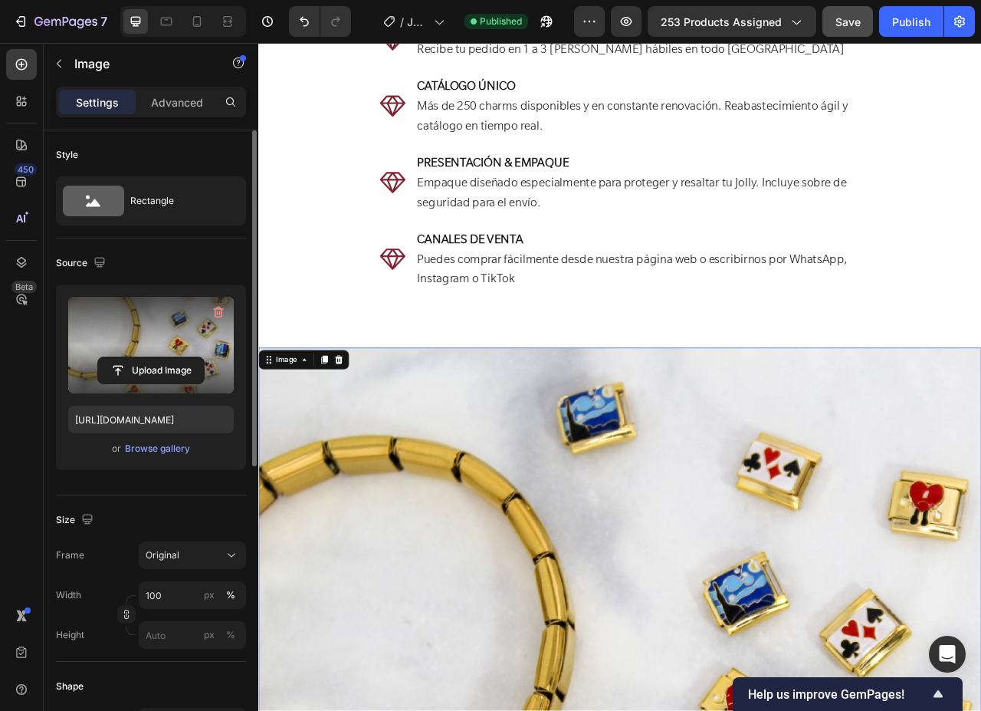
scroll to position [3649, 0]
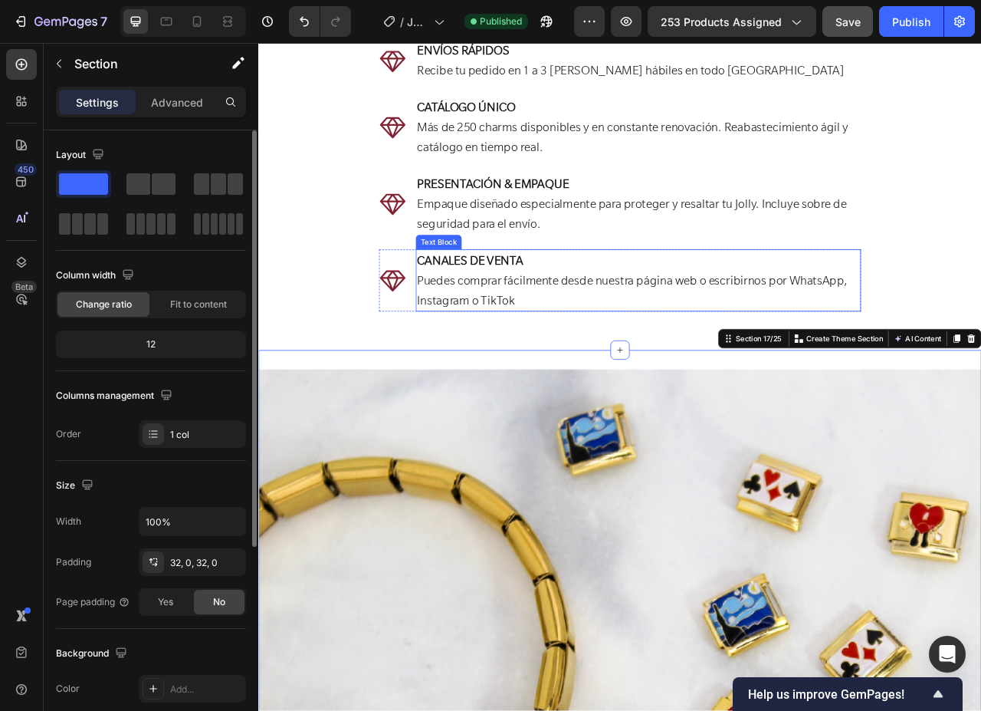
click at [611, 384] on div "CANALES DE VENTA Puedes comprar fácilmente desde nuestra página web o escribirn…" at bounding box center [741, 345] width 566 height 79
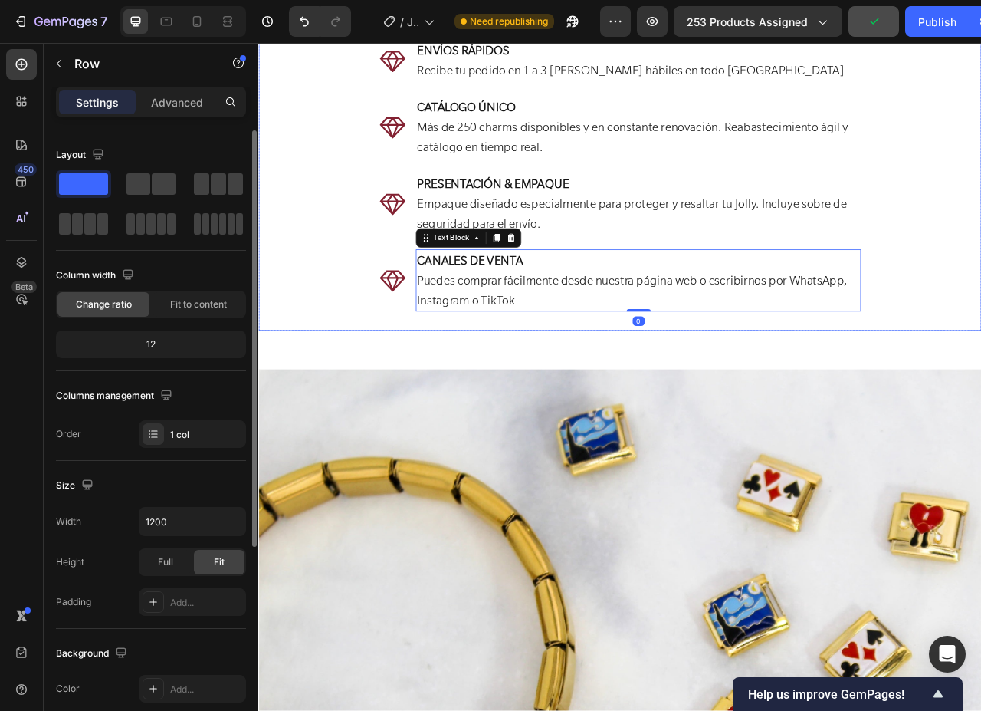
click at [377, 362] on div "¿Por qué elegir Jolly Charms? Heading Icon PAGOS FÁCILES Aceptamos múltiples fo…" at bounding box center [718, 150] width 920 height 519
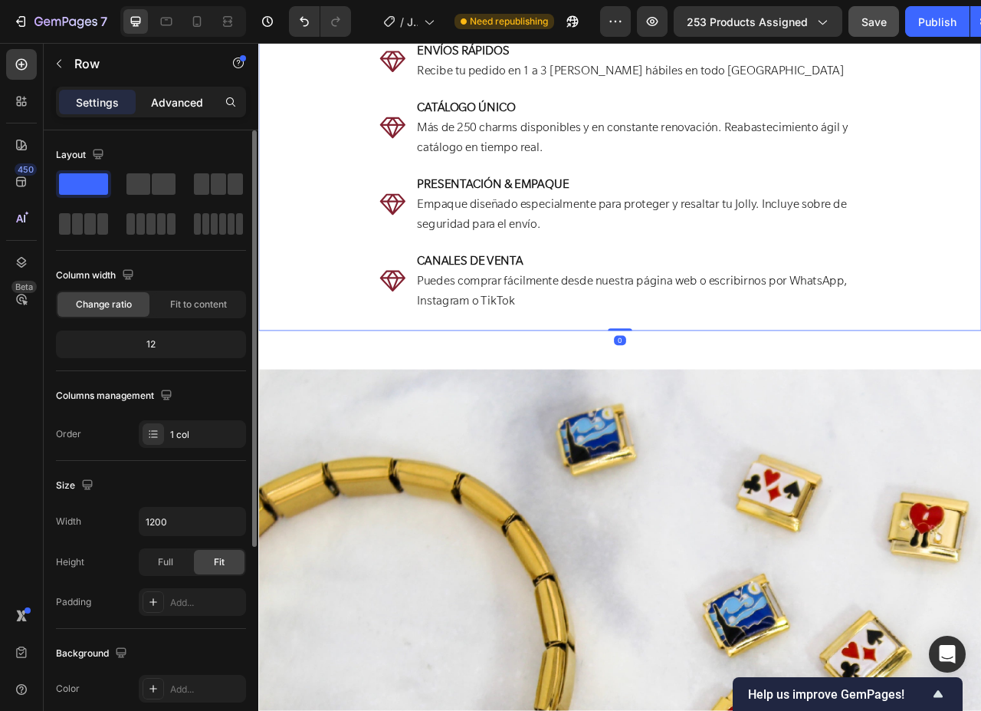
click at [167, 109] on p "Advanced" at bounding box center [177, 102] width 52 height 16
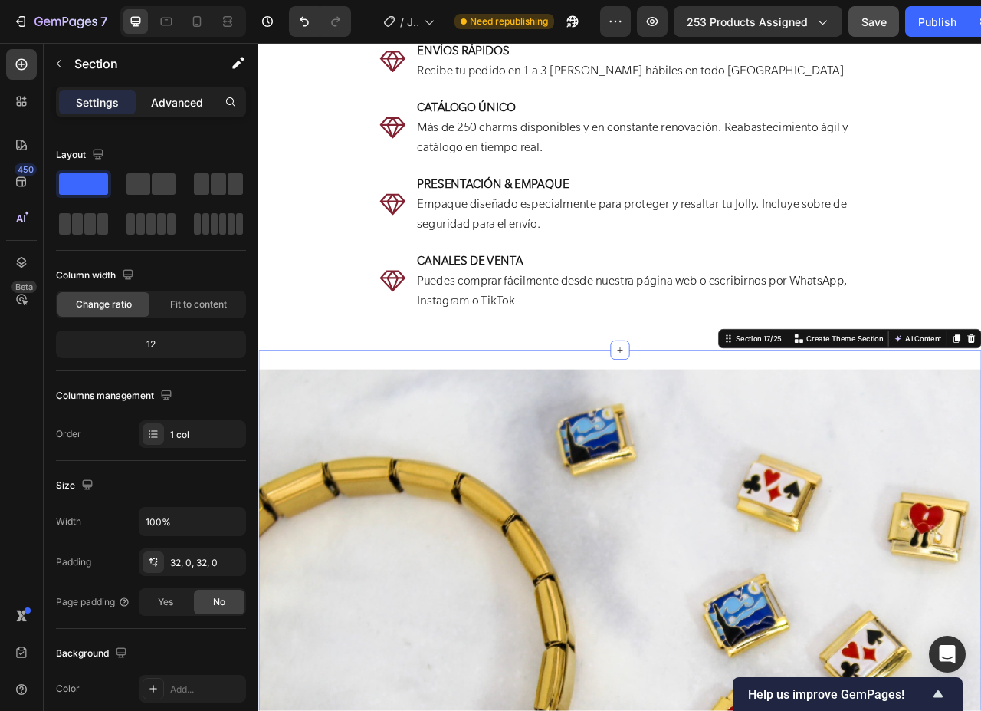
click at [178, 100] on p "Advanced" at bounding box center [177, 102] width 52 height 16
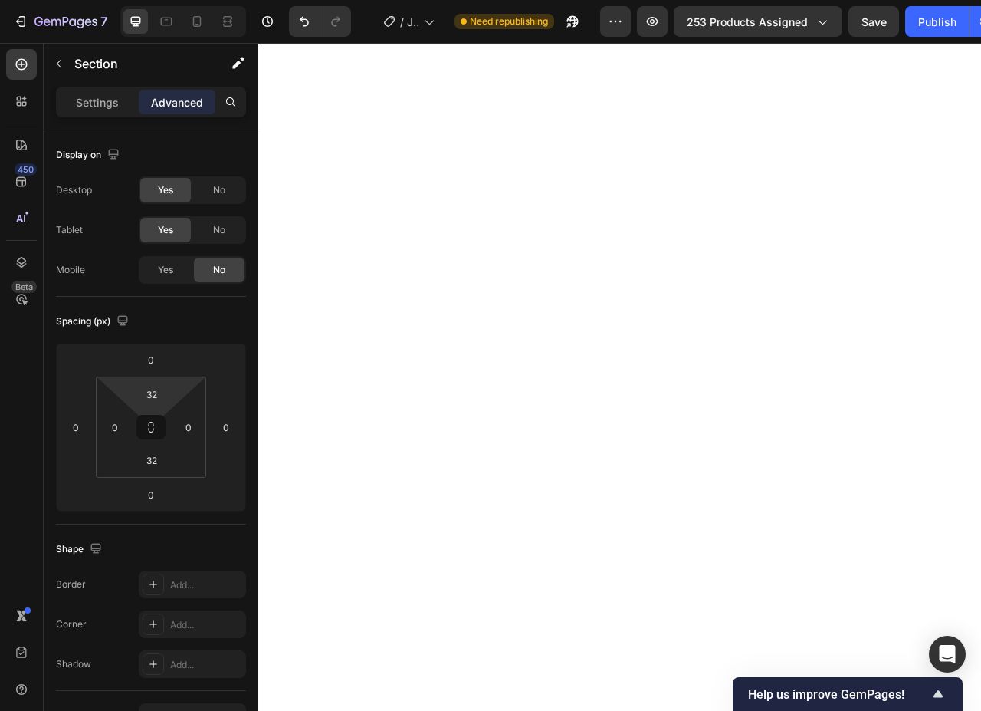
click at [160, 397] on input "32" at bounding box center [151, 393] width 31 height 23
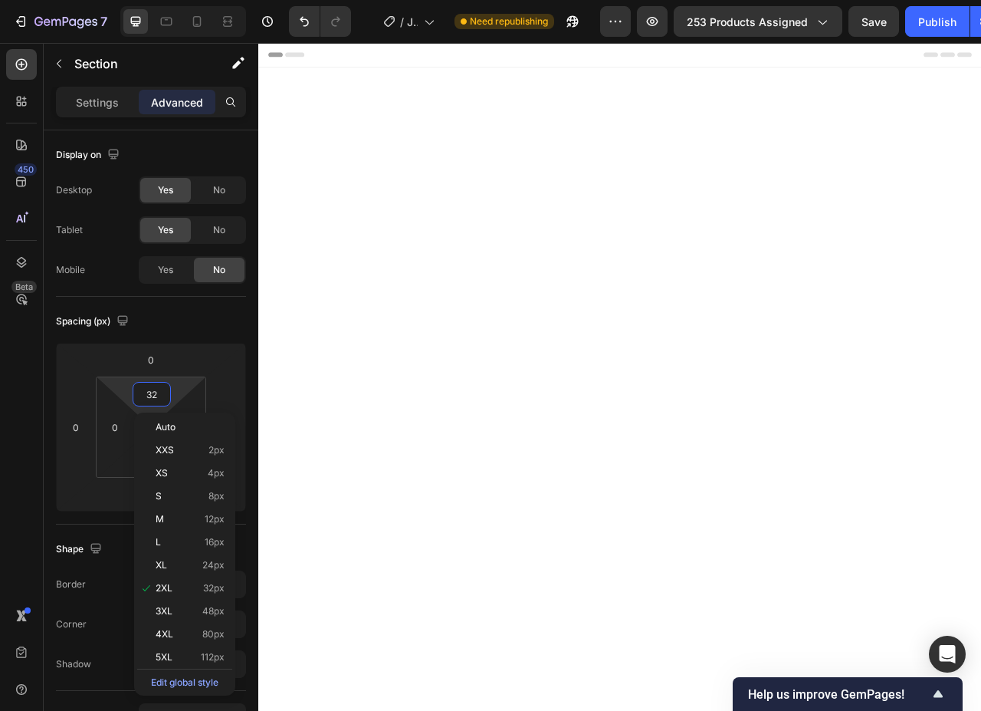
scroll to position [3649, 0]
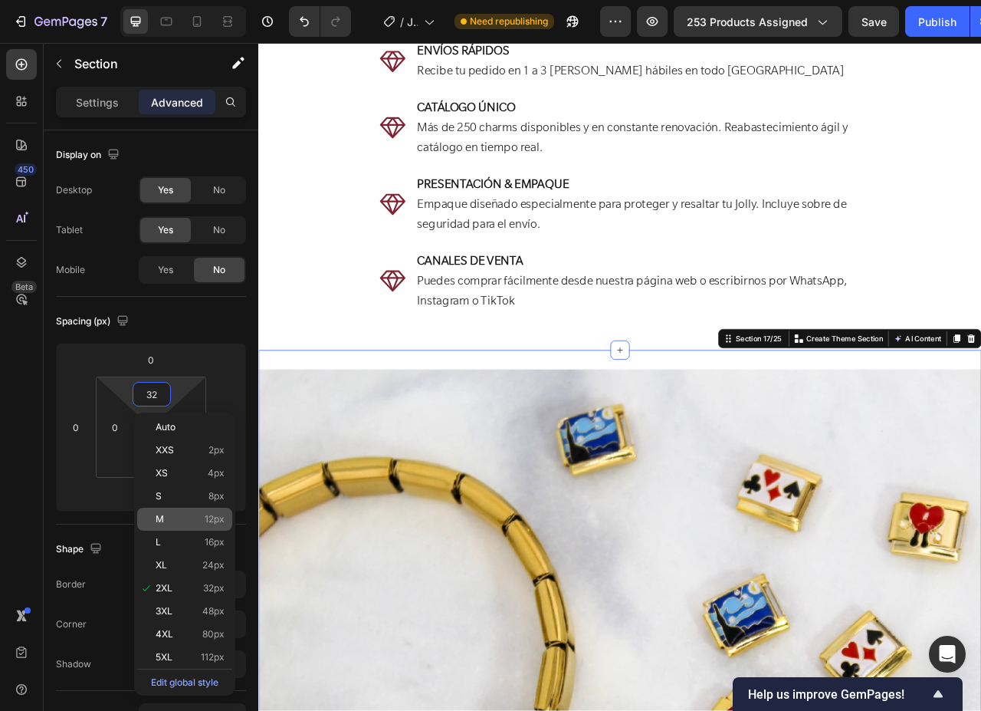
type input "0"
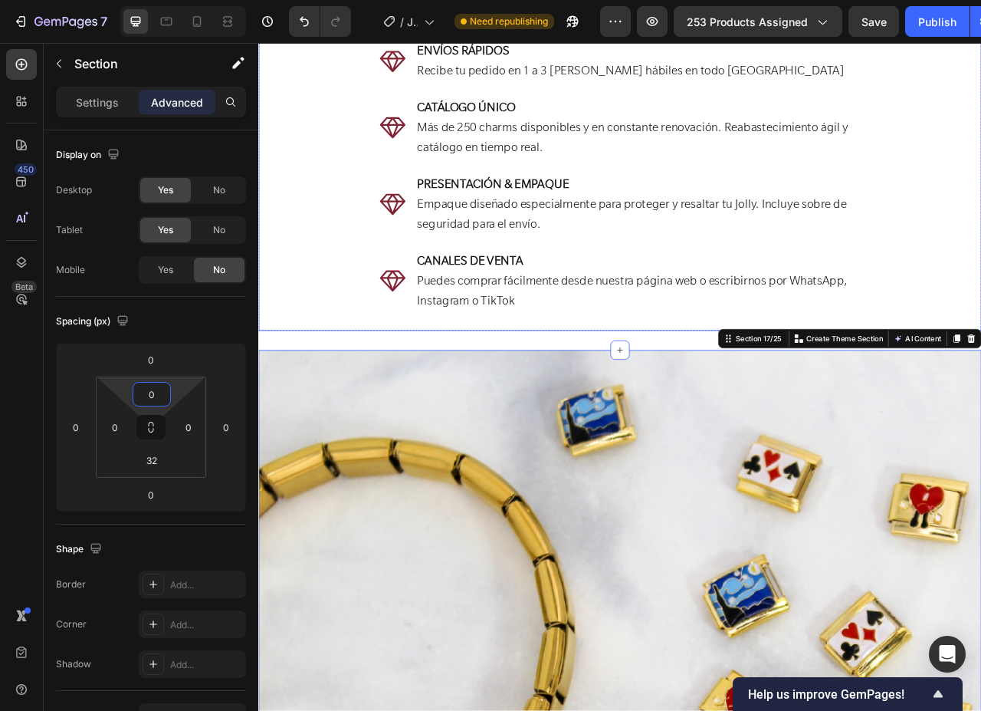
click at [531, 392] on div "¿Por qué elegir Jolly Charms? Heading Icon PAGOS FÁCILES Aceptamos múltiples fo…" at bounding box center [718, 150] width 920 height 519
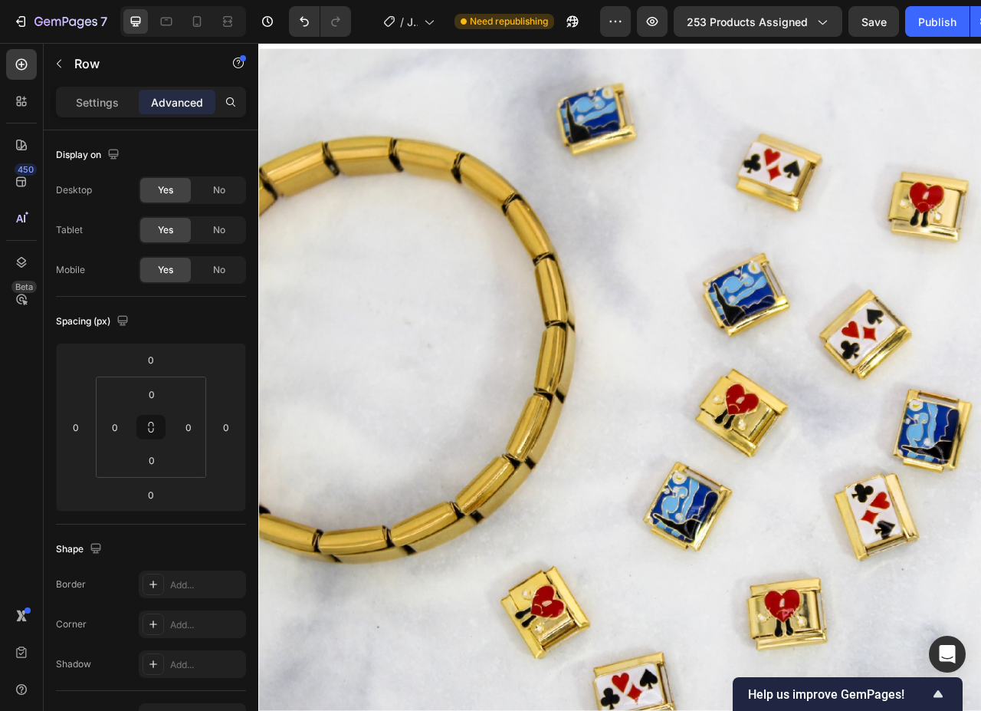
scroll to position [4492, 0]
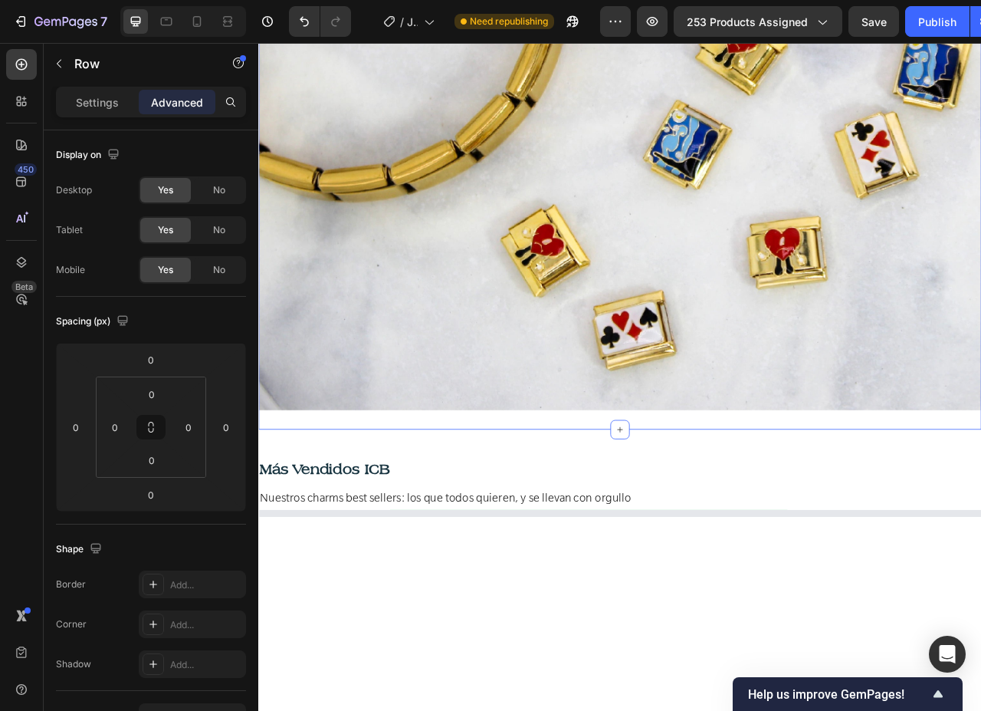
click at [438, 513] on div "Image Section 17/25" at bounding box center [718, 63] width 920 height 944
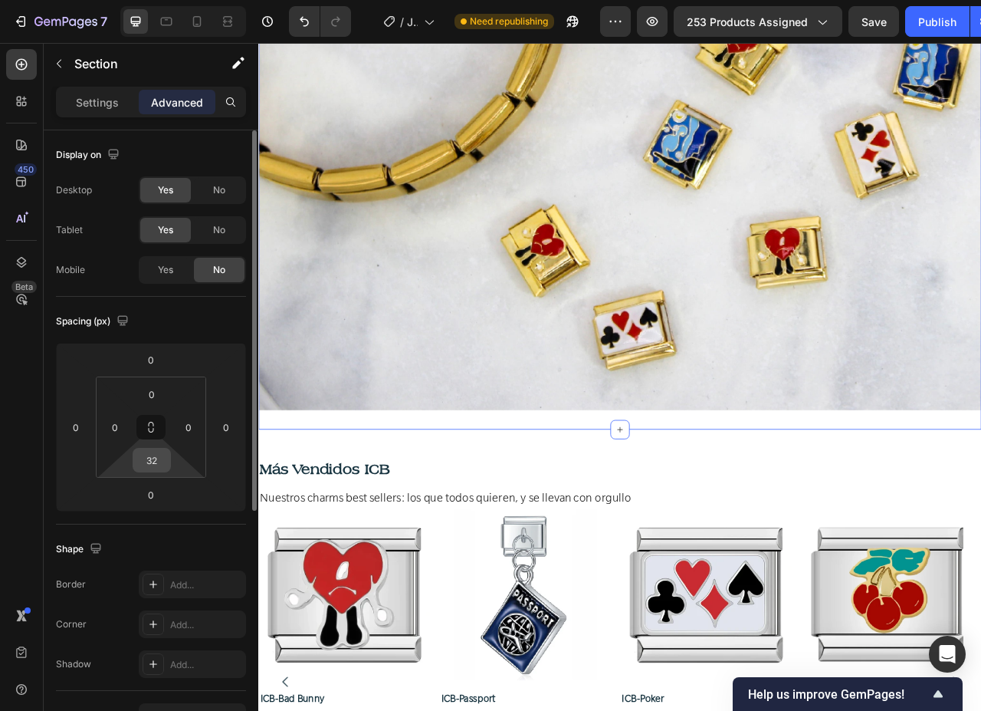
click at [151, 463] on input "32" at bounding box center [151, 459] width 31 height 23
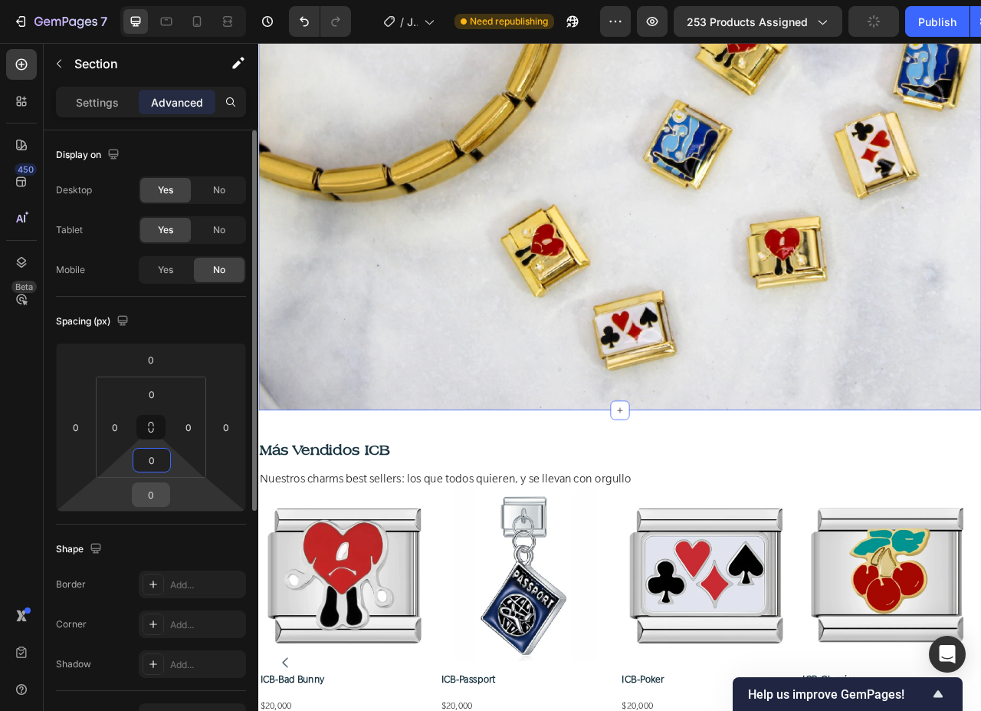
type input "0"
click at [155, 491] on input "0" at bounding box center [151, 494] width 31 height 23
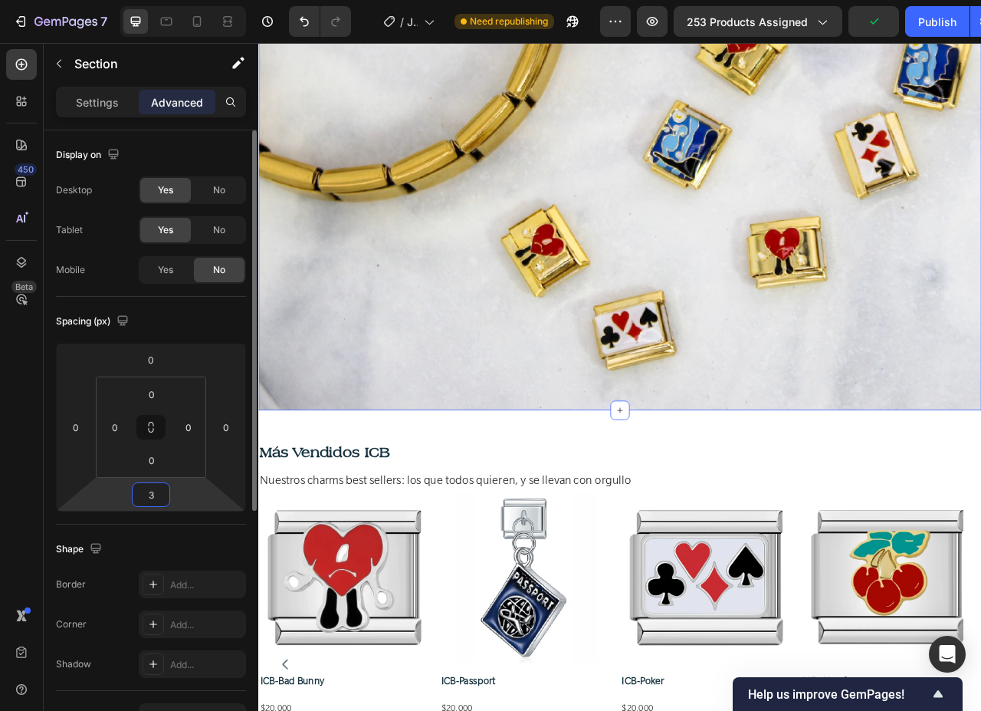
type input "32"
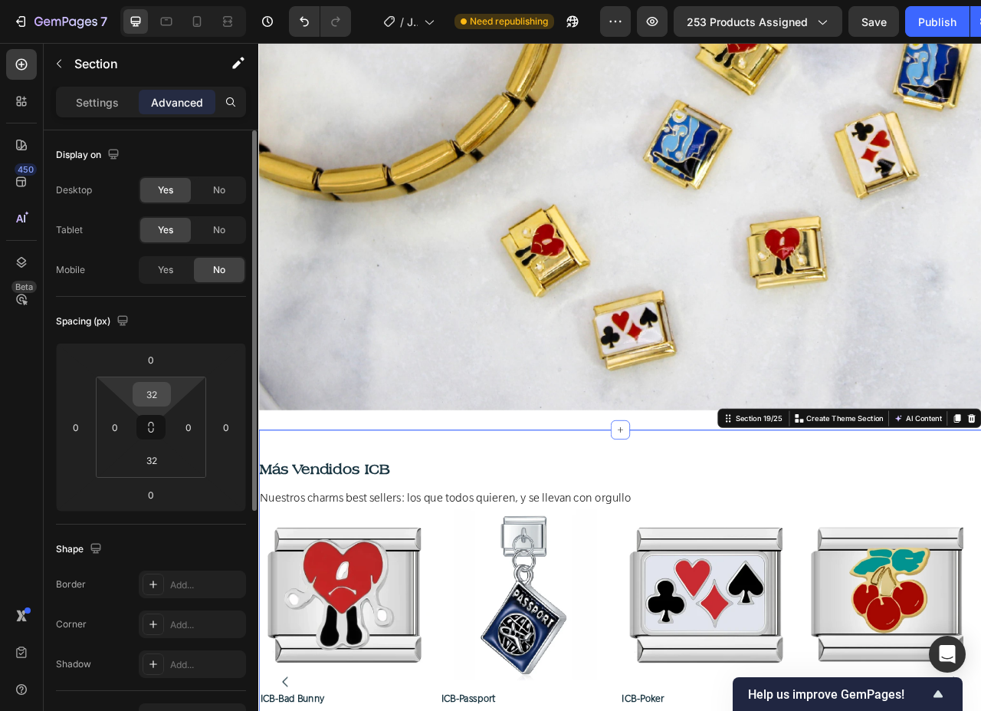
click at [154, 397] on input "32" at bounding box center [151, 393] width 31 height 23
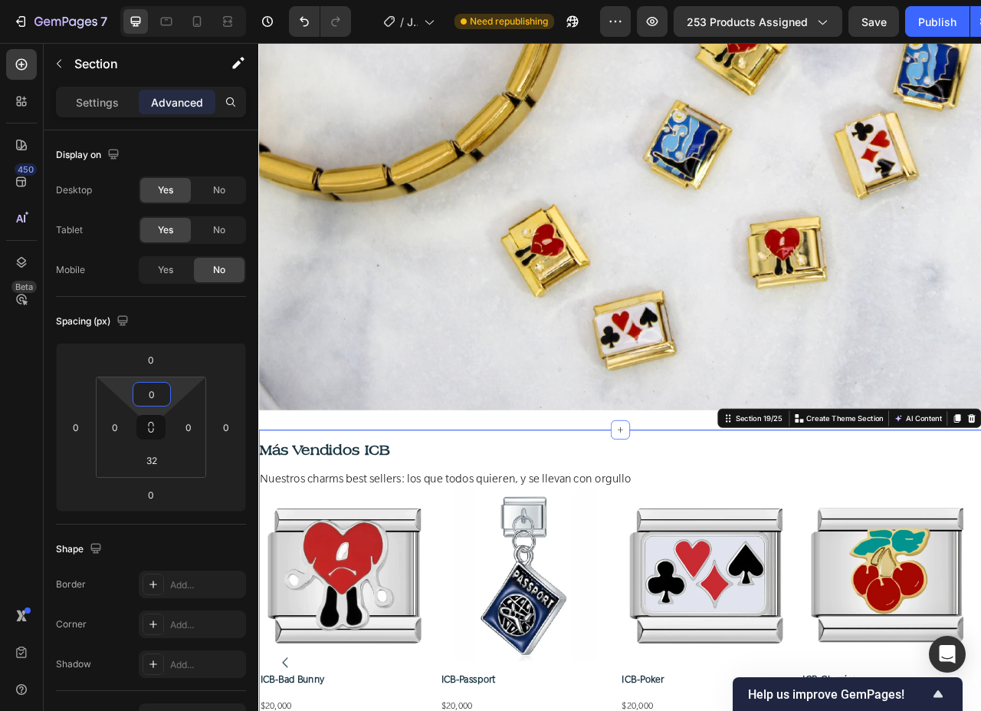
type input "0"
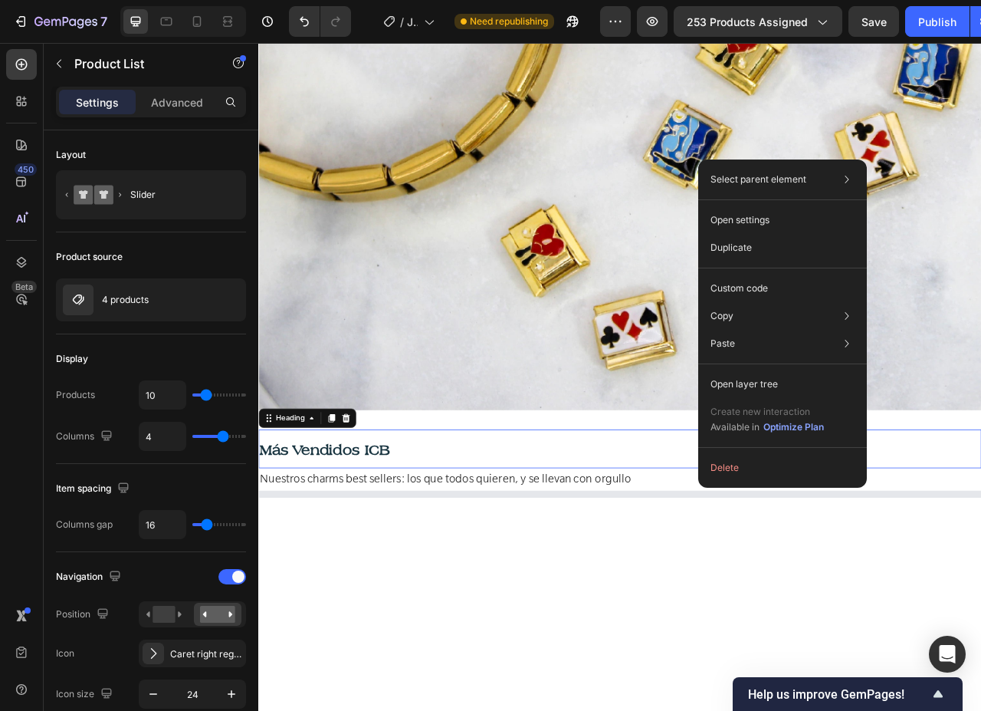
click at [451, 549] on h2 "Más Vendidos ICB" at bounding box center [718, 559] width 920 height 48
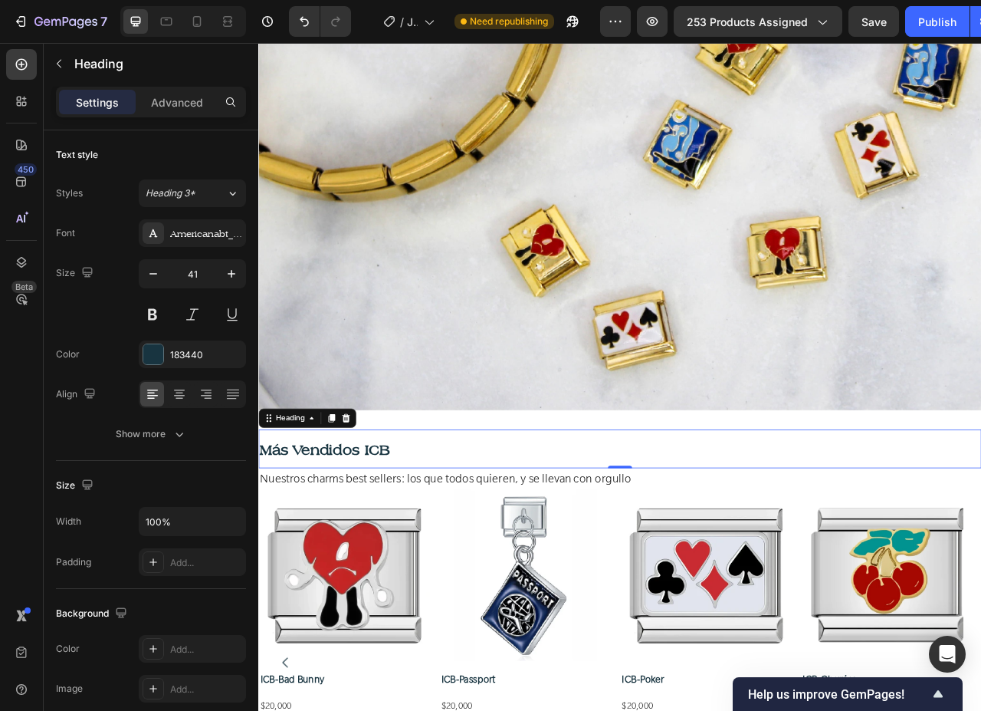
click at [664, 535] on h2 "Más Vendidos ICB" at bounding box center [718, 559] width 920 height 48
click at [664, 537] on p "Más Vendidos ICB" at bounding box center [718, 559] width 917 height 45
click at [644, 487] on img at bounding box center [718, 51] width 920 height 920
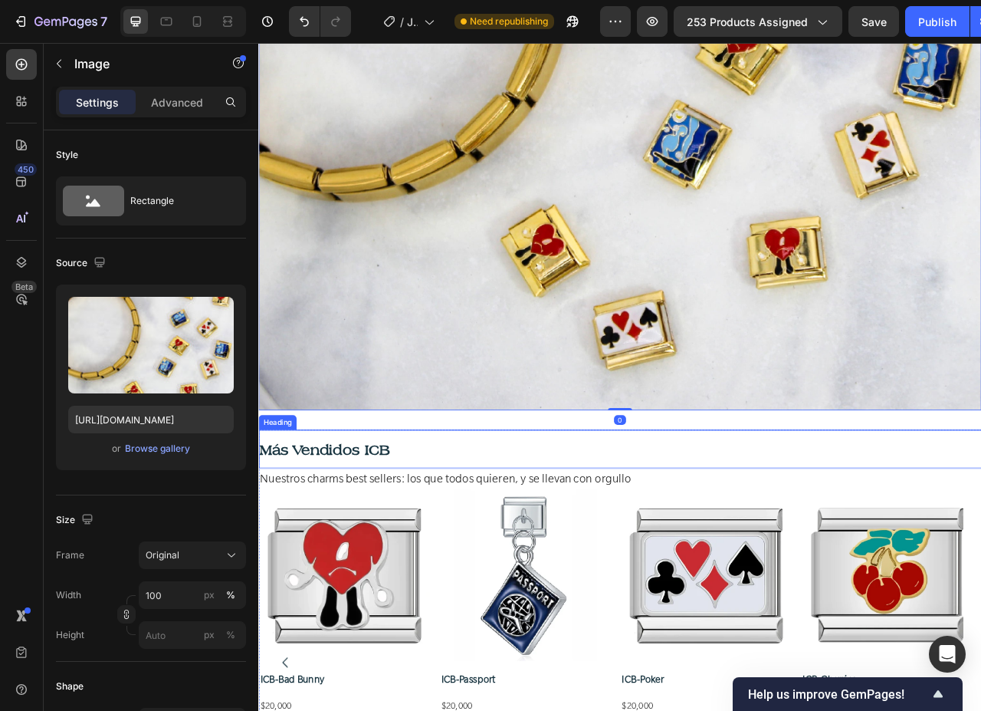
click at [667, 563] on p "⁠⁠⁠⁠⁠⁠⁠ Más Vendidos ICB" at bounding box center [718, 559] width 917 height 45
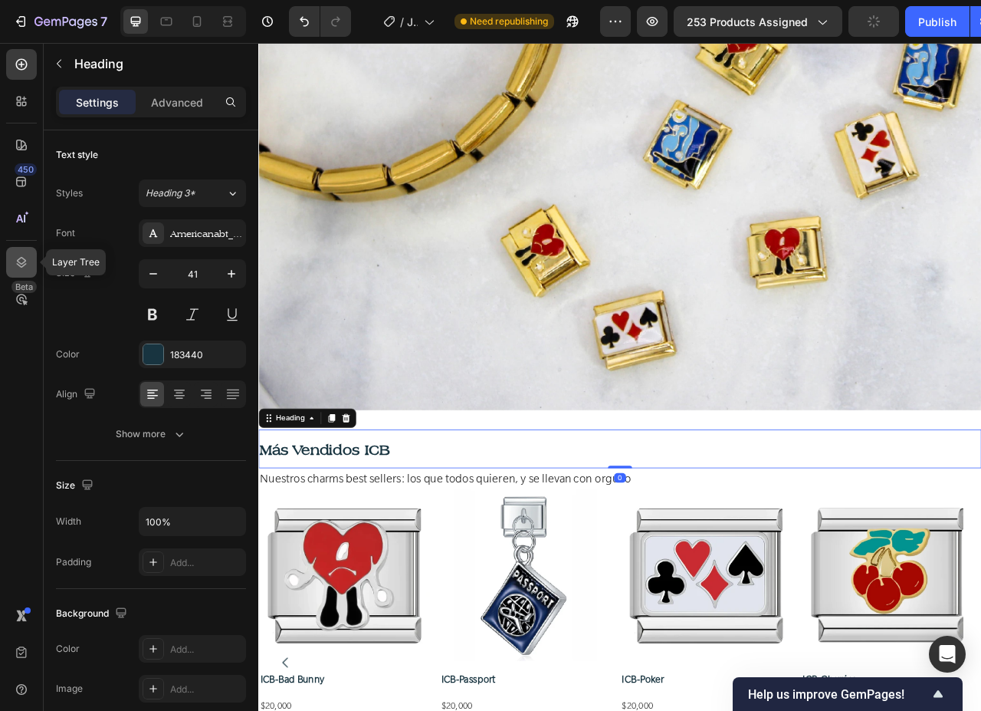
click at [18, 263] on icon at bounding box center [21, 261] width 15 height 15
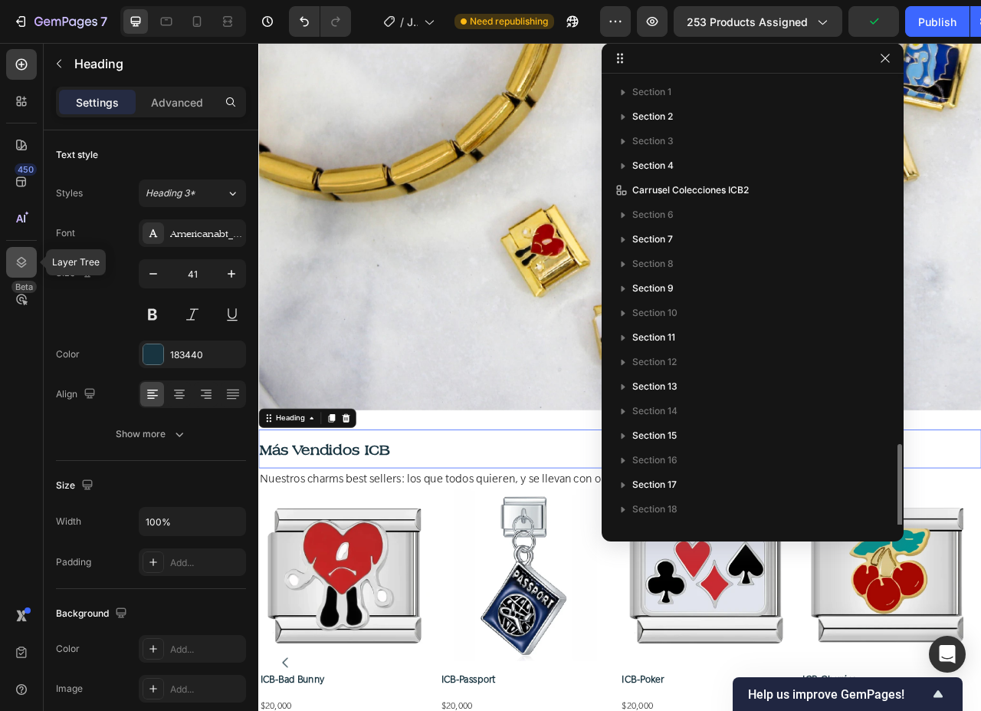
scroll to position [218, 0]
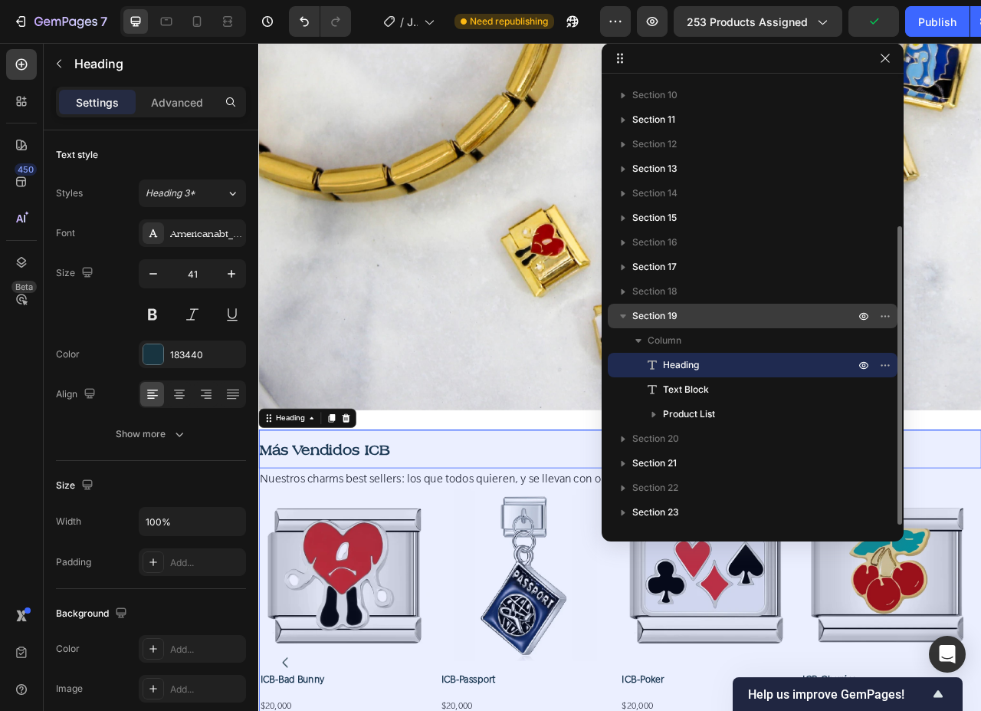
click at [759, 324] on div "Section 19" at bounding box center [752, 316] width 277 height 25
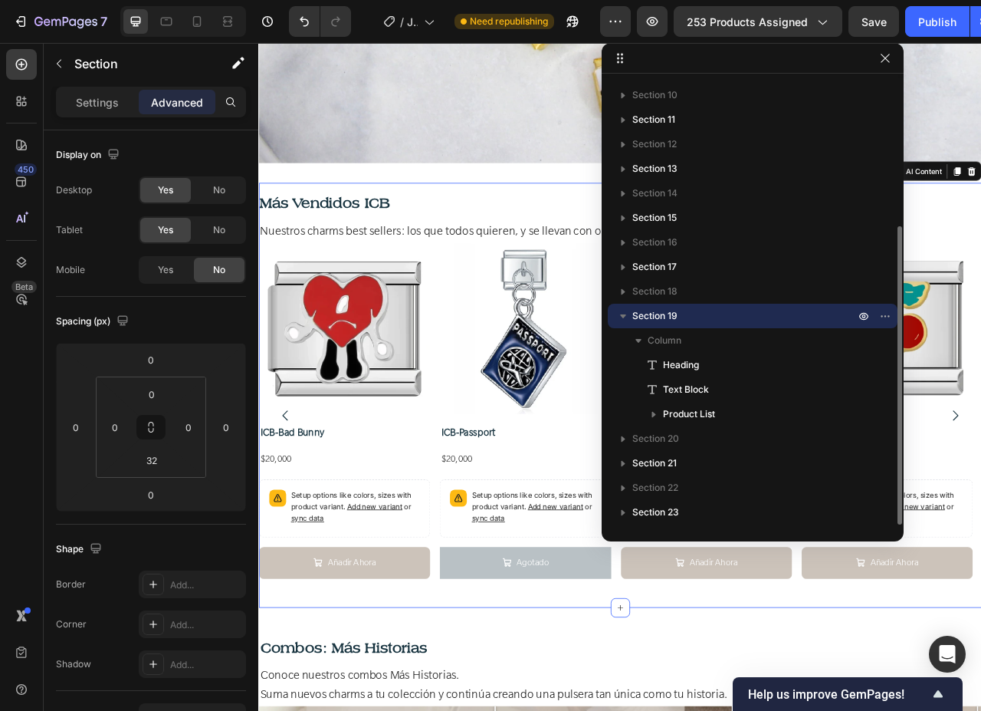
scroll to position [4919, 0]
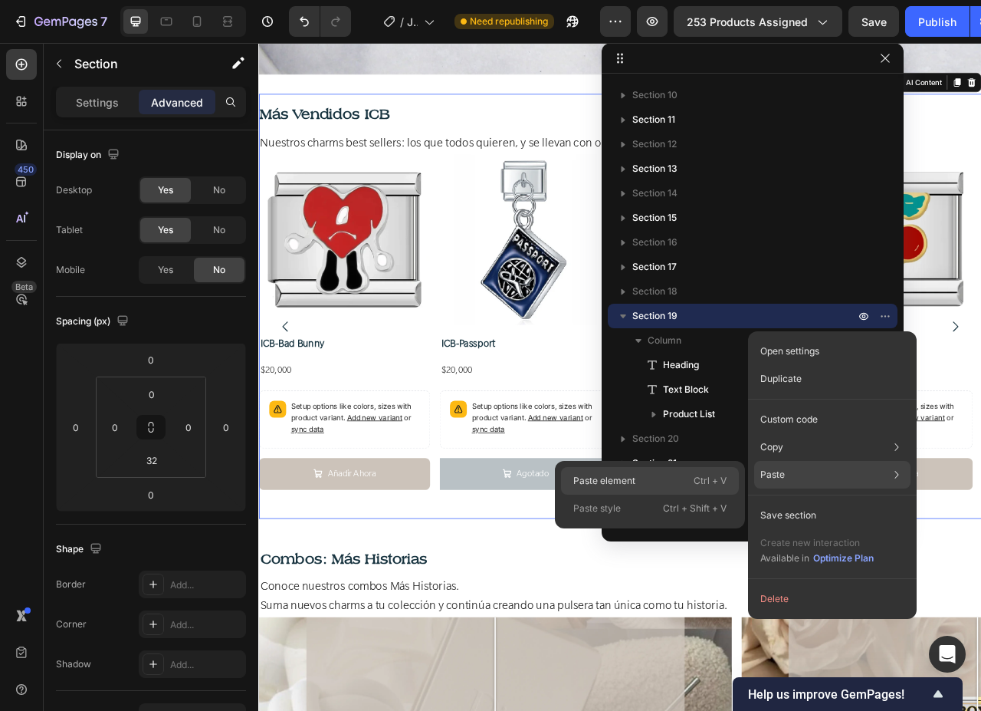
click at [665, 486] on div "Paste element Ctrl + V" at bounding box center [650, 481] width 178 height 28
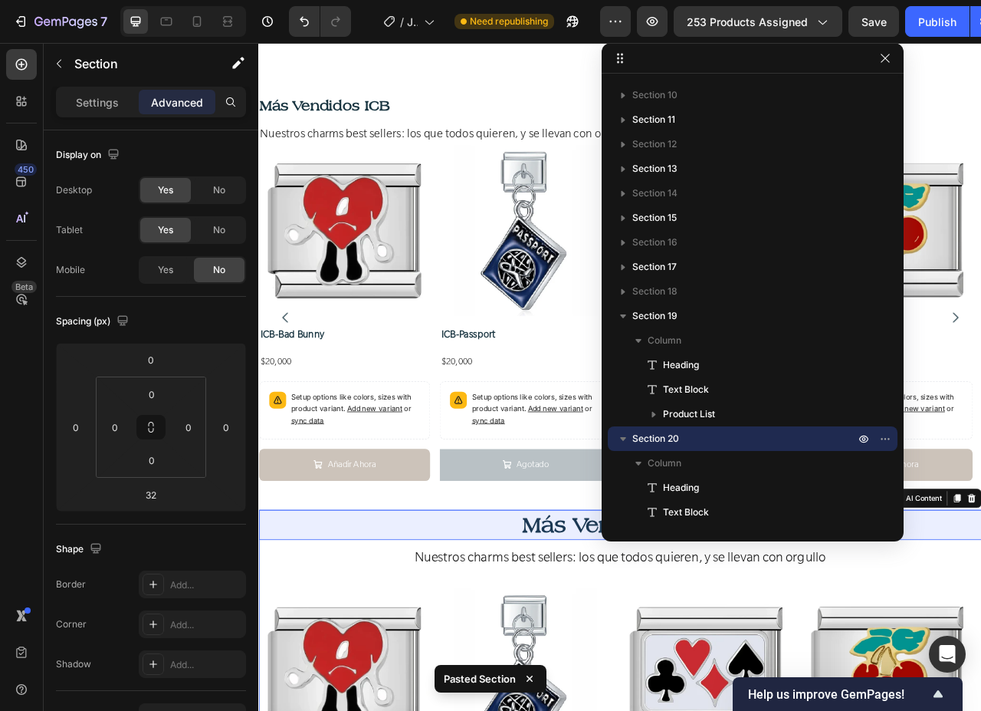
scroll to position [5458, 0]
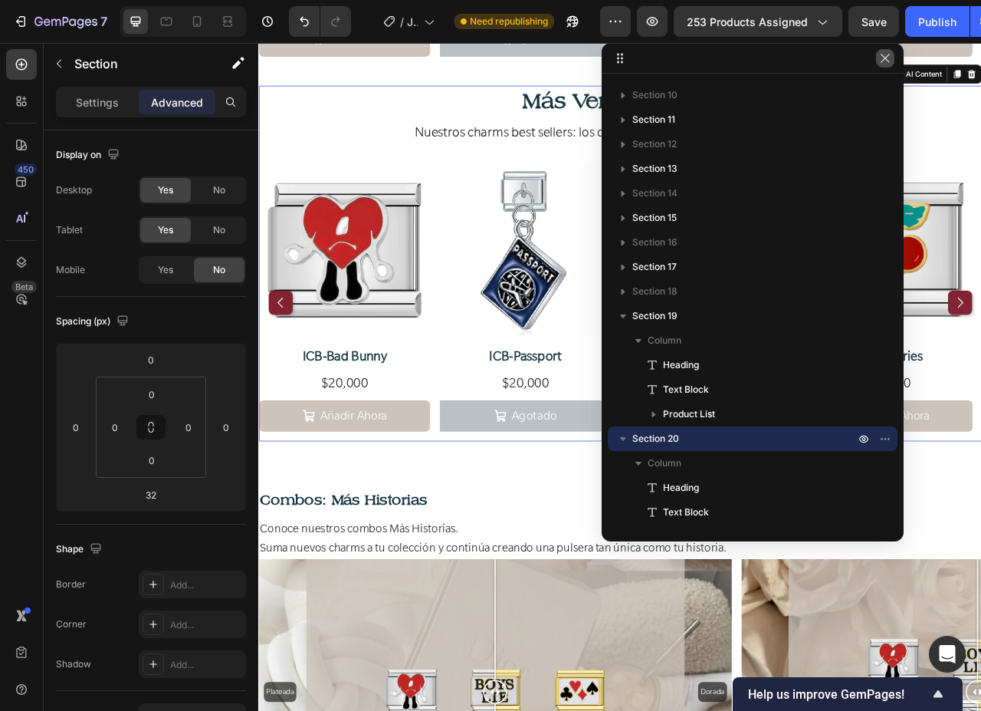
click at [881, 59] on icon "button" at bounding box center [885, 58] width 12 height 12
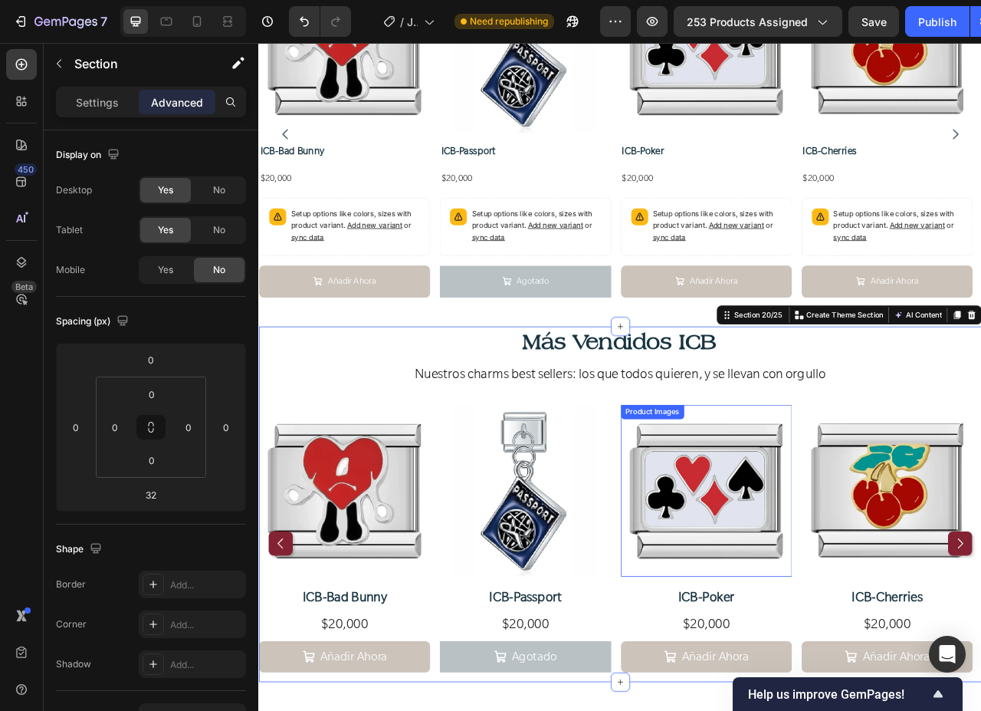
scroll to position [4845, 0]
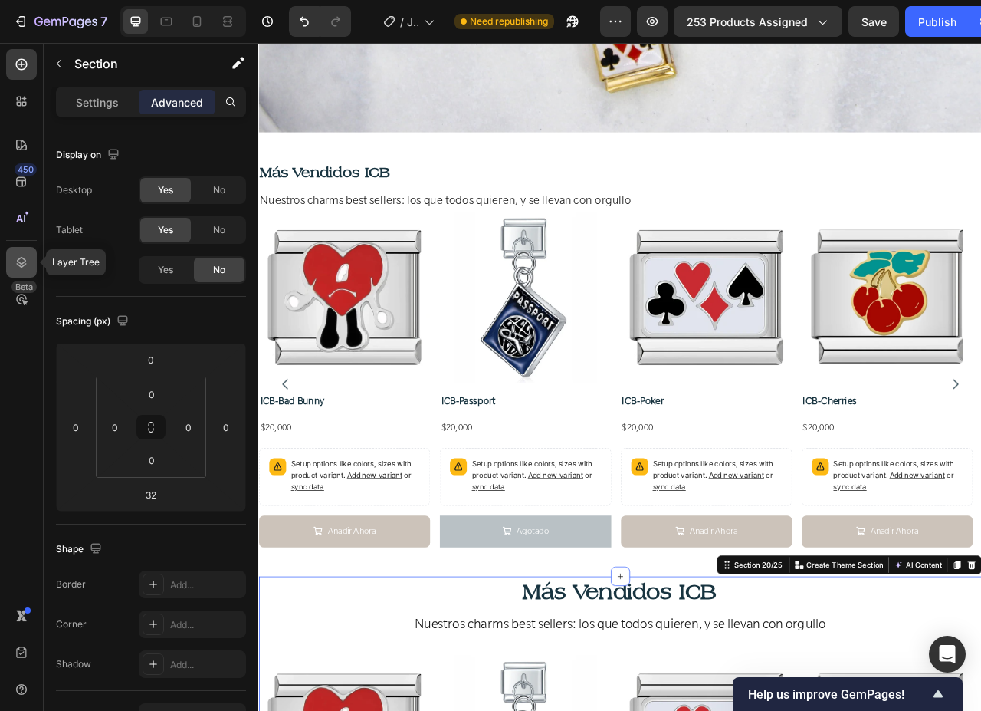
click at [24, 266] on icon at bounding box center [22, 262] width 10 height 11
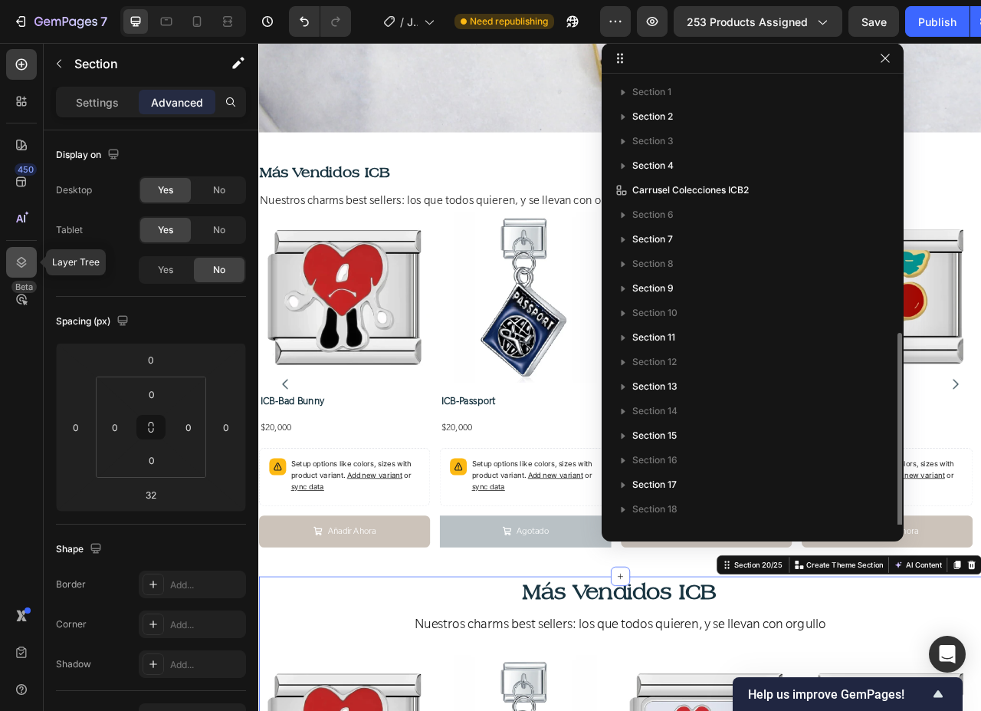
scroll to position [144, 0]
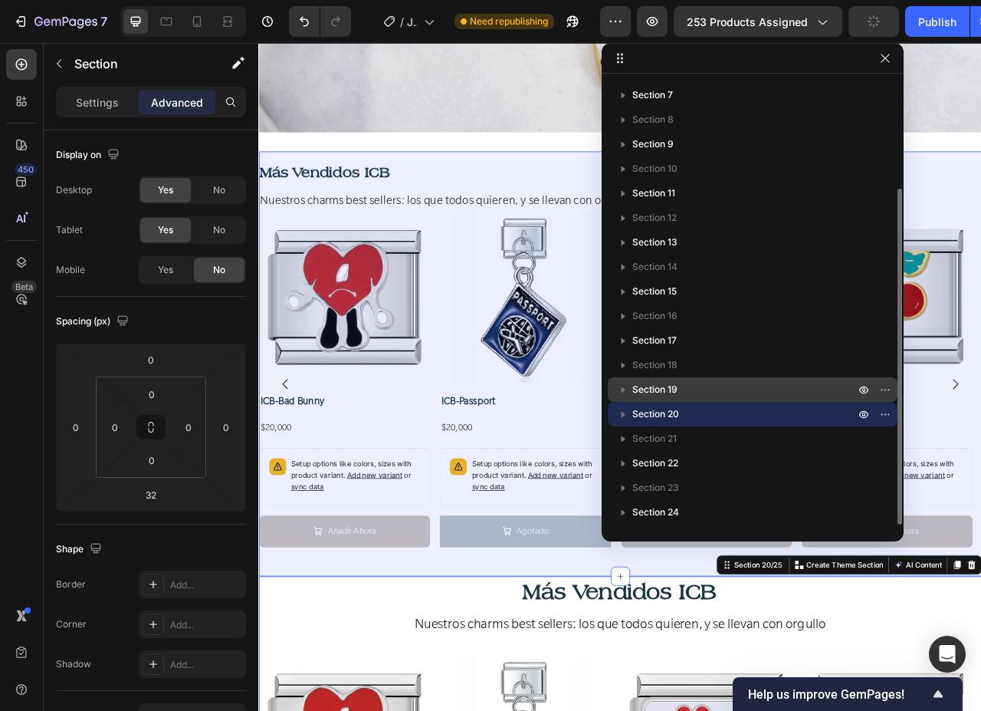
click at [717, 392] on p "Section 19" at bounding box center [744, 389] width 225 height 15
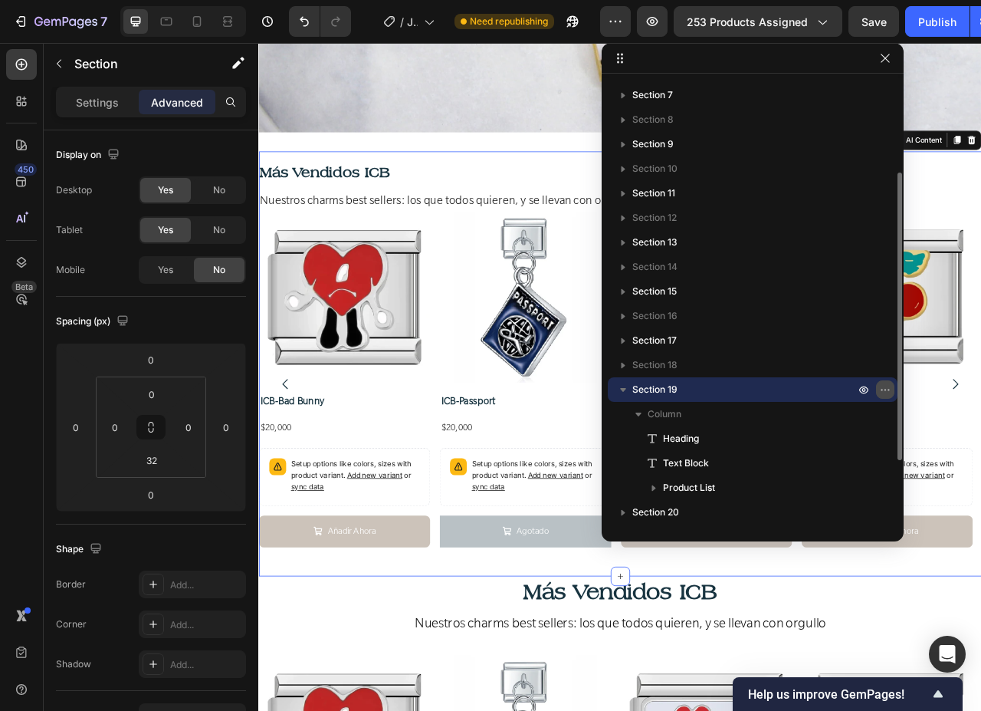
click at [888, 391] on icon "button" at bounding box center [885, 389] width 12 height 12
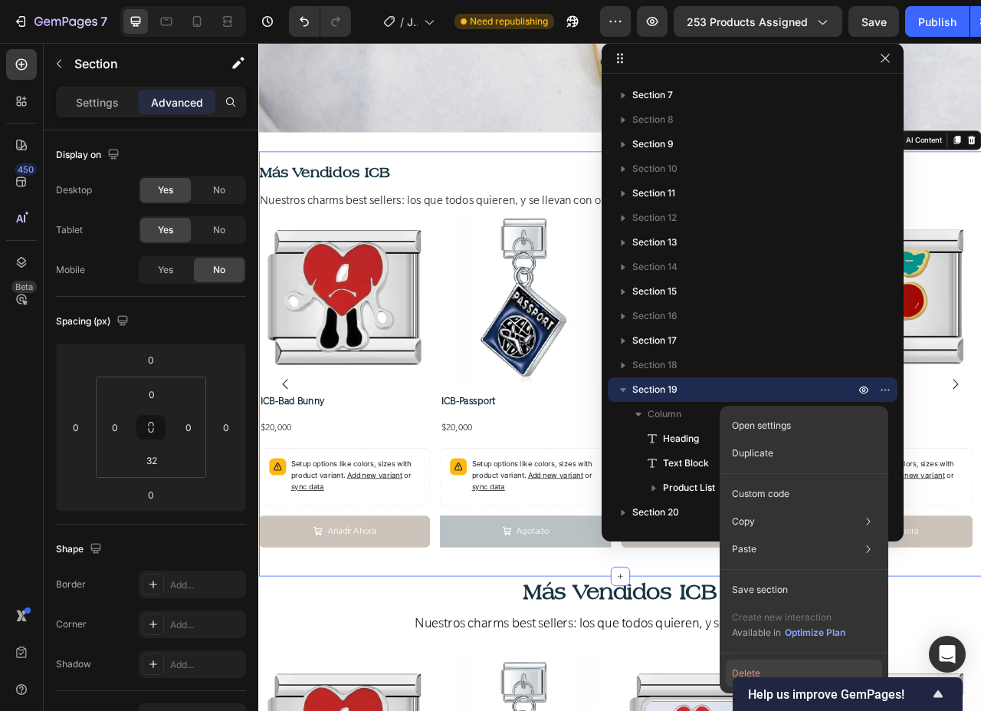
click at [750, 667] on button "Delete" at bounding box center [804, 673] width 156 height 28
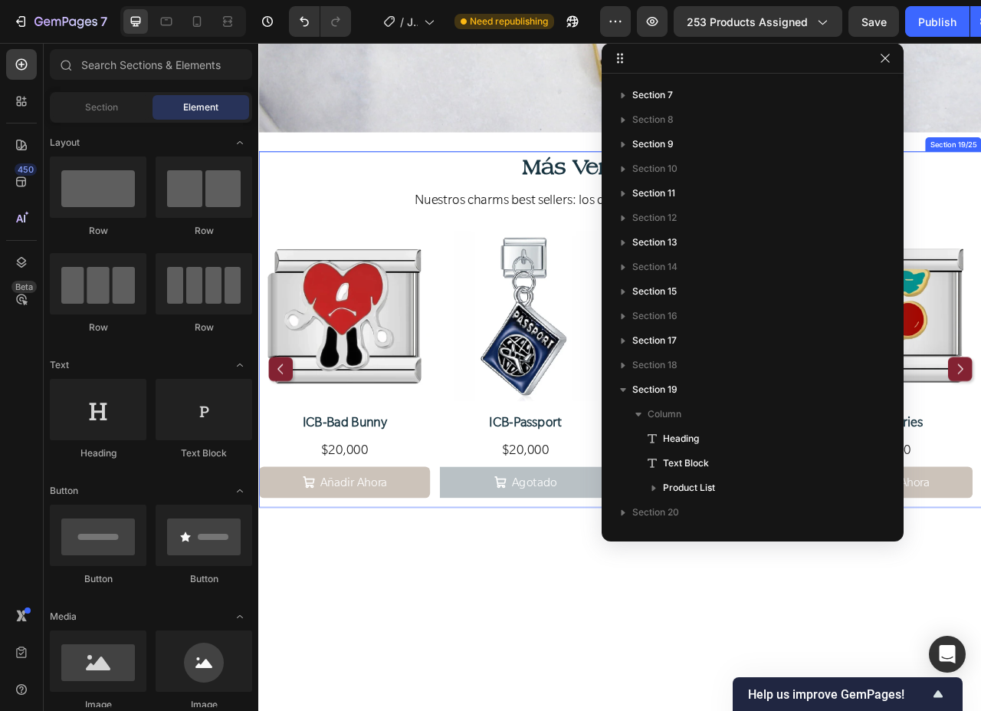
click at [428, 213] on div "Más Vendidos ICB Heading Nuestros charms best sellers: los que todos quieren, y…" at bounding box center [718, 408] width 920 height 453
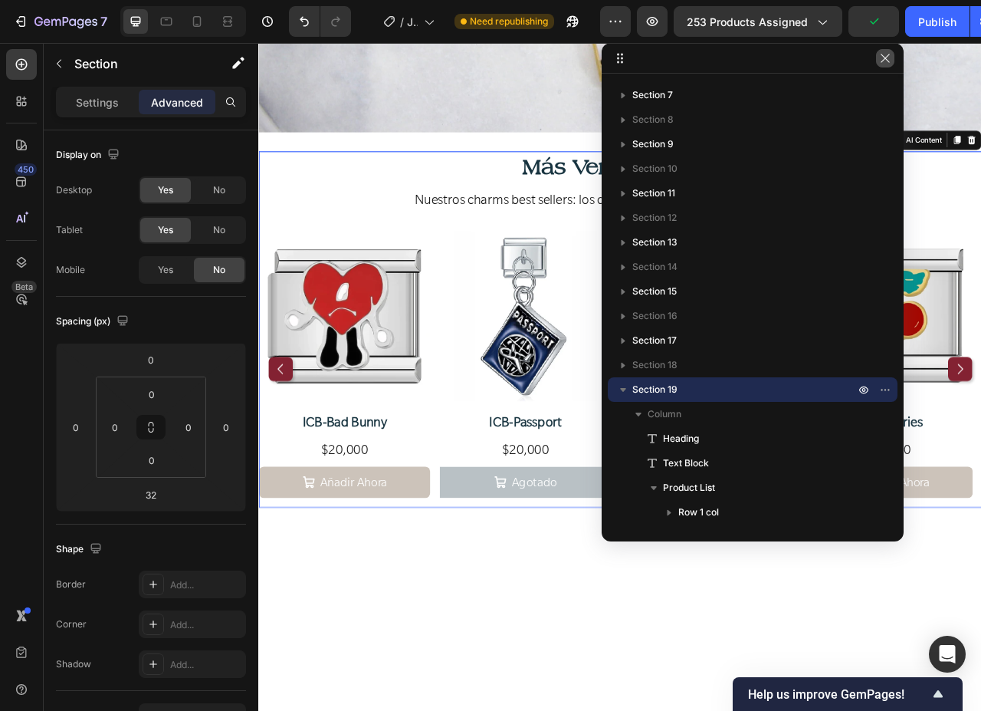
click at [882, 63] on icon "button" at bounding box center [885, 58] width 12 height 12
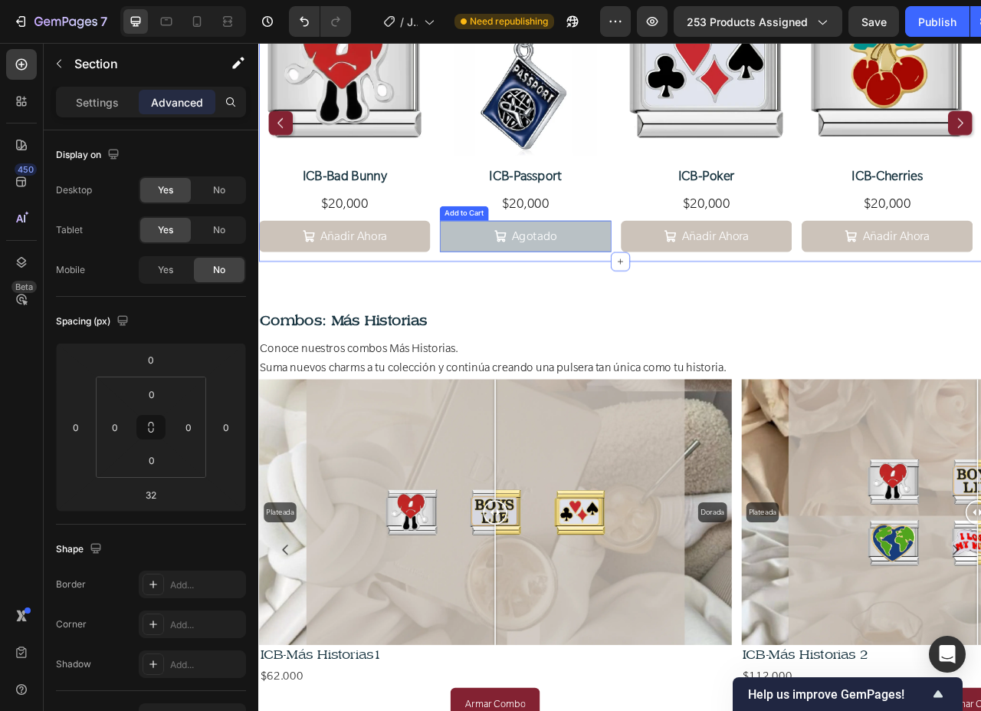
scroll to position [5152, 0]
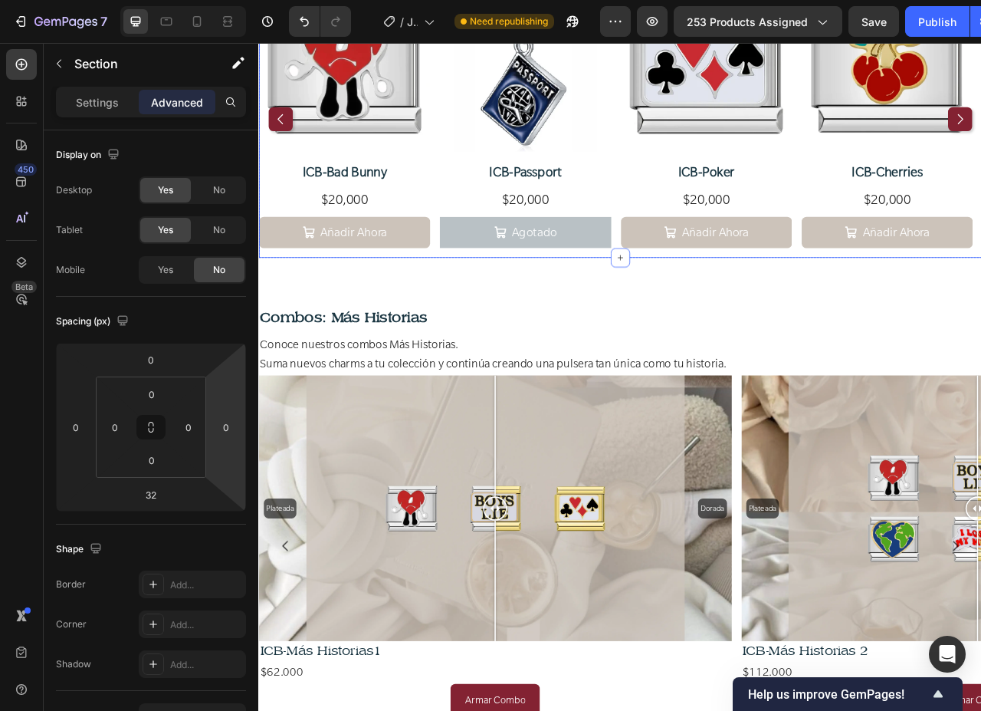
click at [481, 278] on div "Product Images ICB-Bad Bunny Product Title $20,000 Product Price Product Price …" at bounding box center [718, 140] width 920 height 353
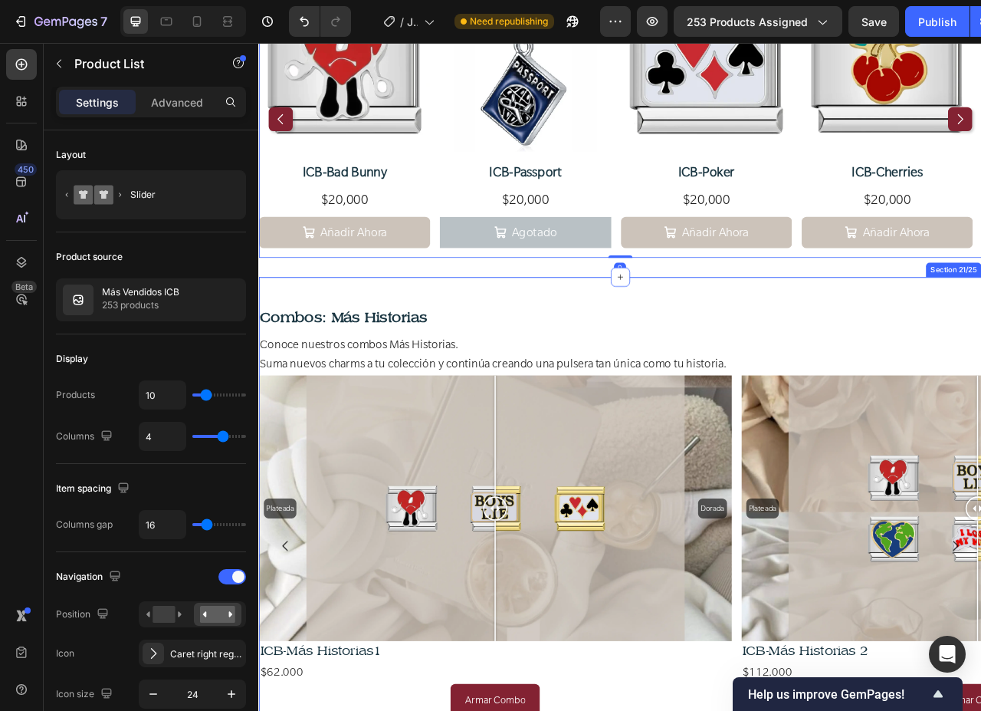
click at [442, 351] on div "Combos: Más Historias Heading Conoce nuestros combos Más Historias. Suma nuevos…" at bounding box center [718, 677] width 920 height 673
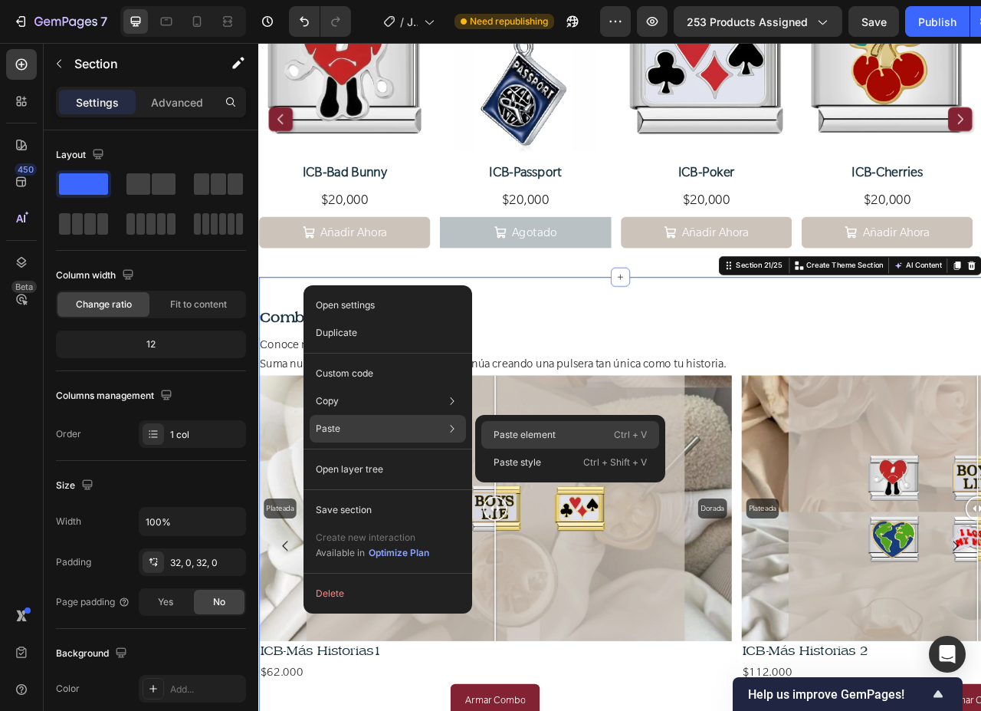
click at [520, 442] on div "Paste element Ctrl + V" at bounding box center [570, 435] width 178 height 28
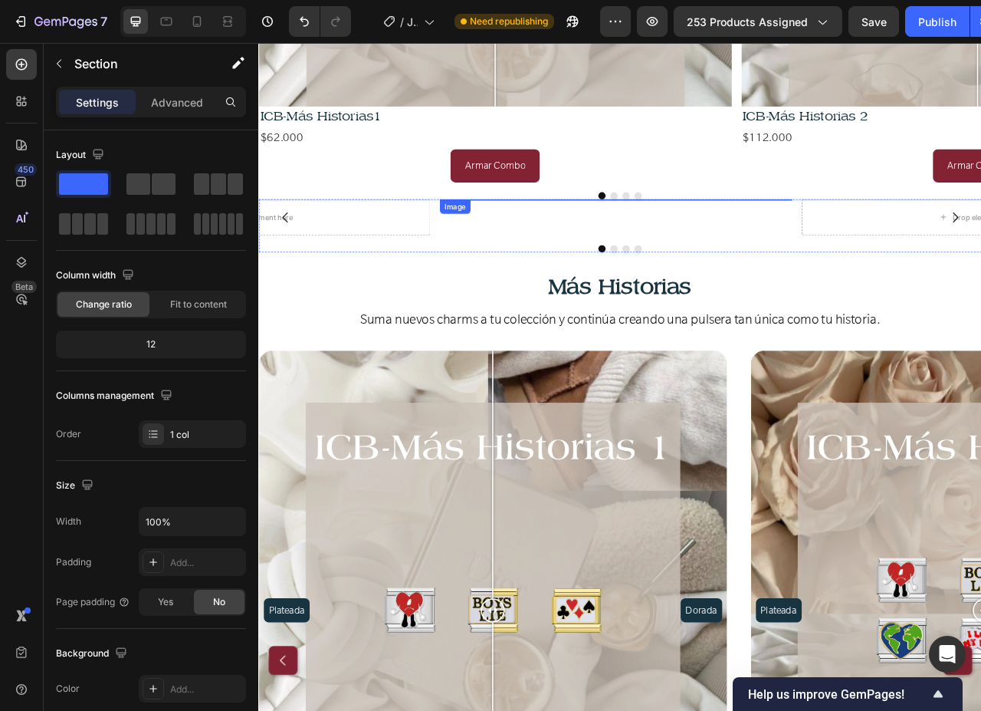
scroll to position [5755, 0]
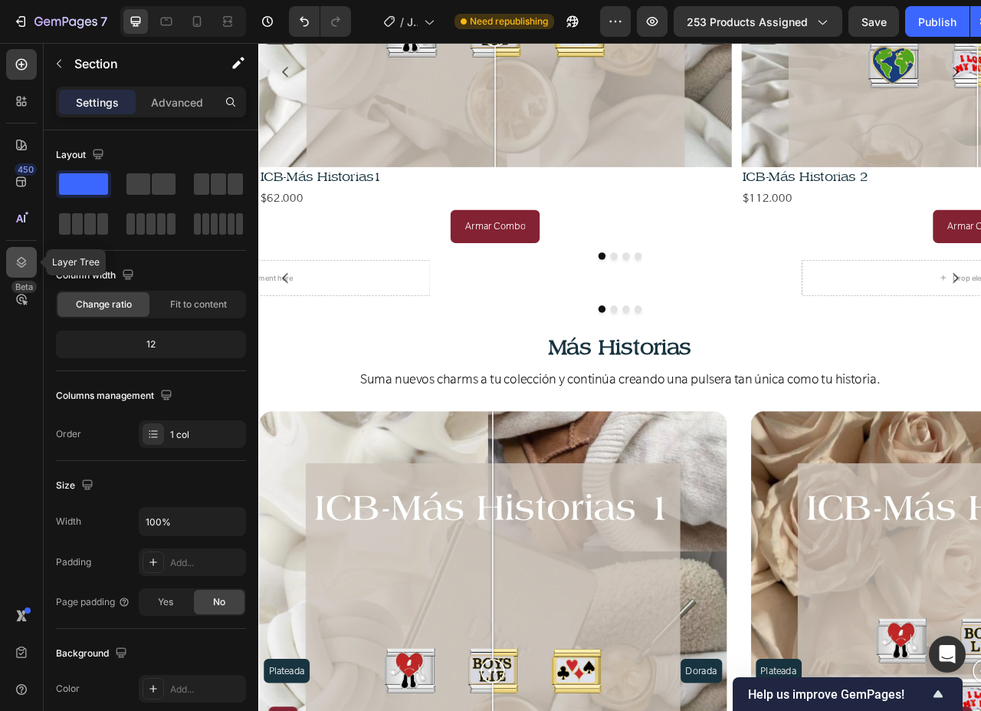
click at [28, 258] on icon at bounding box center [21, 261] width 15 height 15
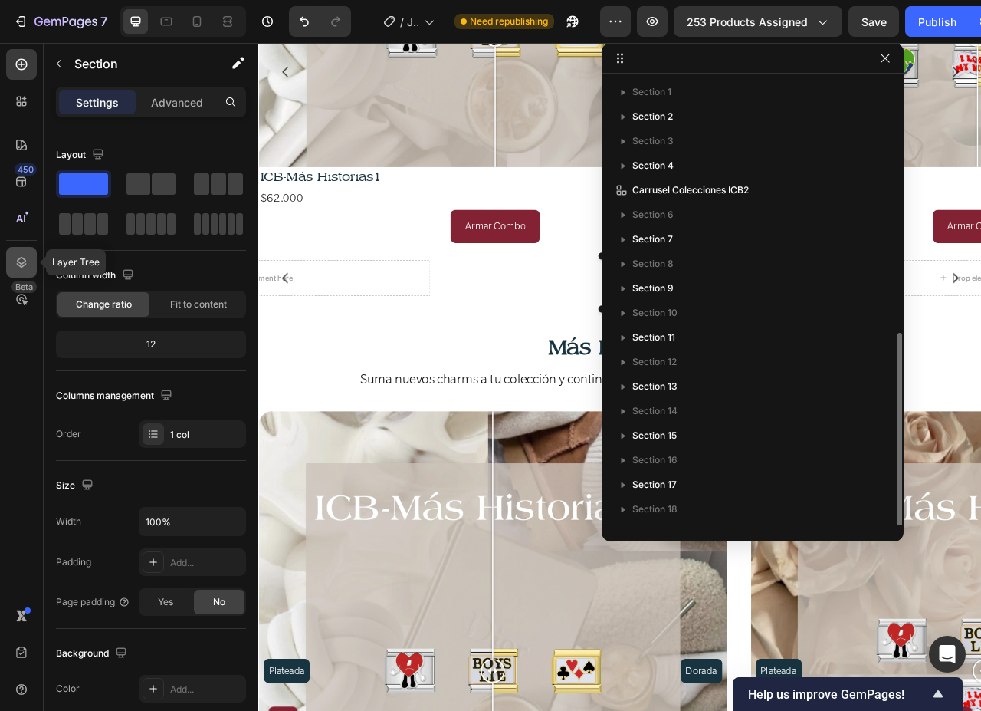
scroll to position [144, 0]
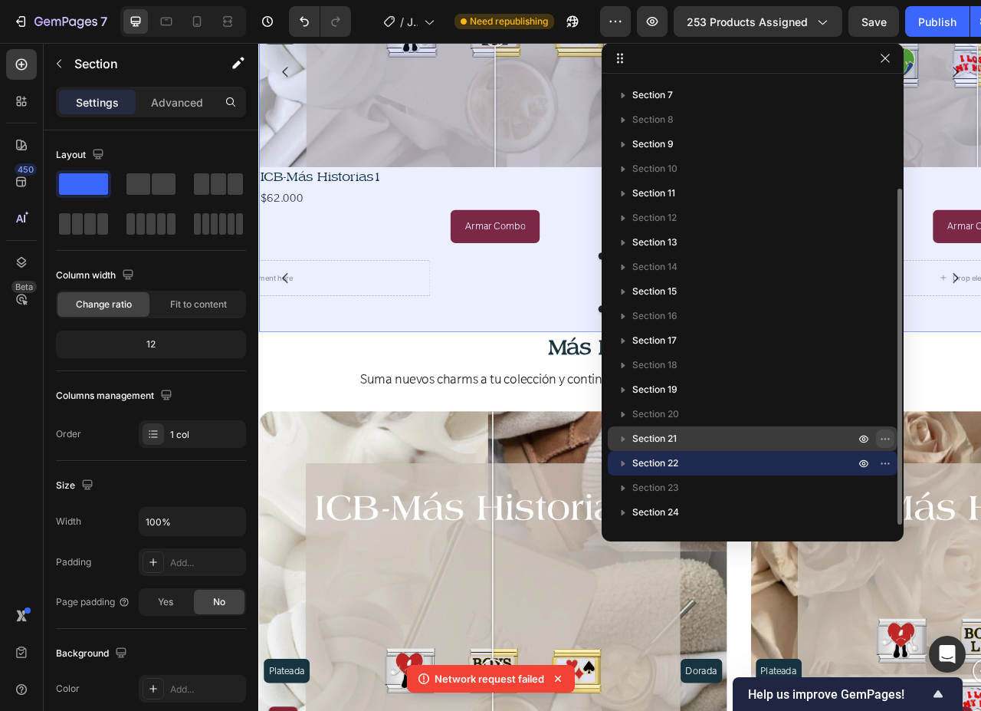
click at [888, 435] on icon "button" at bounding box center [885, 438] width 12 height 12
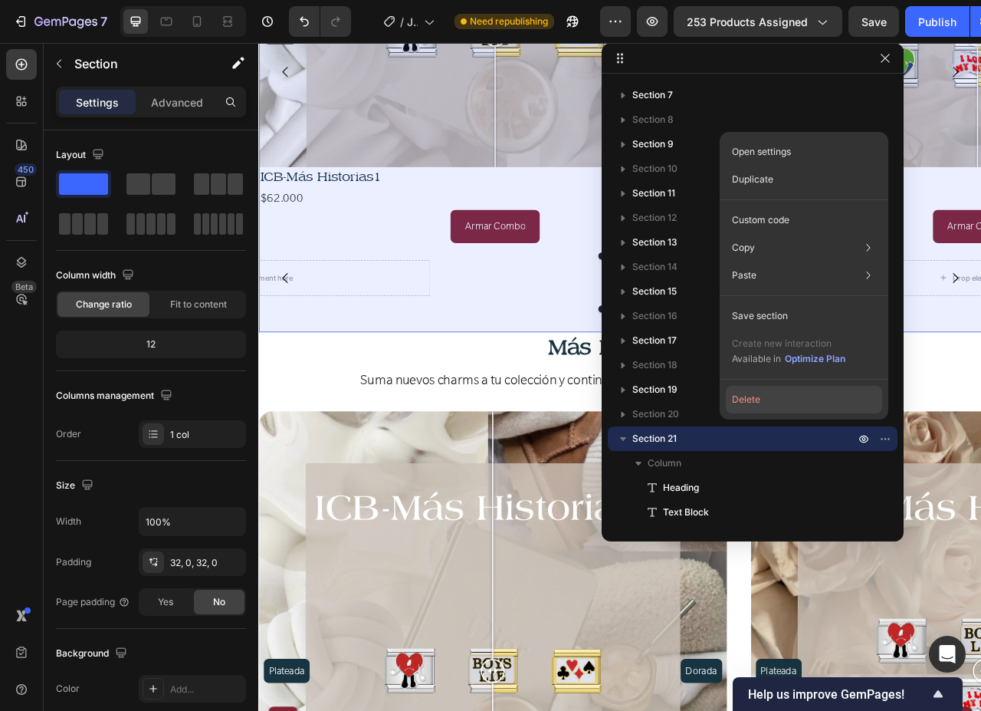
click at [773, 399] on button "Delete" at bounding box center [804, 400] width 156 height 28
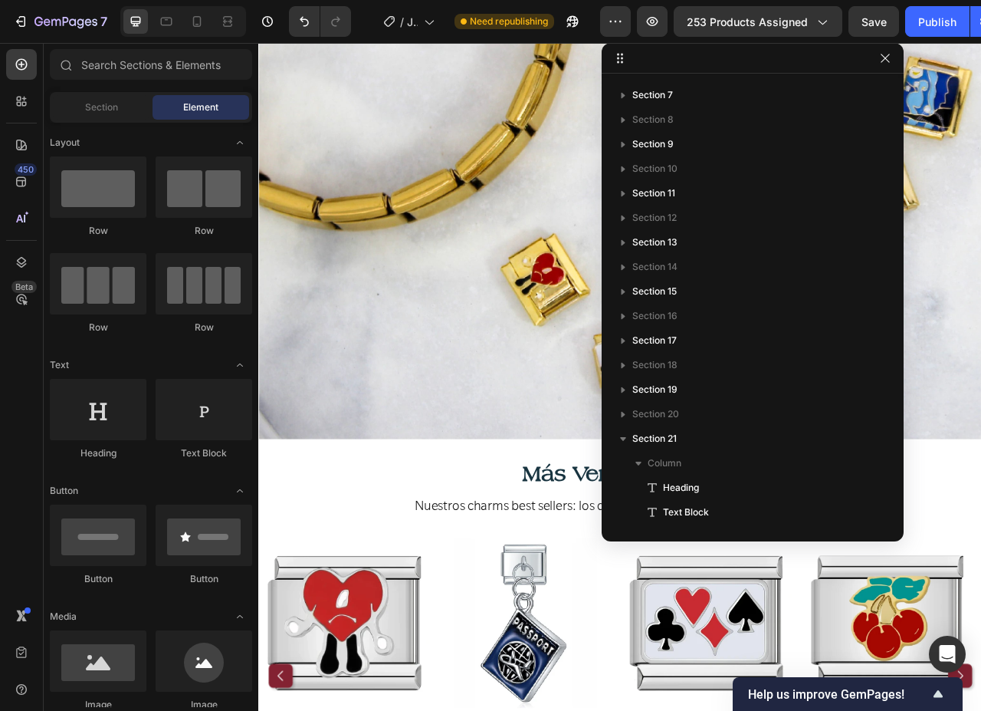
scroll to position [4795, 0]
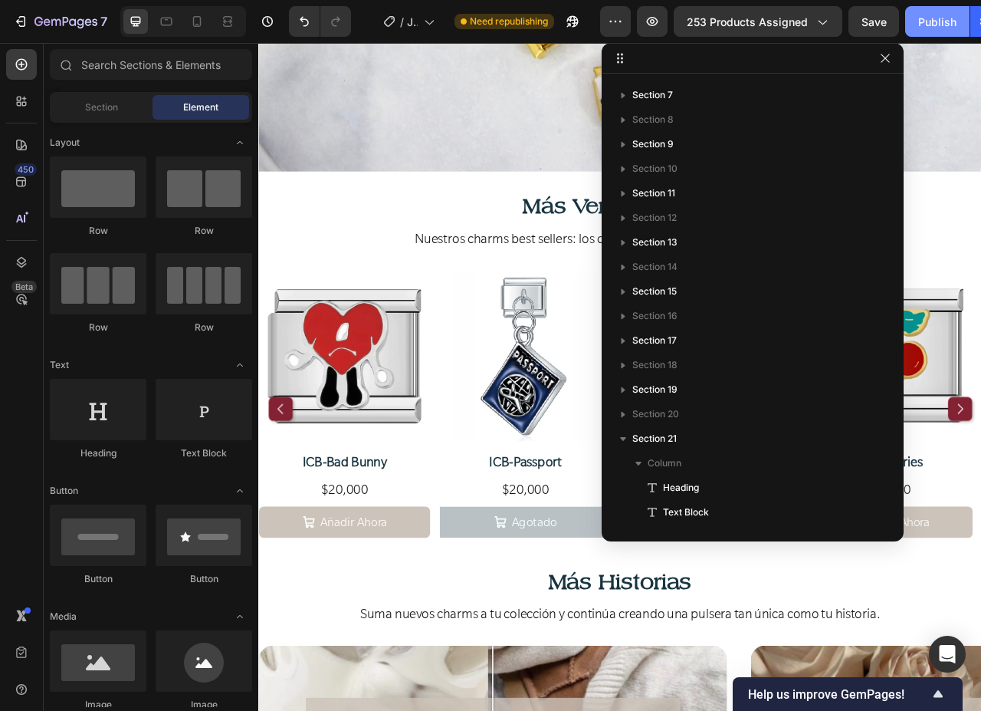
click at [916, 32] on button "Publish" at bounding box center [937, 21] width 64 height 31
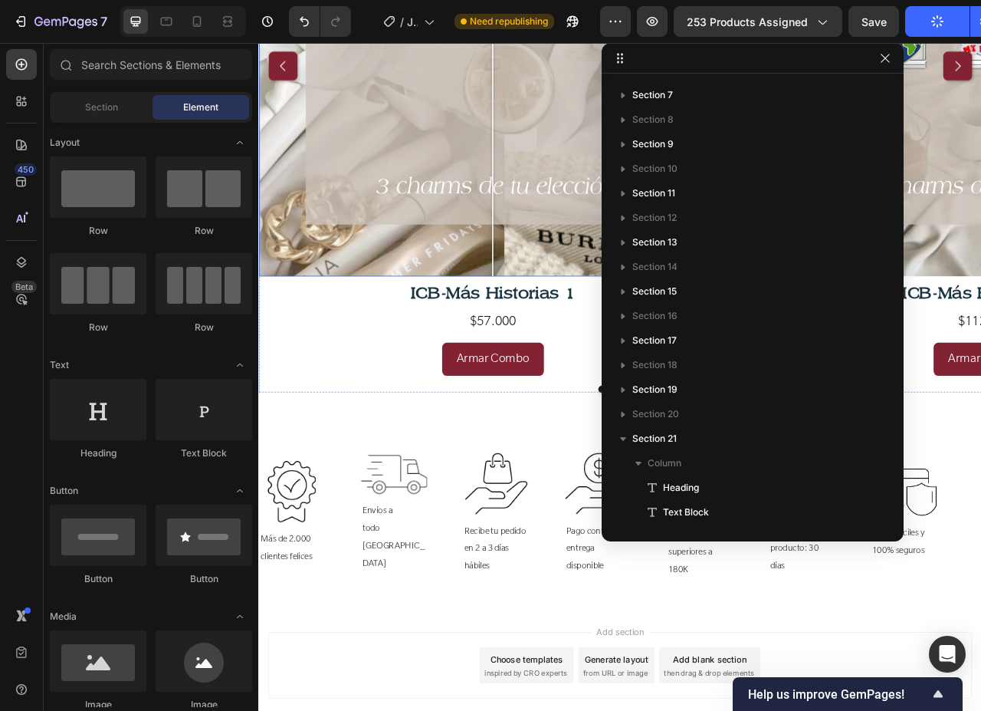
scroll to position [6004, 0]
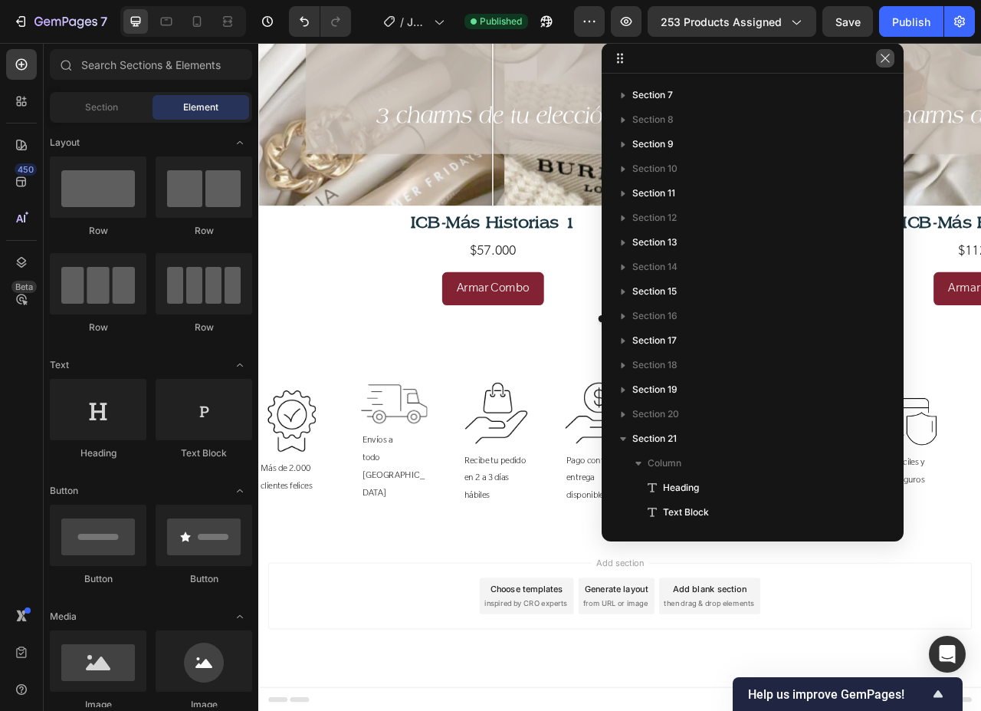
click at [885, 60] on icon "button" at bounding box center [885, 58] width 12 height 12
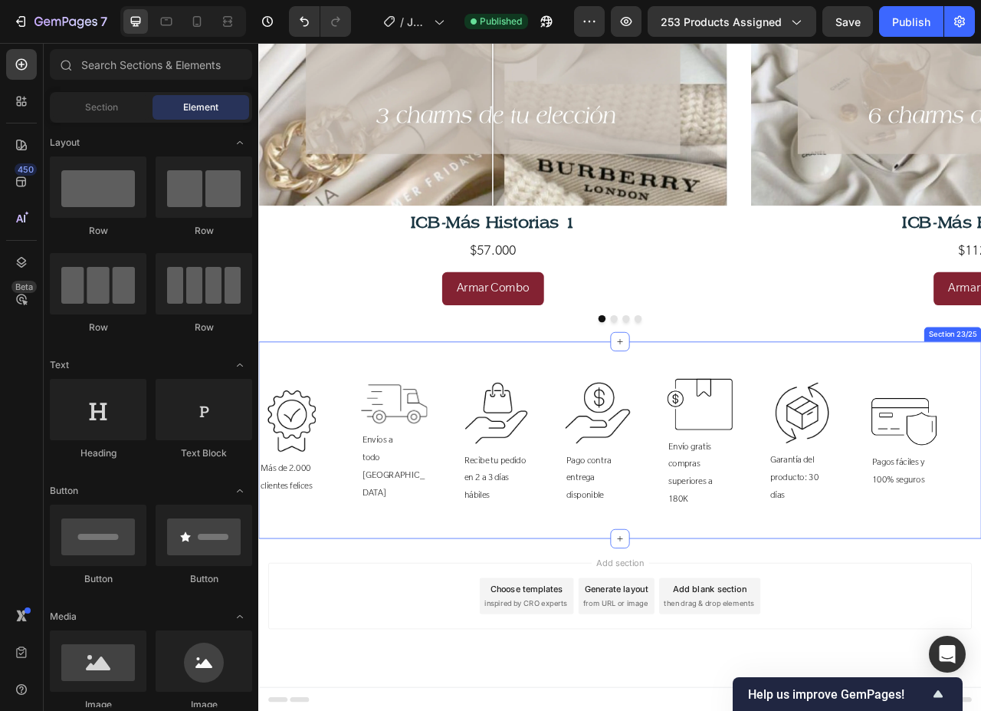
click at [510, 435] on div "Image Más de 2.000 clientes felices Text Block Image Envíos a todo [GEOGRAPHIC_…" at bounding box center [718, 548] width 920 height 251
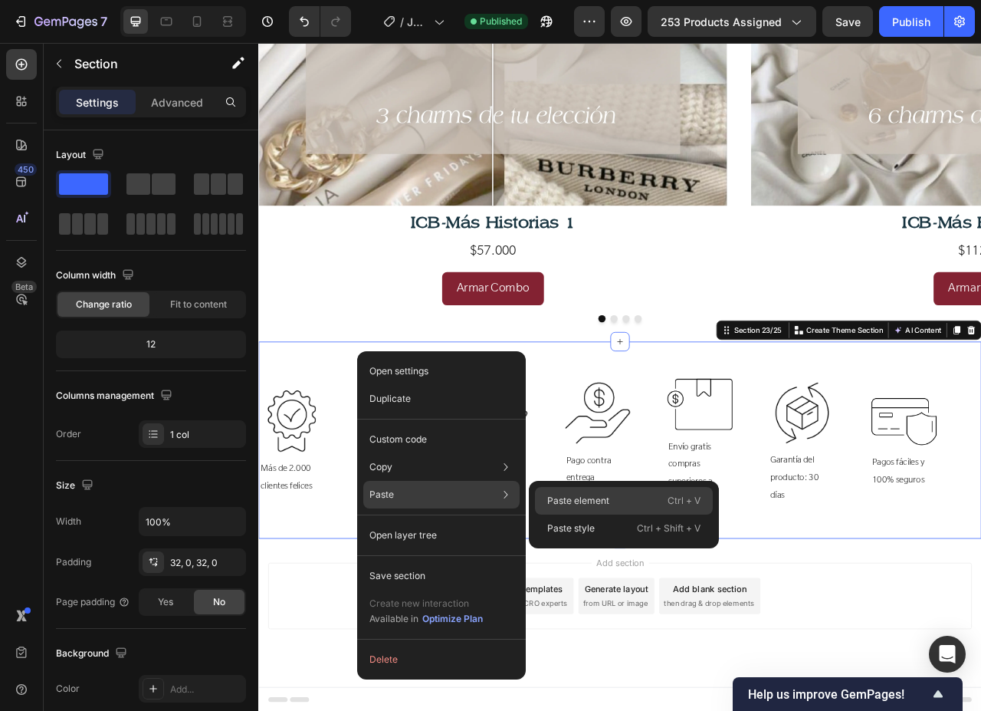
click at [578, 504] on p "Paste element" at bounding box center [578, 501] width 62 height 14
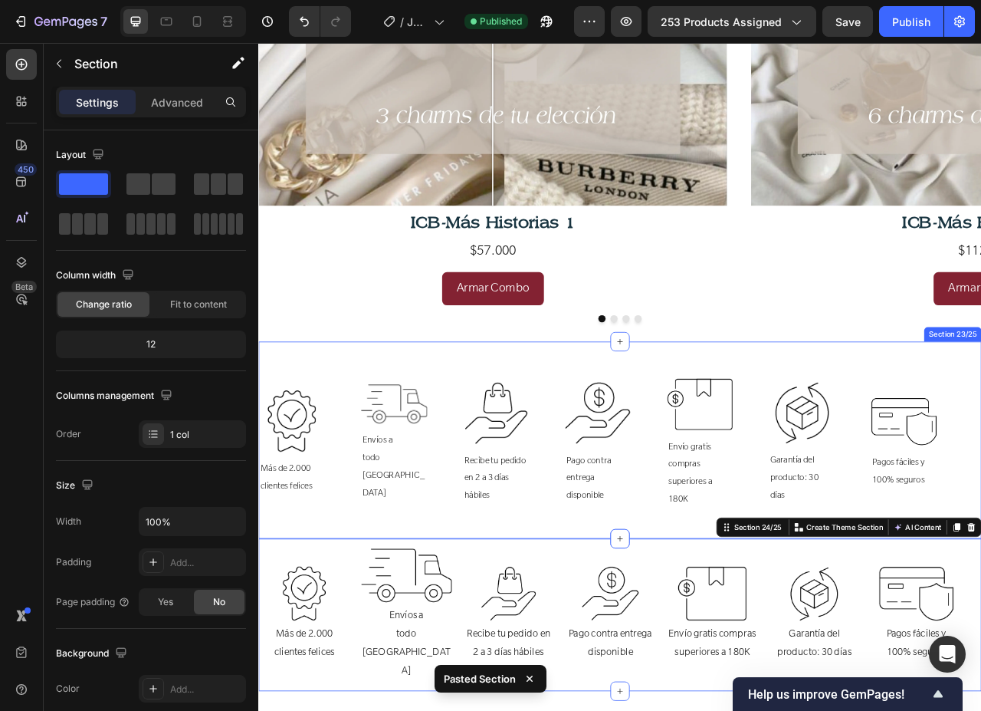
click at [590, 435] on div "Image Más de 2.000 clientes felices Text Block Image Envíos a todo [GEOGRAPHIC_…" at bounding box center [718, 548] width 920 height 251
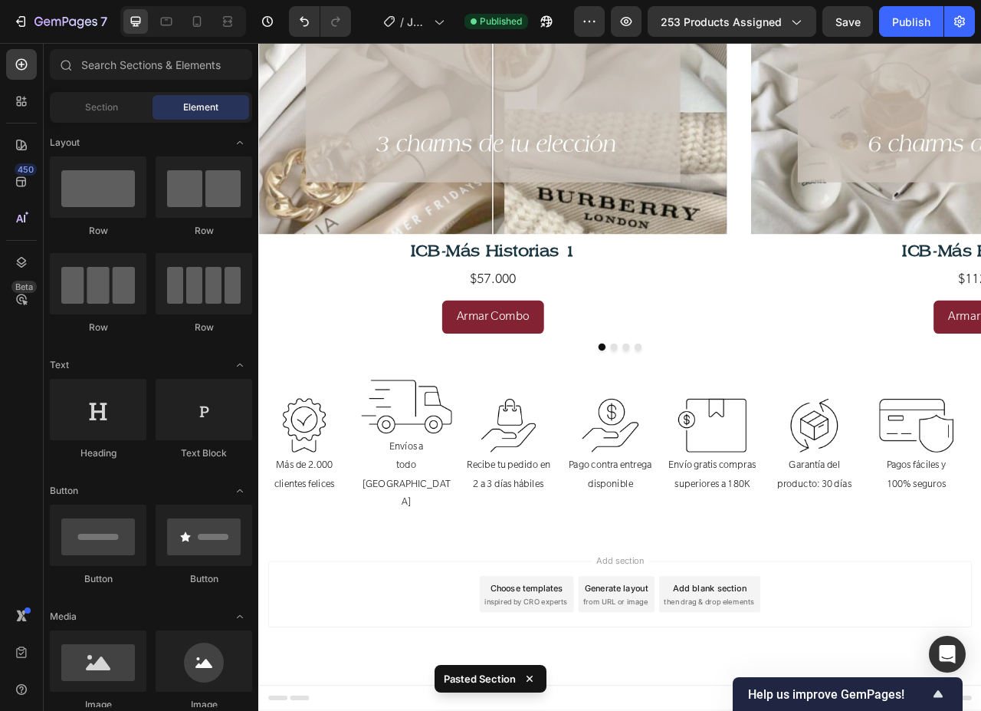
scroll to position [5919, 0]
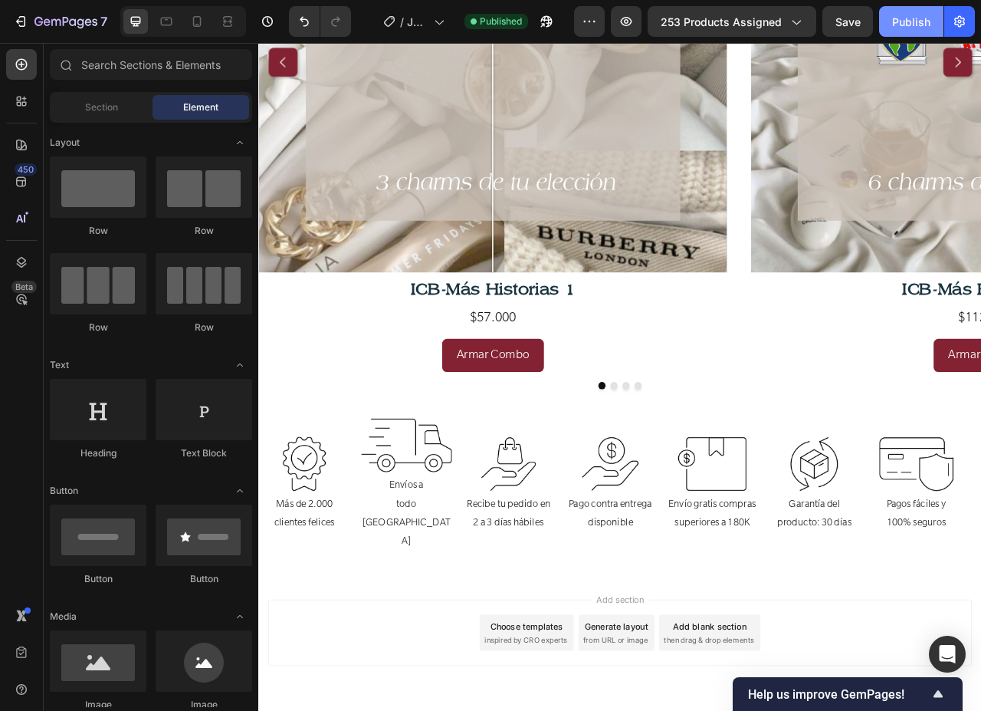
click at [904, 18] on div "Publish" at bounding box center [911, 22] width 38 height 16
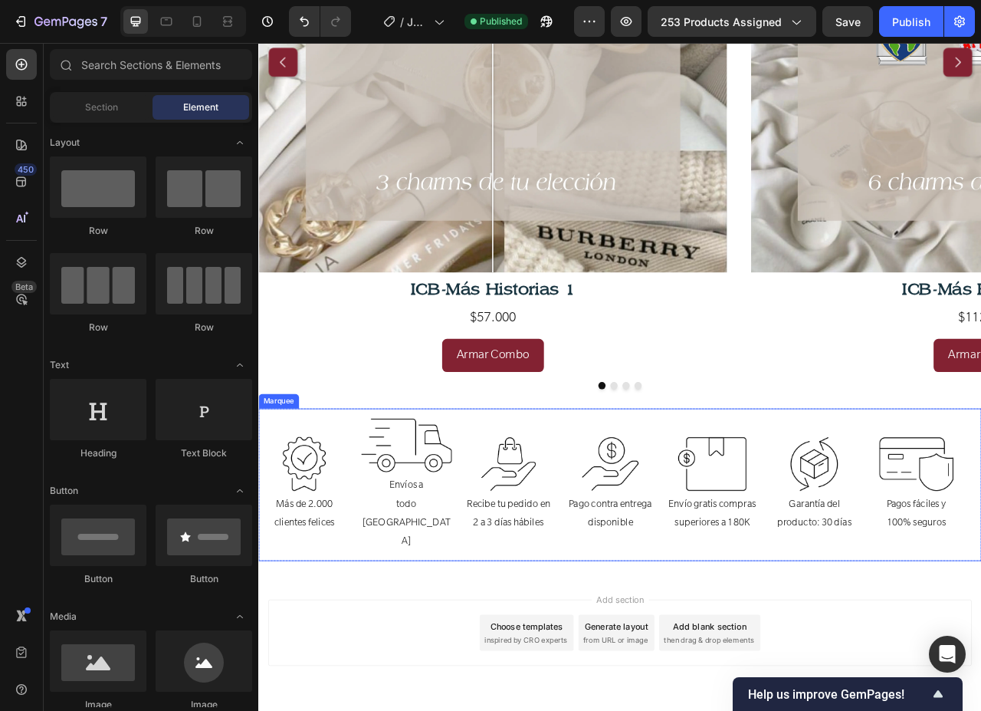
click at [510, 547] on div "Image Envíos a todo [GEOGRAPHIC_DATA] Text Block" at bounding box center [454, 604] width 130 height 169
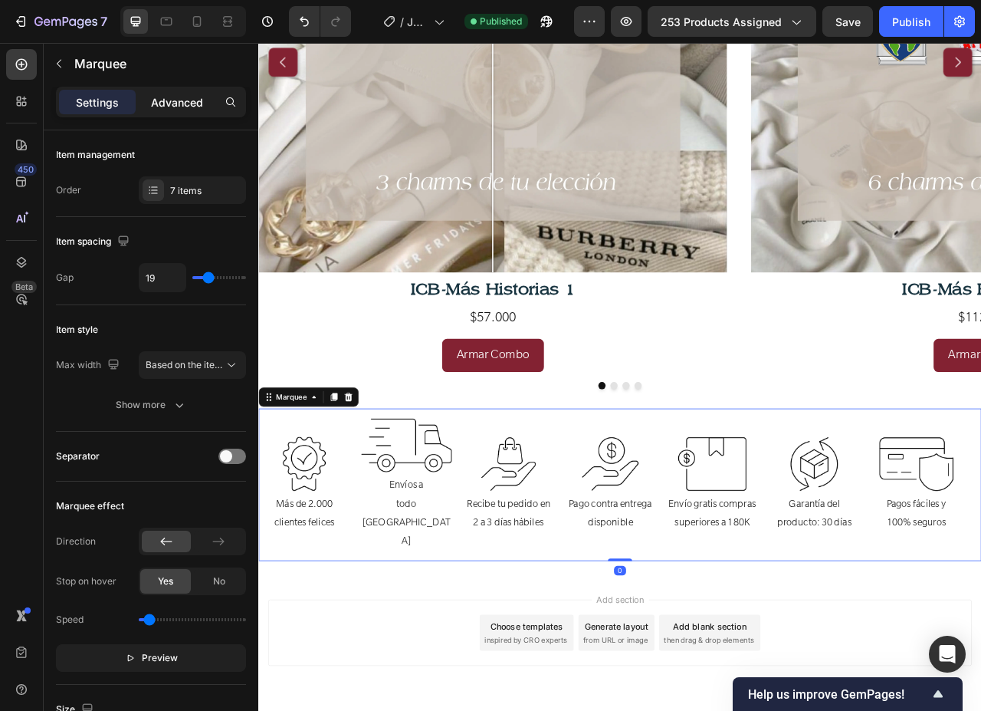
click at [193, 96] on p "Advanced" at bounding box center [177, 102] width 52 height 16
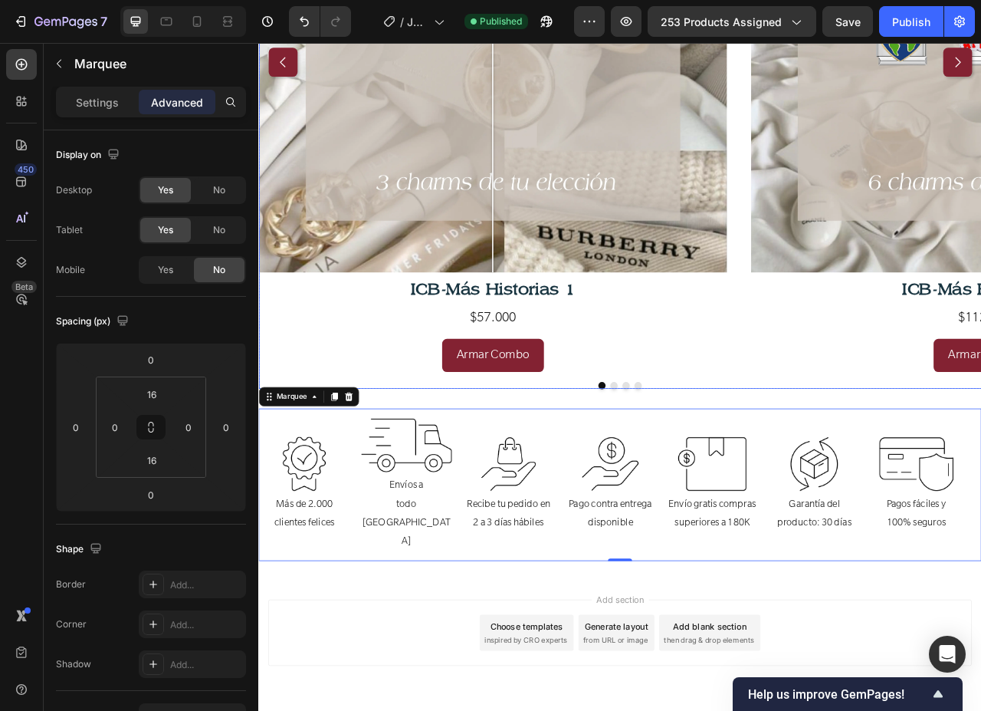
click at [873, 302] on div "Plateada Dorada Image Comparison ICB-Más Historias 1 Text Block $57.000 Text Bl…" at bounding box center [718, 68] width 920 height 788
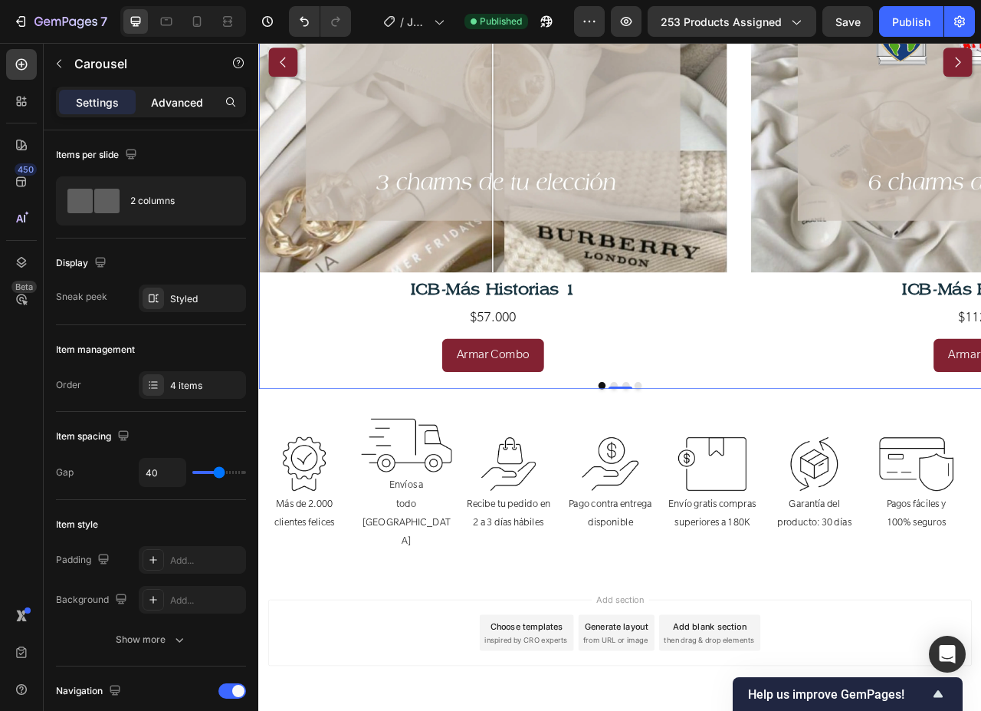
click at [203, 101] on div "Advanced" at bounding box center [177, 102] width 77 height 25
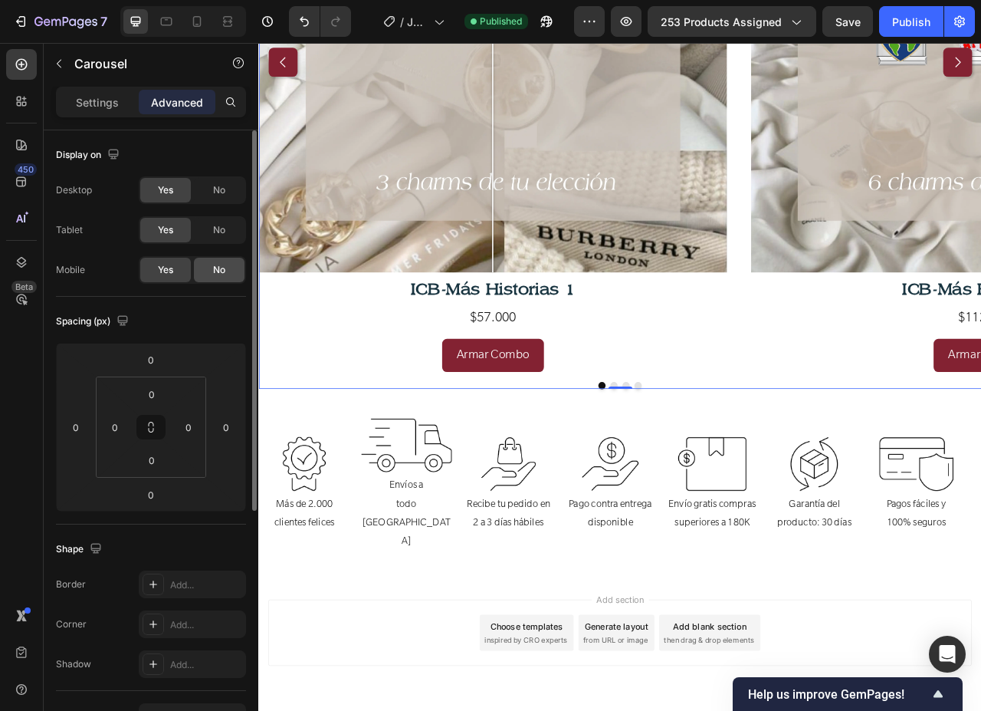
click at [220, 276] on span "No" at bounding box center [219, 270] width 12 height 14
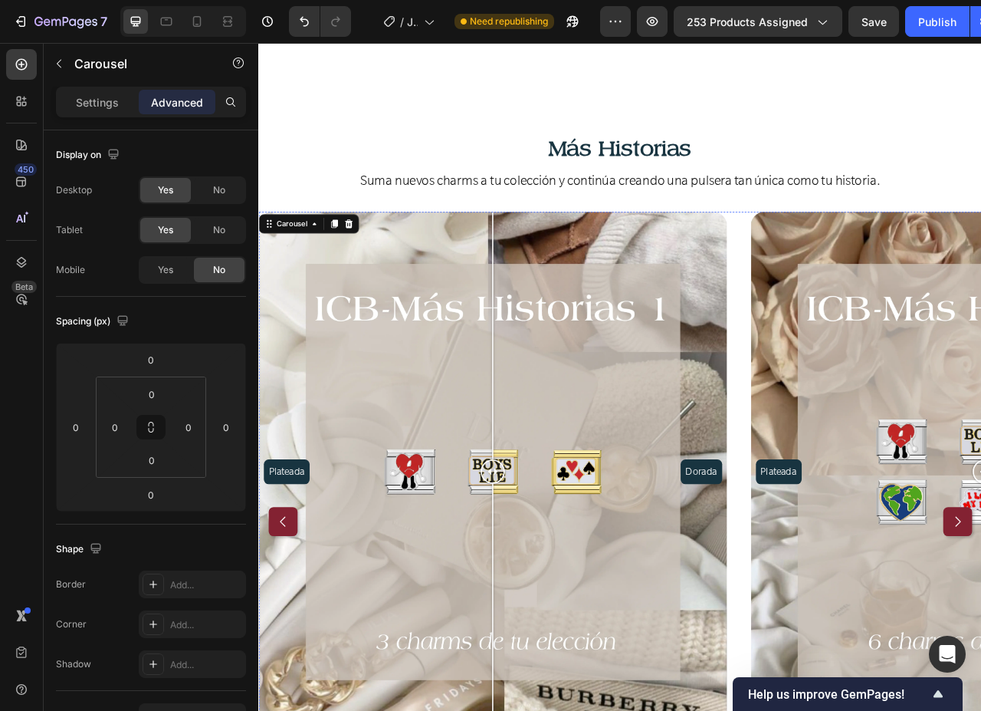
scroll to position [5306, 0]
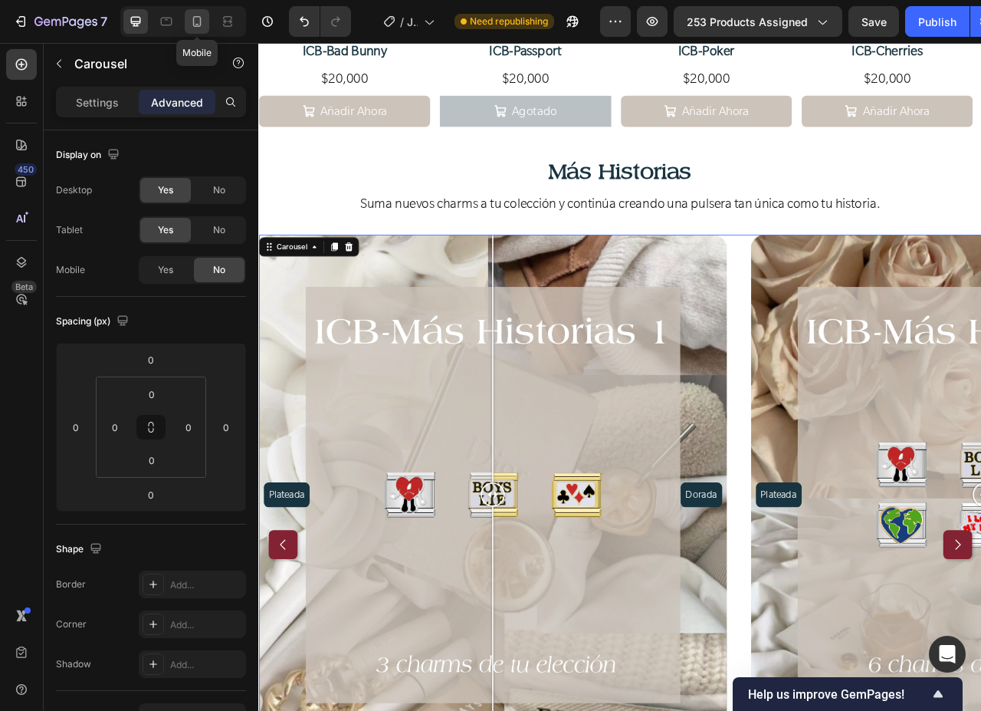
click at [197, 18] on icon at bounding box center [196, 21] width 15 height 15
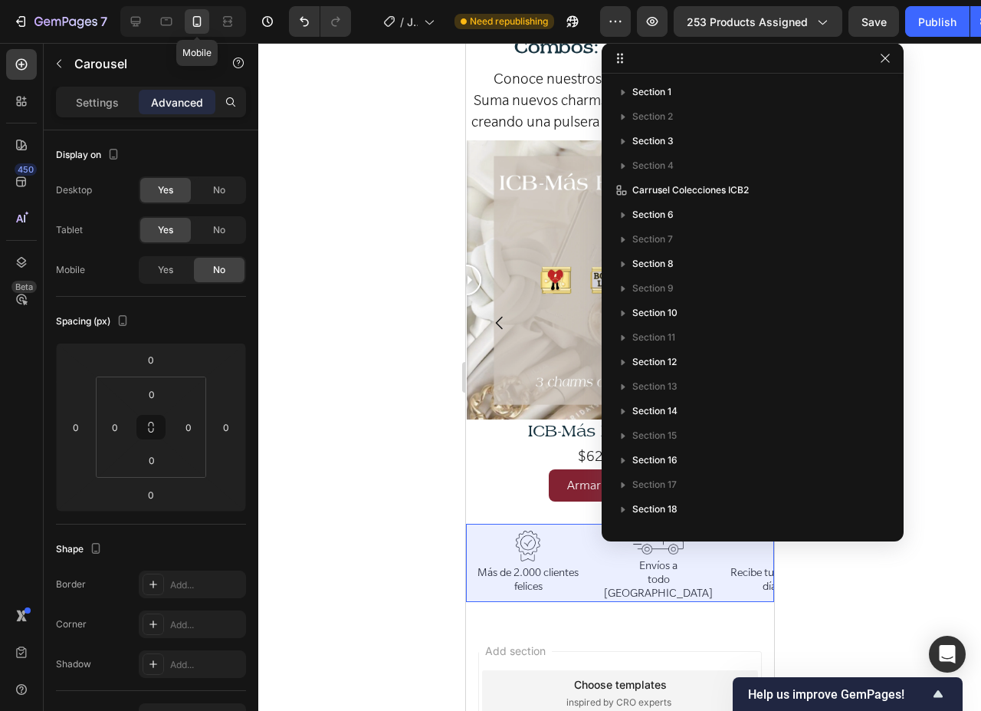
scroll to position [2375, 0]
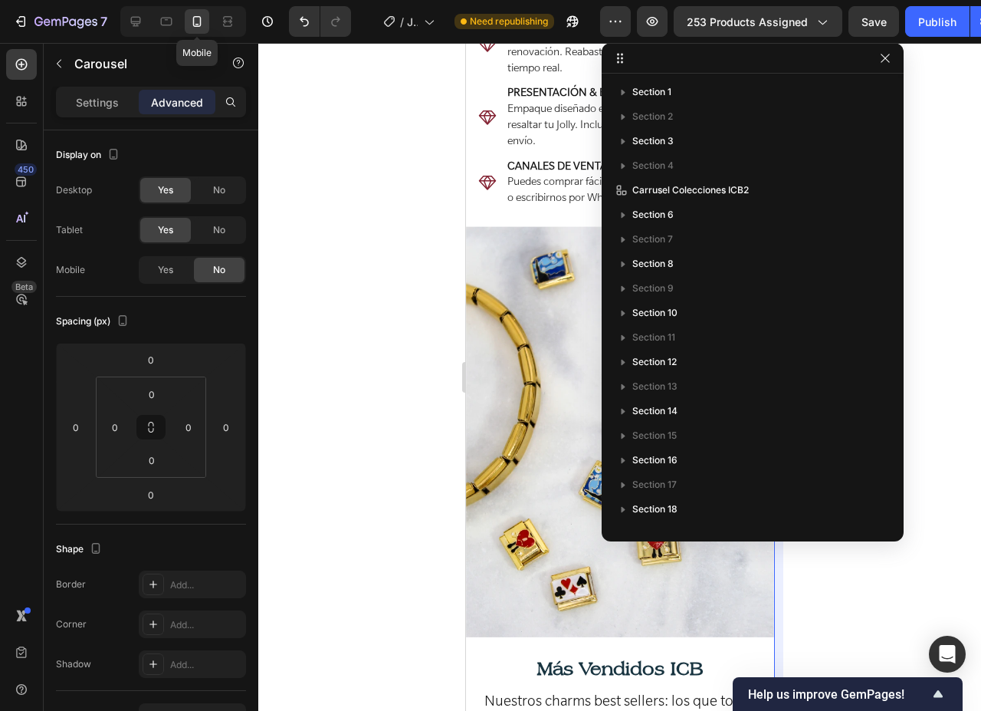
click at [888, 57] on icon "button" at bounding box center [885, 58] width 12 height 12
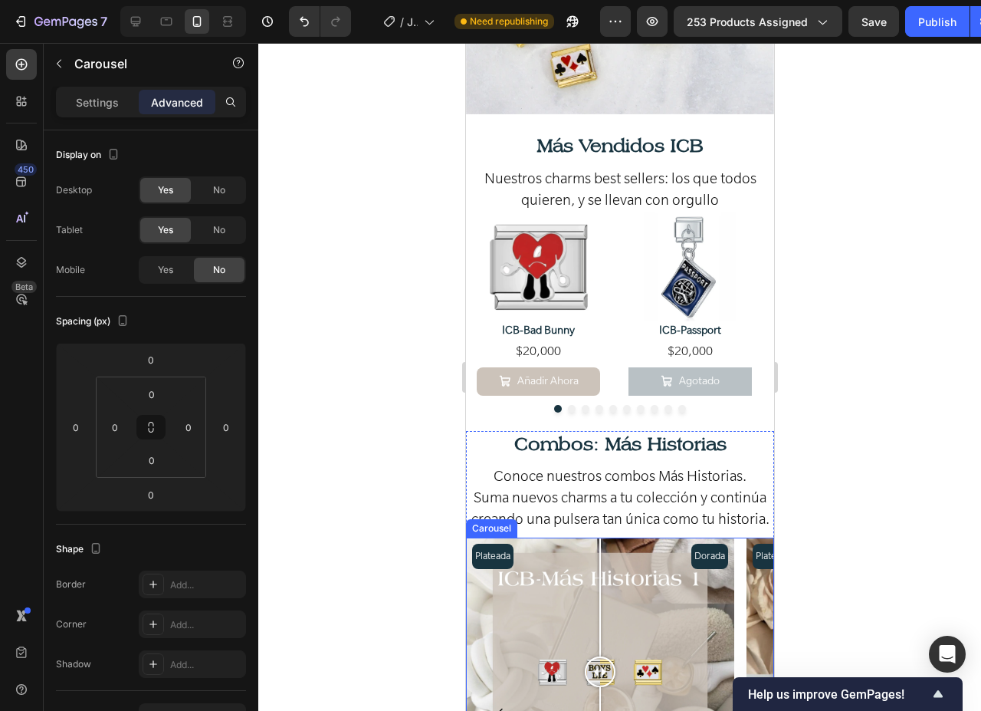
scroll to position [3006, 0]
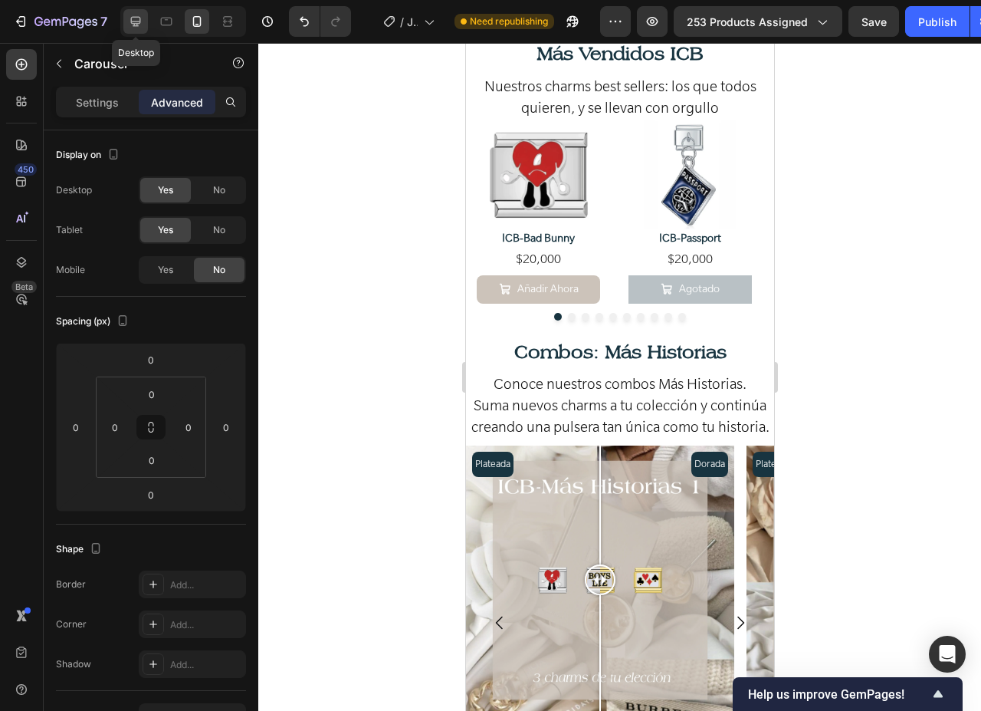
click at [136, 22] on icon at bounding box center [136, 22] width 10 height 10
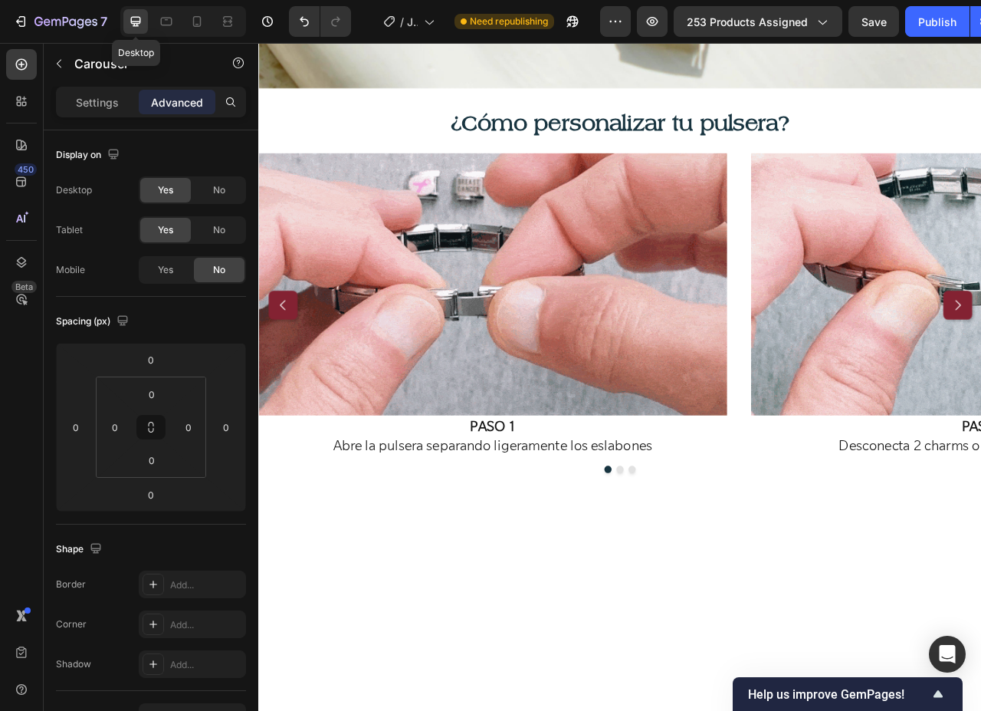
scroll to position [2953, 0]
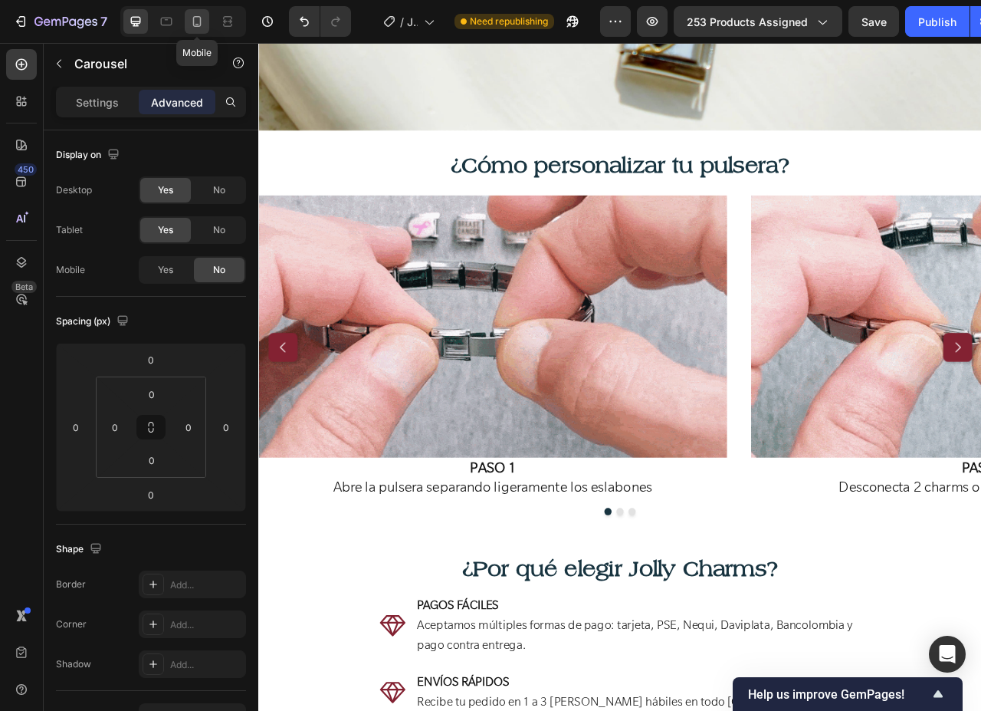
click at [202, 31] on div at bounding box center [197, 21] width 25 height 25
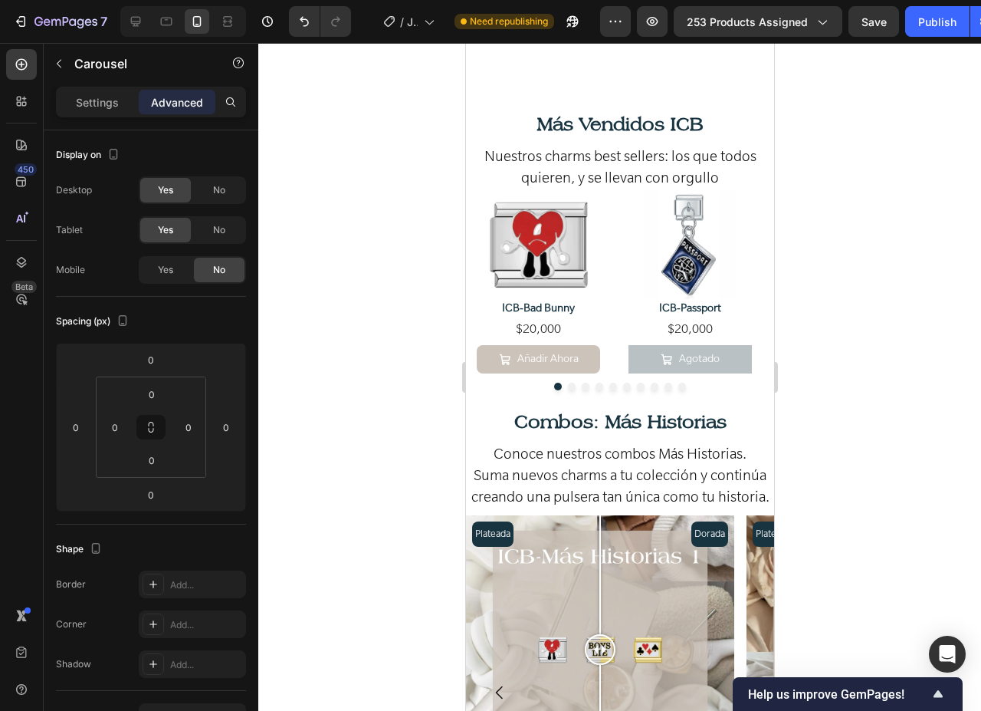
scroll to position [3179, 0]
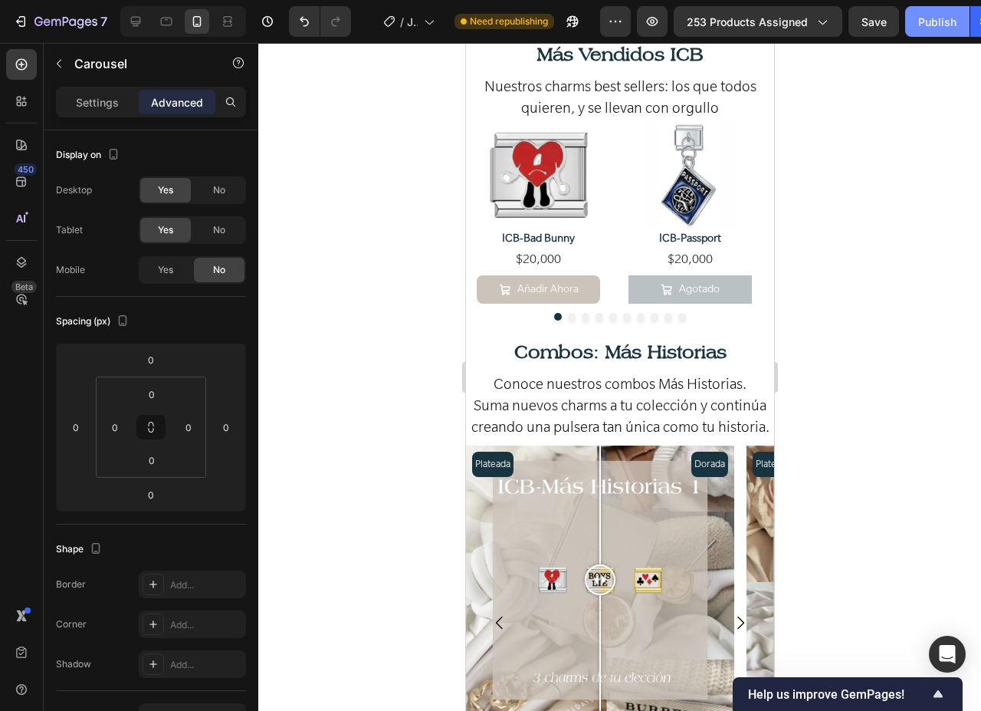
click at [931, 27] on div "Publish" at bounding box center [937, 22] width 38 height 16
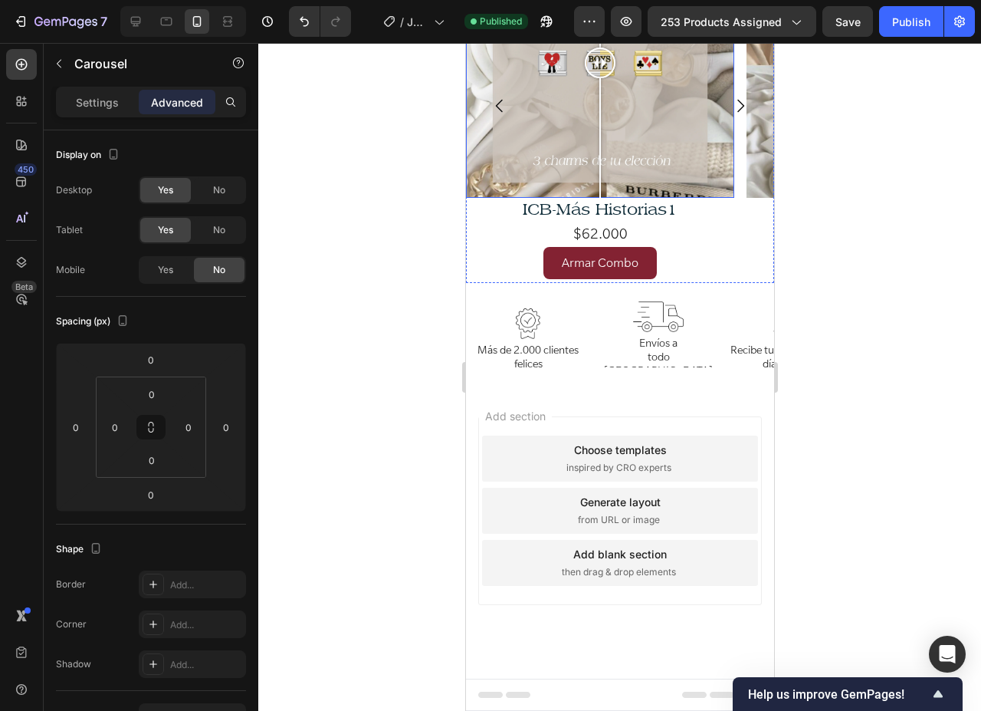
scroll to position [3716, 0]
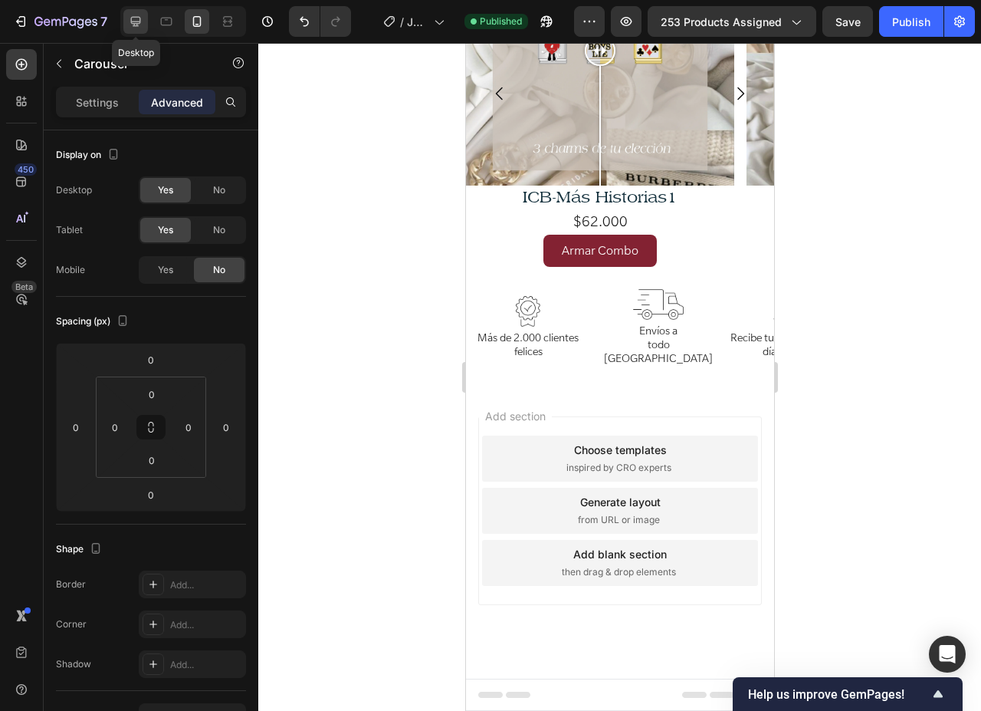
click at [140, 27] on icon at bounding box center [135, 21] width 15 height 15
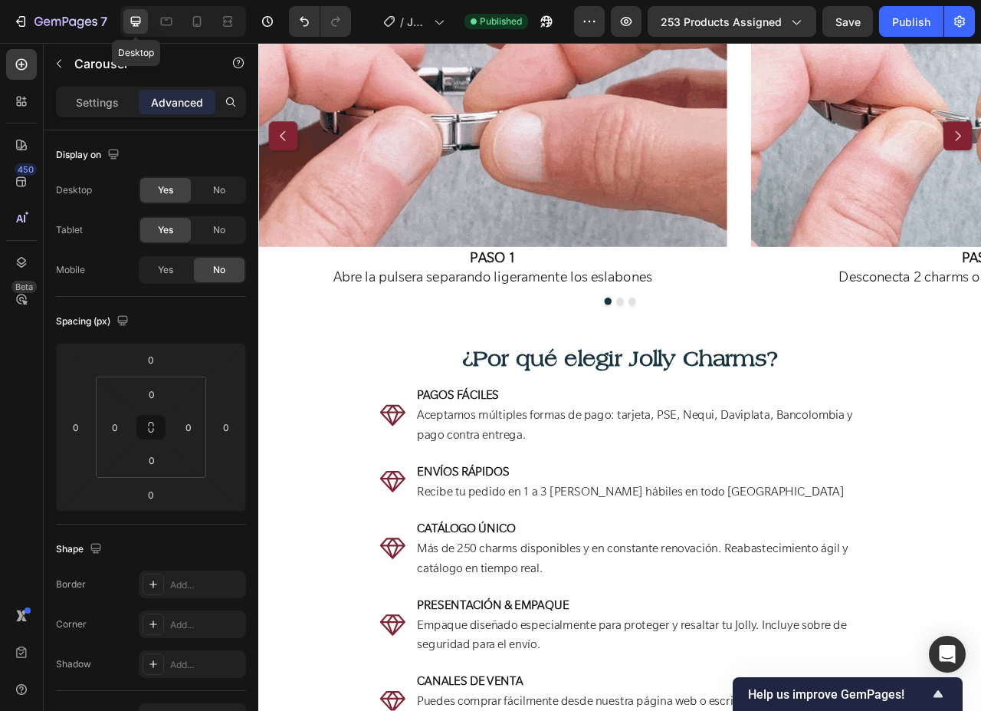
scroll to position [3459, 0]
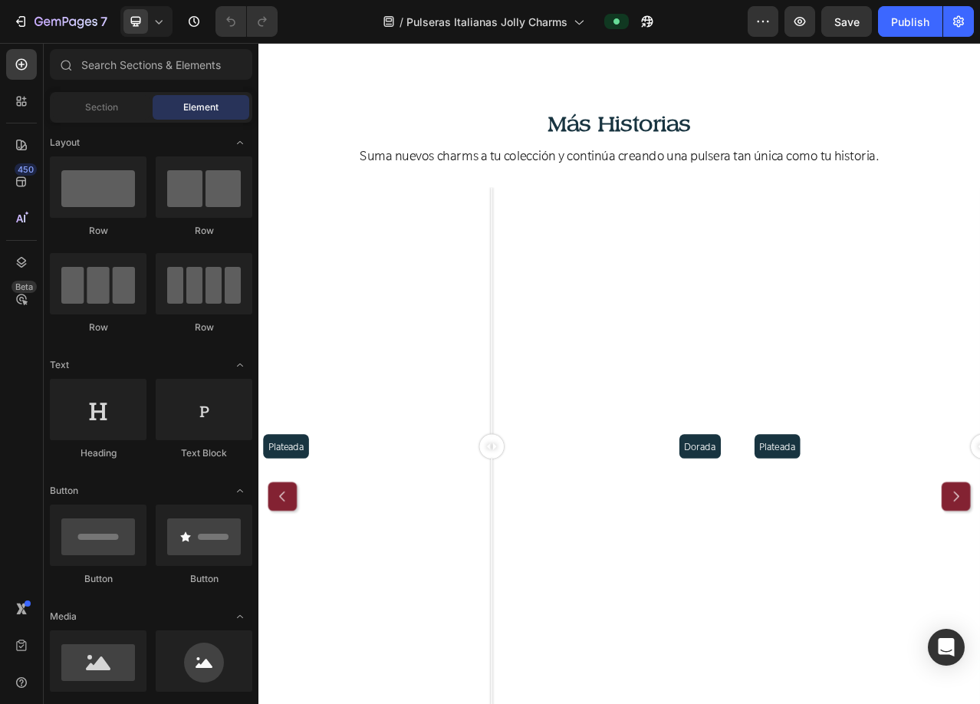
scroll to position [3143, 0]
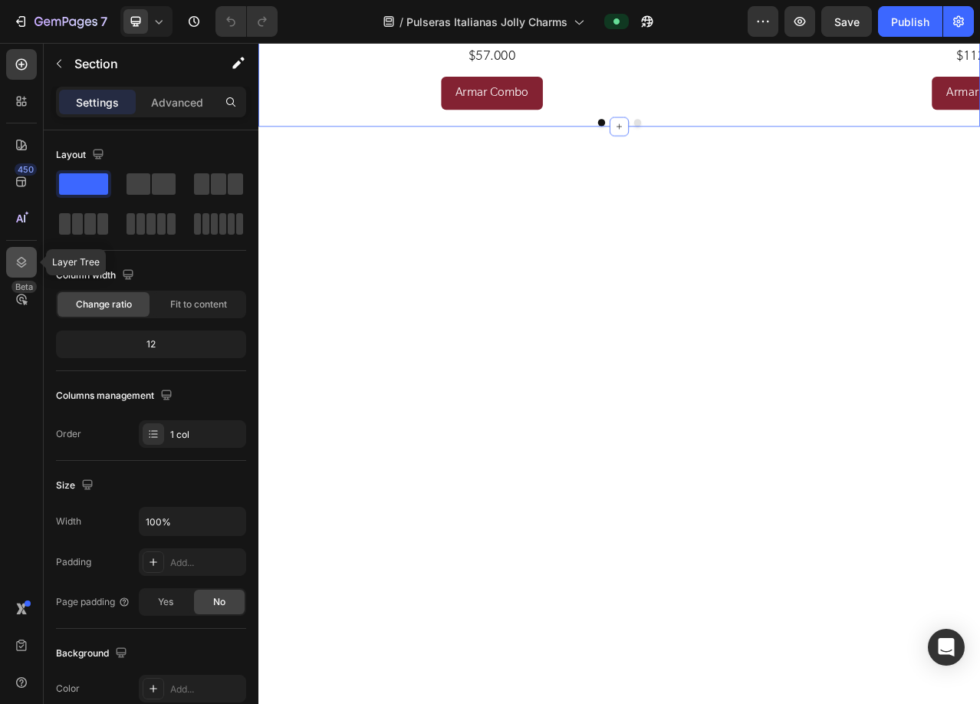
click at [20, 267] on icon at bounding box center [21, 261] width 15 height 15
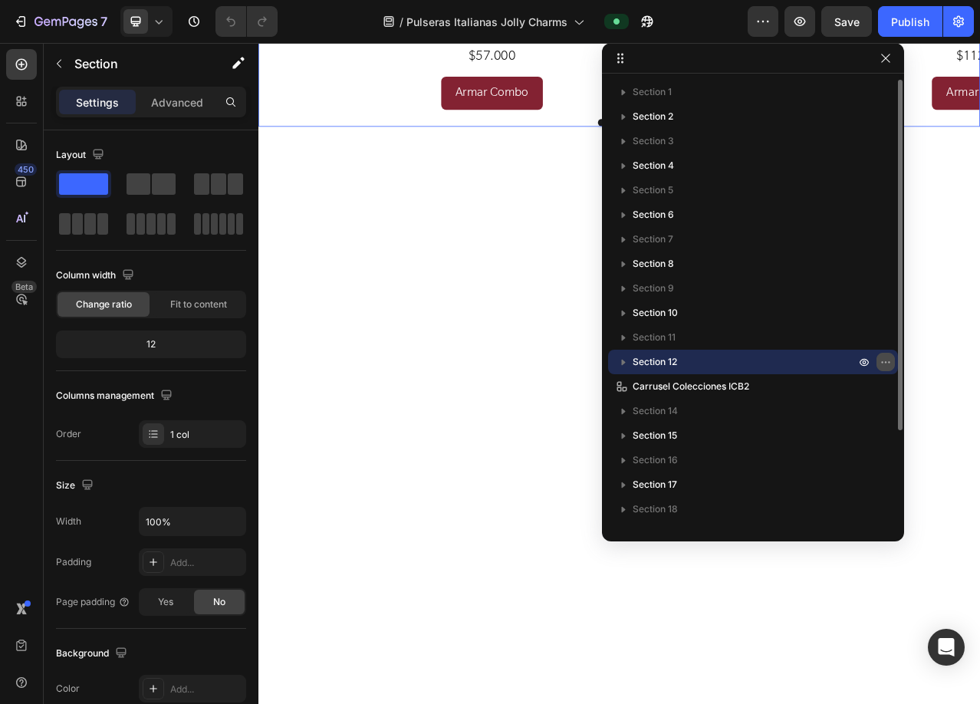
click at [889, 361] on icon "button" at bounding box center [885, 362] width 12 height 12
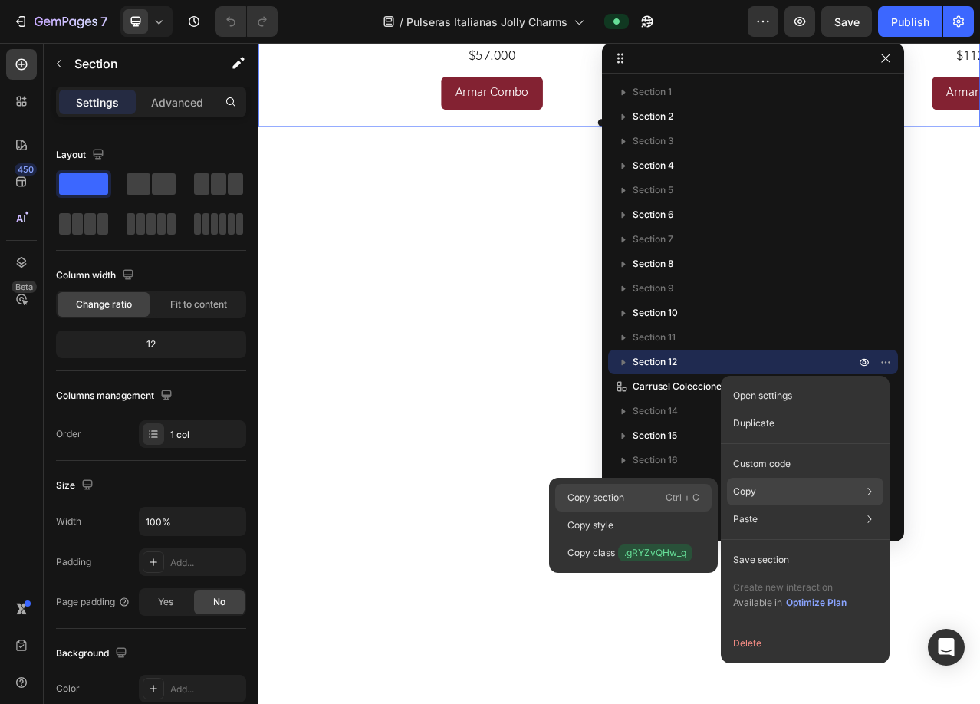
click at [626, 490] on div "Copy section Ctrl + C" at bounding box center [633, 498] width 156 height 28
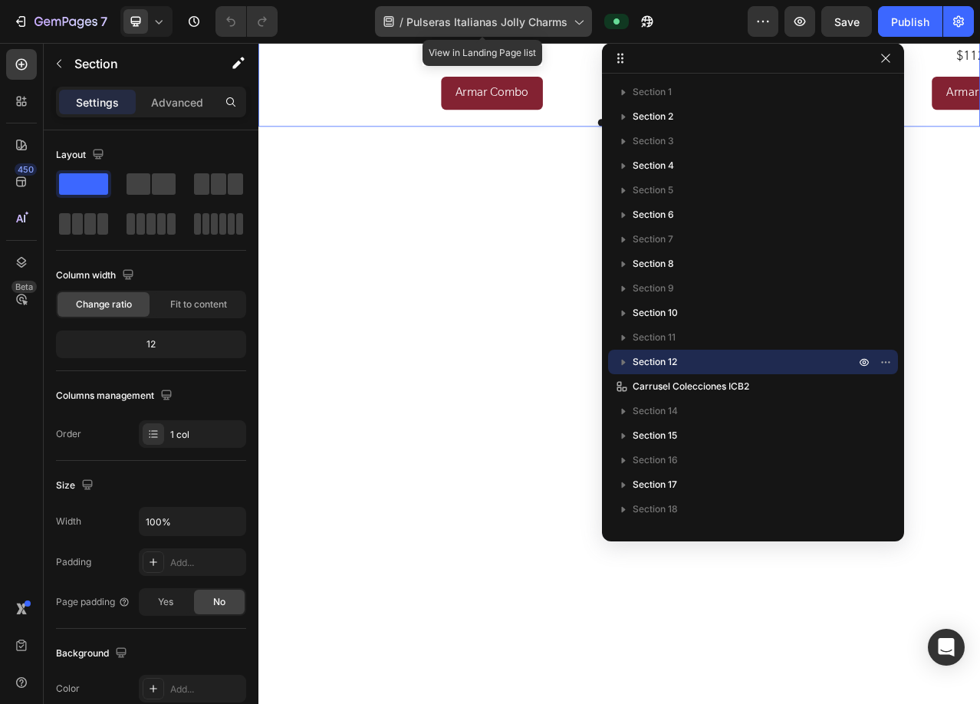
click at [468, 26] on span "Pulseras Italianas Jolly Charms" at bounding box center [486, 22] width 161 height 16
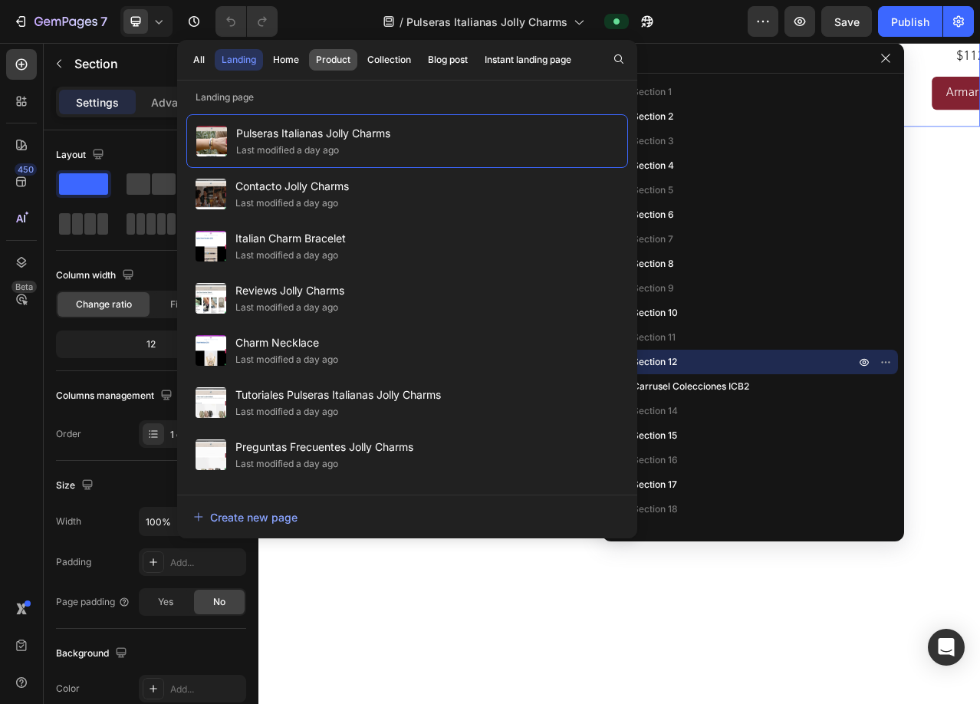
click at [343, 62] on div "Product" at bounding box center [333, 60] width 34 height 14
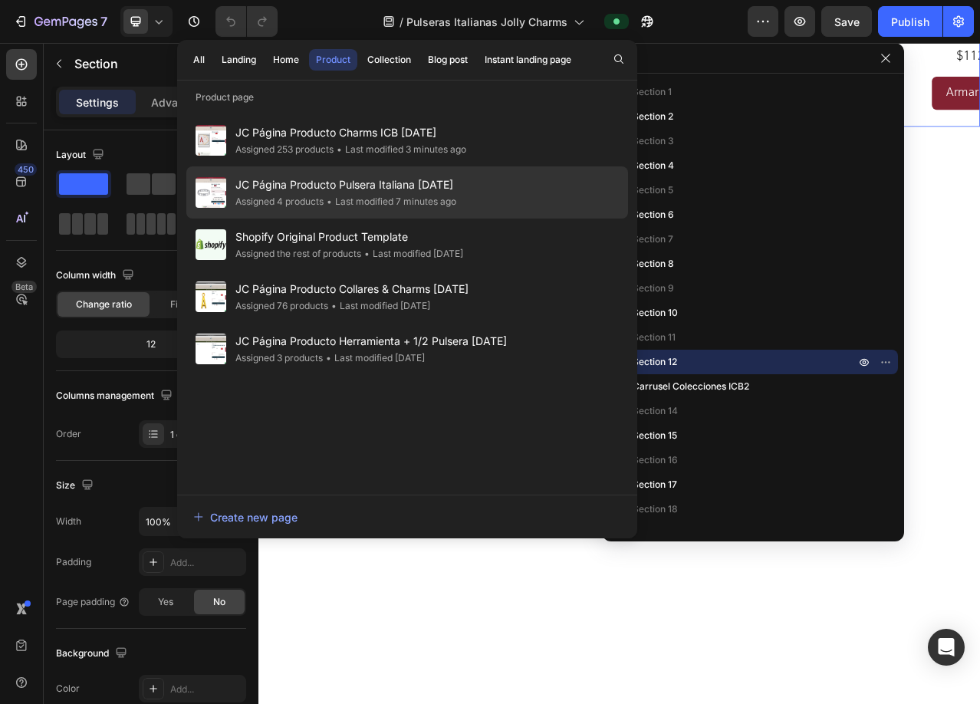
click at [290, 204] on div "Assigned 4 products" at bounding box center [279, 201] width 88 height 15
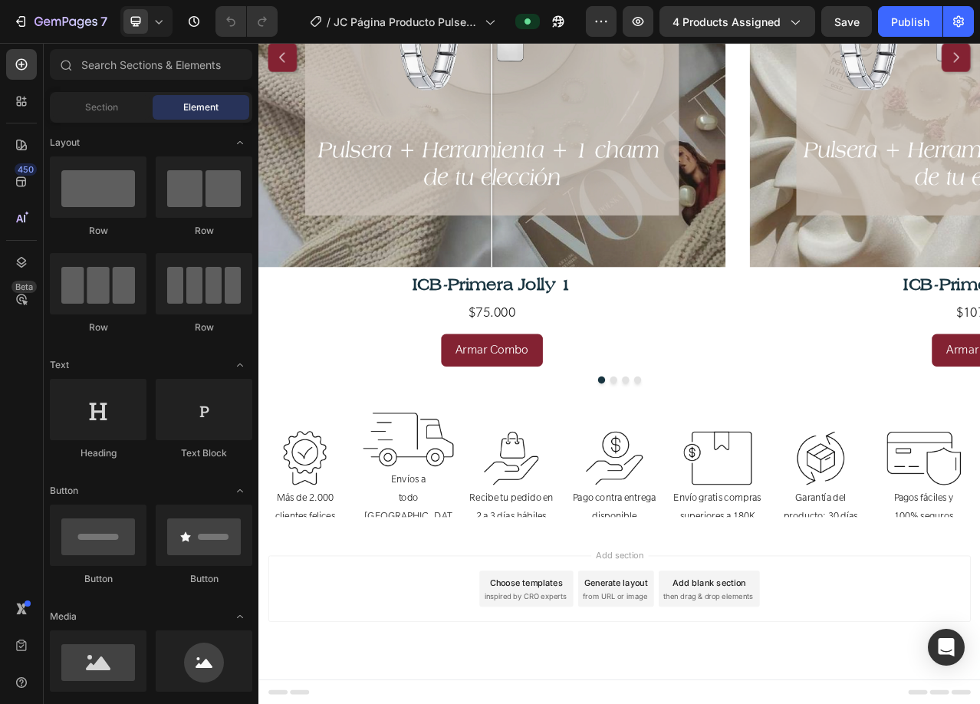
scroll to position [6069, 0]
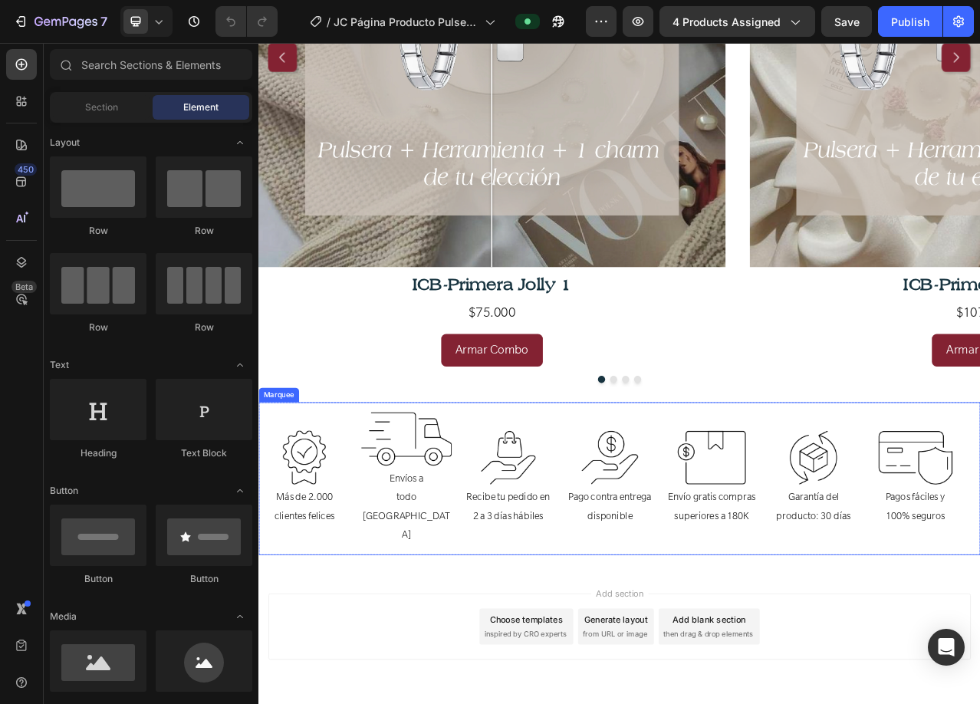
click at [509, 508] on div "Image Más de 2.000 clientes felices Text Block Image Envíos a todo Colombia Tex…" at bounding box center [718, 598] width 920 height 194
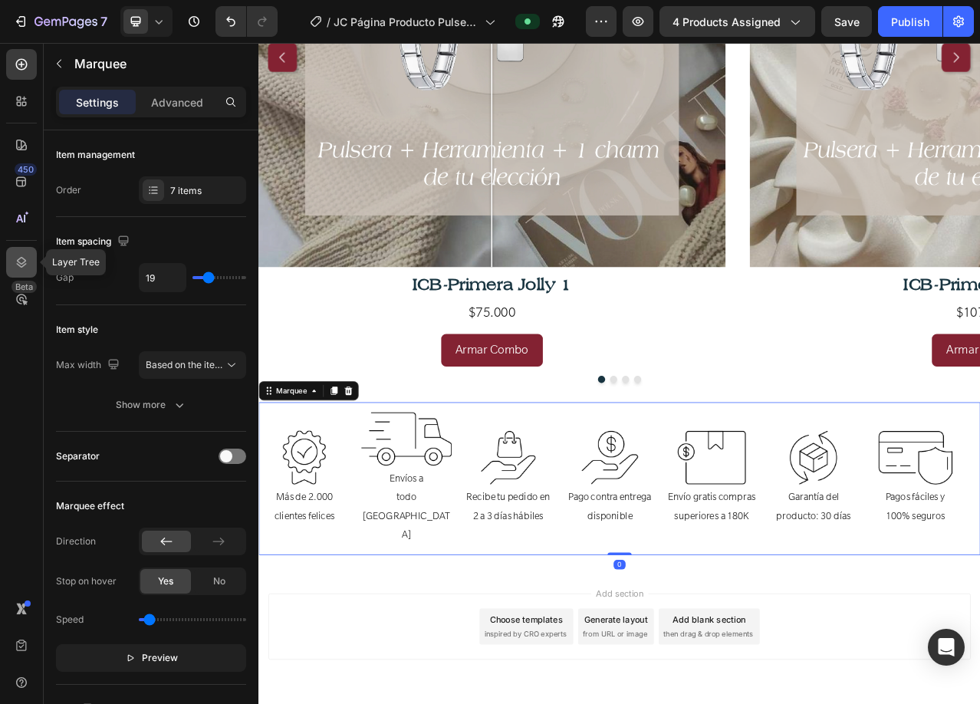
click at [25, 265] on icon at bounding box center [22, 262] width 10 height 11
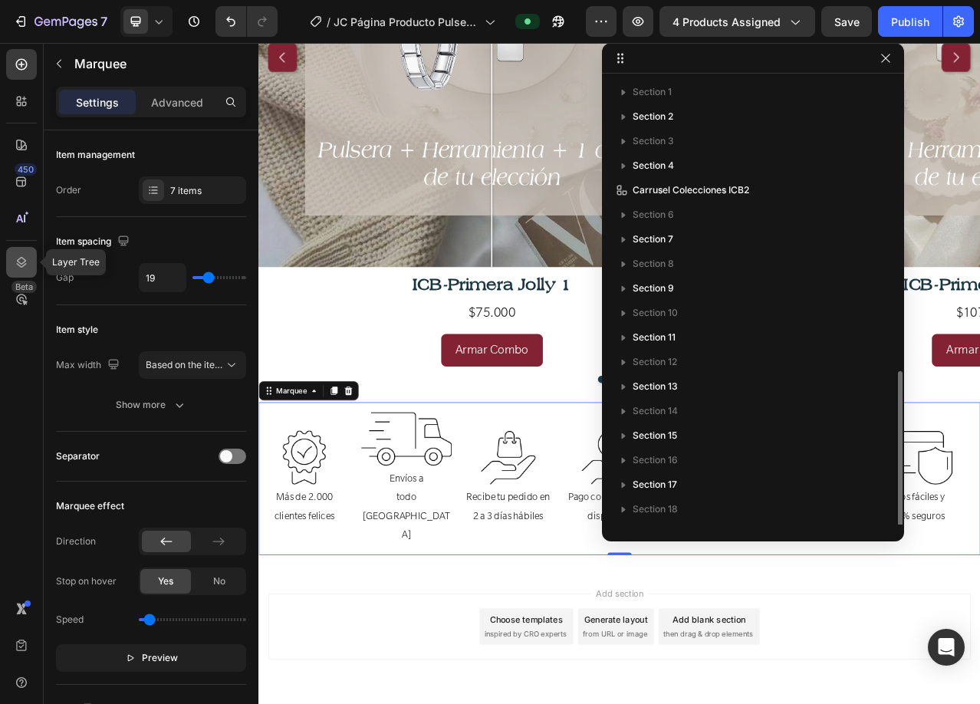
scroll to position [169, 0]
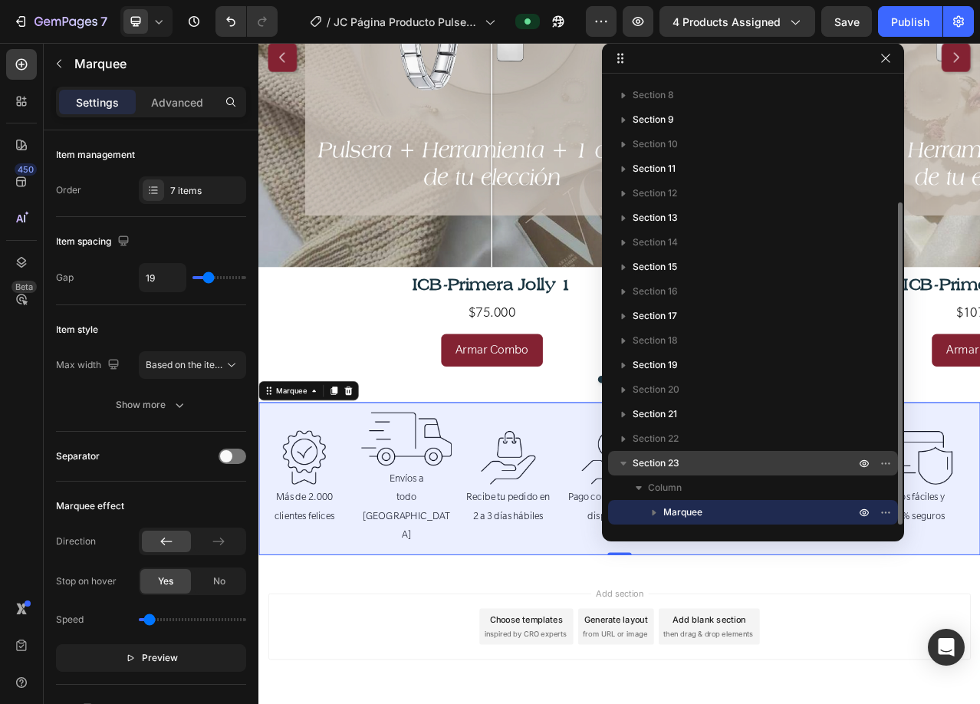
click at [755, 468] on p "Section 23" at bounding box center [744, 462] width 225 height 15
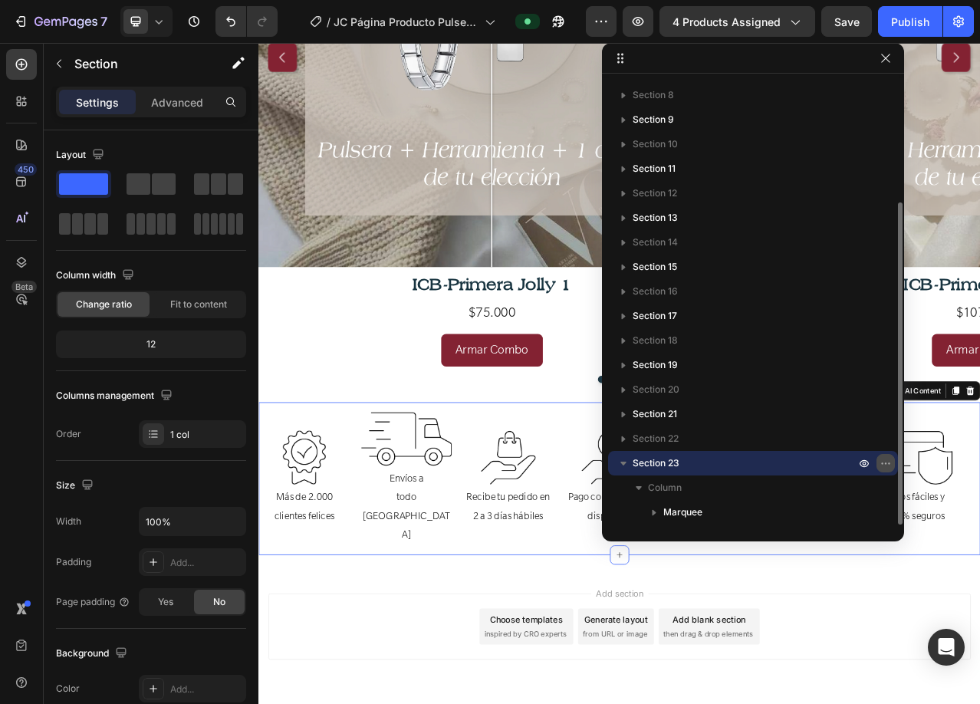
click at [890, 463] on icon "button" at bounding box center [885, 463] width 12 height 12
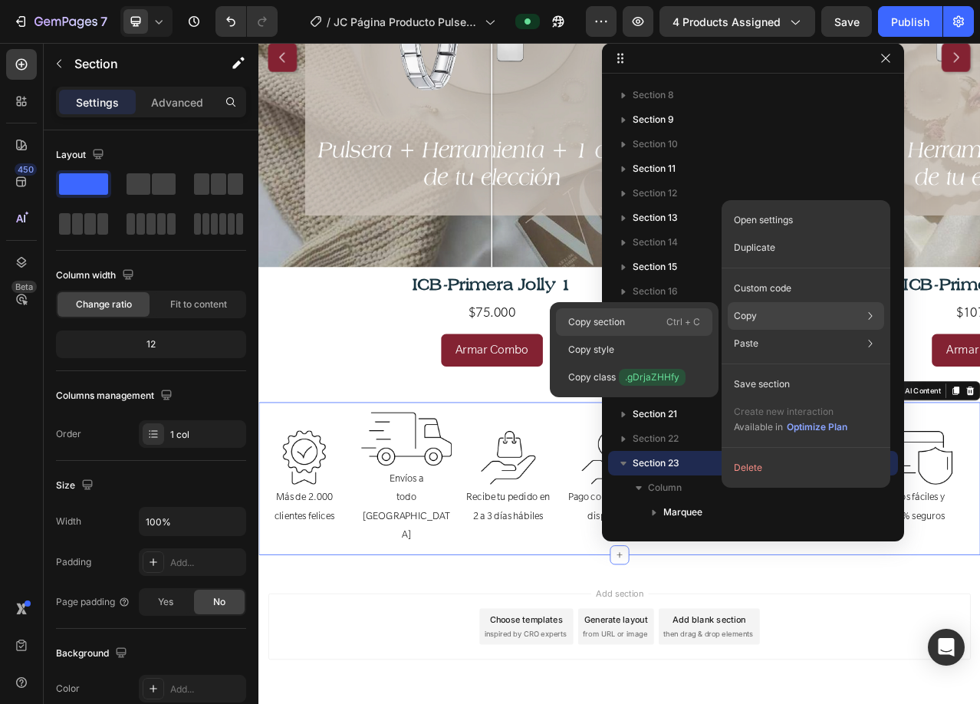
click at [614, 320] on p "Copy section" at bounding box center [596, 322] width 57 height 14
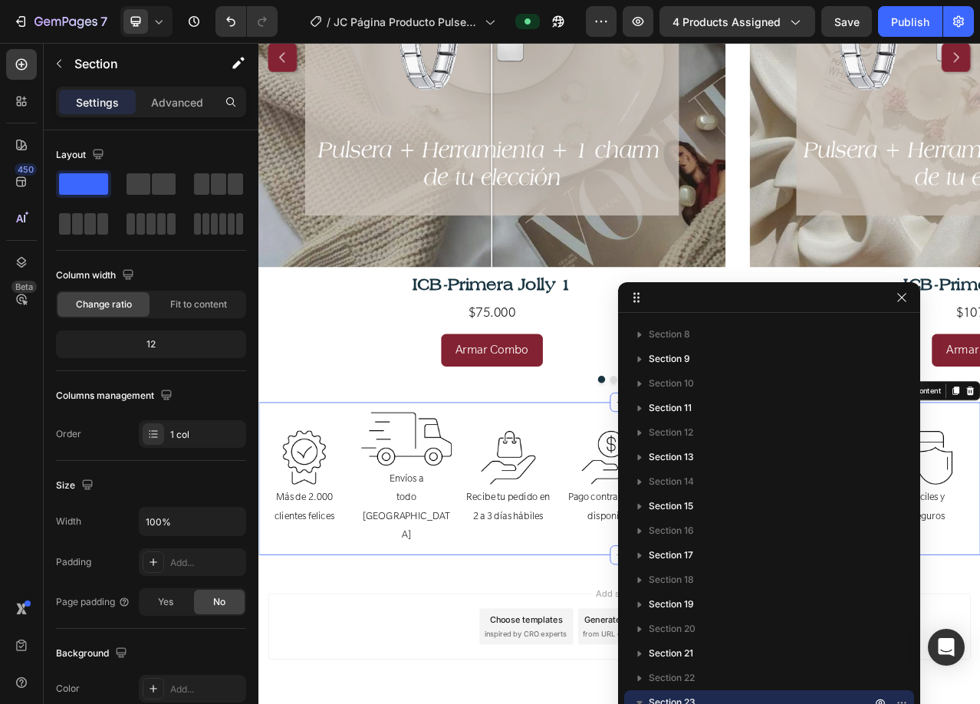
drag, startPoint x: 822, startPoint y: 61, endPoint x: 825, endPoint y: 285, distance: 223.8
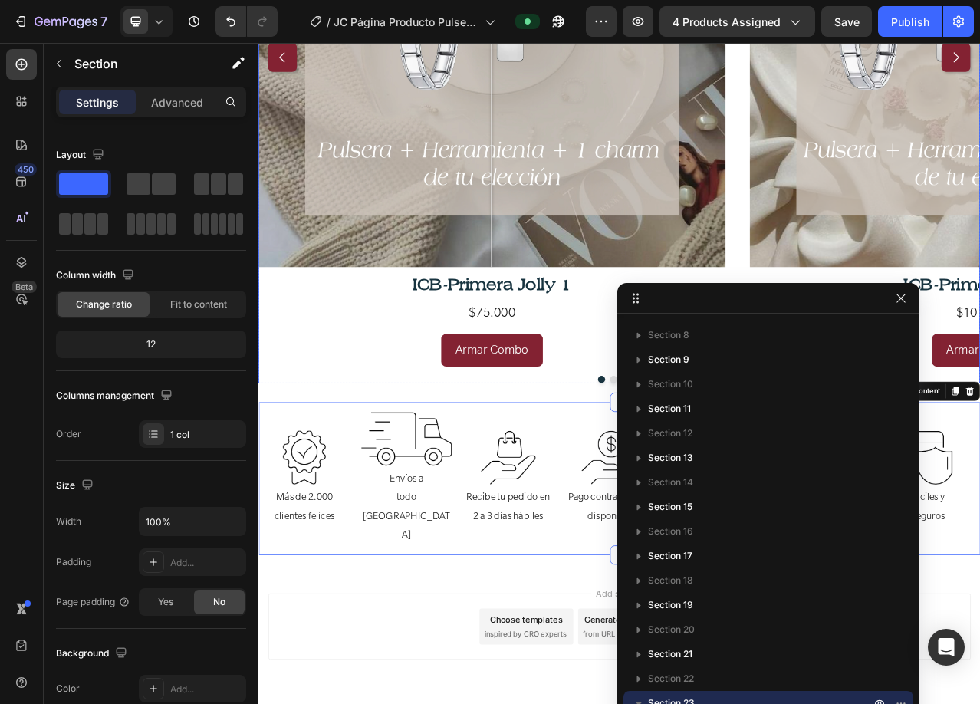
click at [864, 204] on div "Plateada Dorada Image Comparison ICB-Primera Jolly 1 Text Block $75.000 Text Bl…" at bounding box center [718, 61] width 920 height 788
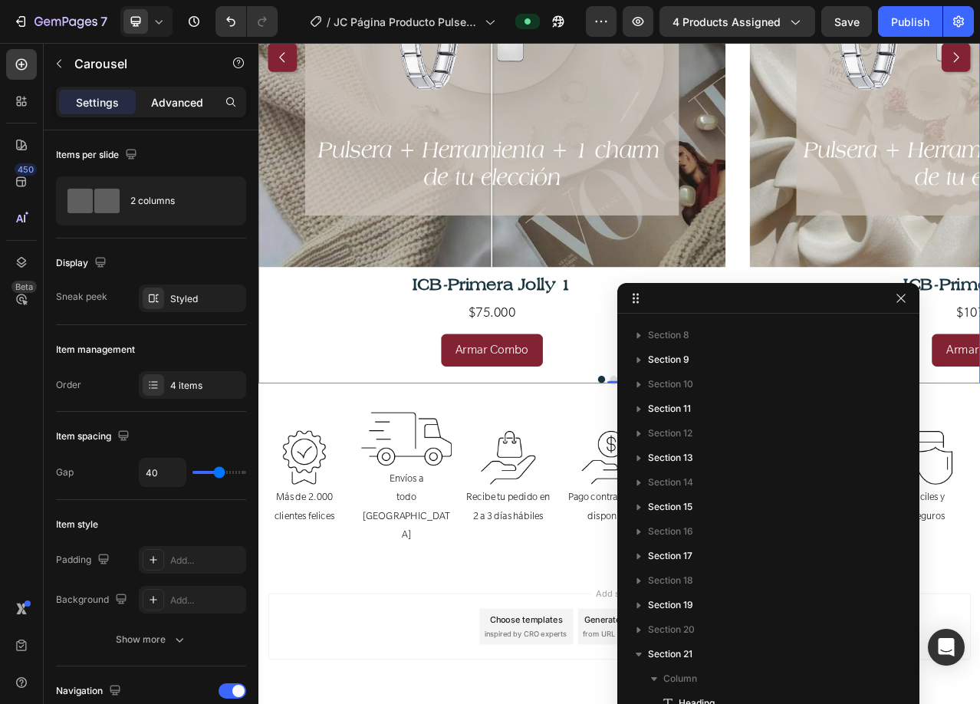
click at [171, 101] on p "Advanced" at bounding box center [177, 102] width 52 height 16
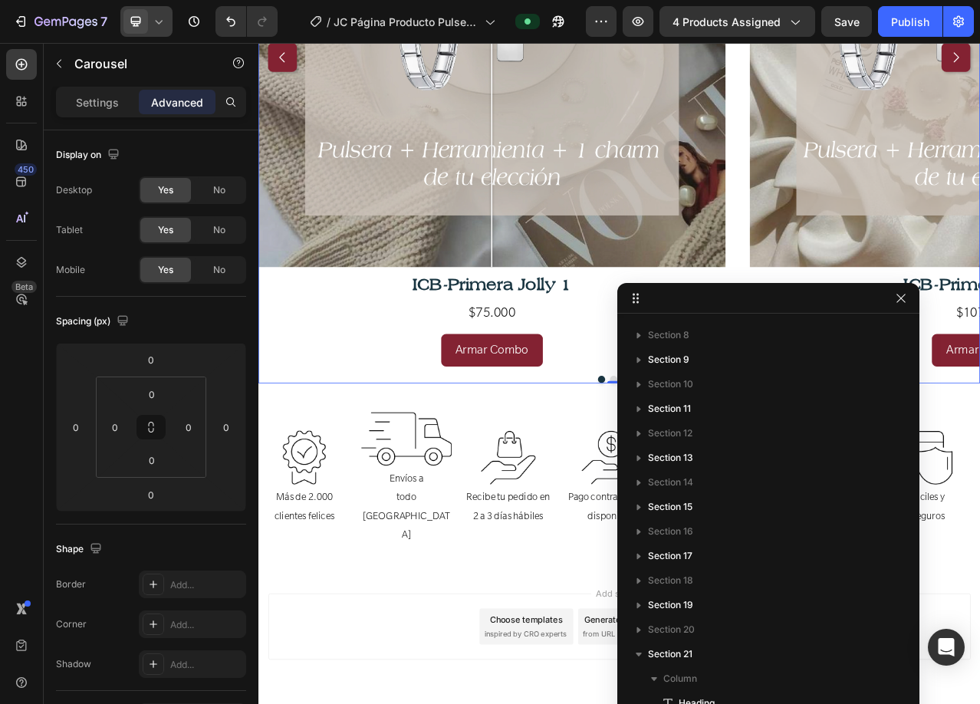
click at [157, 26] on icon at bounding box center [158, 21] width 15 height 15
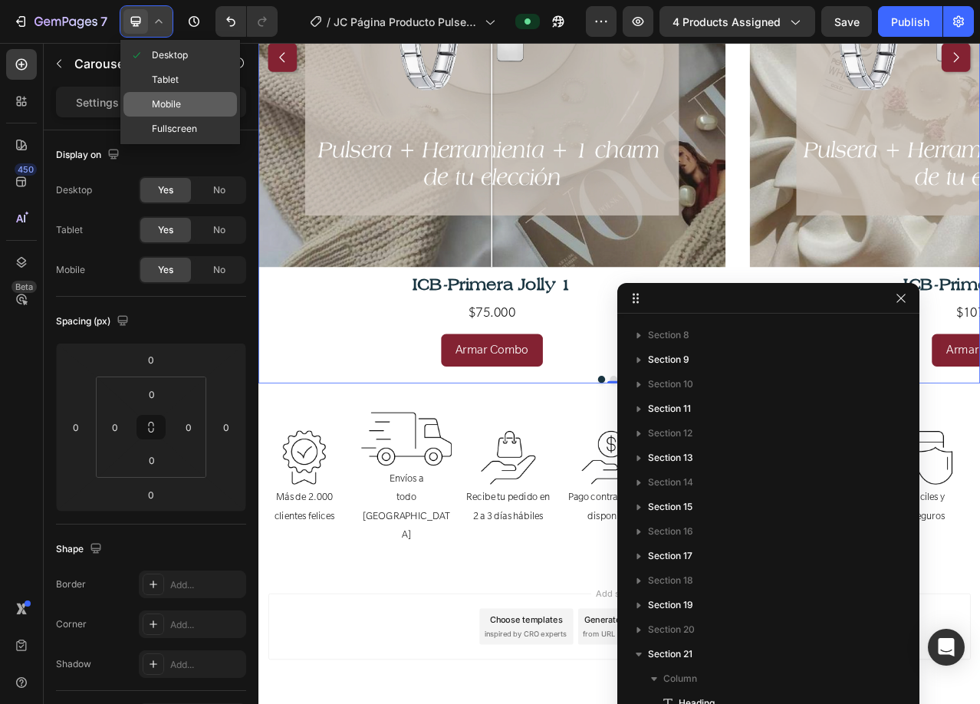
click at [177, 109] on span "Mobile" at bounding box center [166, 104] width 29 height 15
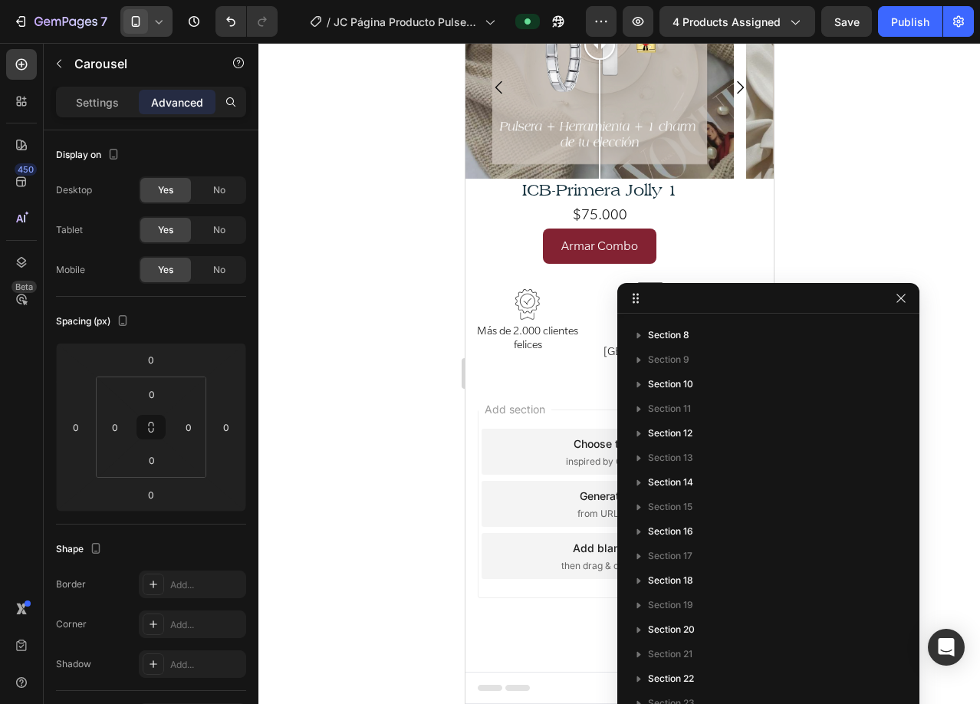
scroll to position [3519, 0]
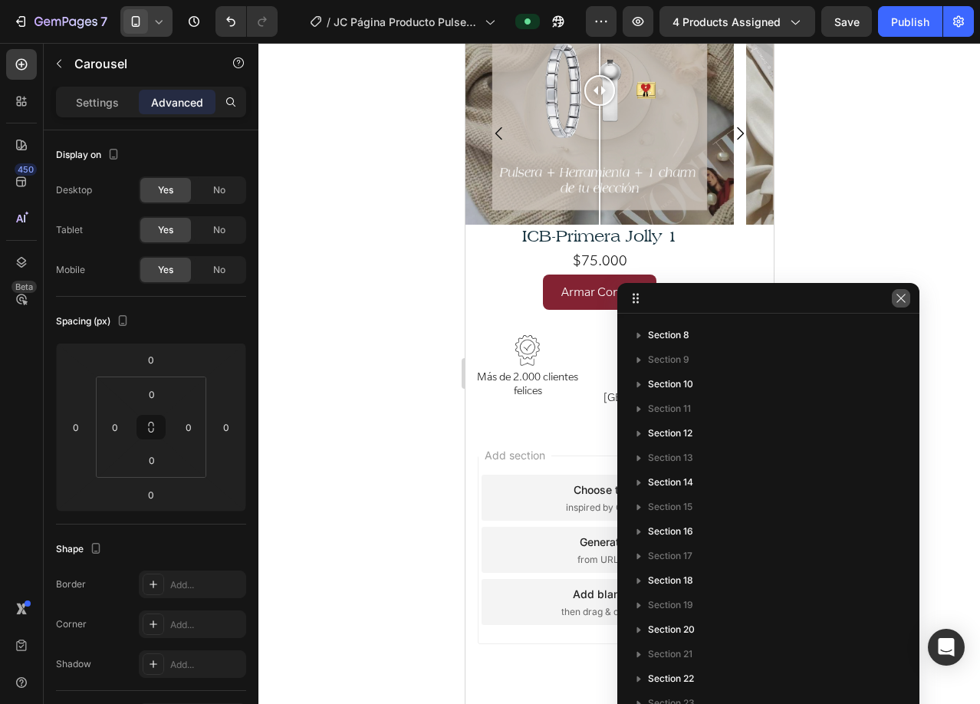
click at [905, 300] on icon "button" at bounding box center [901, 298] width 12 height 12
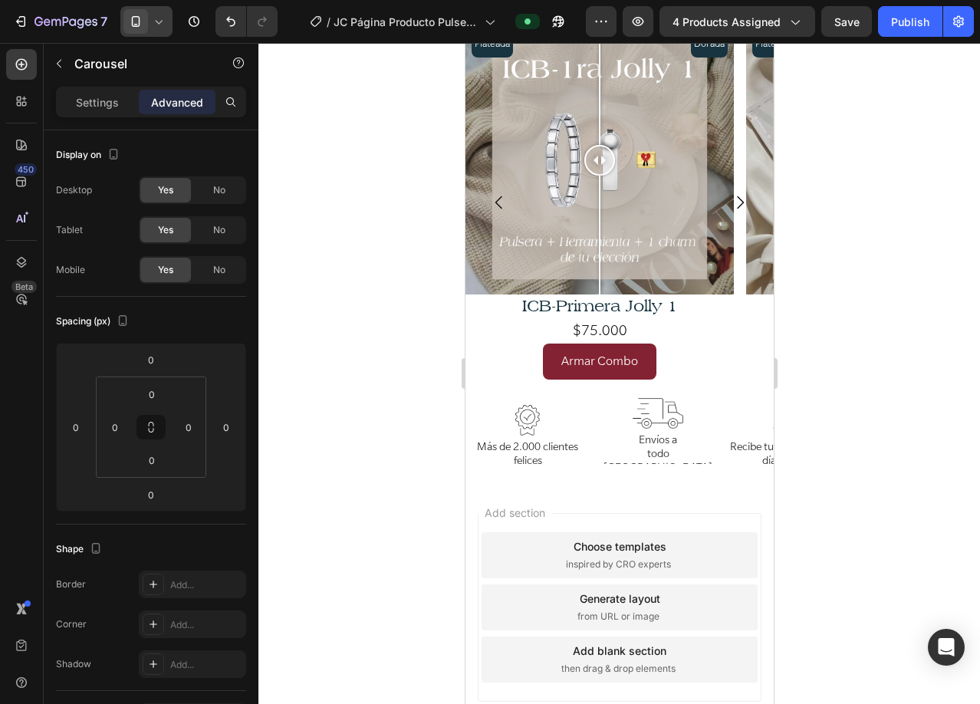
scroll to position [3596, 0]
